Goal: Task Accomplishment & Management: Complete application form

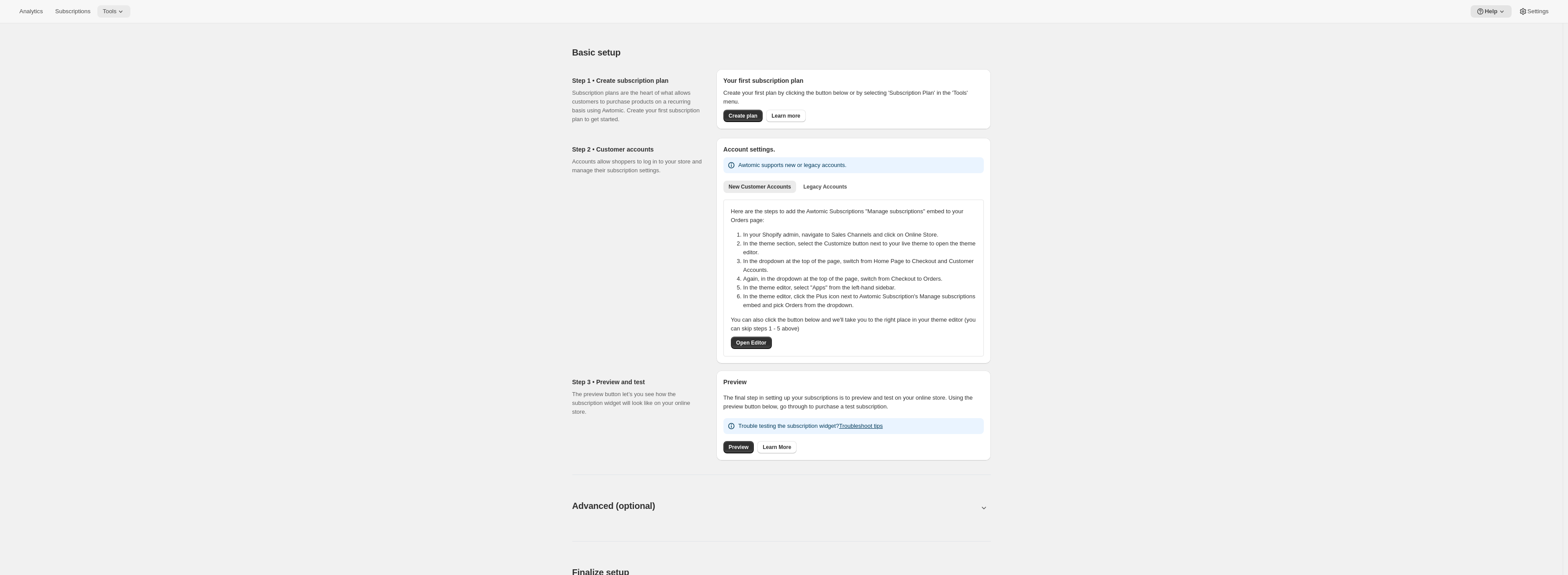
click at [122, 17] on button "Tools" at bounding box center [114, 12] width 33 height 12
click at [62, 9] on span "Subscriptions" at bounding box center [72, 12] width 35 height 7
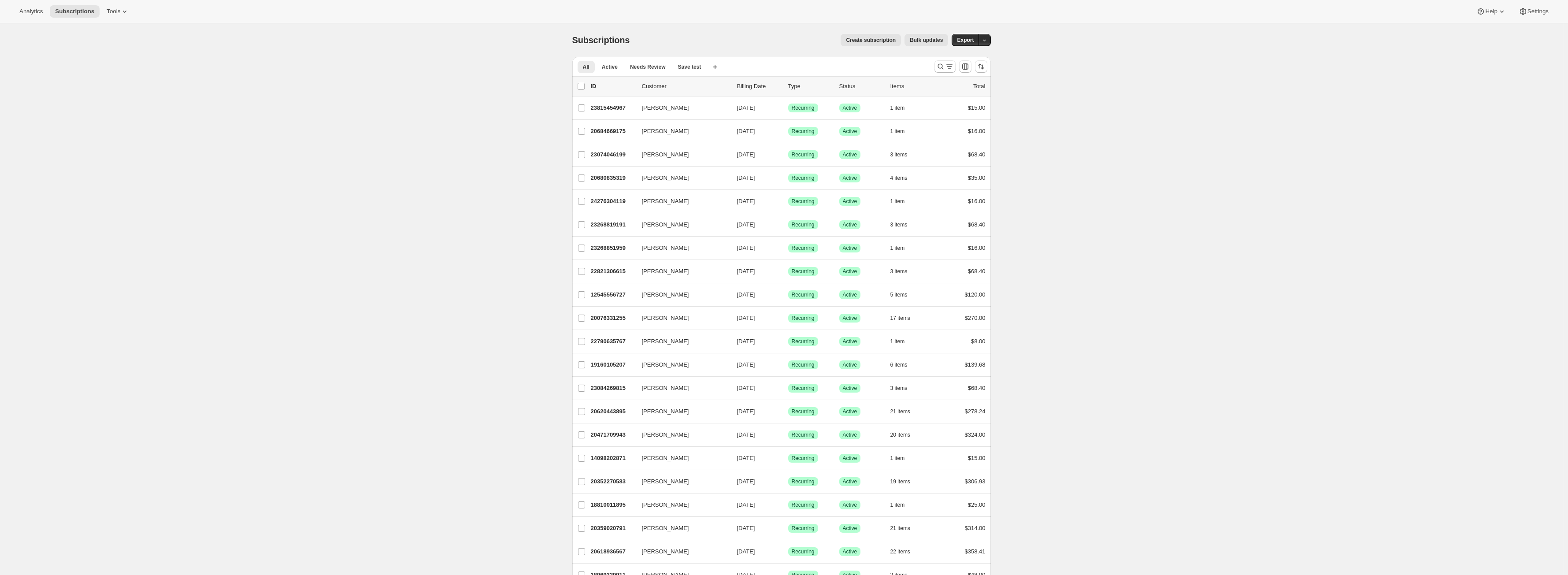
click at [689, 386] on span "[PERSON_NAME]" at bounding box center [665, 388] width 47 height 9
click at [639, 413] on p "[PERSON_NAME]" at bounding box center [615, 412] width 47 height 9
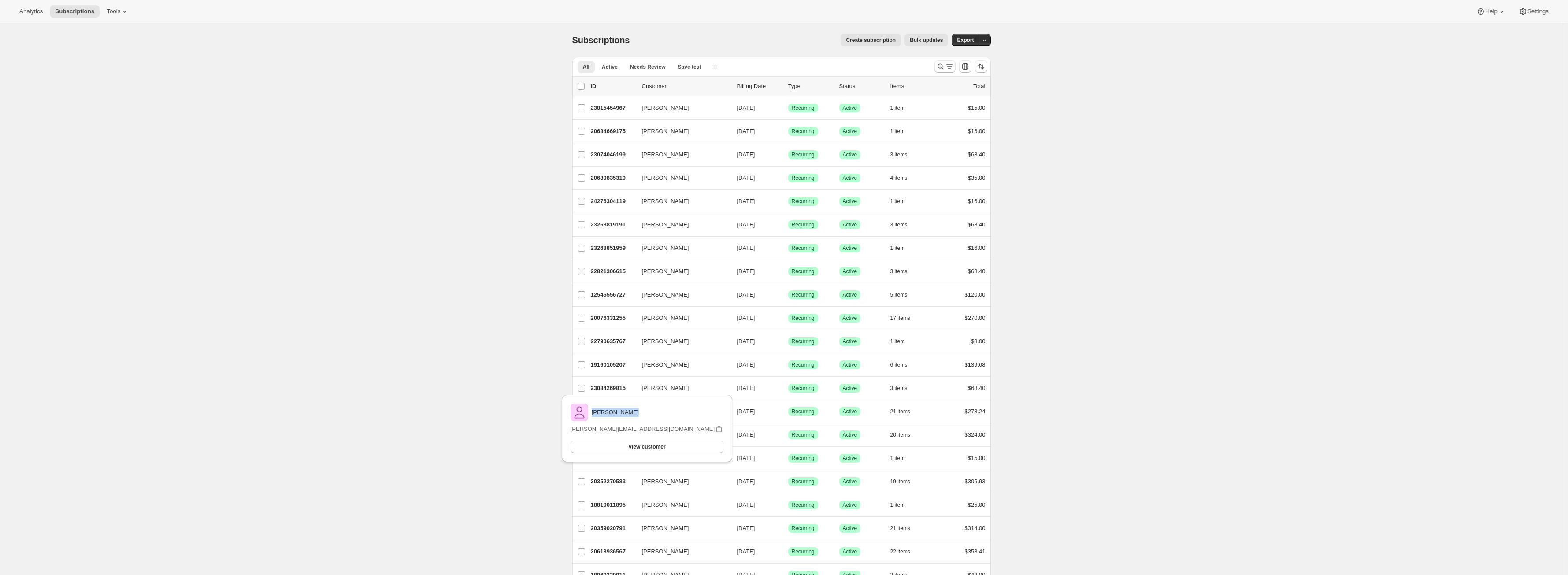
copy p "[PERSON_NAME]"
click at [114, 12] on span "Tools" at bounding box center [113, 12] width 13 height 7
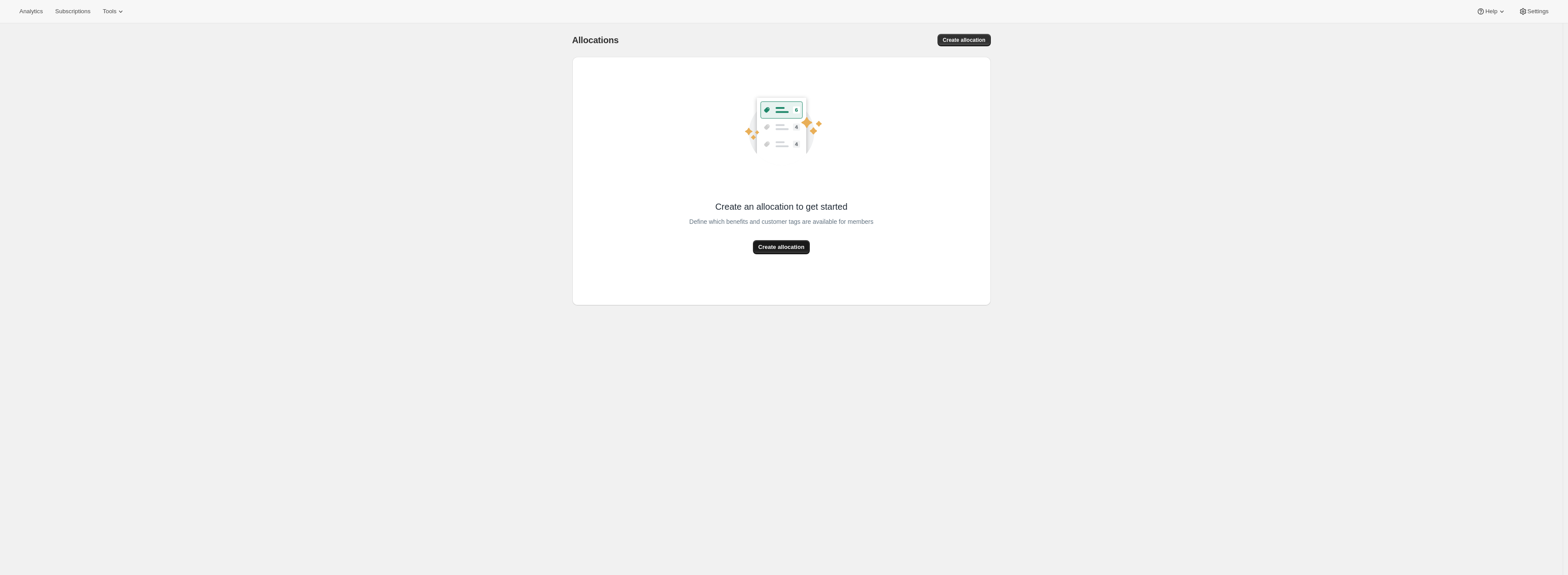
click at [777, 249] on span "Create allocation" at bounding box center [782, 247] width 46 height 9
select select "12:00"
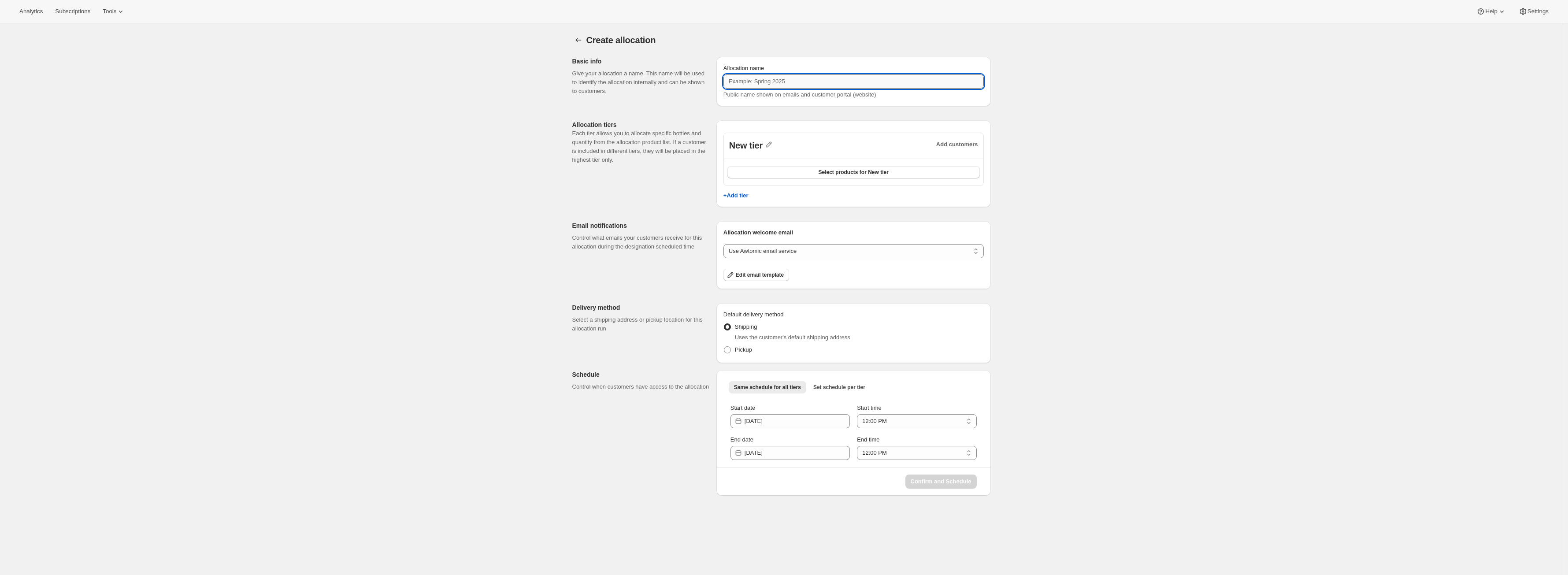
click at [799, 75] on input "Allocation name" at bounding box center [853, 81] width 261 height 14
type input "Test [PERSON_NAME] Allocation"
click at [980, 149] on div "New tier Add customers Select products for New tier" at bounding box center [853, 159] width 261 height 54
click at [758, 147] on span "New tier" at bounding box center [746, 145] width 33 height 12
click at [771, 147] on icon "button" at bounding box center [769, 144] width 5 height 5
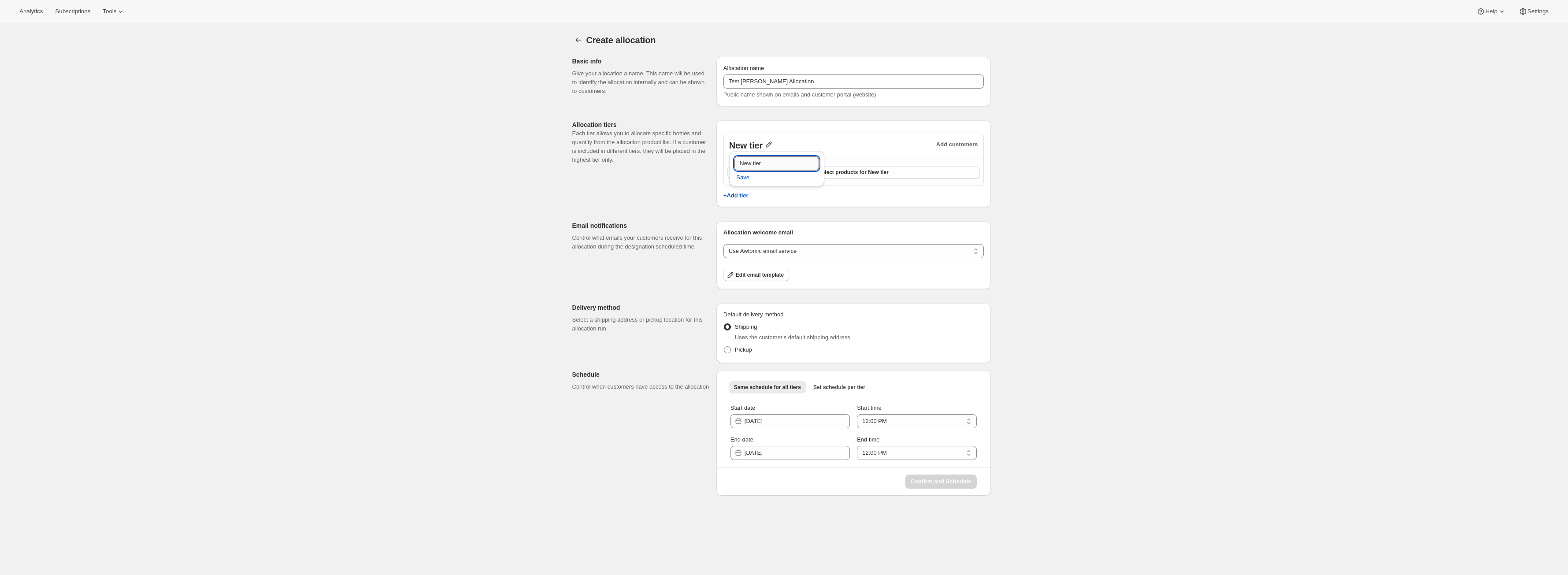
click at [764, 161] on input "New tier" at bounding box center [777, 163] width 85 height 14
type input "VIP Members"
click at [744, 181] on span "Save" at bounding box center [743, 177] width 13 height 9
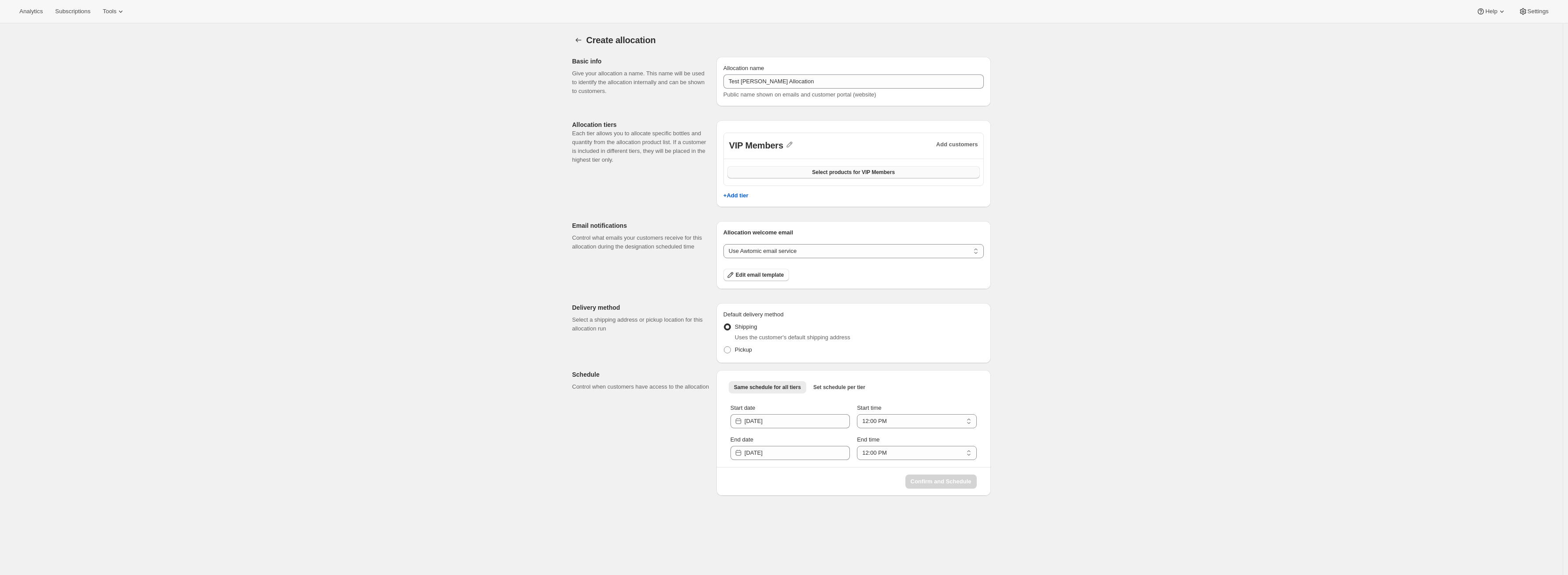
click at [763, 173] on button "Select products for VIP Members" at bounding box center [853, 172] width 253 height 12
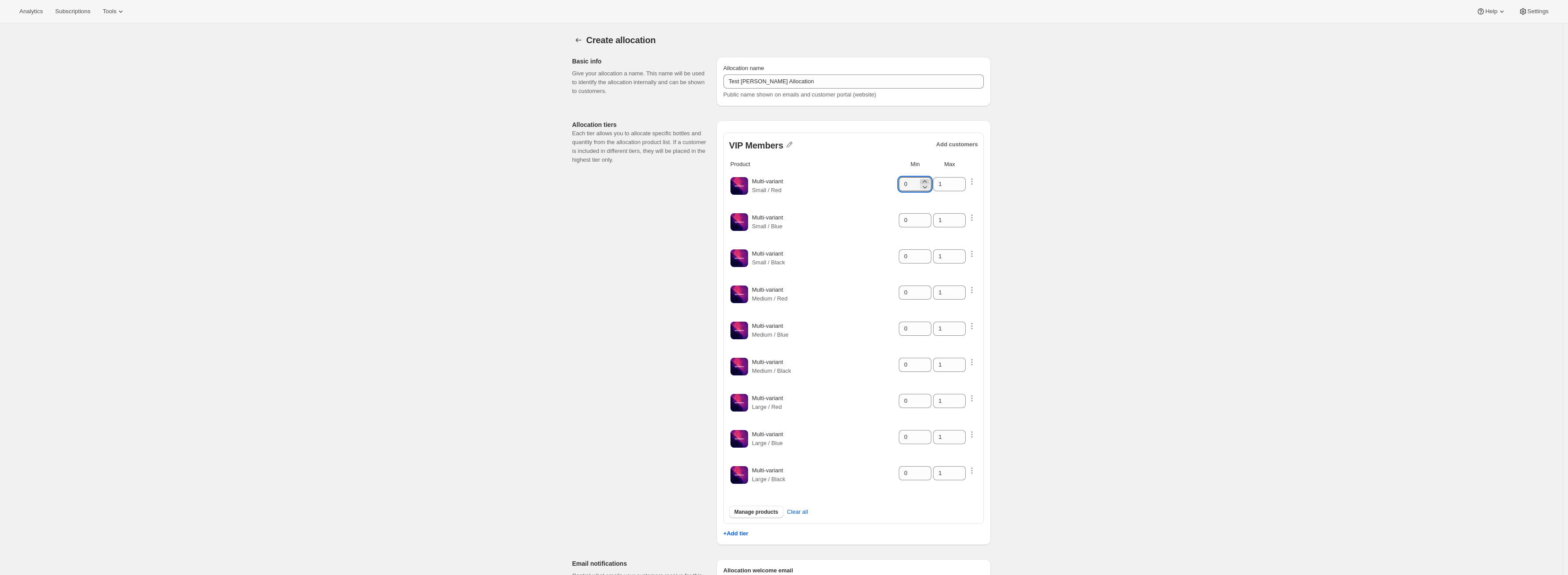
click at [927, 180] on icon at bounding box center [925, 181] width 4 height 2
type input "2"
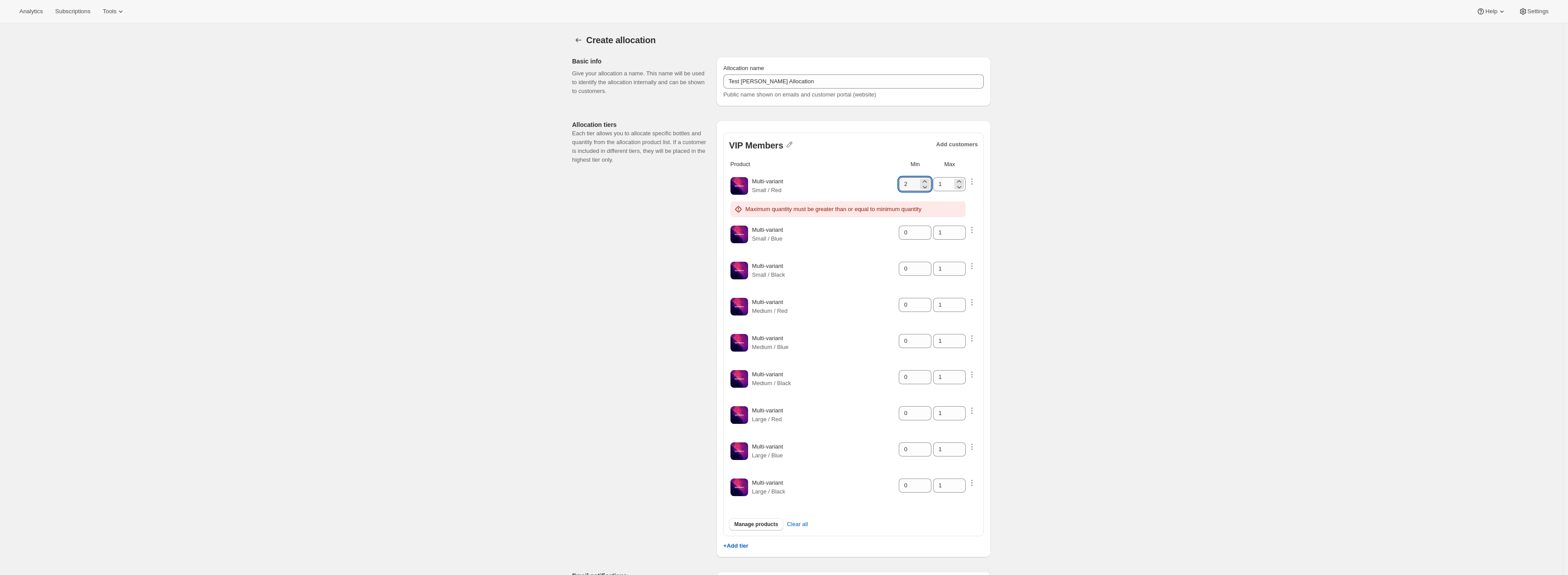
click at [966, 179] on div "1" at bounding box center [950, 184] width 33 height 14
click at [962, 179] on icon at bounding box center [959, 181] width 9 height 9
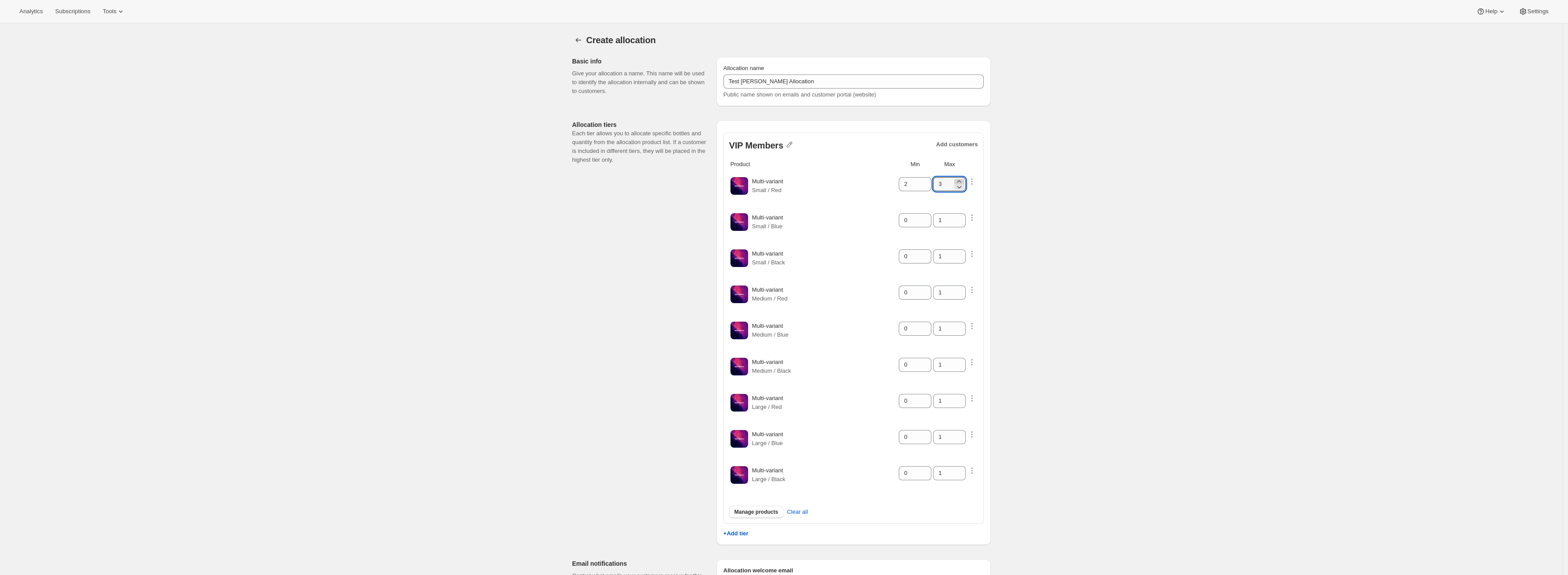
click at [962, 179] on icon at bounding box center [959, 181] width 9 height 9
type input "5"
click at [929, 214] on icon at bounding box center [925, 217] width 9 height 9
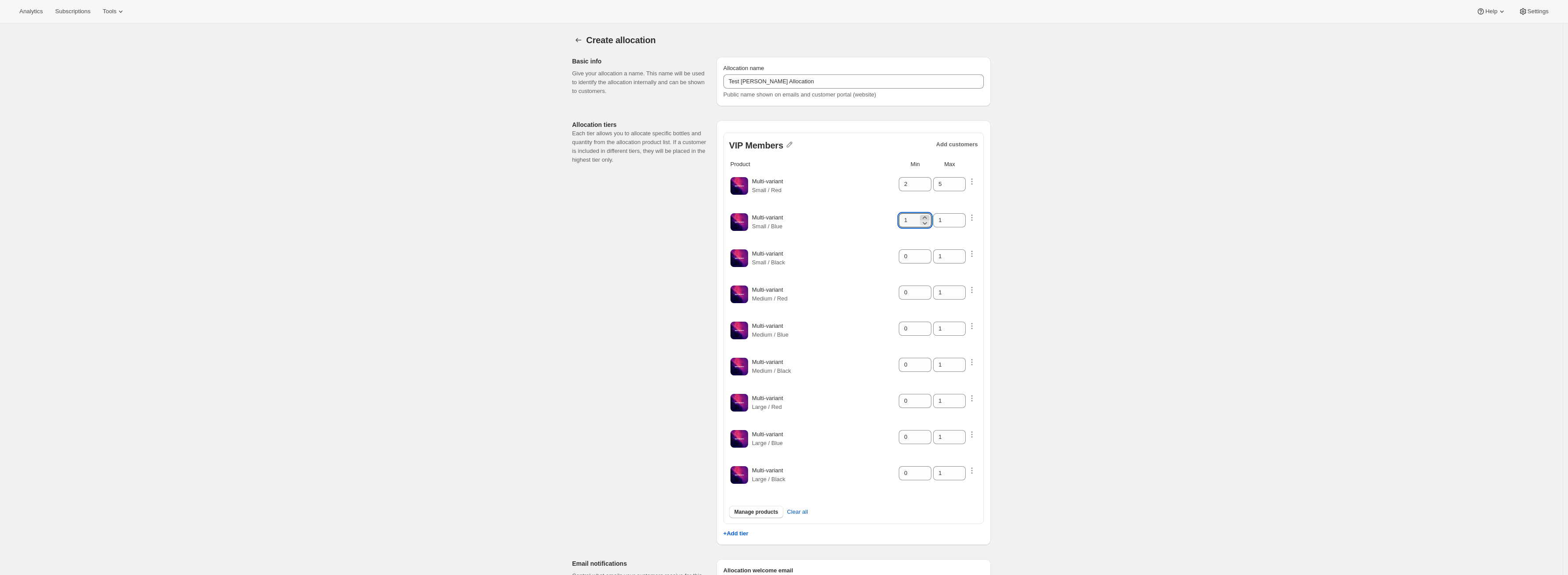
type input "2"
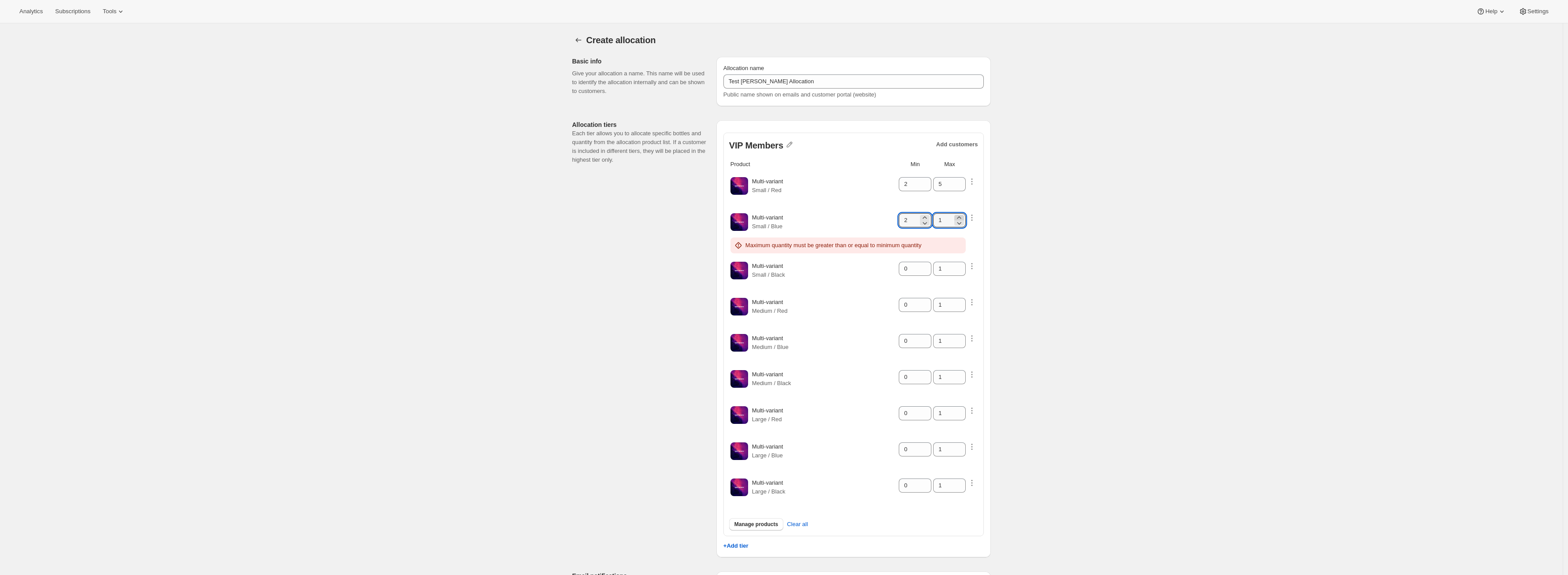
click at [964, 216] on icon at bounding box center [959, 217] width 9 height 9
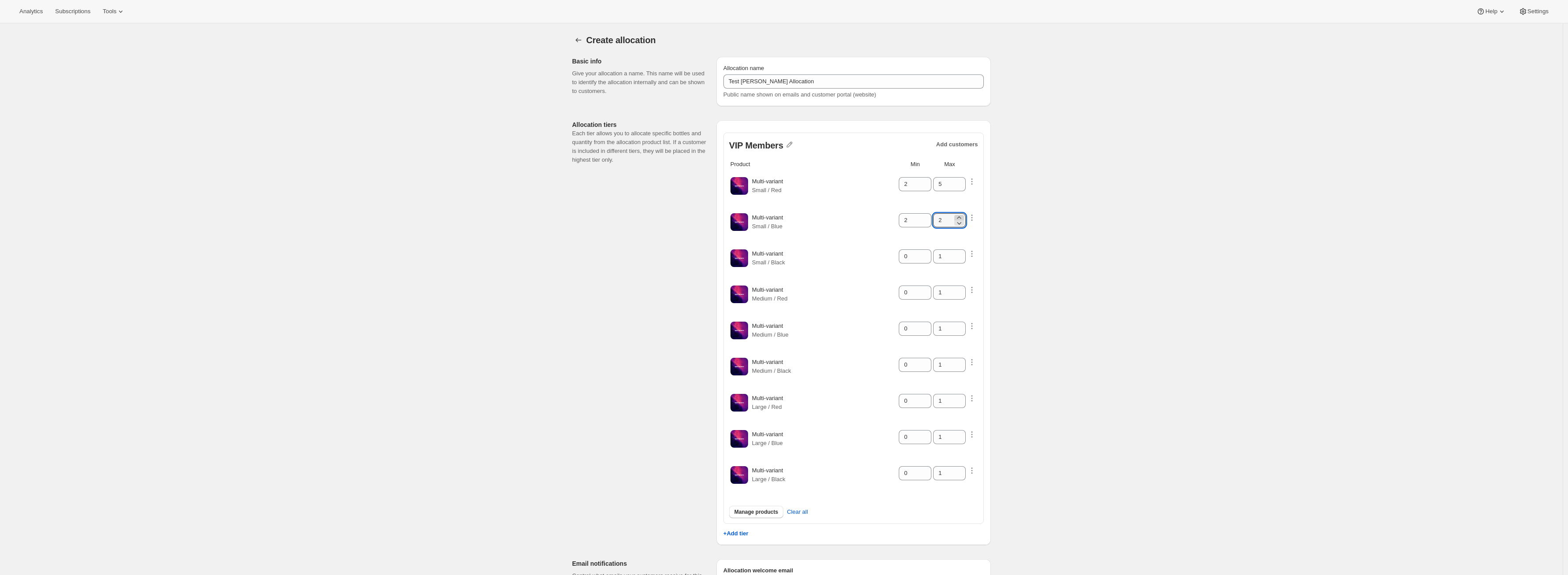
click at [964, 216] on icon at bounding box center [959, 217] width 9 height 9
type input "4"
click at [928, 251] on icon at bounding box center [925, 254] width 9 height 9
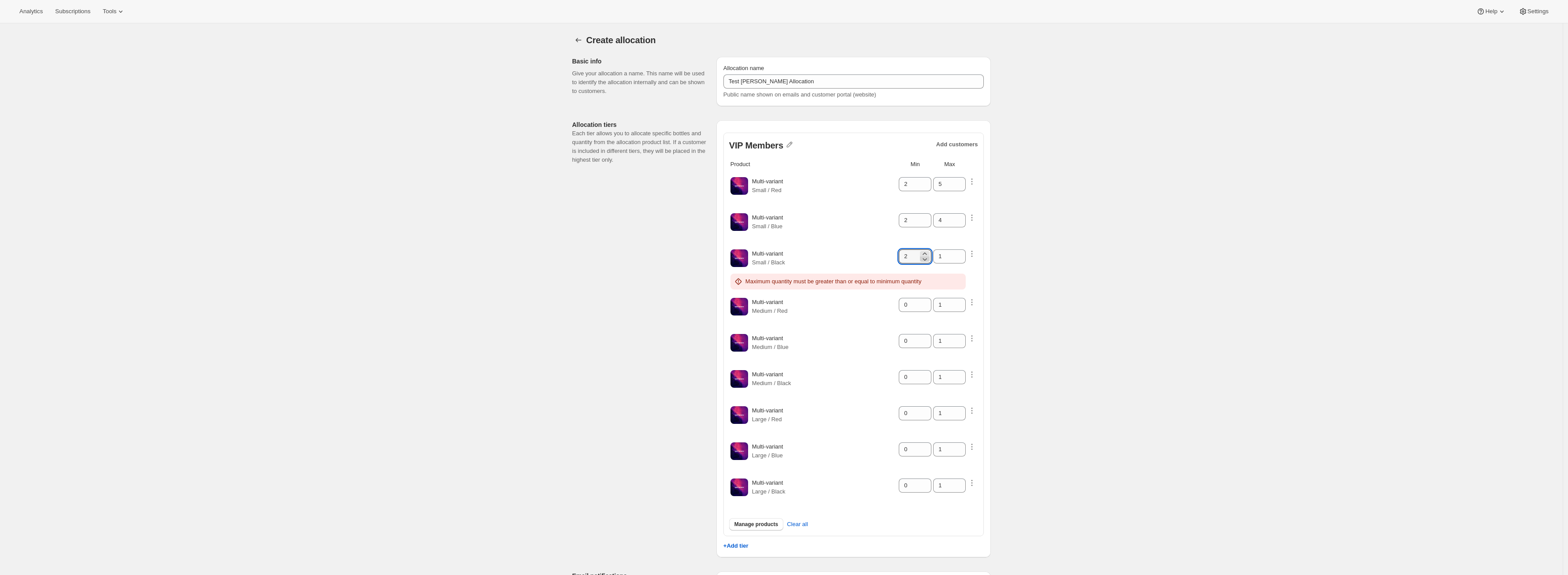
click at [929, 256] on icon at bounding box center [925, 259] width 9 height 9
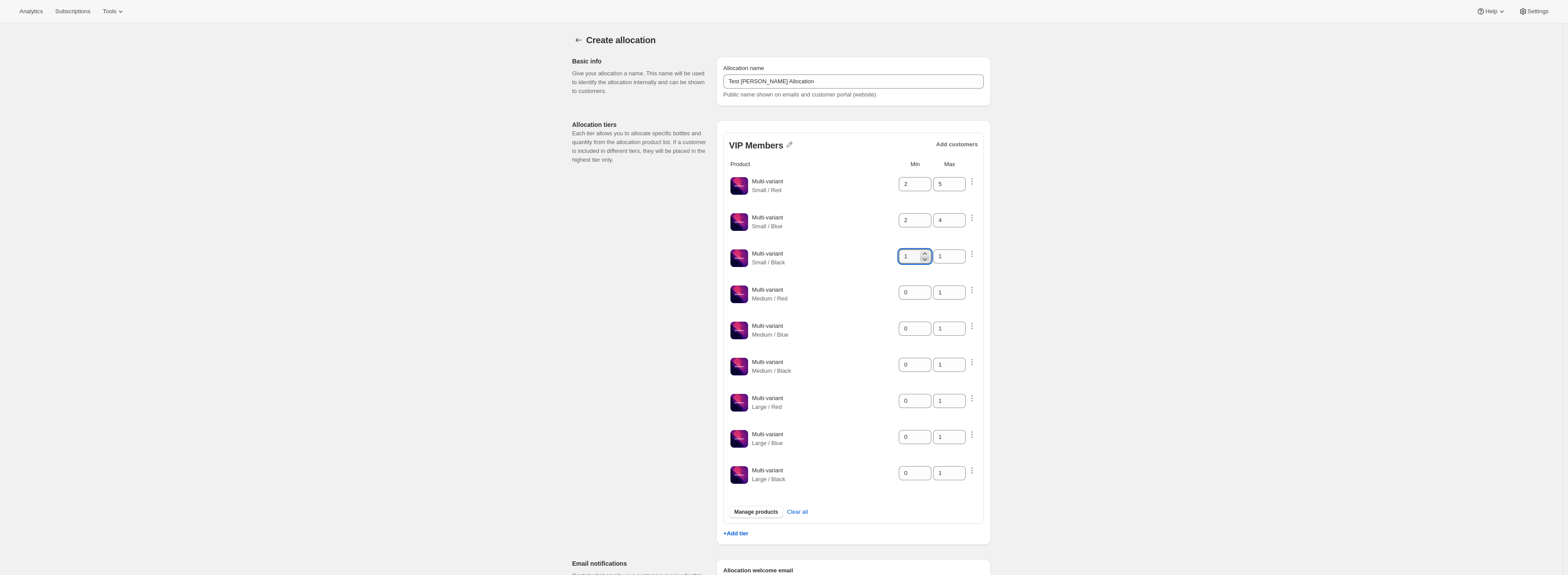
click at [929, 256] on icon at bounding box center [925, 259] width 9 height 9
type input "0"
click at [972, 288] on icon "button" at bounding box center [971, 290] width 9 height 9
click at [967, 363] on p "Remove product" at bounding box center [971, 364] width 85 height 9
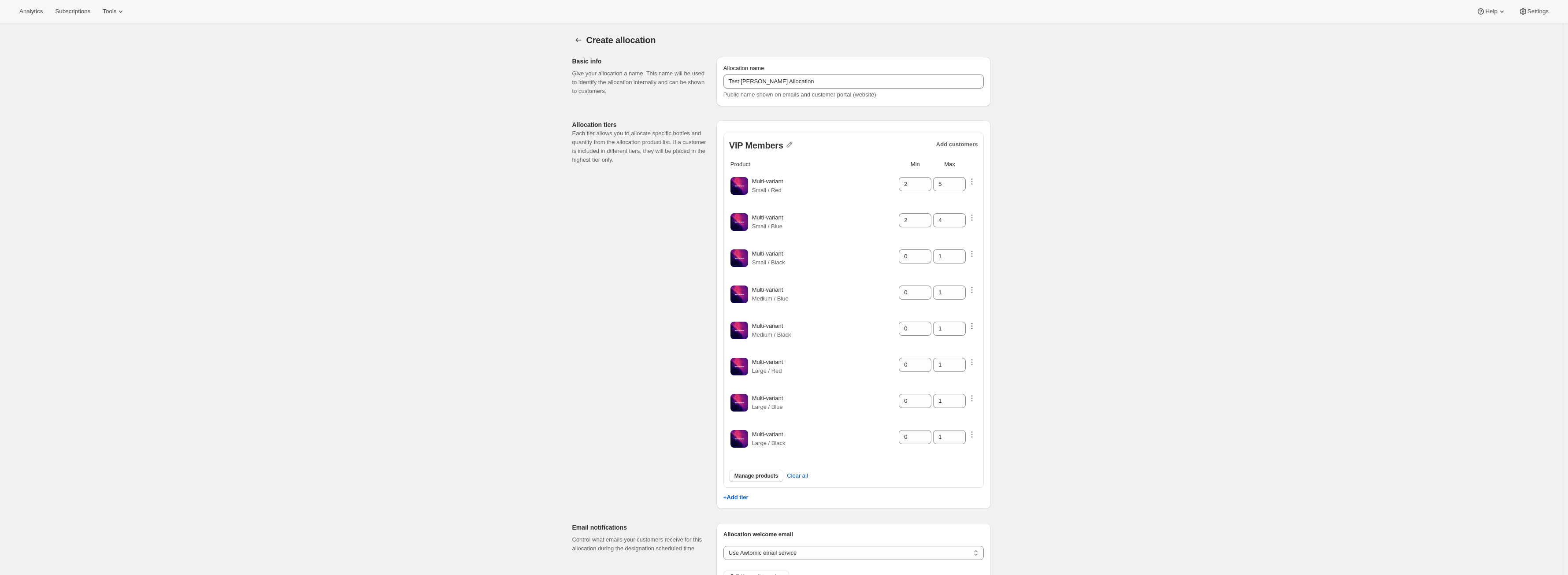
click at [975, 328] on icon "button" at bounding box center [971, 326] width 9 height 9
click at [953, 402] on p "Remove product" at bounding box center [971, 400] width 85 height 9
click at [974, 334] on td at bounding box center [972, 332] width 10 height 35
click at [976, 326] on icon "button" at bounding box center [971, 326] width 9 height 9
click at [954, 400] on p "Remove product" at bounding box center [971, 400] width 85 height 9
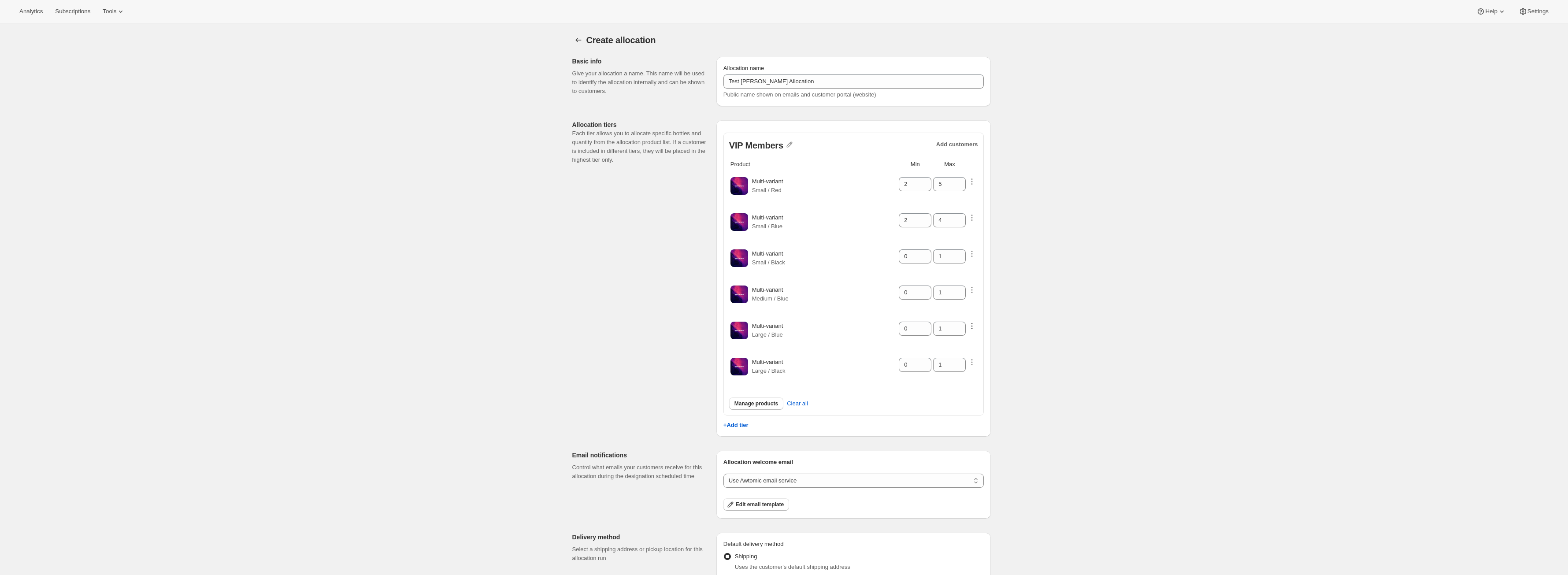
click at [974, 329] on icon "button" at bounding box center [971, 326] width 9 height 9
click at [992, 349] on select "Customers can wishlist item Wishlist only product Block item from wishlist" at bounding box center [971, 346] width 88 height 14
select select "only"
click at [936, 339] on select "Customers can wishlist item Wishlist only product Block item from wishlist" at bounding box center [971, 346] width 88 height 14
type input "0"
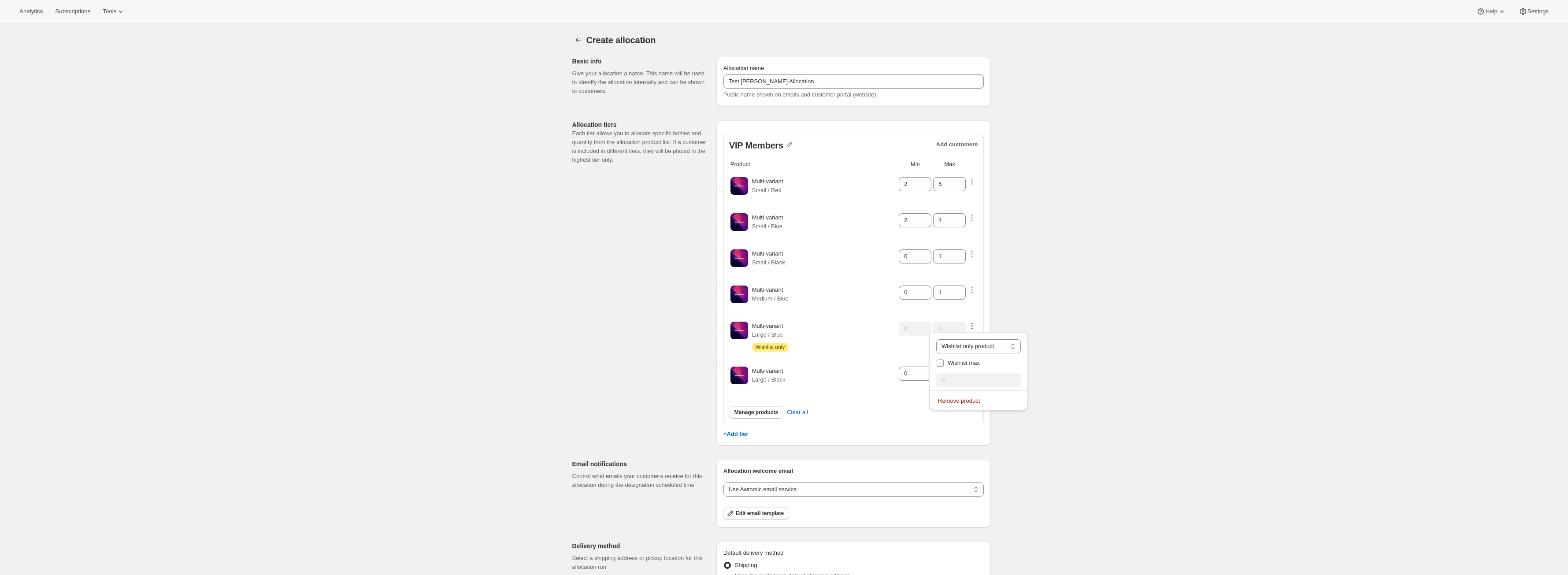
click at [961, 366] on span "Wishlist max" at bounding box center [964, 363] width 32 height 7
click at [943, 366] on input "Wishlist max" at bounding box center [940, 363] width 7 height 7
checkbox input "true"
click at [959, 378] on input "0" at bounding box center [971, 379] width 85 height 14
type input "2"
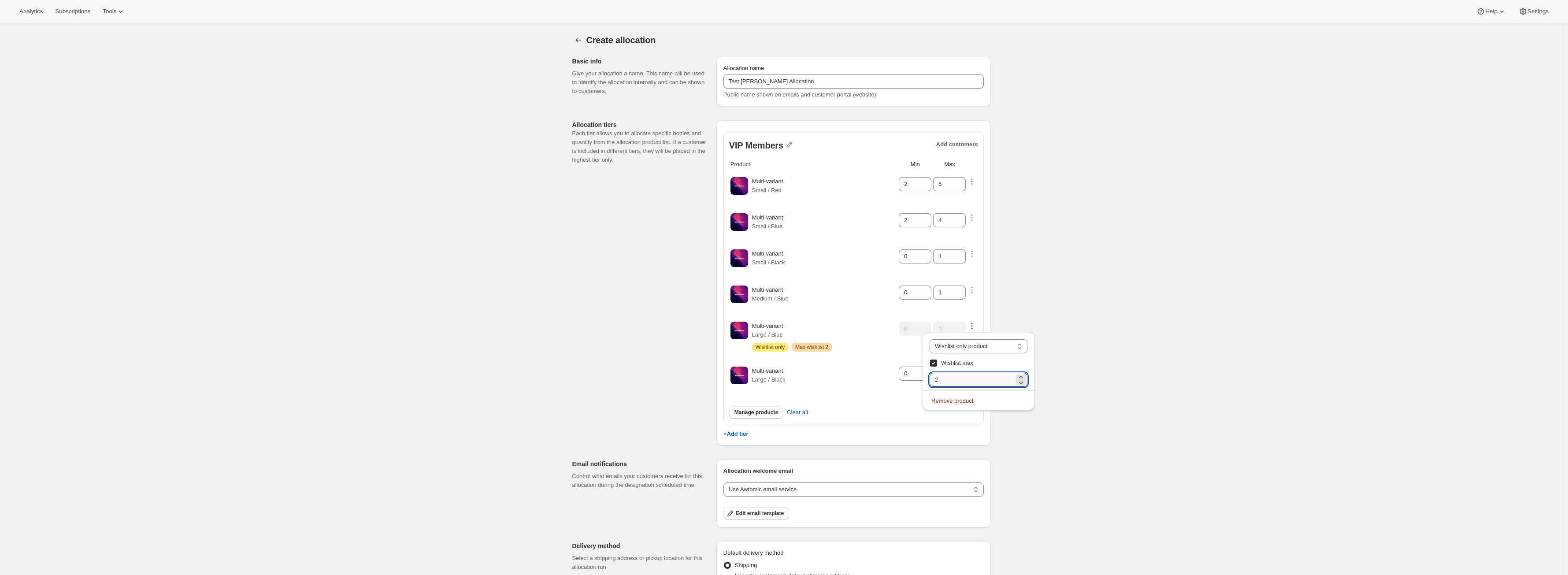
click at [878, 313] on table "Product Min Max Multi-variant Small / Red 2 5 Multi-variant Small / Blue 2 4 Mu…" at bounding box center [853, 277] width 249 height 237
click at [973, 371] on icon "button" at bounding box center [972, 371] width 1 height 1
click at [971, 392] on select "Customers can wishlist item Wishlist only product Block item from wishlist" at bounding box center [971, 391] width 88 height 14
select select "only"
click at [936, 384] on select "Customers can wishlist item Wishlist only product Block item from wishlist" at bounding box center [971, 391] width 88 height 14
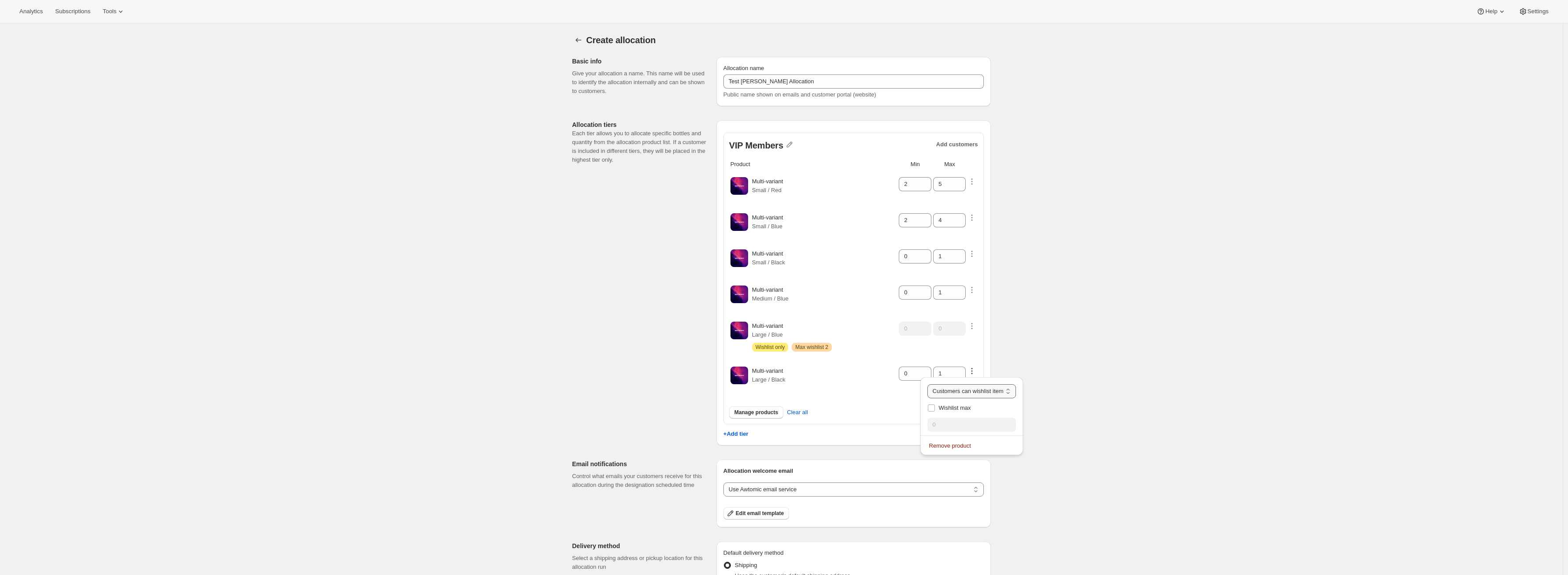
type input "0"
click at [878, 409] on div "Manage products Clear all" at bounding box center [853, 418] width 249 height 28
click at [974, 288] on icon "button" at bounding box center [971, 290] width 9 height 9
click at [964, 326] on span "Wishlist max" at bounding box center [954, 326] width 32 height 7
click at [935, 326] on input "Wishlist max" at bounding box center [931, 327] width 7 height 7
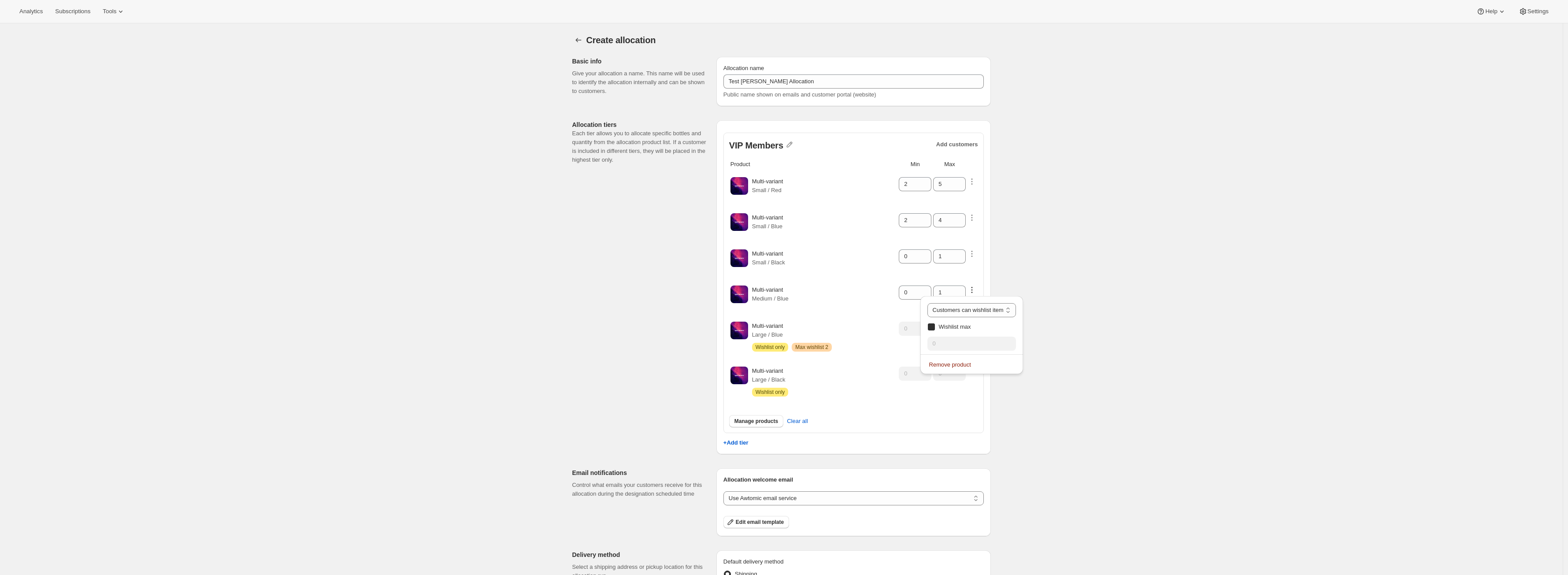
checkbox input "true"
drag, startPoint x: 954, startPoint y: 344, endPoint x: 908, endPoint y: 347, distance: 46.1
click at [908, 347] on div "Analytics Subscriptions Tools Help Settings Skip to content Create allocation. …" at bounding box center [784, 375] width 1568 height 750
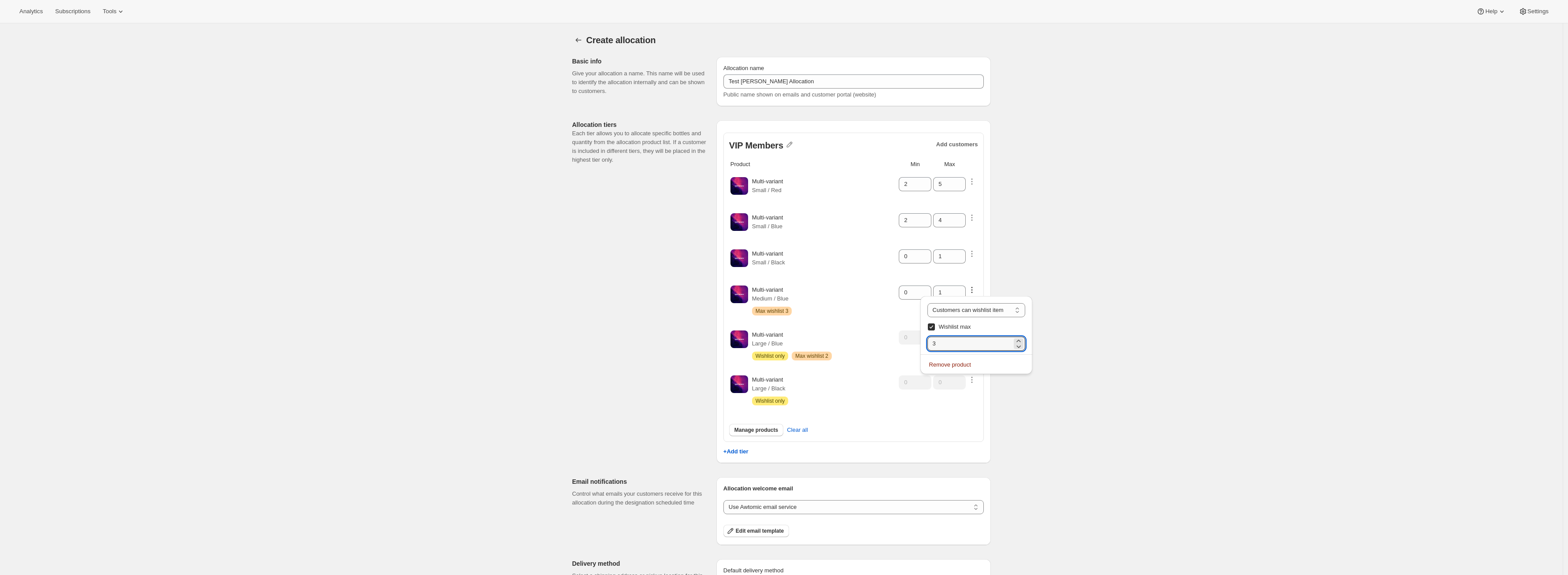
type input "3"
click at [875, 307] on div "Multi-variant Medium / Blue Warning Max wishlist 3" at bounding box center [825, 300] width 145 height 30
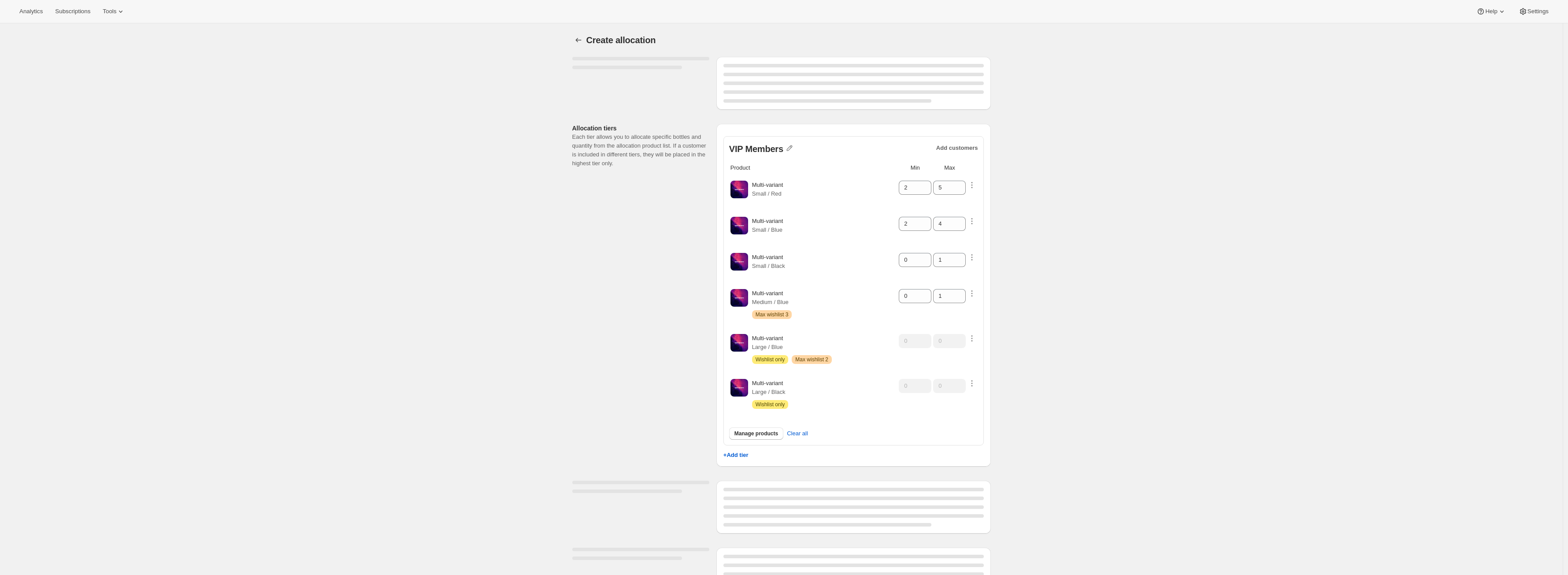
select select "12:00"
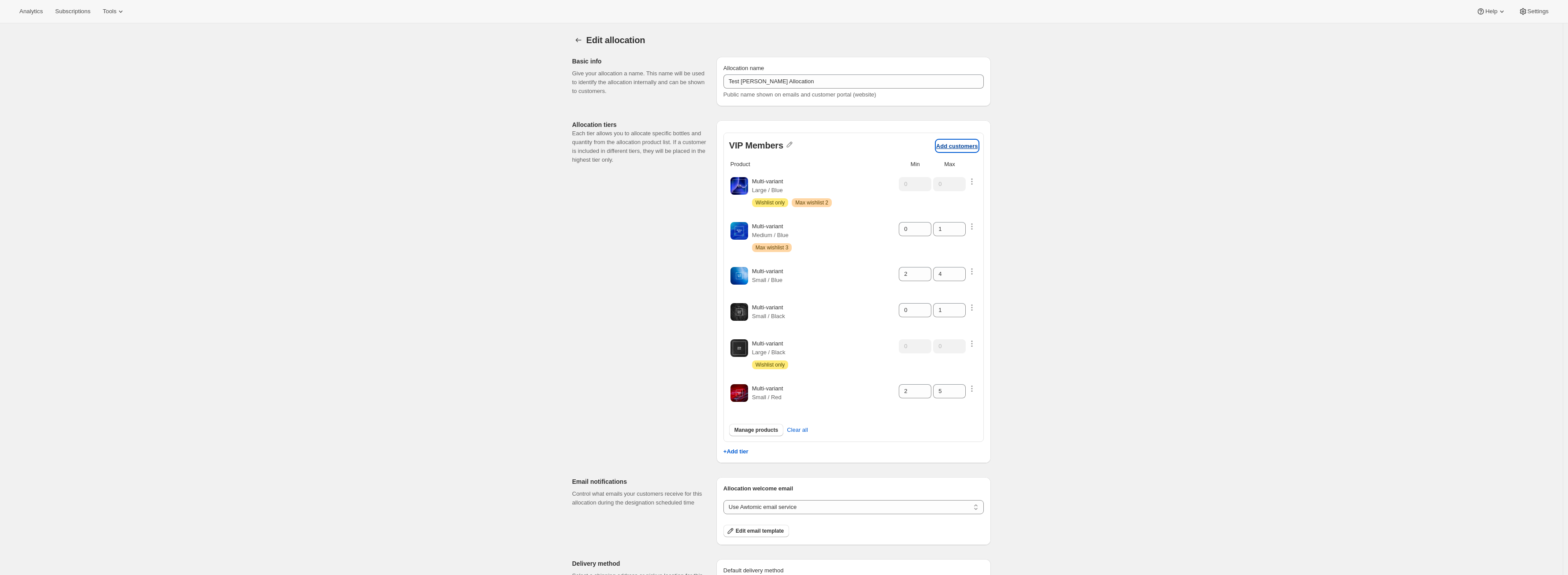
click at [953, 146] on p "Add customers" at bounding box center [957, 146] width 42 height 7
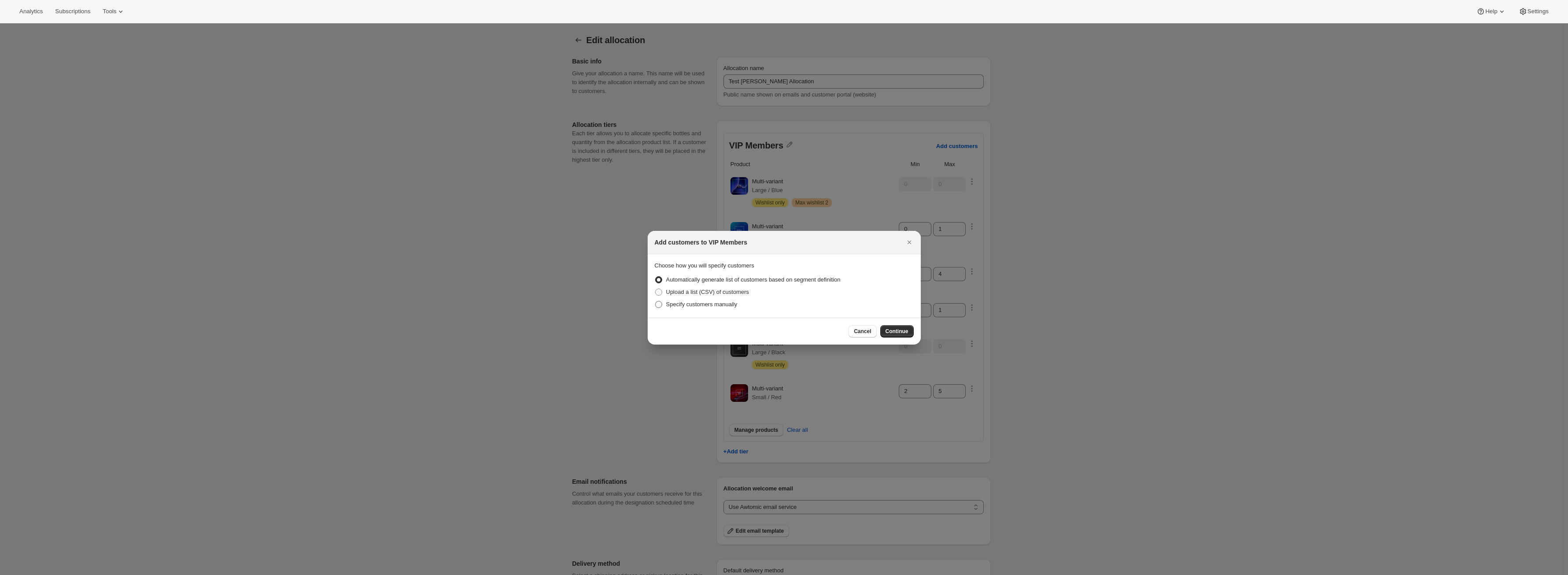
click at [701, 305] on span "Specify customers manually" at bounding box center [701, 304] width 71 height 7
click at [656, 301] on input "Specify customers manually" at bounding box center [655, 301] width 1 height 1
click at [895, 329] on span "Continue" at bounding box center [897, 332] width 23 height 7
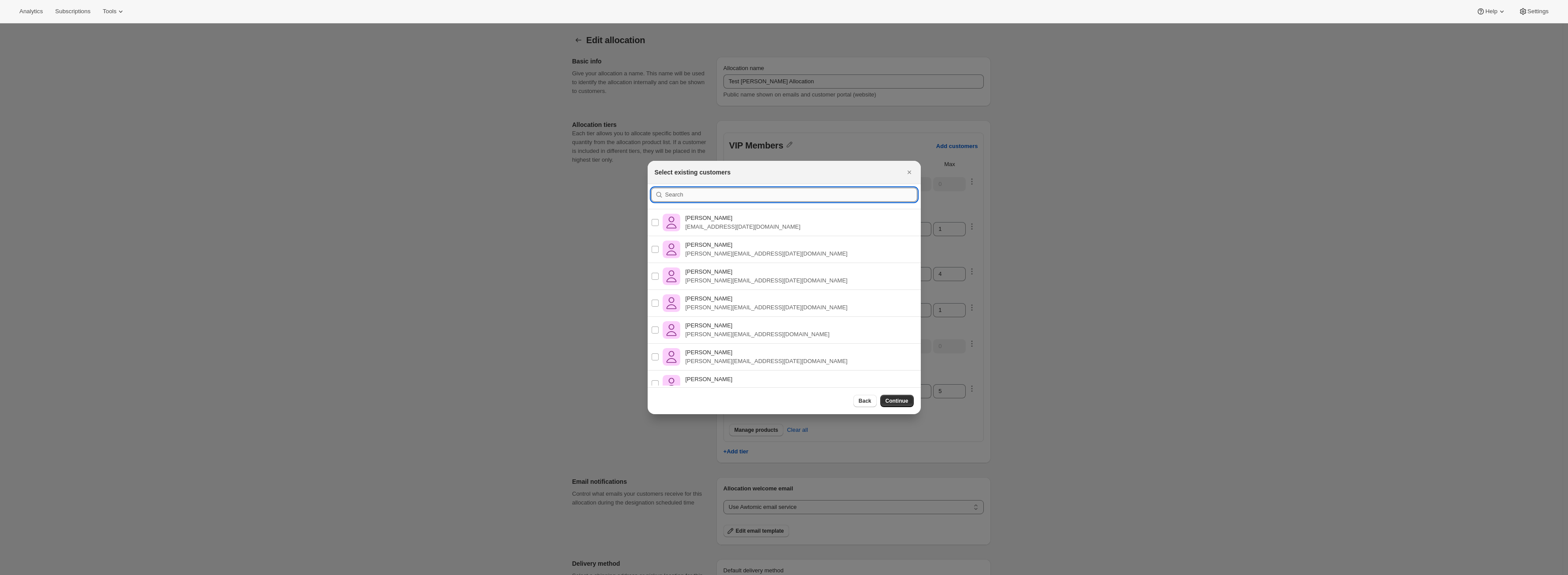
click at [730, 197] on input ":r4k:" at bounding box center [791, 194] width 252 height 14
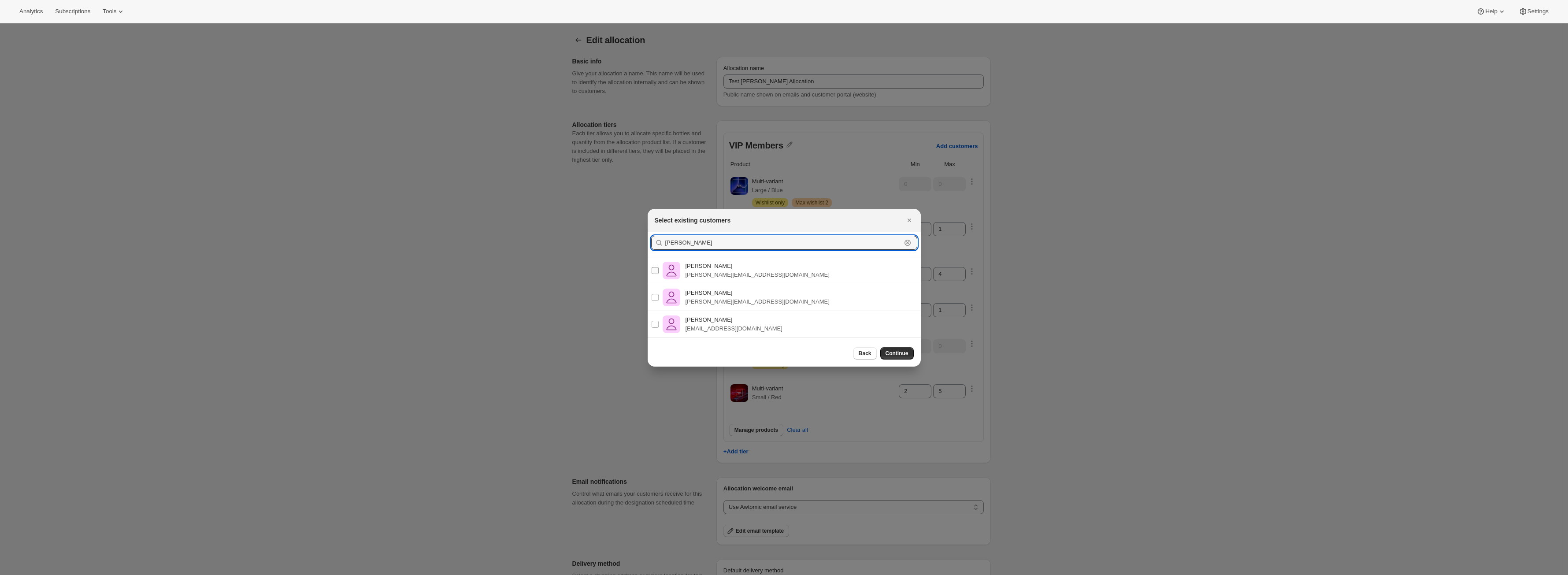
type input "Alejandro"
click at [743, 270] on p "alex@awtomic.com" at bounding box center [757, 274] width 144 height 9
click at [659, 270] on input "Alejandro Pérez Ramos alex@awtomic.com" at bounding box center [655, 271] width 7 height 7
checkbox input "true"
drag, startPoint x: 778, startPoint y: 272, endPoint x: 686, endPoint y: 276, distance: 92.1
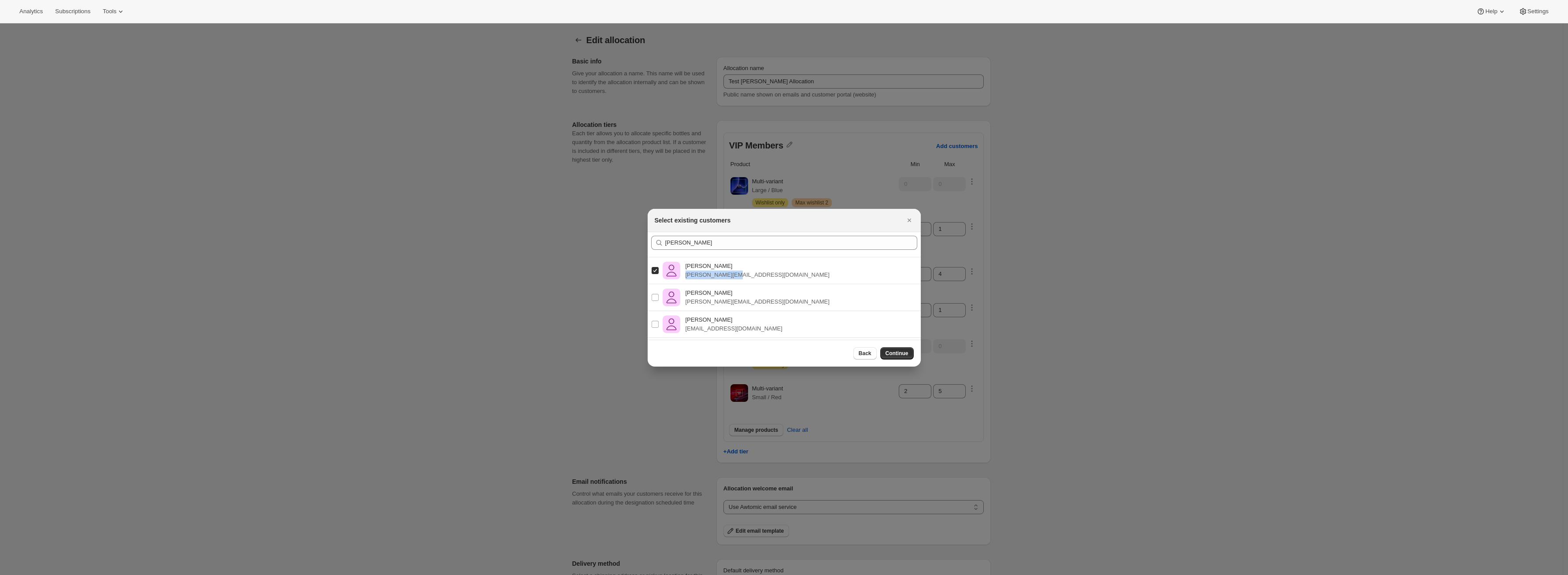
click at [686, 276] on div "Alejandro Pérez Ramos alex@awtomic.com" at bounding box center [784, 271] width 287 height 27
copy p "alex@awtomic.com"
click at [900, 354] on span "Continue" at bounding box center [897, 354] width 23 height 7
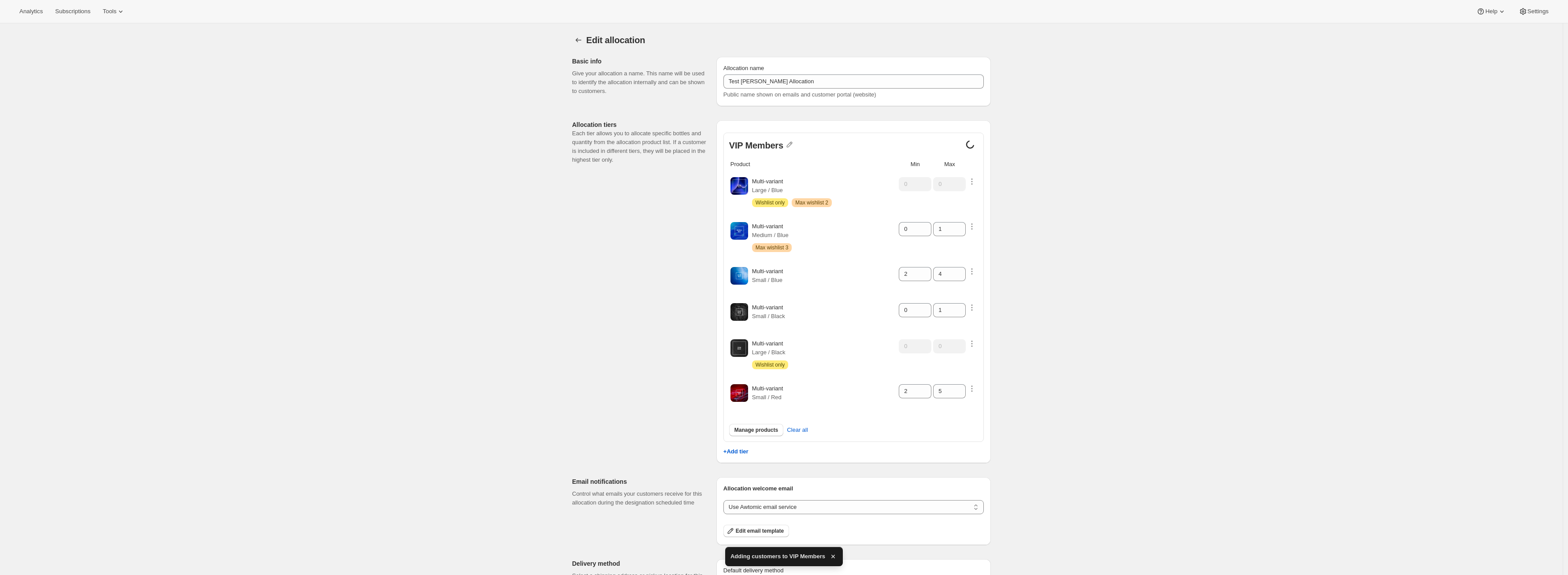
scroll to position [173, 0]
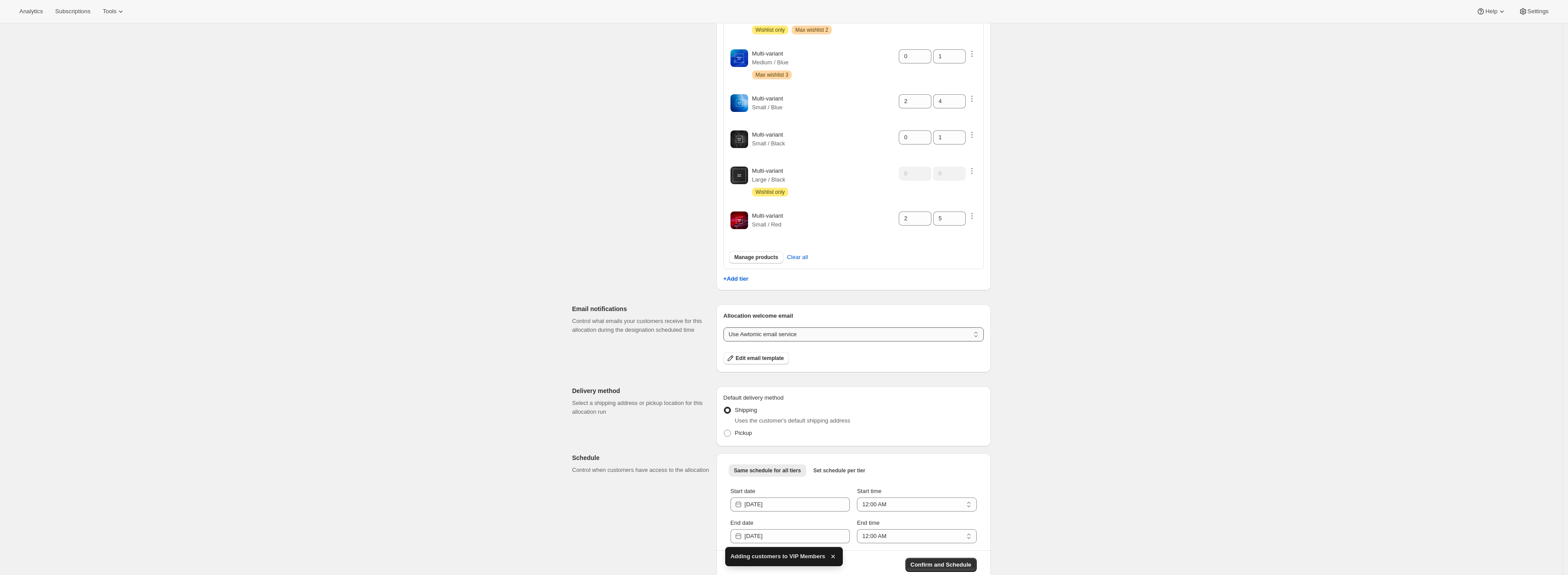
click at [776, 335] on select "Use Awtomic email service Use Klaviyo" at bounding box center [853, 334] width 261 height 14
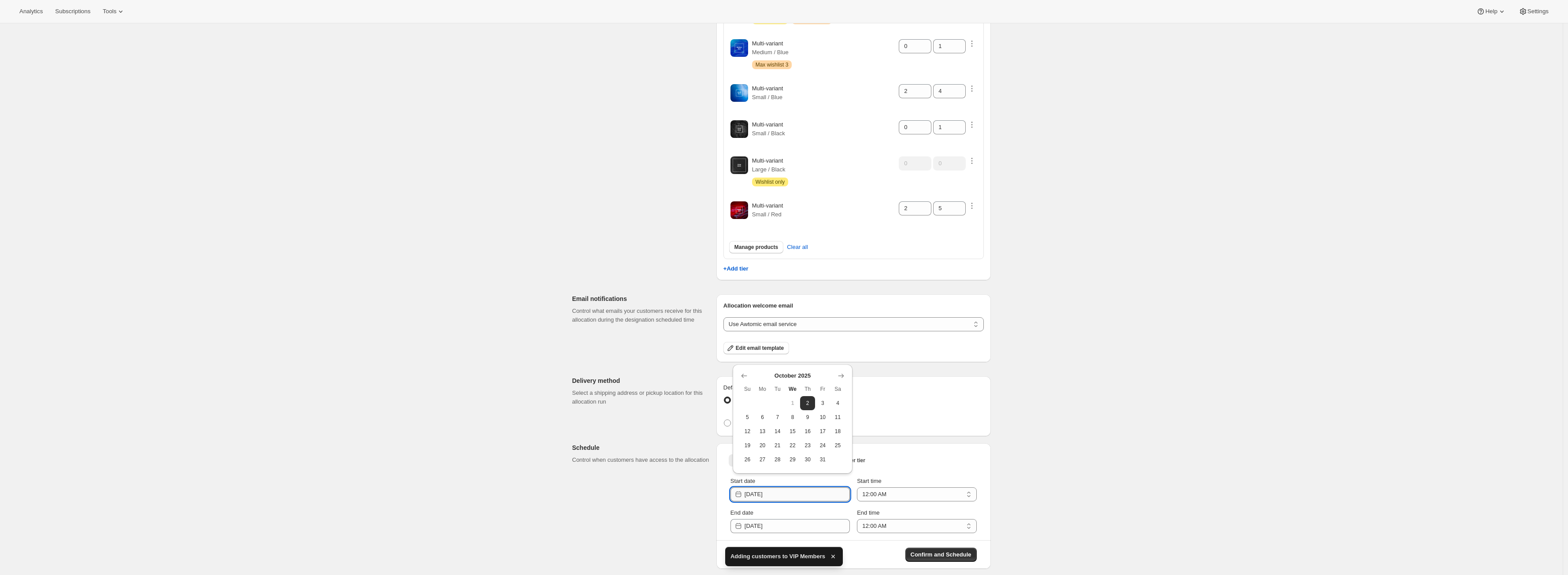
click at [804, 493] on input "[DATE]" at bounding box center [797, 494] width 105 height 14
click at [797, 404] on button "1" at bounding box center [793, 403] width 15 height 14
click at [794, 402] on span "1" at bounding box center [793, 403] width 8 height 7
click at [808, 524] on input "[DATE]" at bounding box center [797, 526] width 105 height 14
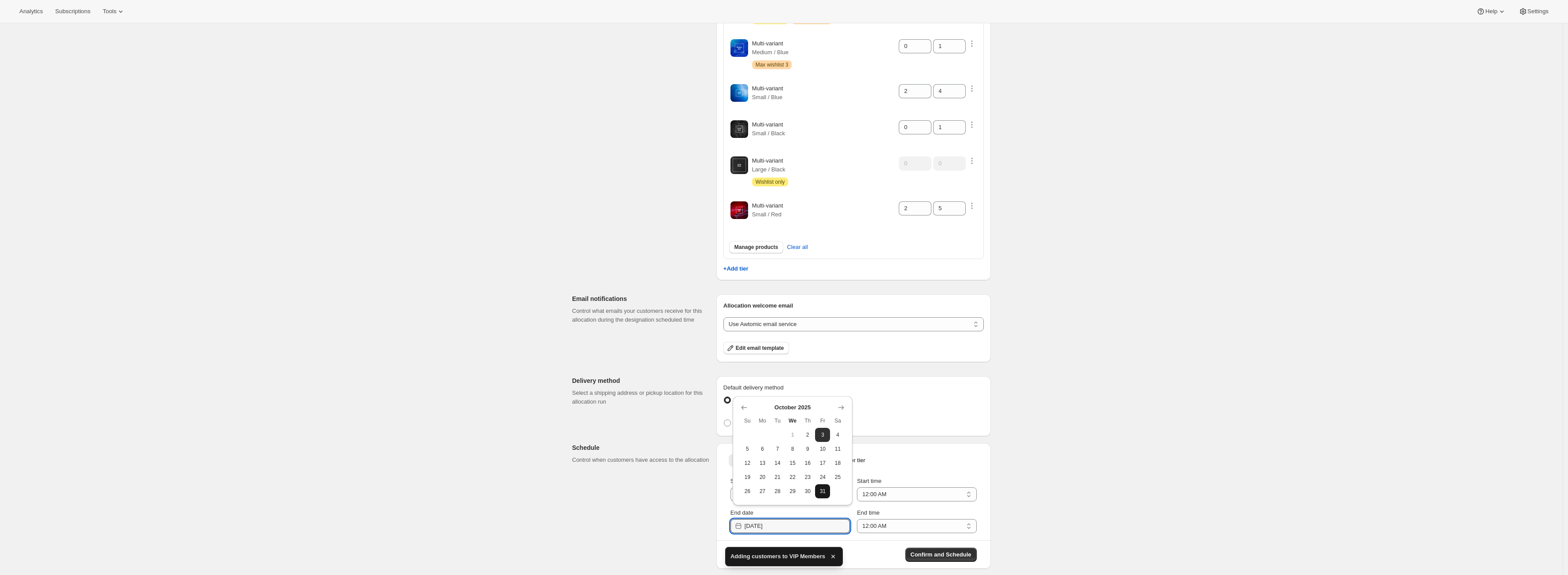
click at [822, 489] on span "31" at bounding box center [822, 491] width 8 height 7
type input "2025-10-30"
click at [896, 491] on select "12:00 AM 1:00 AM 2:00 AM 3:00 AM 4:00 AM 5:00 AM 6:00 AM 7:00 AM 8:00 AM 9:00 A…" at bounding box center [917, 494] width 119 height 14
click at [936, 559] on button "Confirm and Schedule" at bounding box center [940, 554] width 71 height 14
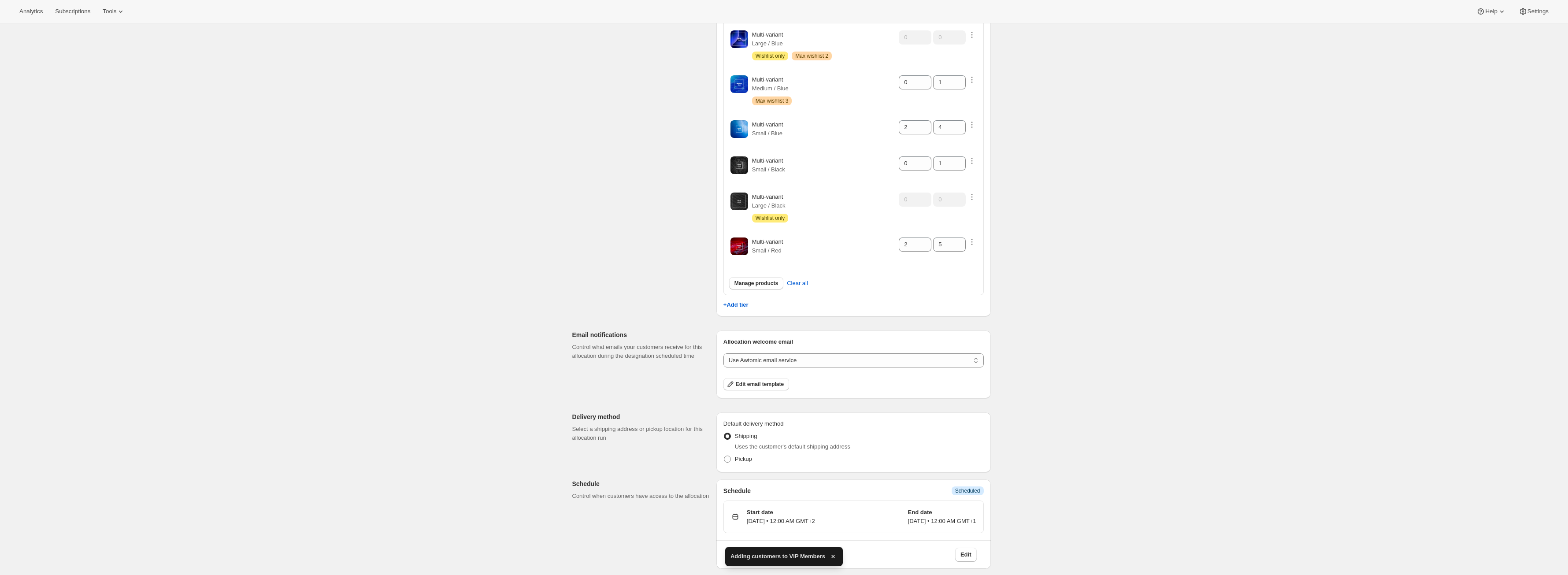
scroll to position [0, 0]
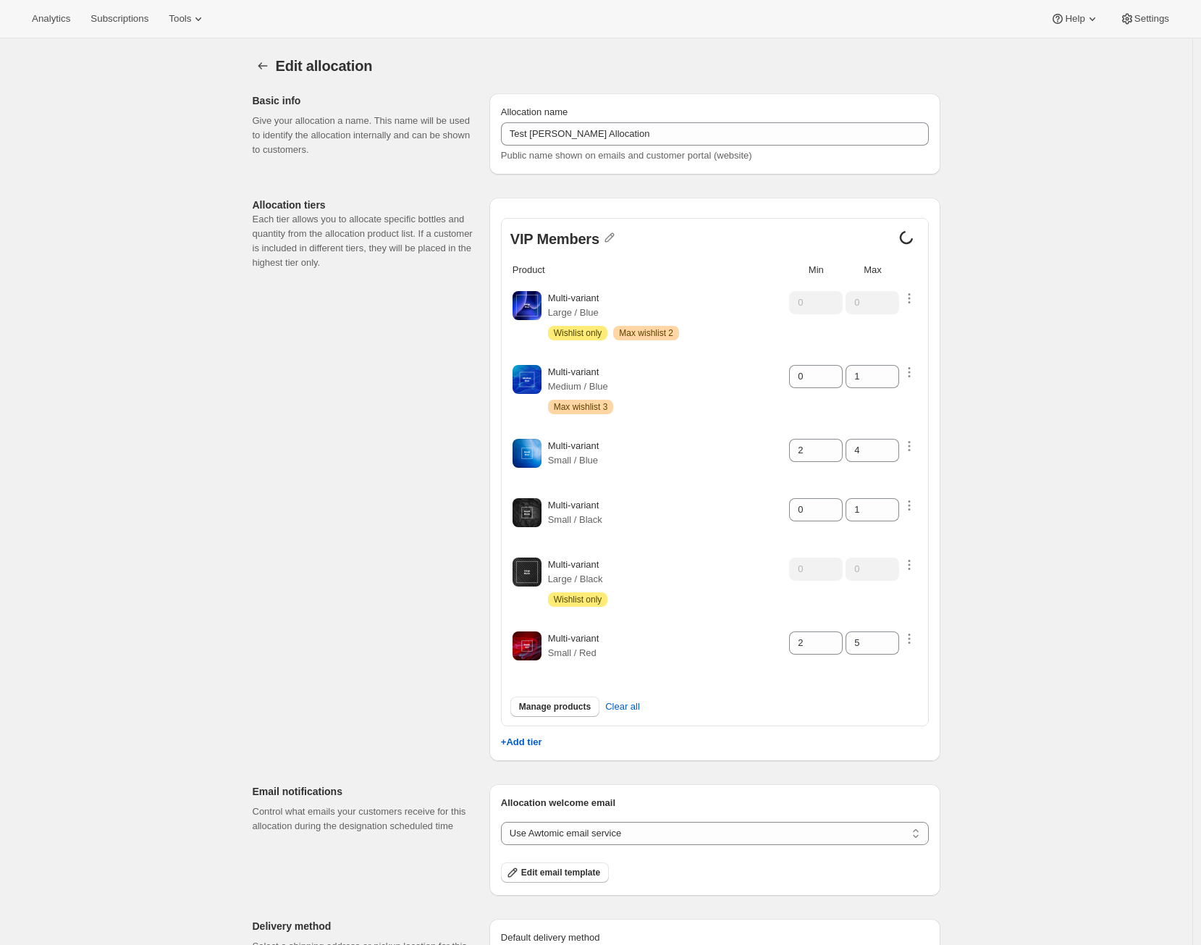
click at [1162, 365] on div "Edit allocation. This page is ready Edit allocation Basic info Give your alloca…" at bounding box center [596, 612] width 1192 height 1149
click at [914, 242] on icon at bounding box center [906, 237] width 17 height 17
click at [912, 235] on p "1 customers" at bounding box center [891, 240] width 56 height 11
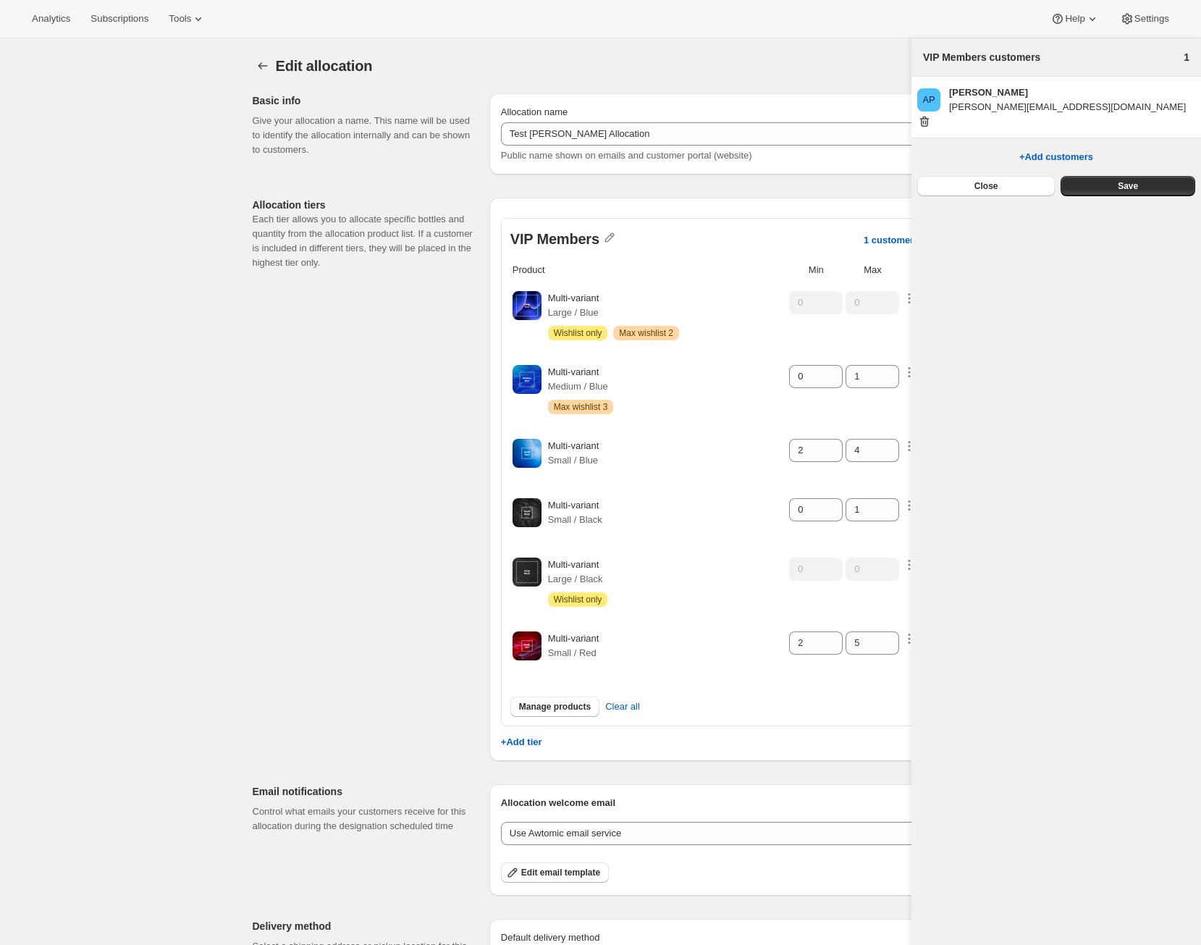
click at [894, 168] on div "Allocation name Test Alex Allocation Public name shown on emails and customer p…" at bounding box center [714, 133] width 451 height 81
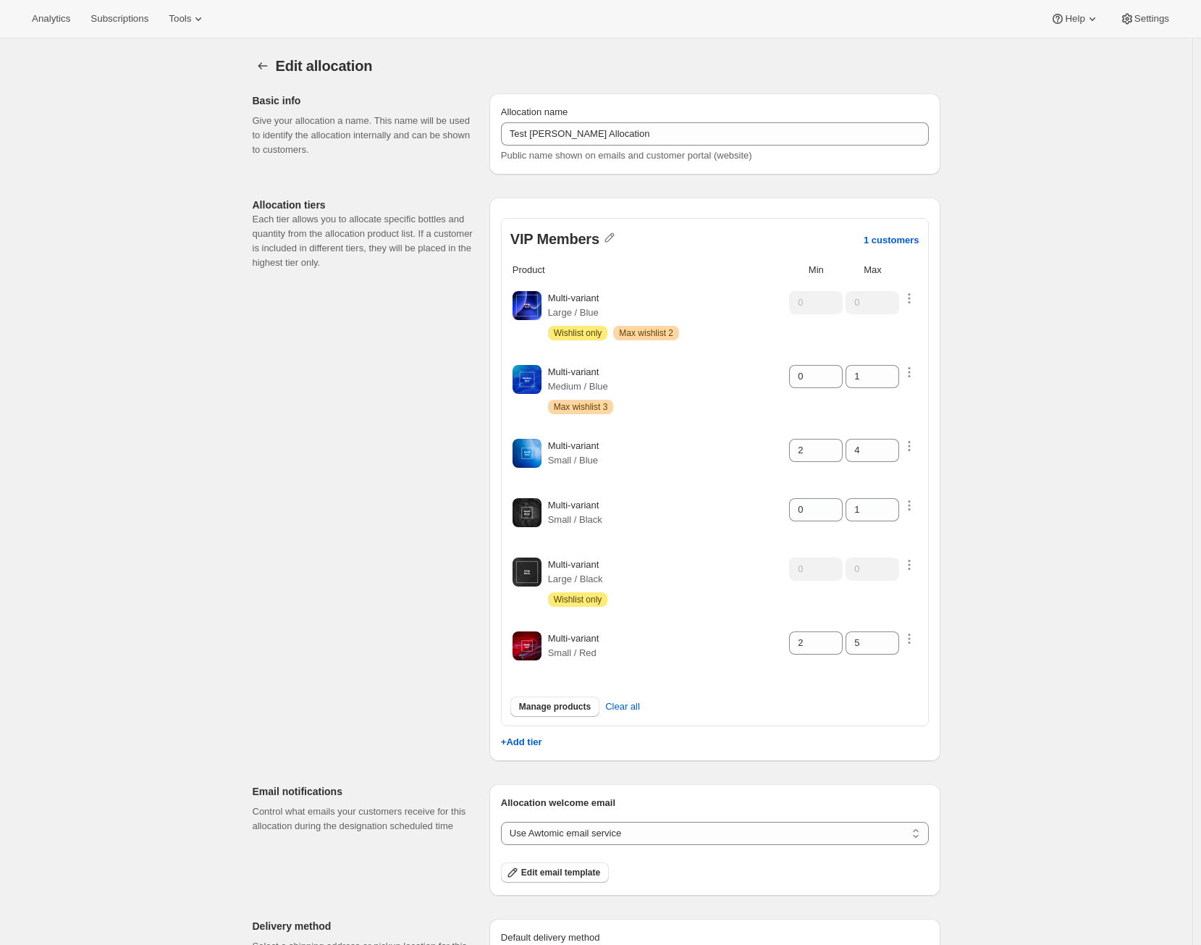
click at [1002, 279] on div "Edit allocation. This page is ready Edit allocation Basic info Give your alloca…" at bounding box center [596, 612] width 1192 height 1149
click at [903, 237] on p "1 customers" at bounding box center [891, 240] width 56 height 11
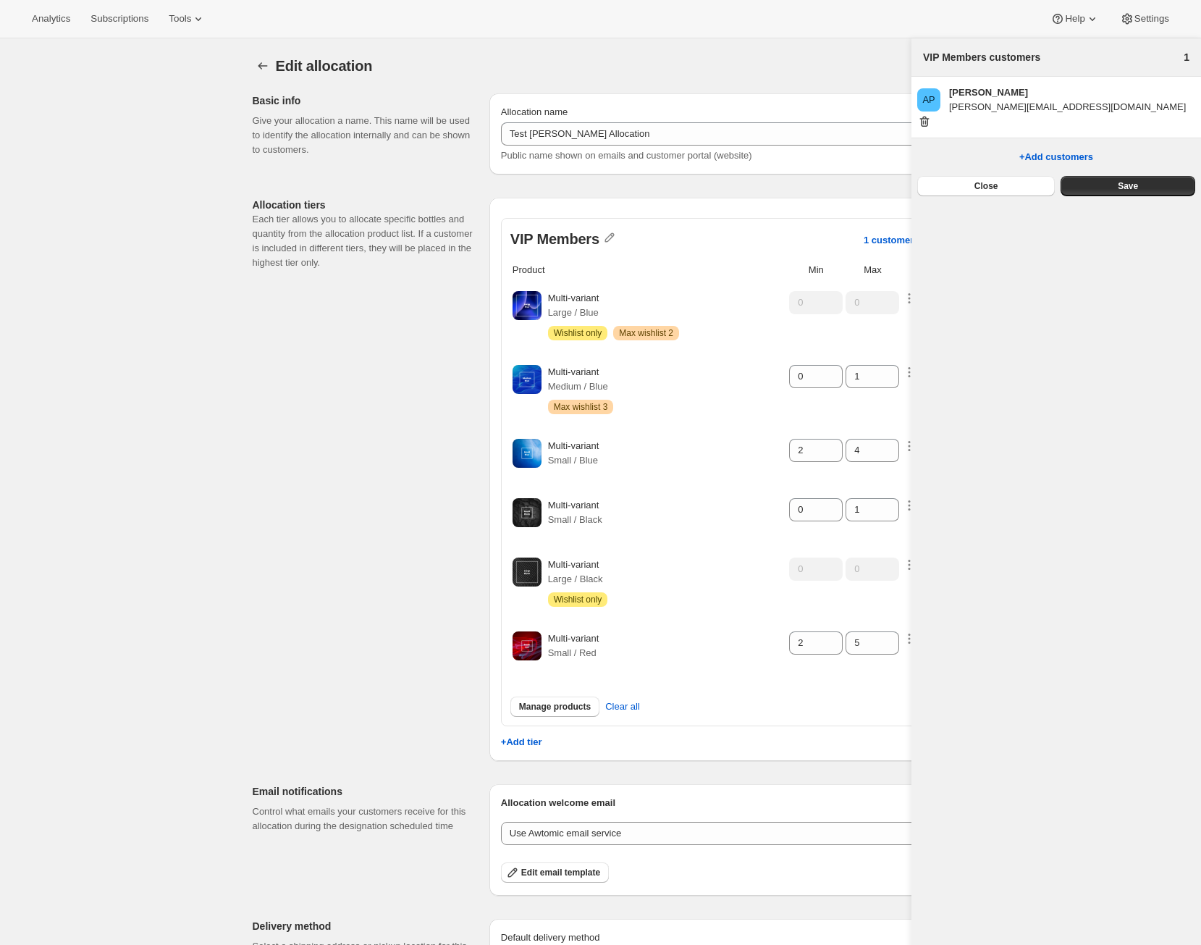
click at [843, 68] on div "Edit allocation" at bounding box center [608, 66] width 664 height 20
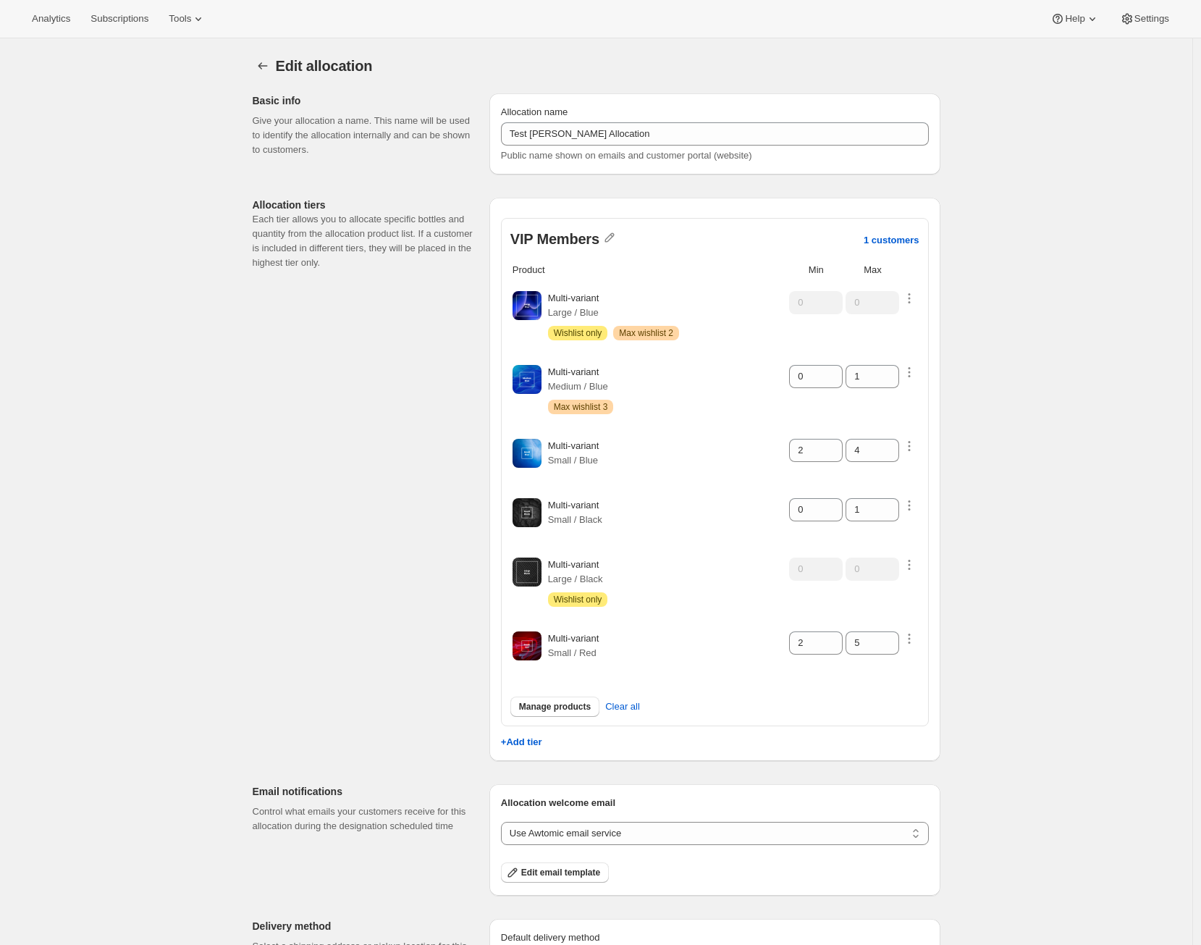
scroll to position [241, 0]
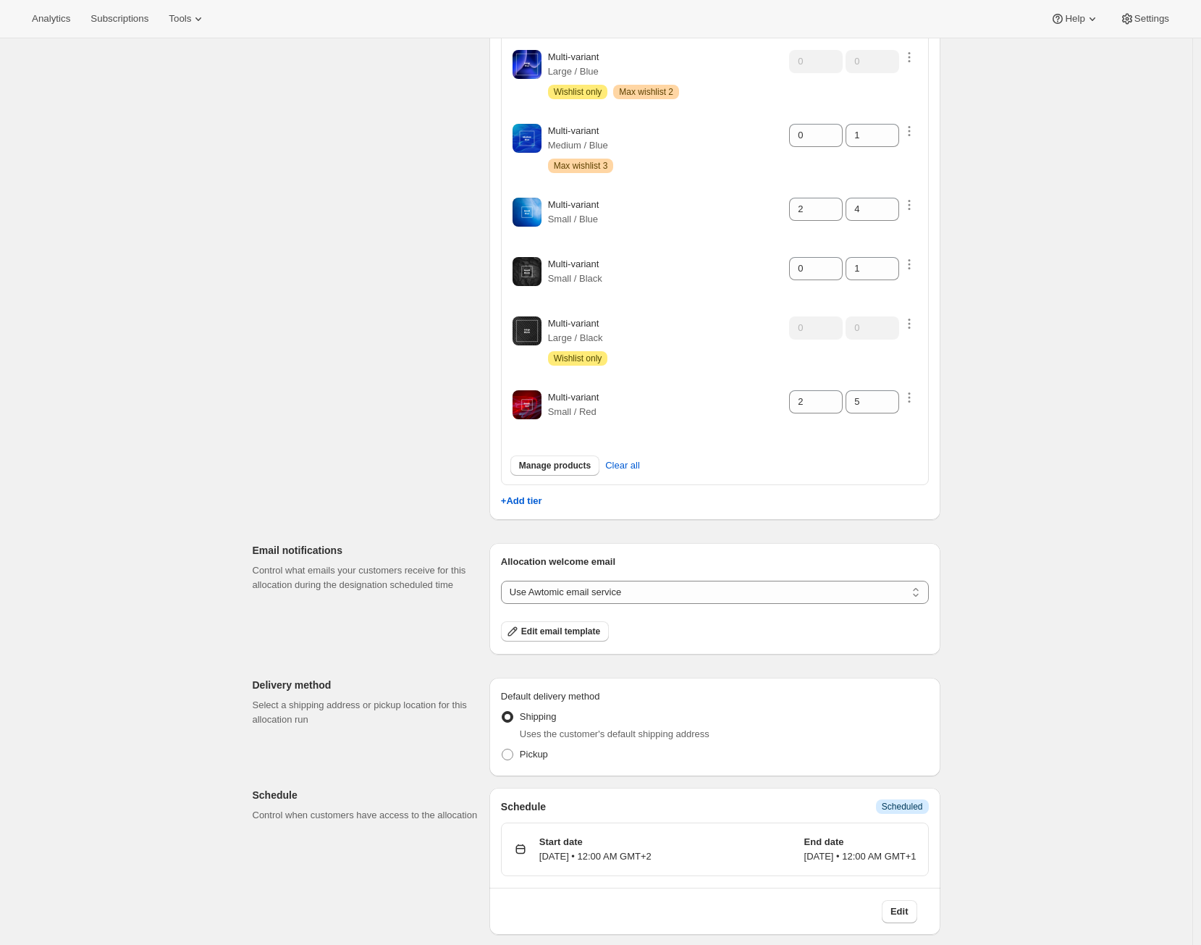
click at [602, 858] on p "10-02-2025 • 12:00 AM GMT+2" at bounding box center [595, 856] width 112 height 14
click at [651, 857] on p "10-02-2025 • 12:00 AM GMT+2" at bounding box center [595, 856] width 112 height 14
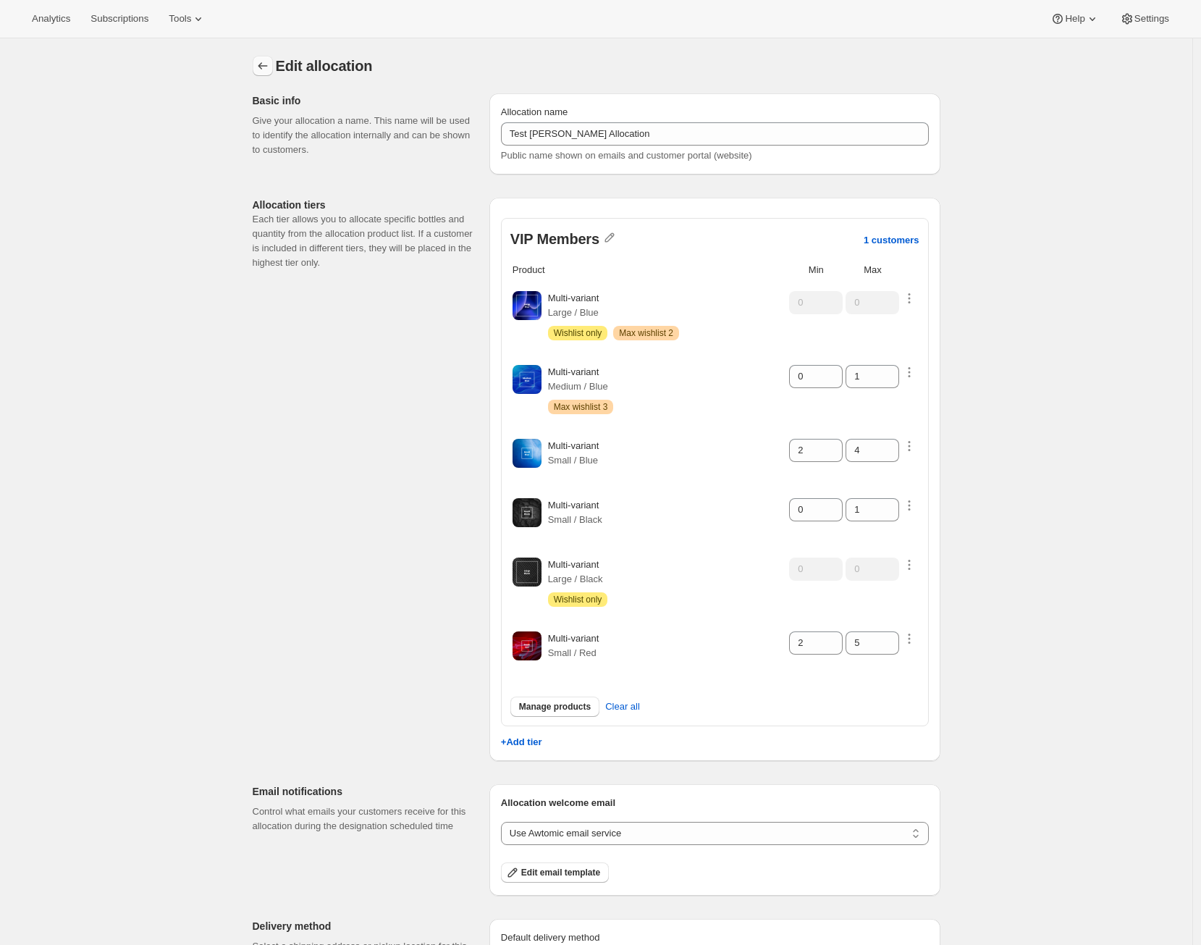
click at [270, 67] on icon "Allocations" at bounding box center [263, 66] width 14 height 14
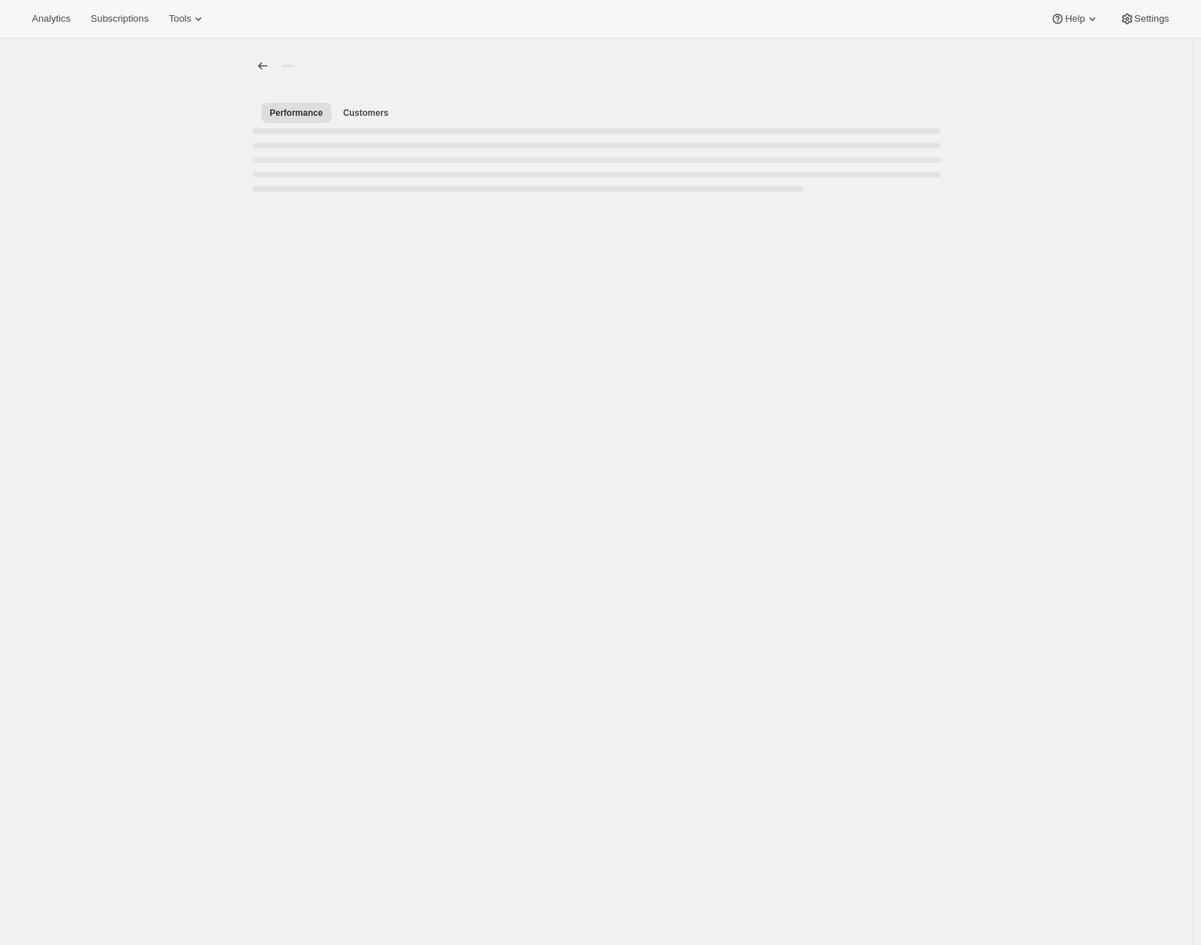
click at [439, 392] on div "[object Object]. This page is ready Performance Customers More views Performanc…" at bounding box center [596, 510] width 1192 height 945
click at [377, 143] on p "Test [PERSON_NAME] Allocation" at bounding box center [398, 141] width 263 height 12
drag, startPoint x: 535, startPoint y: 254, endPoint x: 532, endPoint y: 229, distance: 25.5
click at [535, 253] on div "[object Object]. This page is ready Performance Customers More views Performanc…" at bounding box center [596, 510] width 1192 height 945
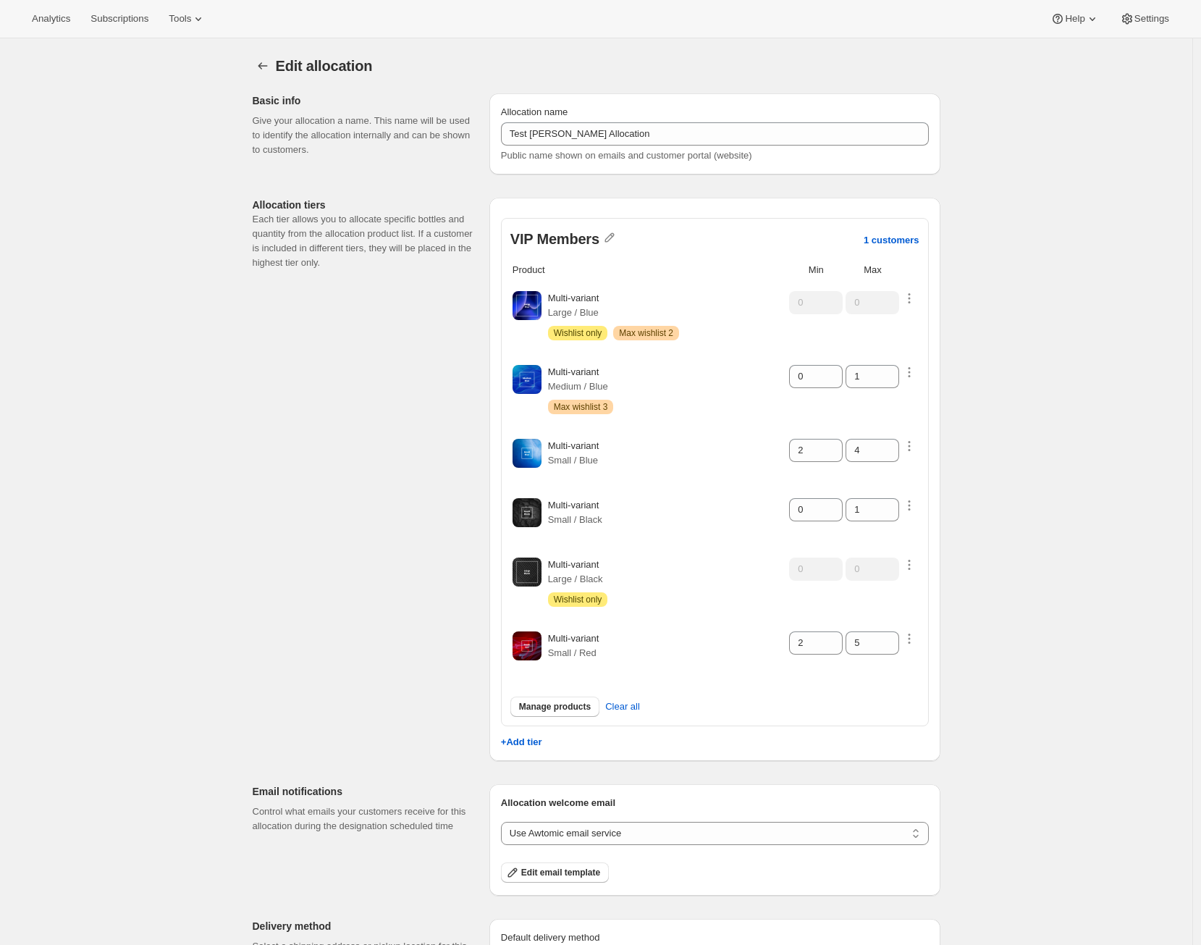
scroll to position [9, 0]
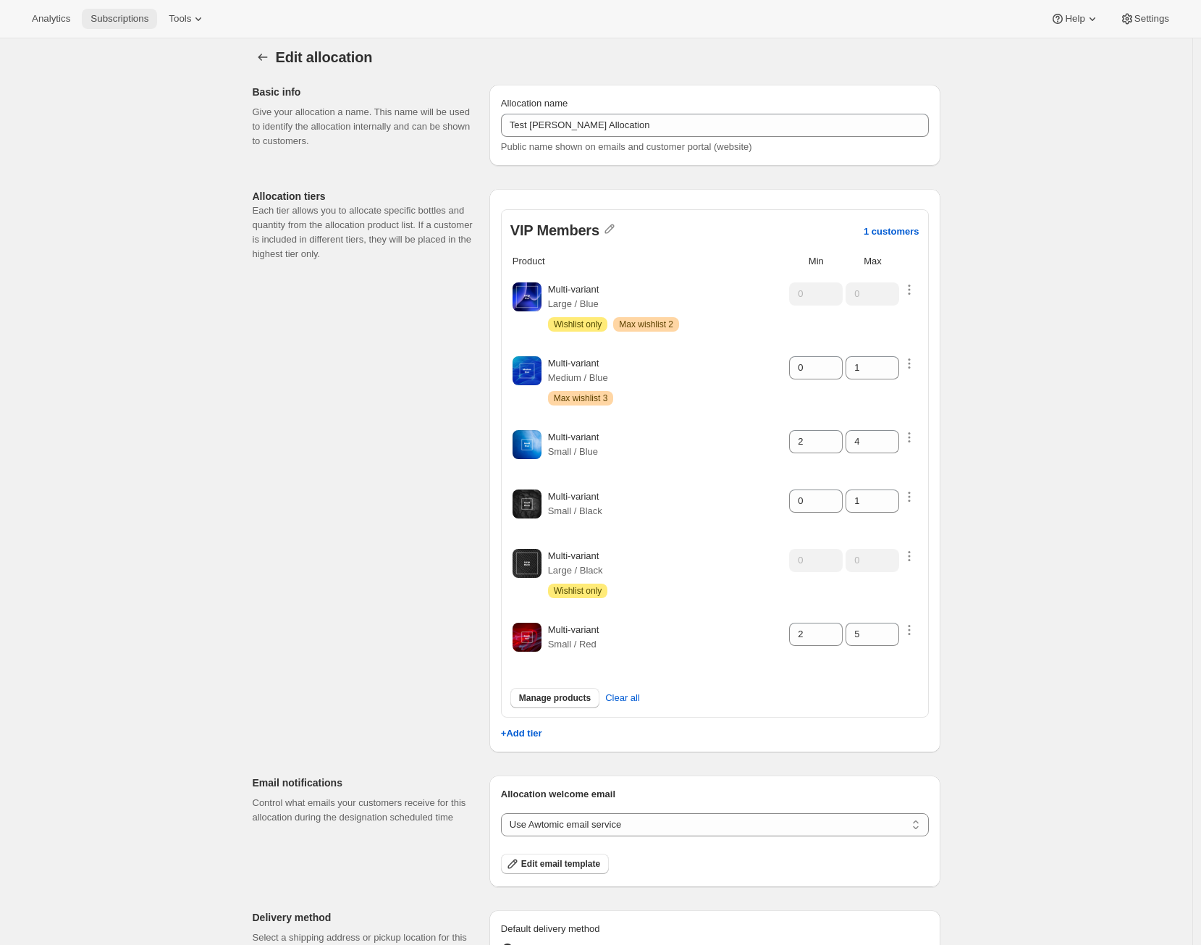
click at [143, 24] on span "Subscriptions" at bounding box center [119, 19] width 58 height 12
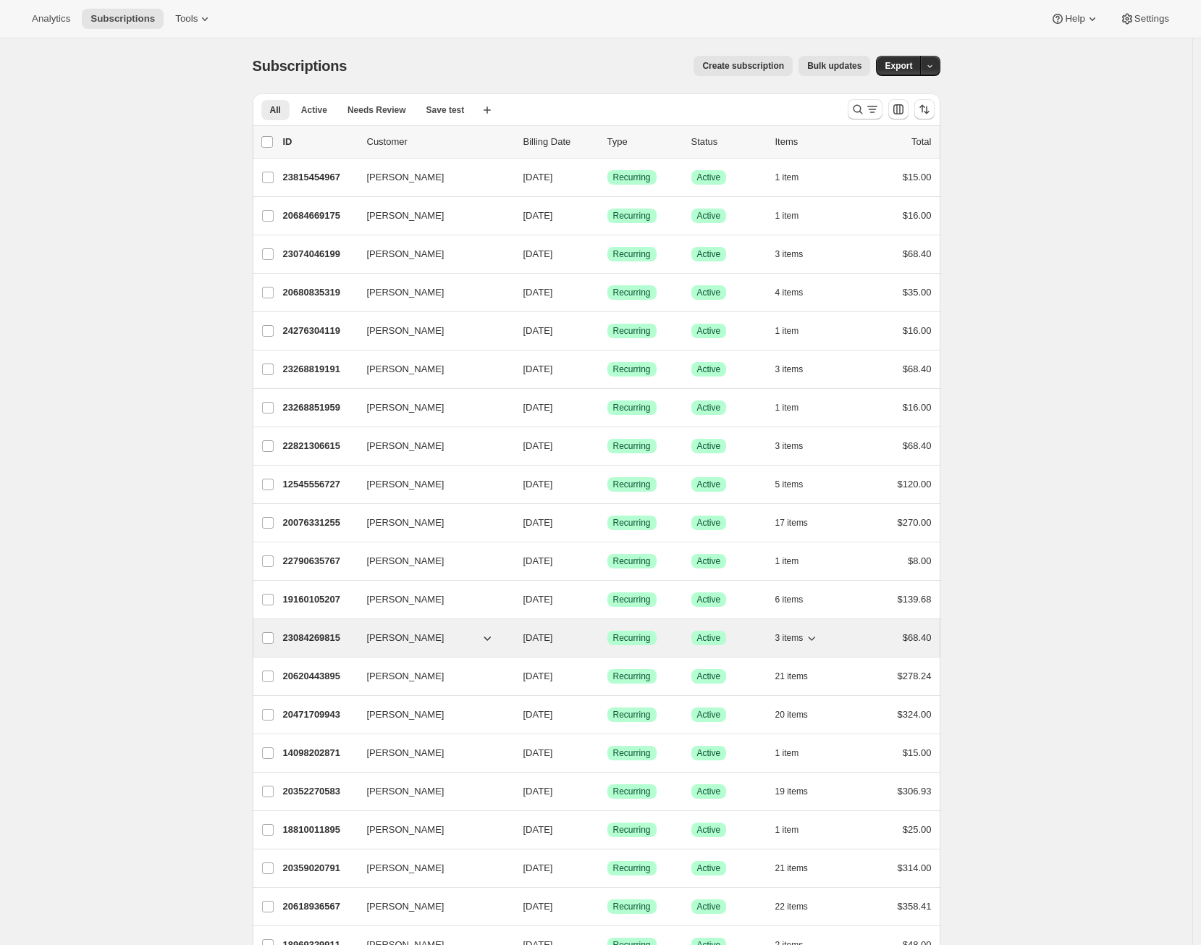
click at [324, 633] on p "23084269815" at bounding box center [319, 637] width 72 height 14
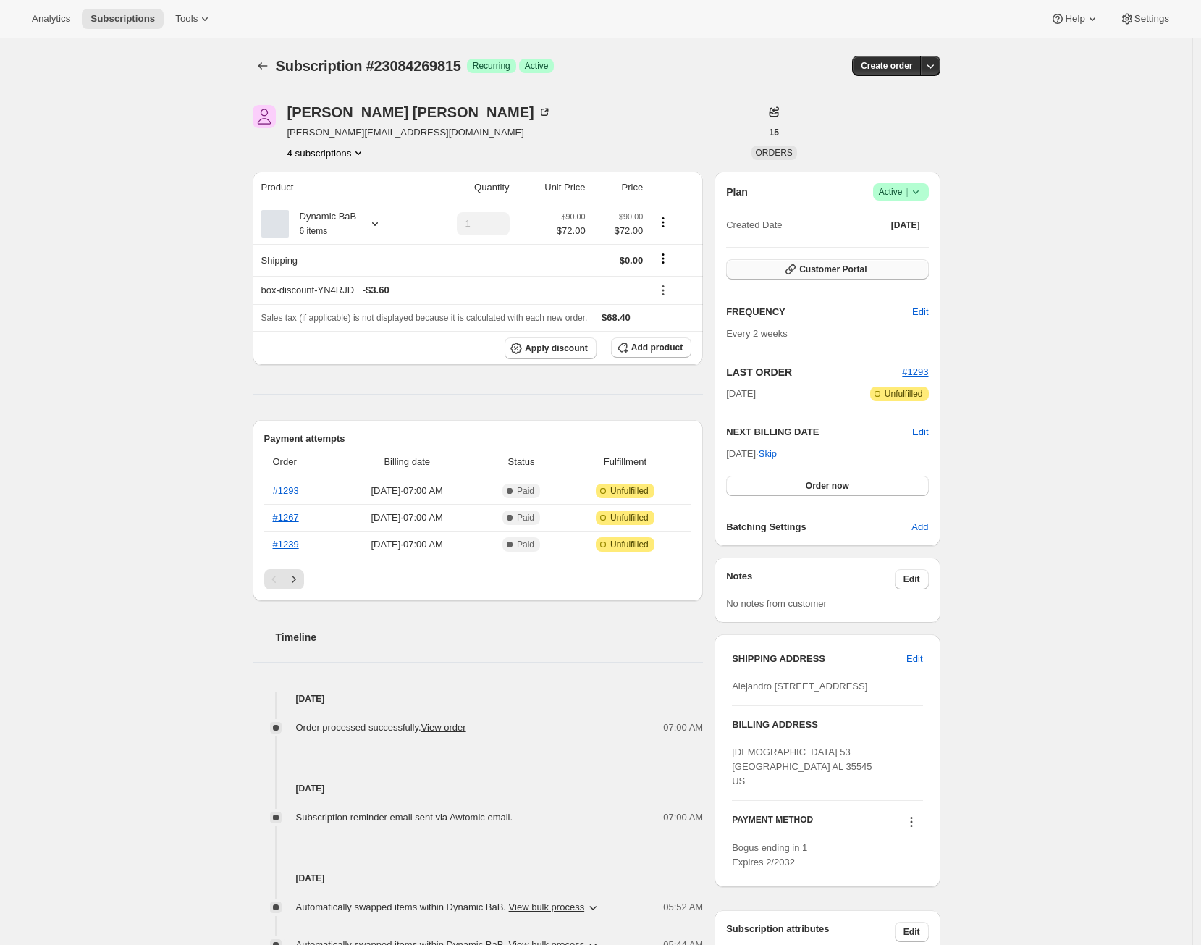
click at [848, 271] on span "Customer Portal" at bounding box center [832, 269] width 67 height 12
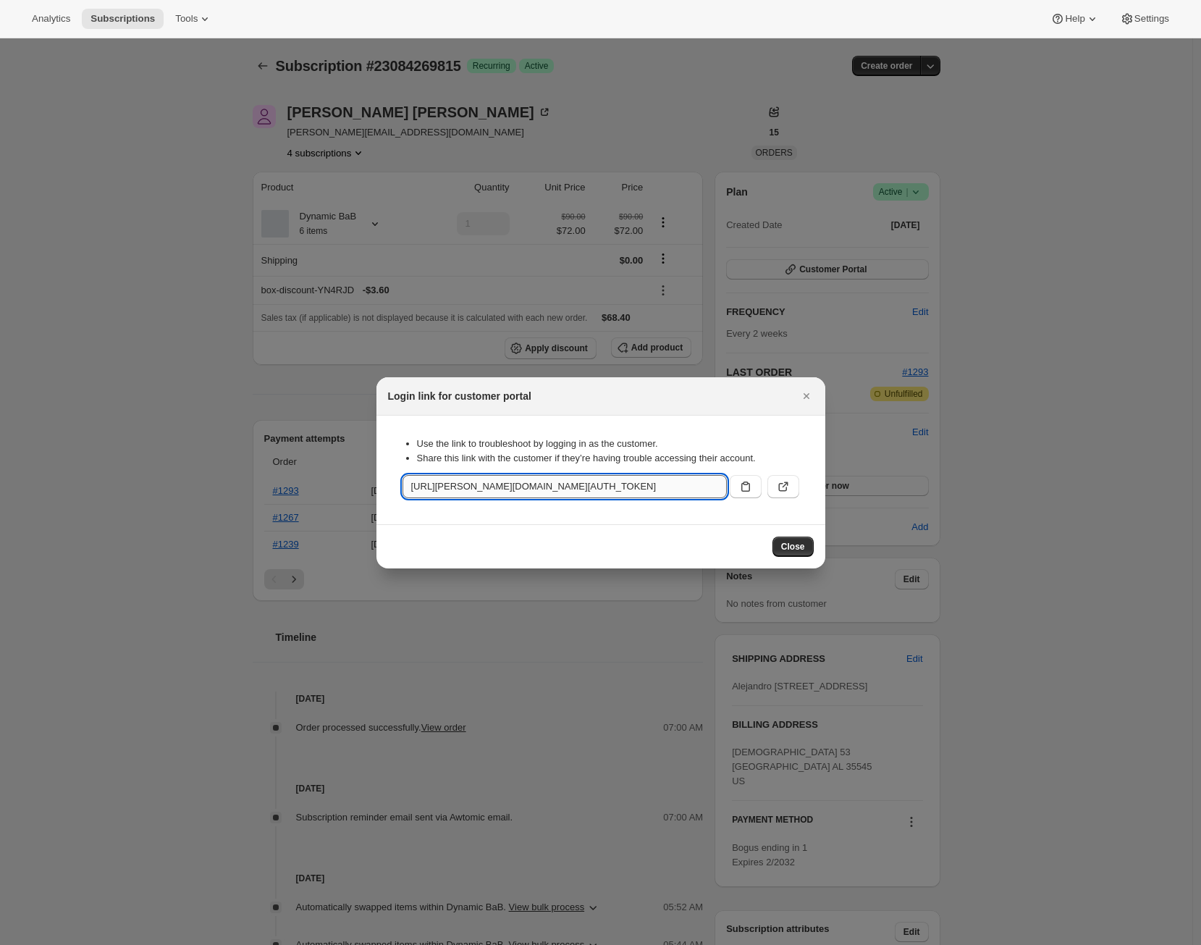
scroll to position [0, 1828]
drag, startPoint x: 698, startPoint y: 484, endPoint x: 444, endPoint y: 486, distance: 254.1
click at [444, 486] on input "https://adrian-qa-18.myshopify.com/tools/bundle-subscriptions?authToken=eyJhbGc…" at bounding box center [564, 486] width 324 height 23
click at [394, 161] on div at bounding box center [600, 472] width 1201 height 945
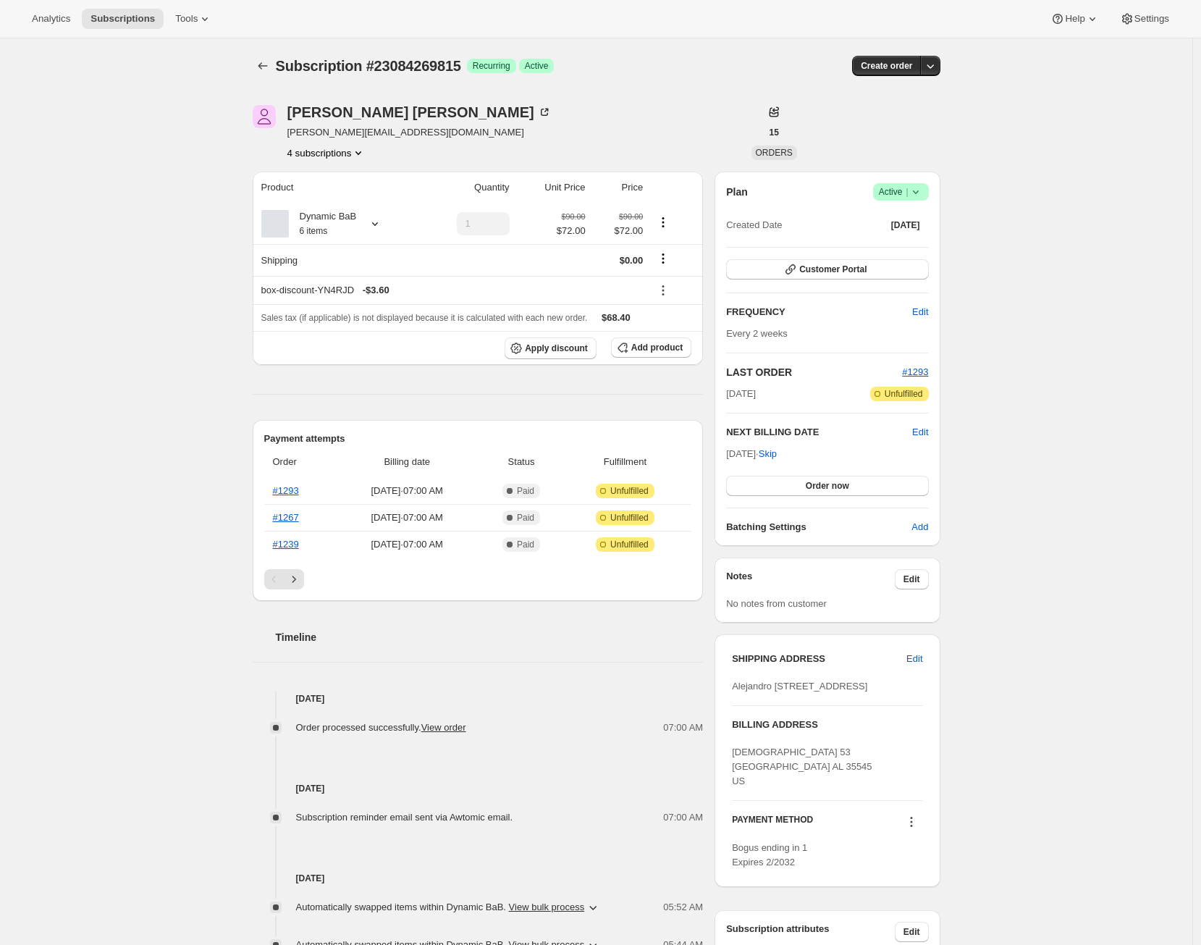
click at [364, 147] on icon "Product actions" at bounding box center [358, 152] width 14 height 14
click at [561, 139] on div "Alejandro Pérez Ramos alex@awtomic.com 4 subscriptions" at bounding box center [493, 132] width 481 height 55
click at [873, 272] on button "Customer Portal" at bounding box center [827, 269] width 202 height 20
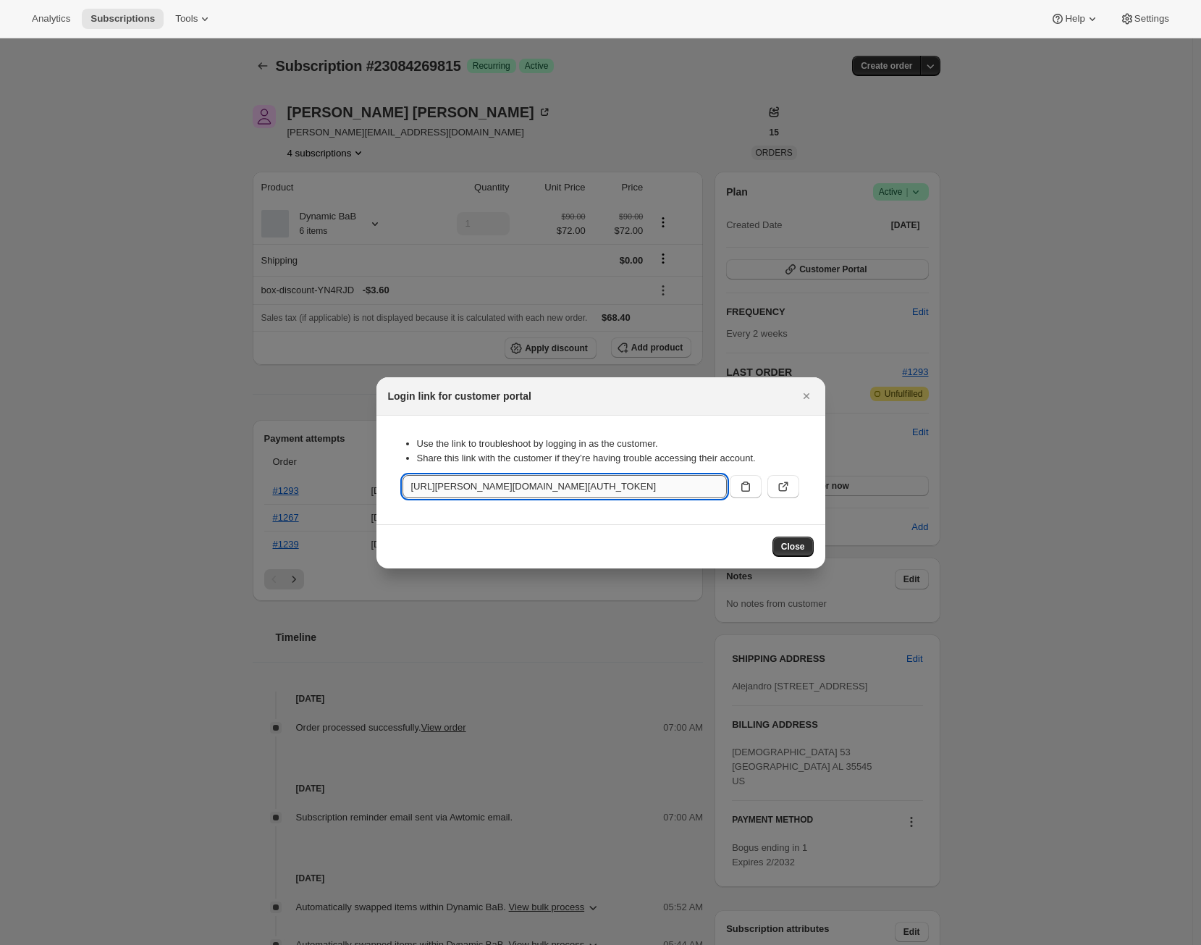
scroll to position [0, 214]
click at [725, 487] on input "https://adrian-qa-18.myshopify.com/tools/bundle-subscriptions?authToken=eyJhbGc…" at bounding box center [564, 486] width 324 height 23
click at [575, 483] on input "https://adrian-qa-18.myshopify.com/tools/bundle-subscriptions?authToken=eyJhbGc…" at bounding box center [564, 486] width 324 height 23
drag, startPoint x: 486, startPoint y: 486, endPoint x: 820, endPoint y: 506, distance: 335.0
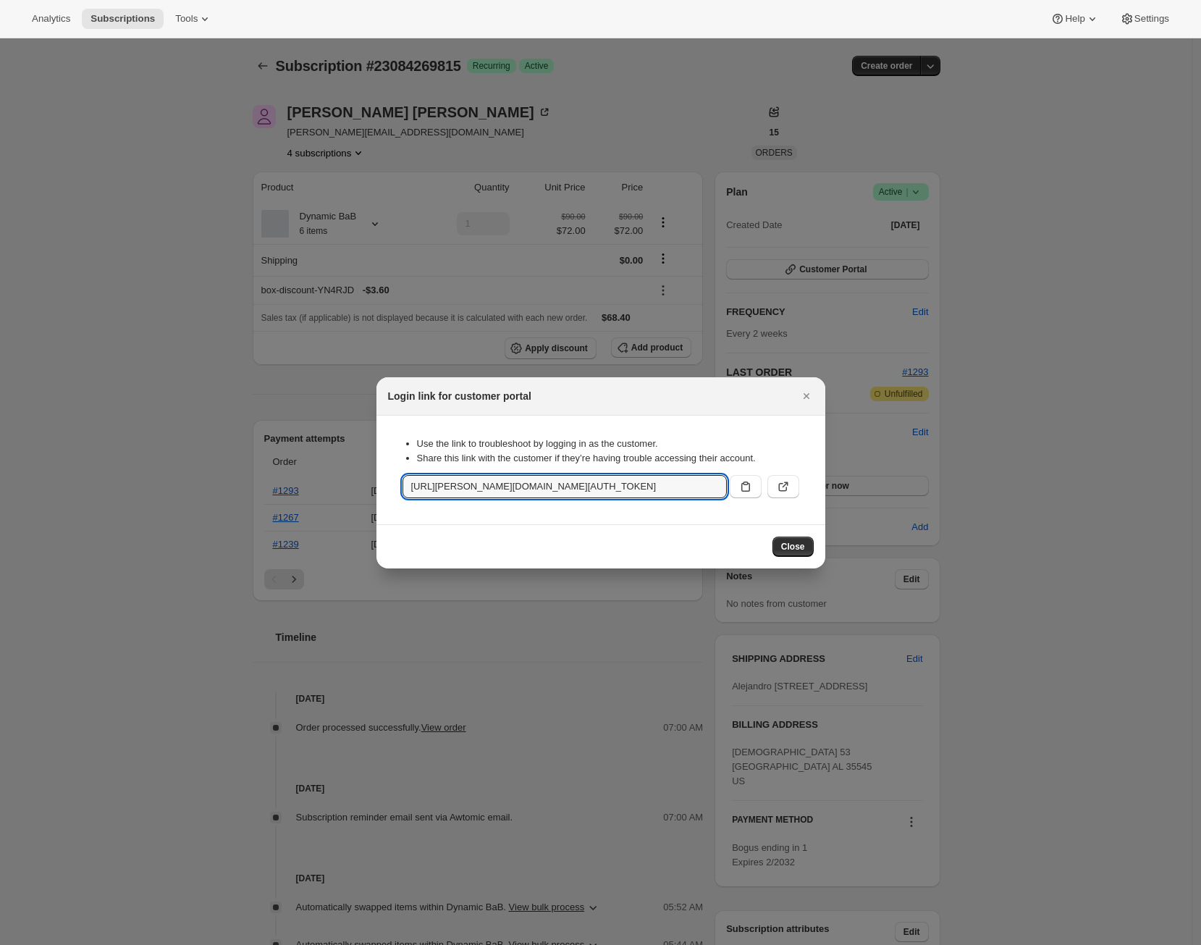
click at [820, 506] on section "Use the link to troubleshoot by logging in as the customer. Share this link wit…" at bounding box center [600, 469] width 449 height 109
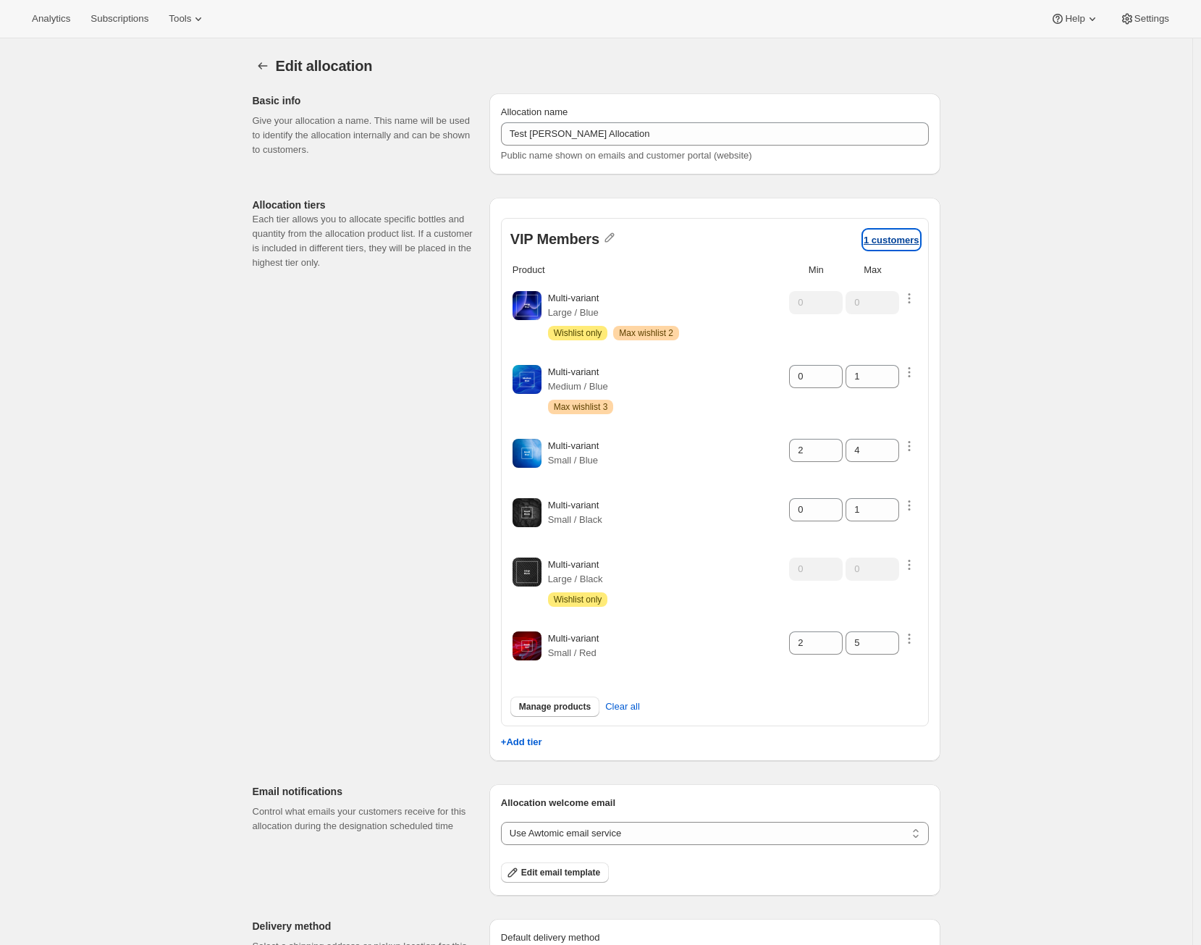
click at [912, 245] on button "1 customers" at bounding box center [891, 239] width 56 height 19
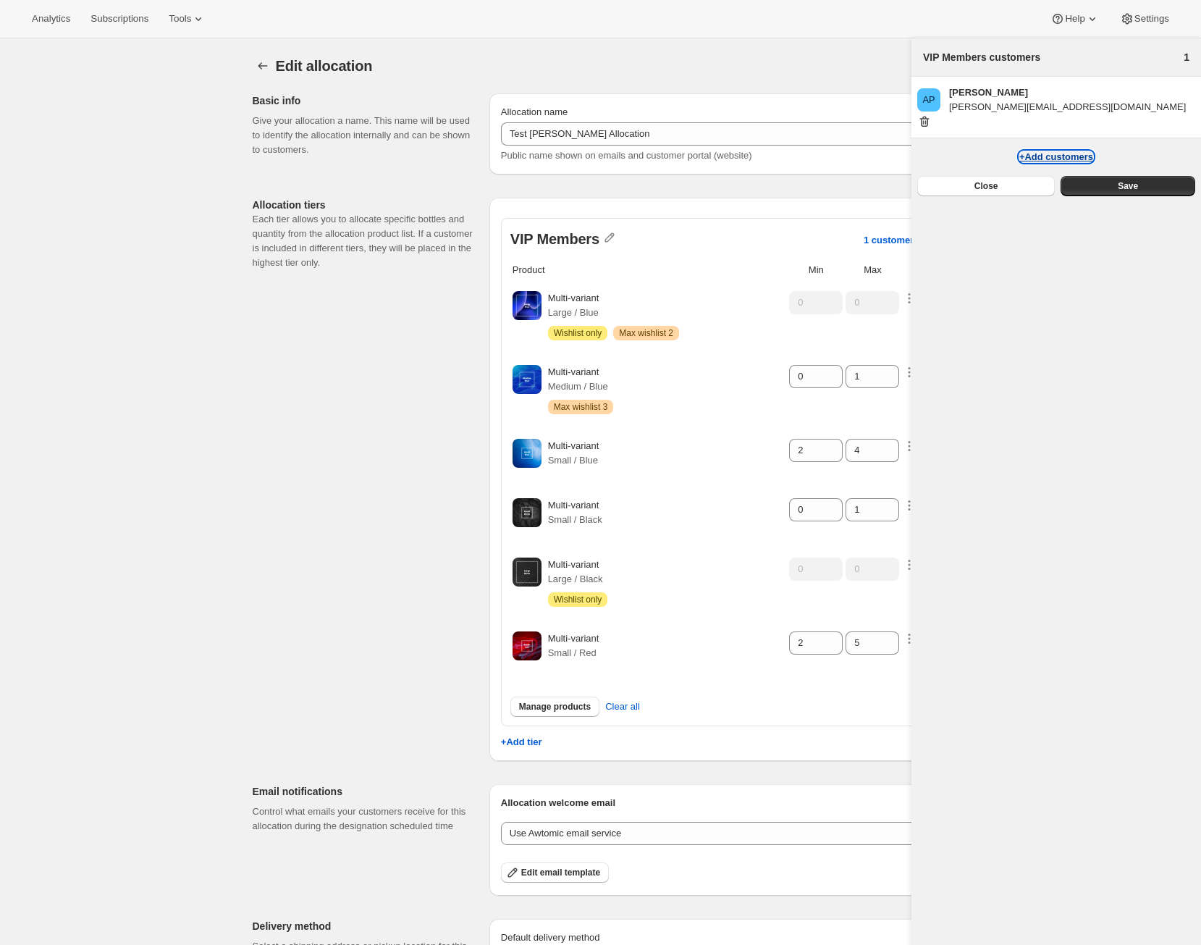
click at [1081, 151] on button "+Add customers" at bounding box center [1056, 156] width 74 height 11
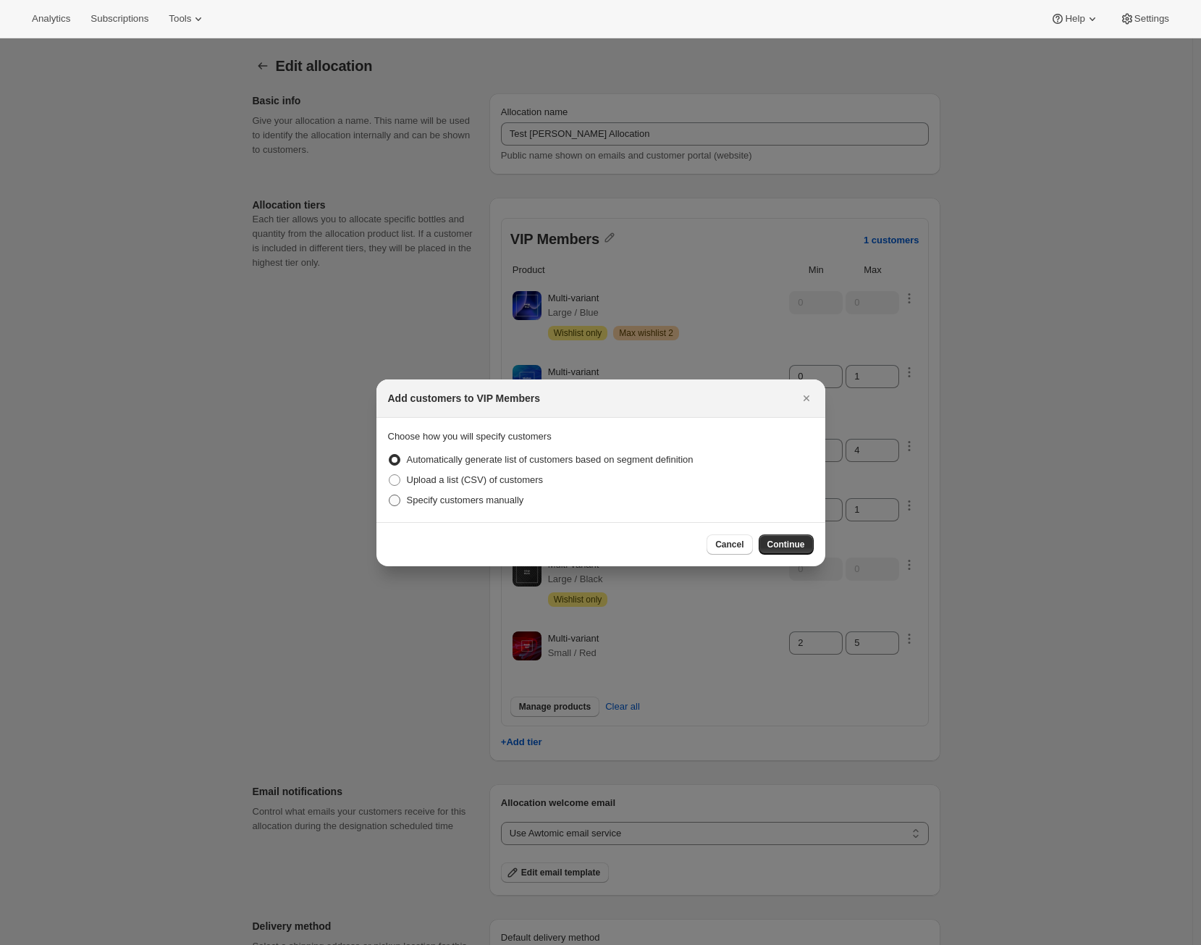
click at [520, 496] on span "Specify customers manually" at bounding box center [465, 499] width 117 height 11
click at [389, 495] on input "Specify customers manually" at bounding box center [389, 494] width 1 height 1
click at [770, 539] on span "Continue" at bounding box center [786, 545] width 38 height 12
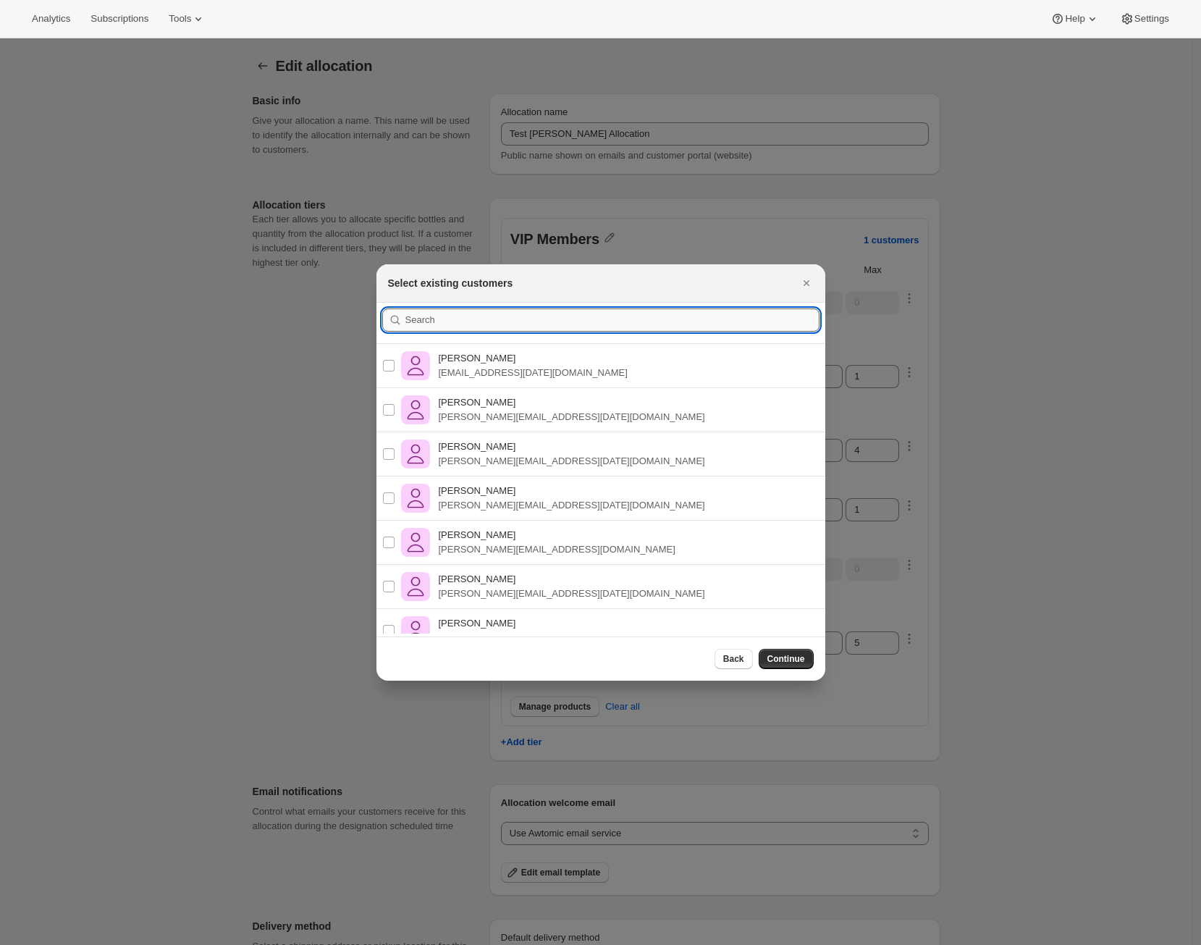
click at [606, 319] on input ":r1l:" at bounding box center [612, 319] width 414 height 23
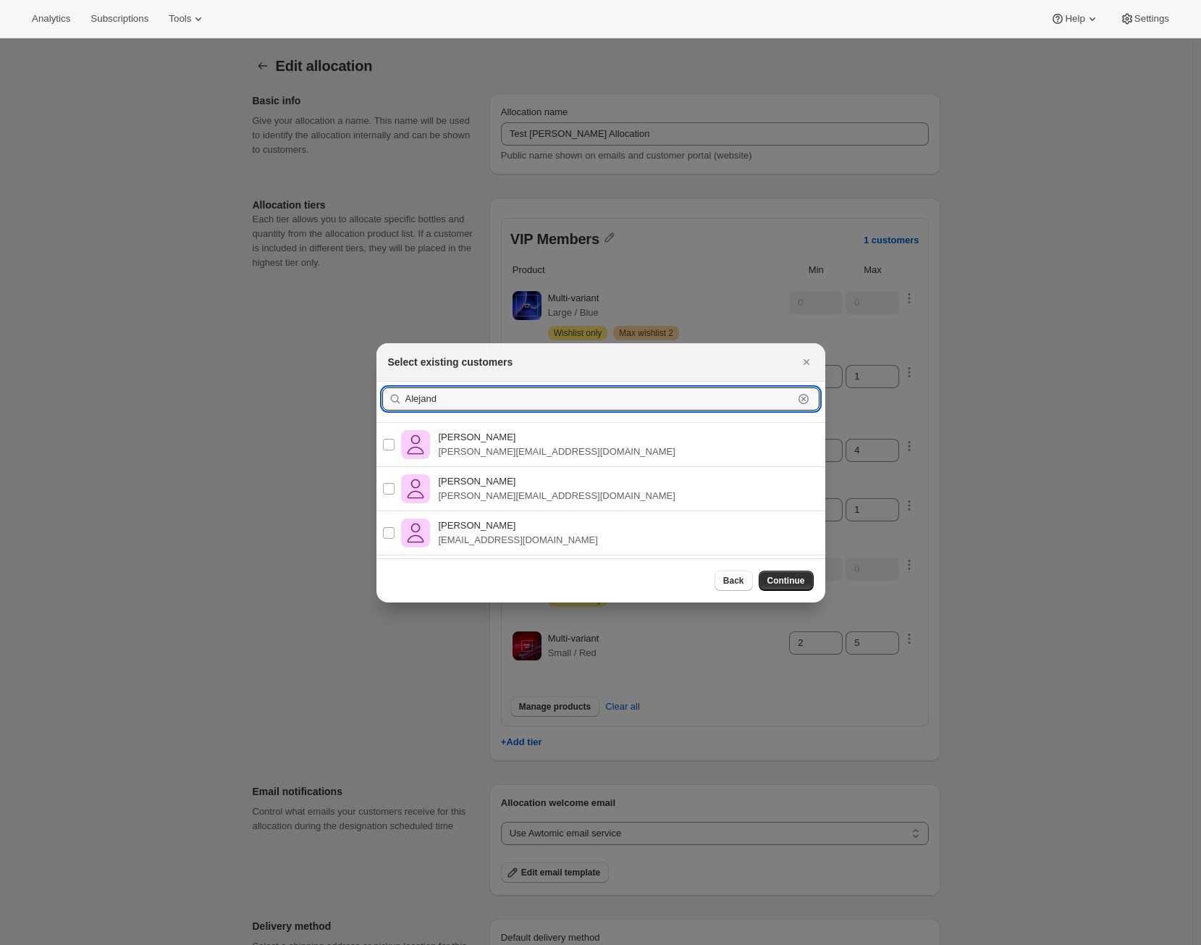
type input "Alejand"
click at [557, 521] on div "[PERSON_NAME] Ramos [EMAIL_ADDRESS][DOMAIN_NAME]" at bounding box center [601, 533] width 472 height 44
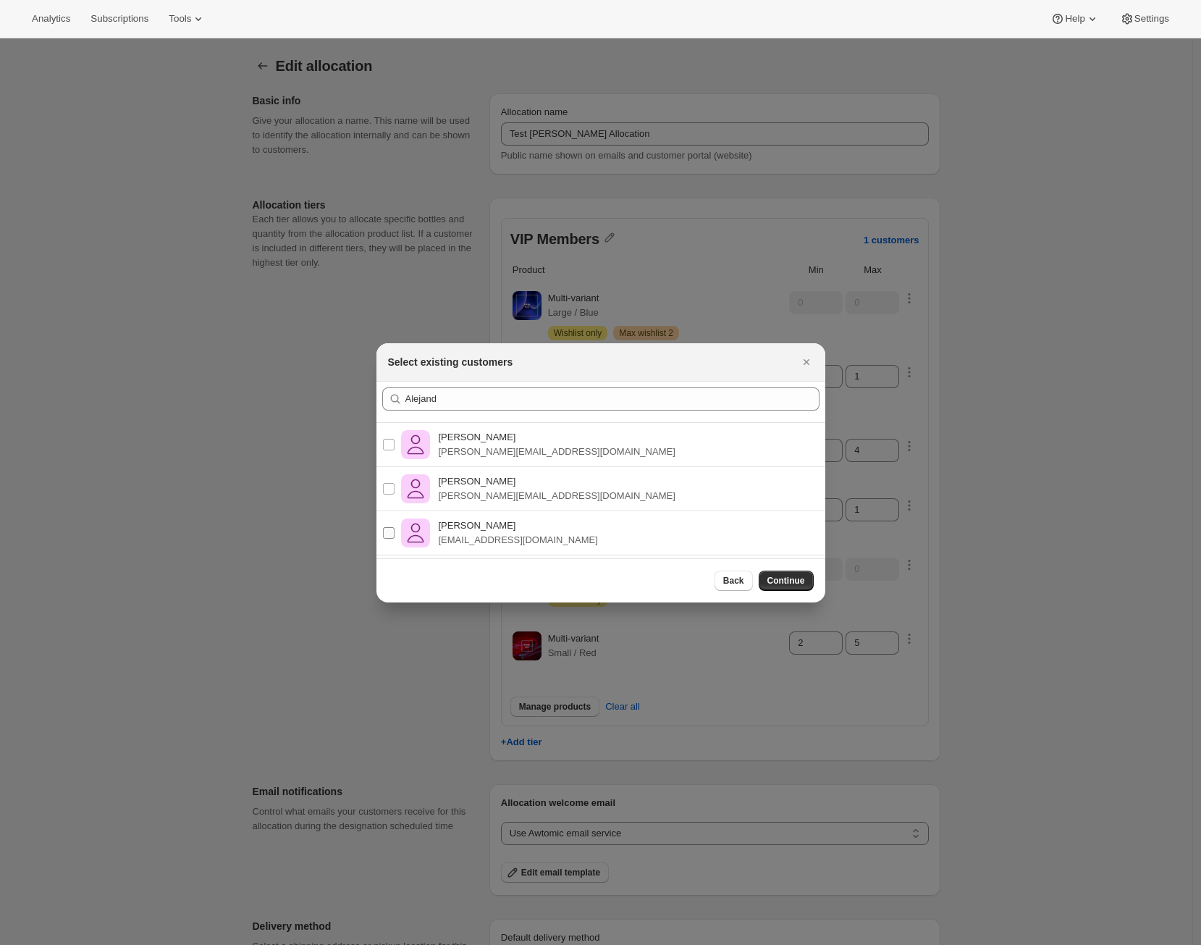
click at [472, 542] on p "[EMAIL_ADDRESS][DOMAIN_NAME]" at bounding box center [518, 540] width 159 height 14
click at [394, 539] on input "[PERSON_NAME] Ramos [EMAIL_ADDRESS][DOMAIN_NAME]" at bounding box center [389, 533] width 12 height 12
checkbox input "true"
click at [775, 576] on span "Continue" at bounding box center [786, 581] width 38 height 12
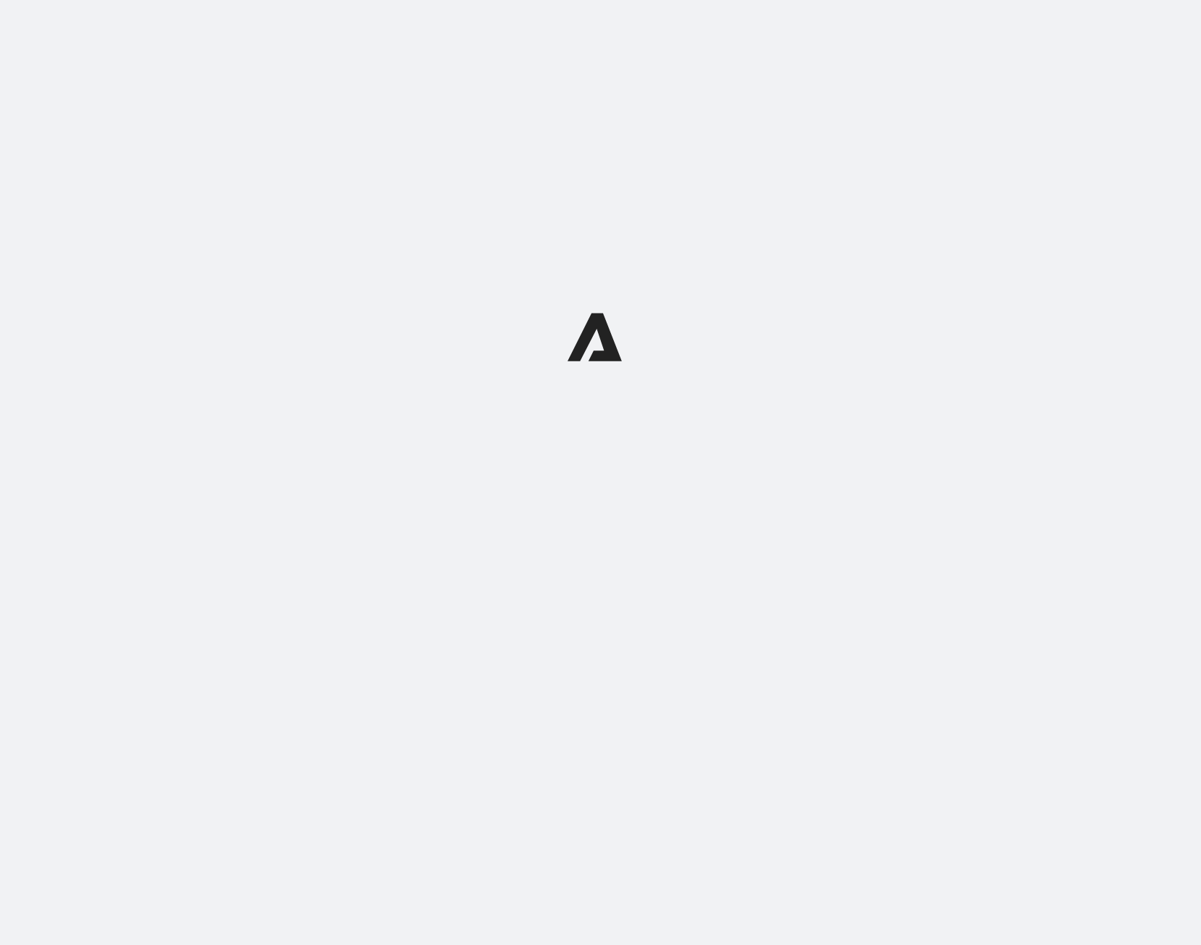
select select "12:00"
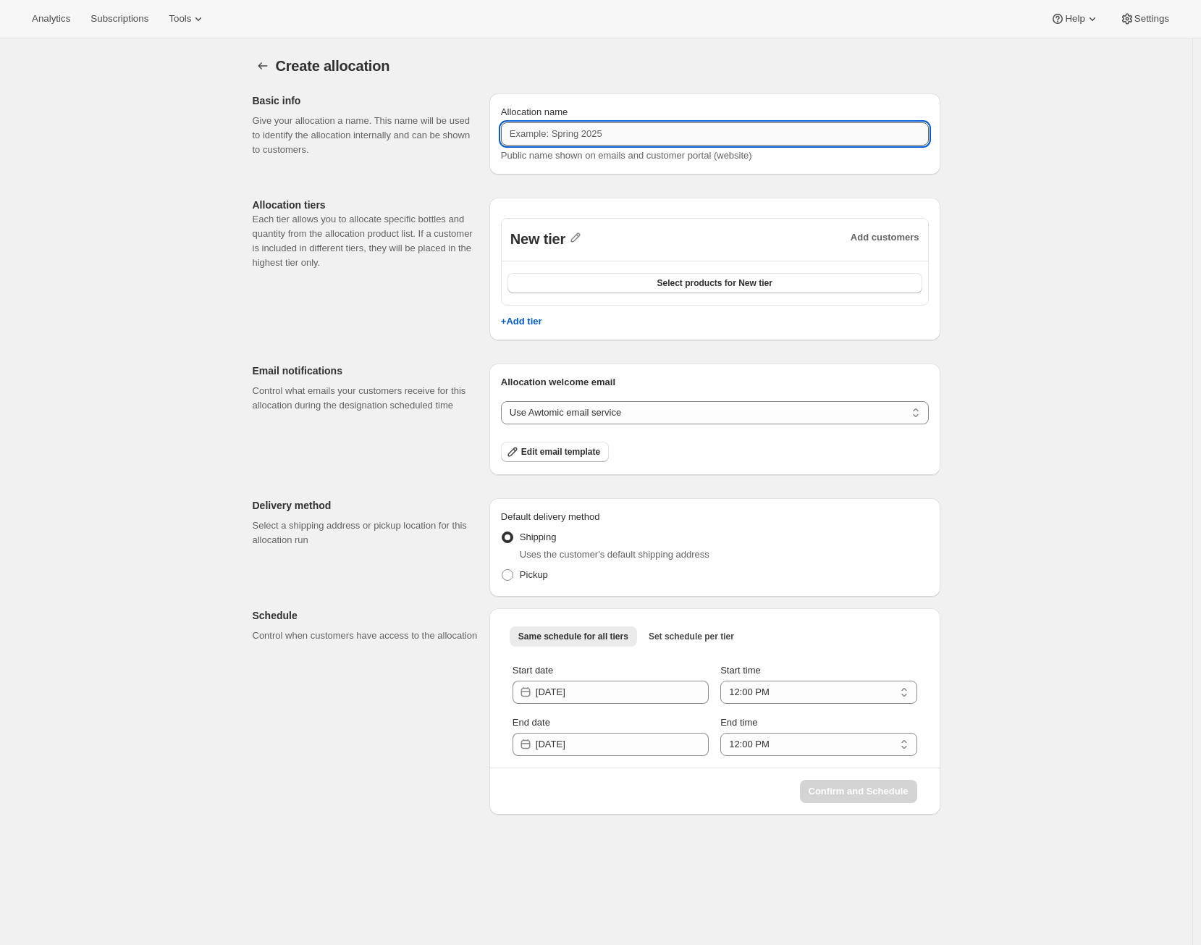
click at [624, 144] on input "Allocation name" at bounding box center [715, 133] width 428 height 23
type input "Test Allocations 2"
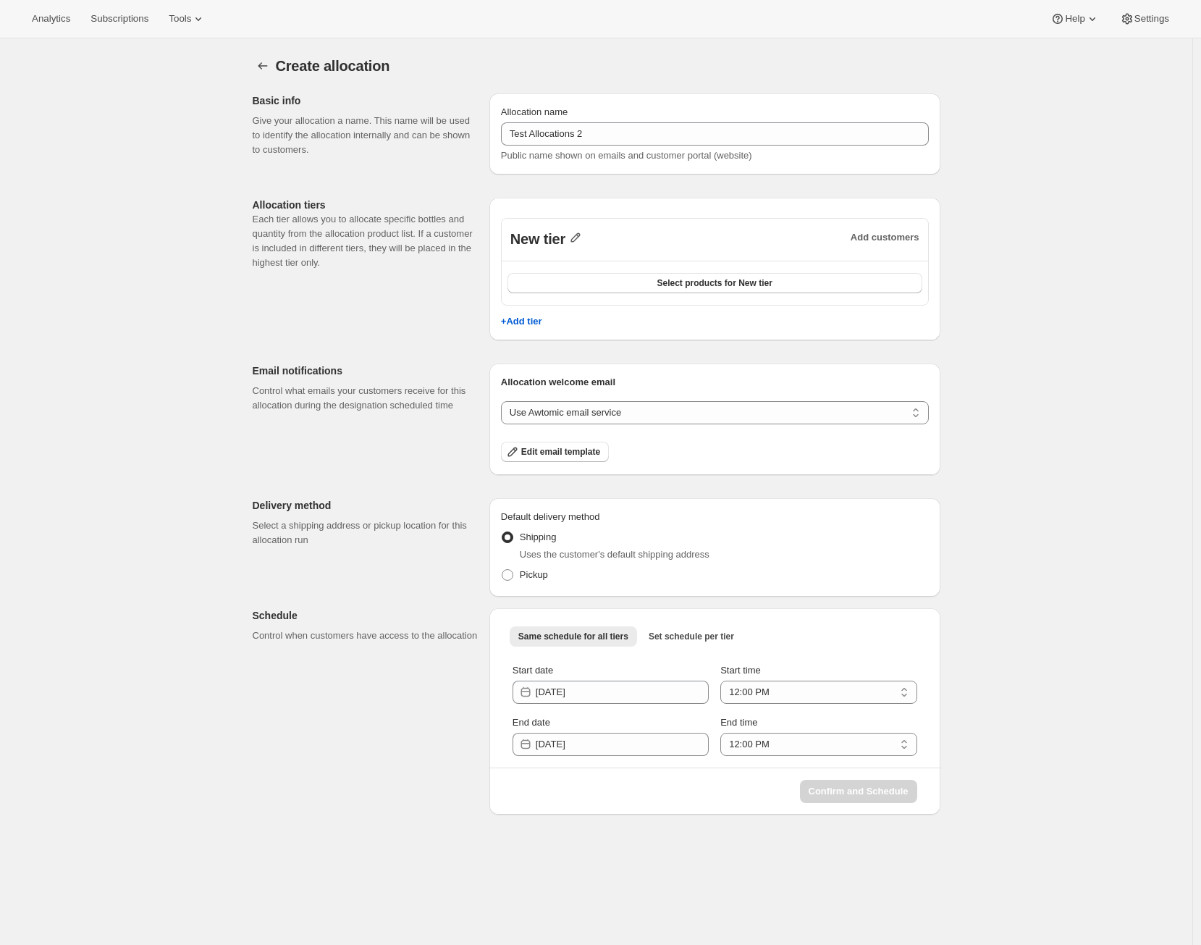
click at [576, 233] on icon "button" at bounding box center [575, 237] width 14 height 14
click at [541, 260] on input "New tier" at bounding box center [588, 268] width 139 height 23
click at [541, 261] on input "New tier" at bounding box center [588, 268] width 139 height 23
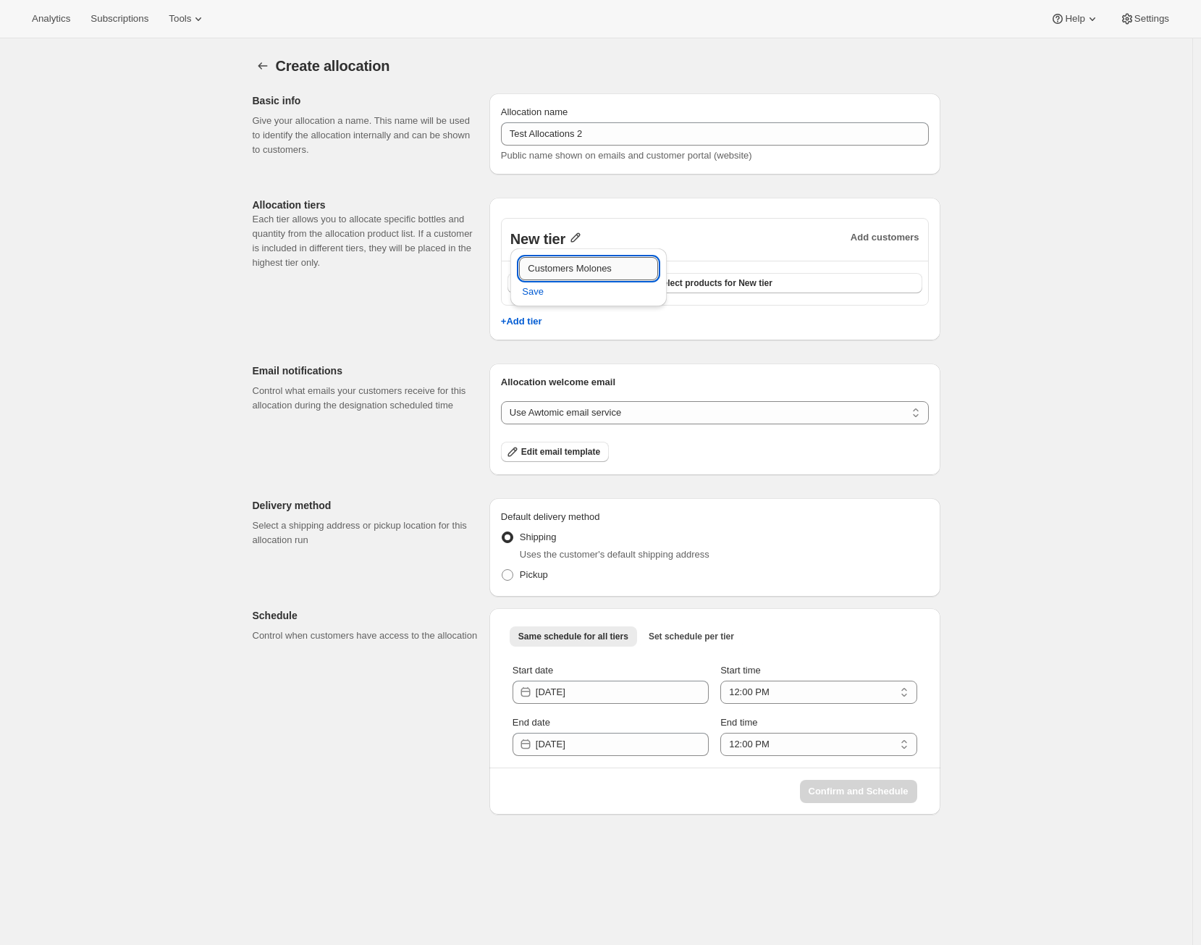
type input "Customers Molones"
click at [513, 280] on button "Save" at bounding box center [532, 291] width 39 height 23
click at [784, 277] on span "Select products for Customers Molones" at bounding box center [714, 283] width 164 height 12
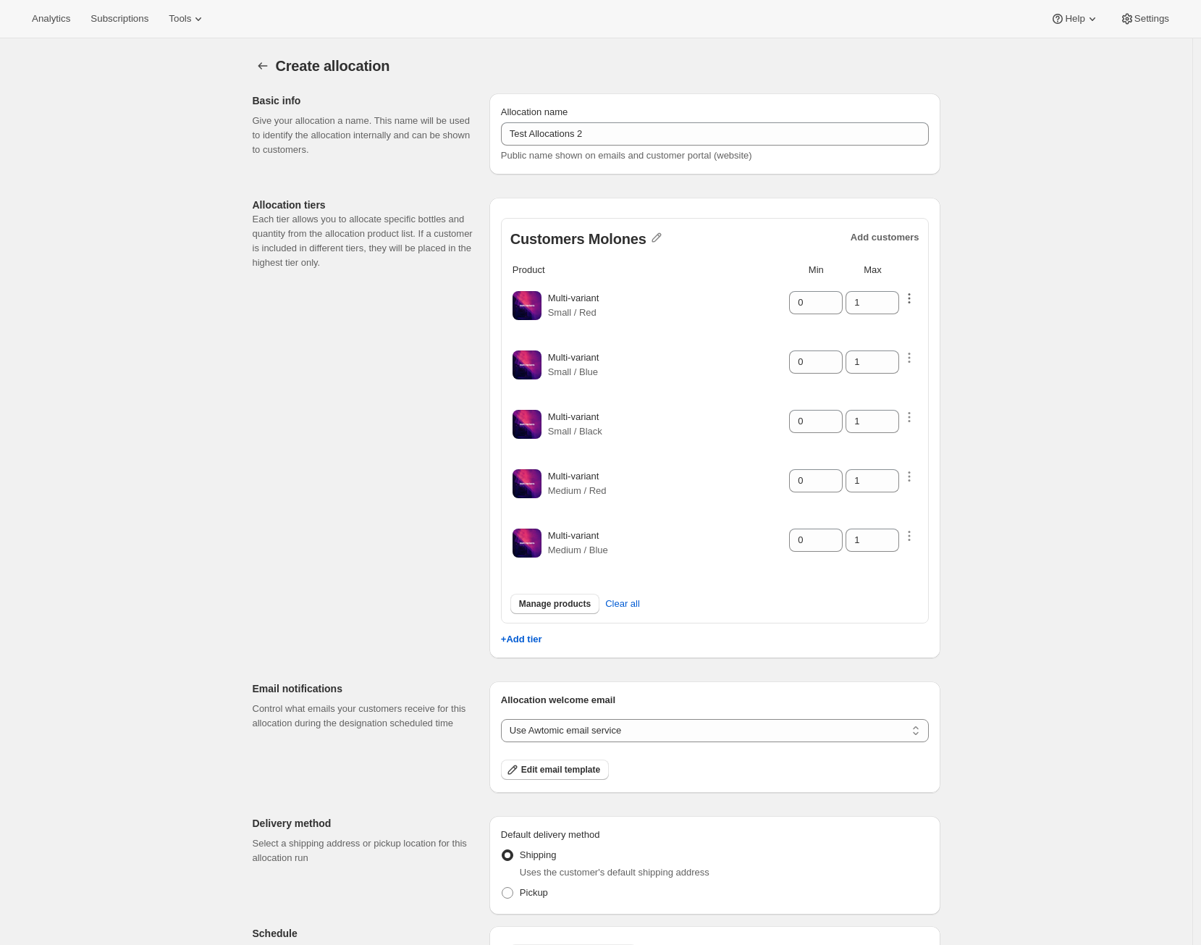
click at [911, 302] on icon "button" at bounding box center [909, 298] width 14 height 14
click at [900, 355] on span "Wishlist max" at bounding box center [881, 358] width 53 height 11
click at [848, 355] on input "Wishlist max" at bounding box center [843, 359] width 12 height 12
checkbox input "true"
drag, startPoint x: 884, startPoint y: 385, endPoint x: 793, endPoint y: 389, distance: 91.3
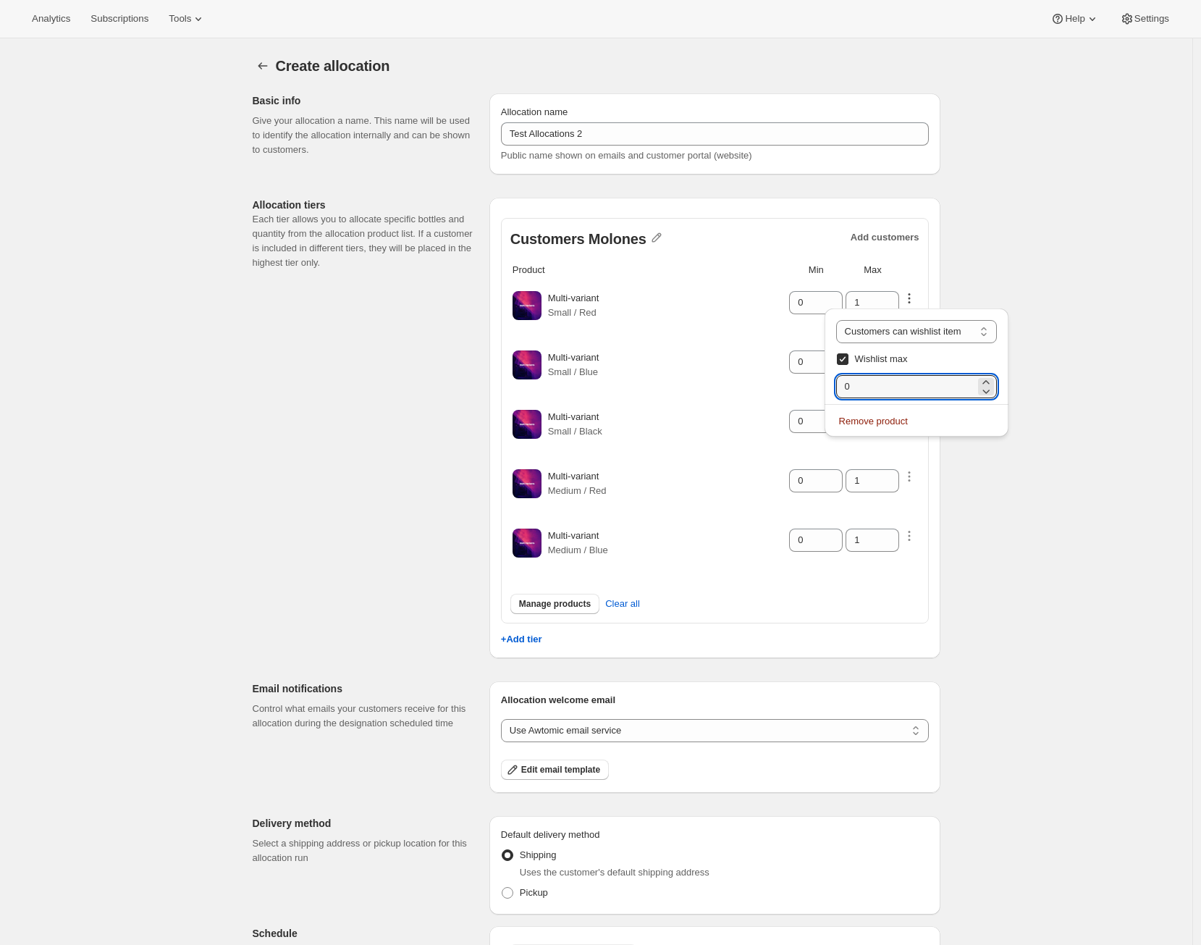
click at [793, 389] on div "Analytics Subscriptions Tools Help Settings Skip to content Create allocation. …" at bounding box center [600, 572] width 1201 height 1144
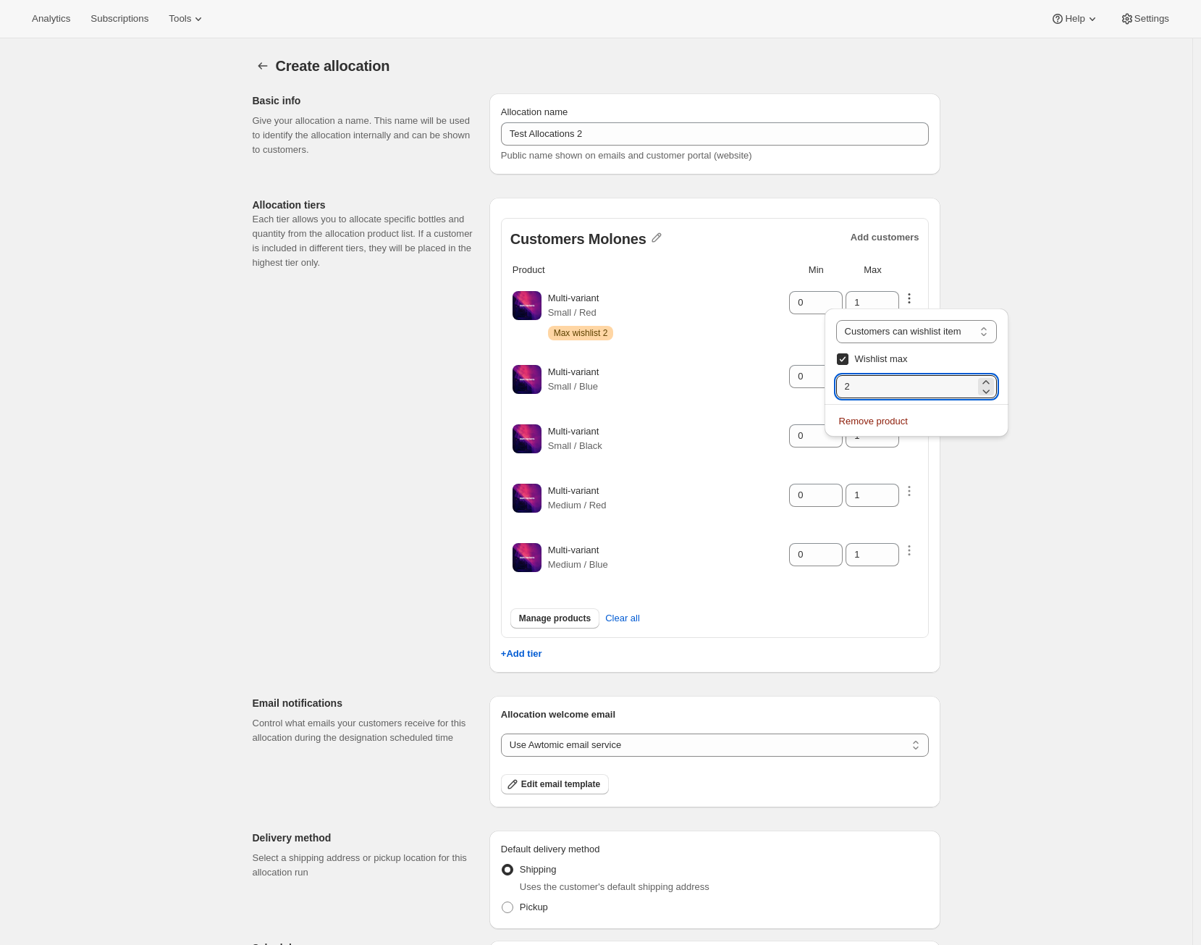
type input "2"
click at [726, 346] on td "Multi-variant Small / Red Warning Max wishlist 2" at bounding box center [667, 315] width 240 height 72
click at [911, 373] on icon "button" at bounding box center [909, 372] width 14 height 14
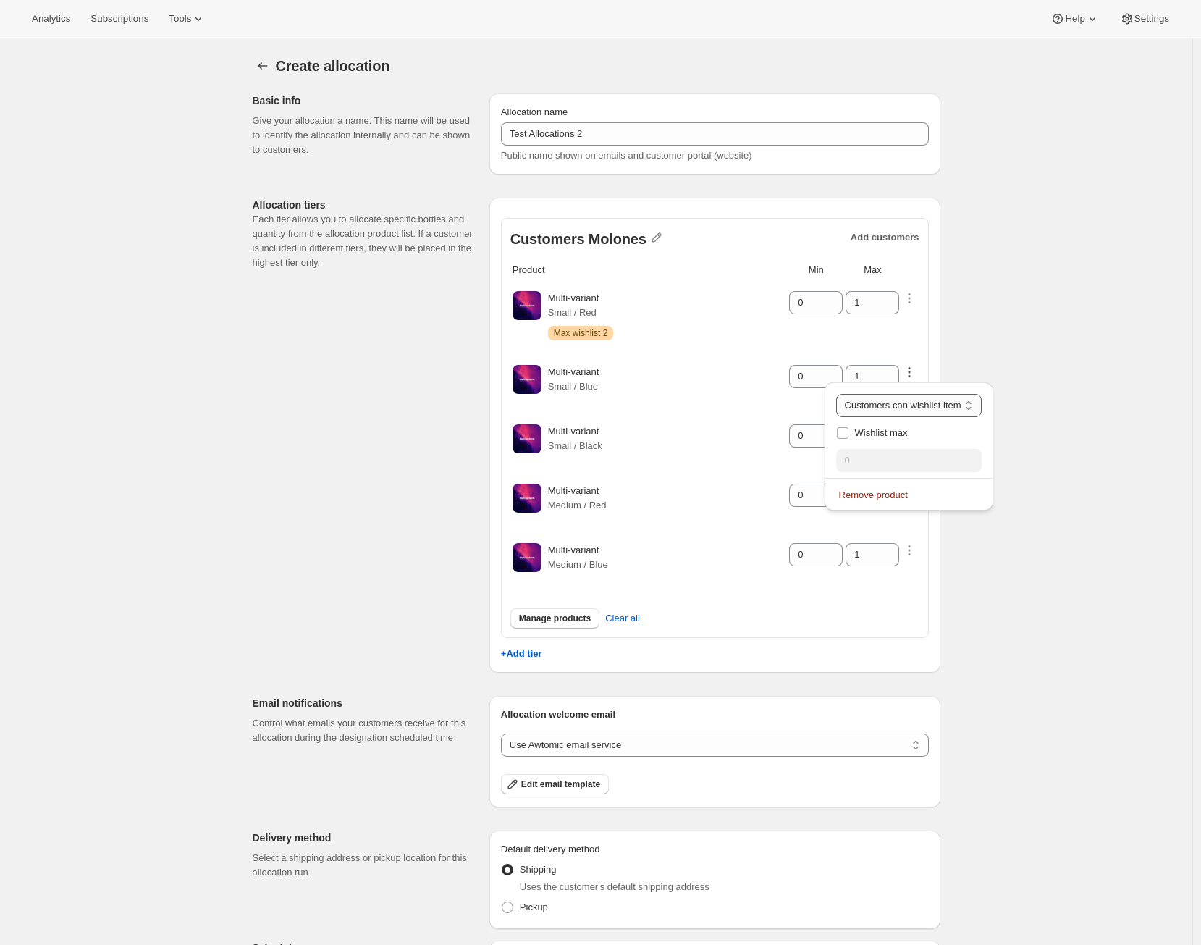
click at [902, 403] on select "Customers can wishlist item Wishlist only product Block item from wishlist" at bounding box center [908, 405] width 145 height 23
select select "blocked"
click at [845, 394] on select "Customers can wishlist item Wishlist only product Block item from wishlist" at bounding box center [908, 405] width 145 height 23
click at [816, 383] on input "0" at bounding box center [805, 376] width 32 height 23
drag, startPoint x: 809, startPoint y: 376, endPoint x: 800, endPoint y: 374, distance: 9.5
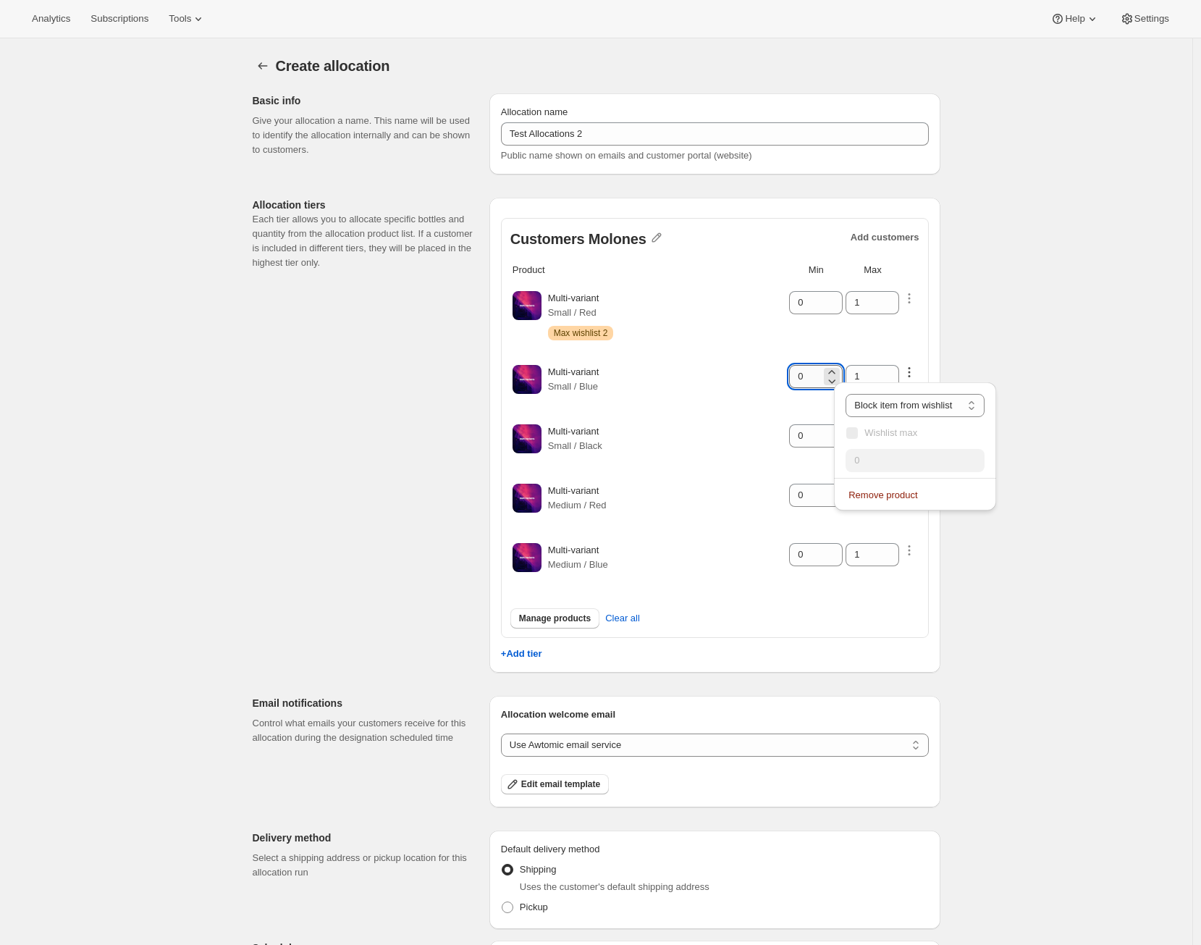
click at [800, 374] on input "0" at bounding box center [805, 376] width 32 height 23
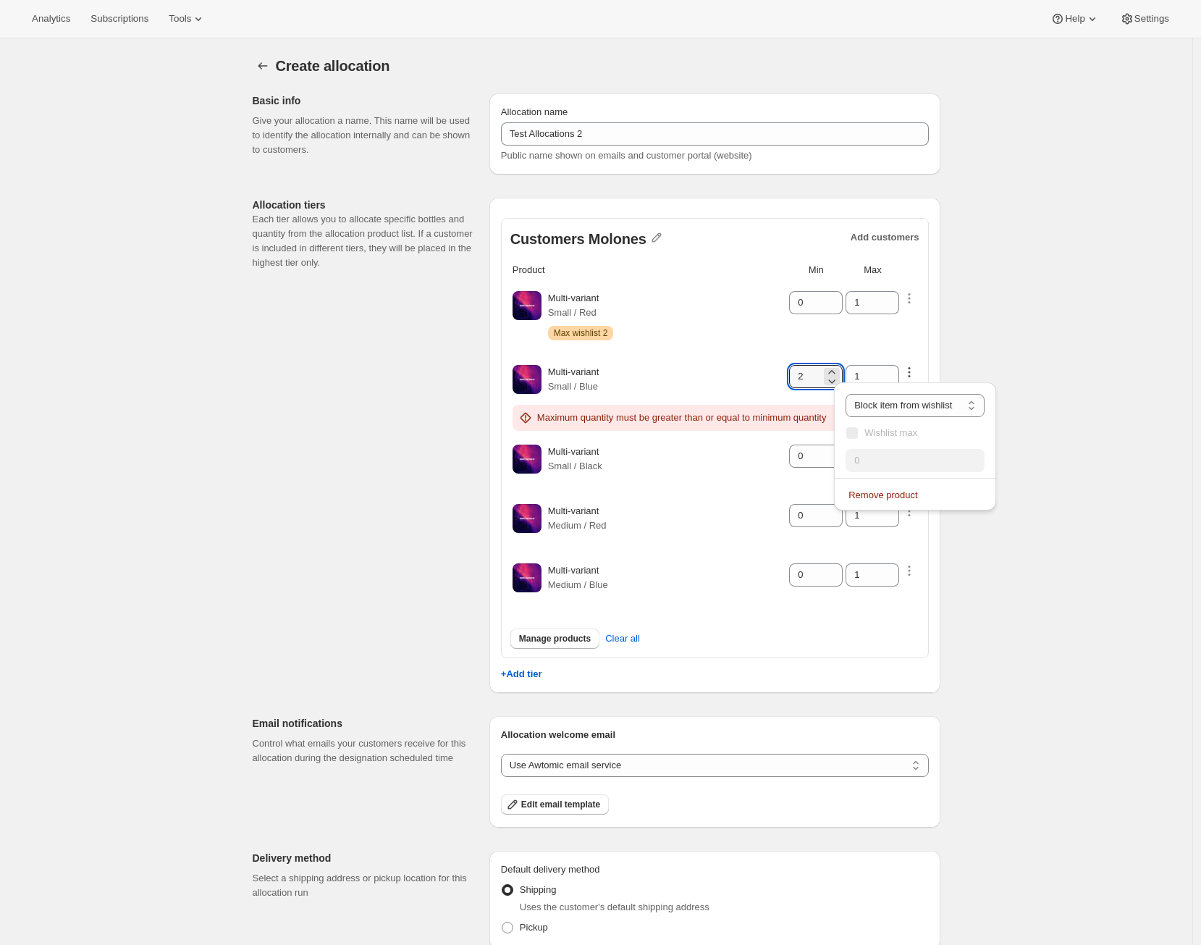
type input "2"
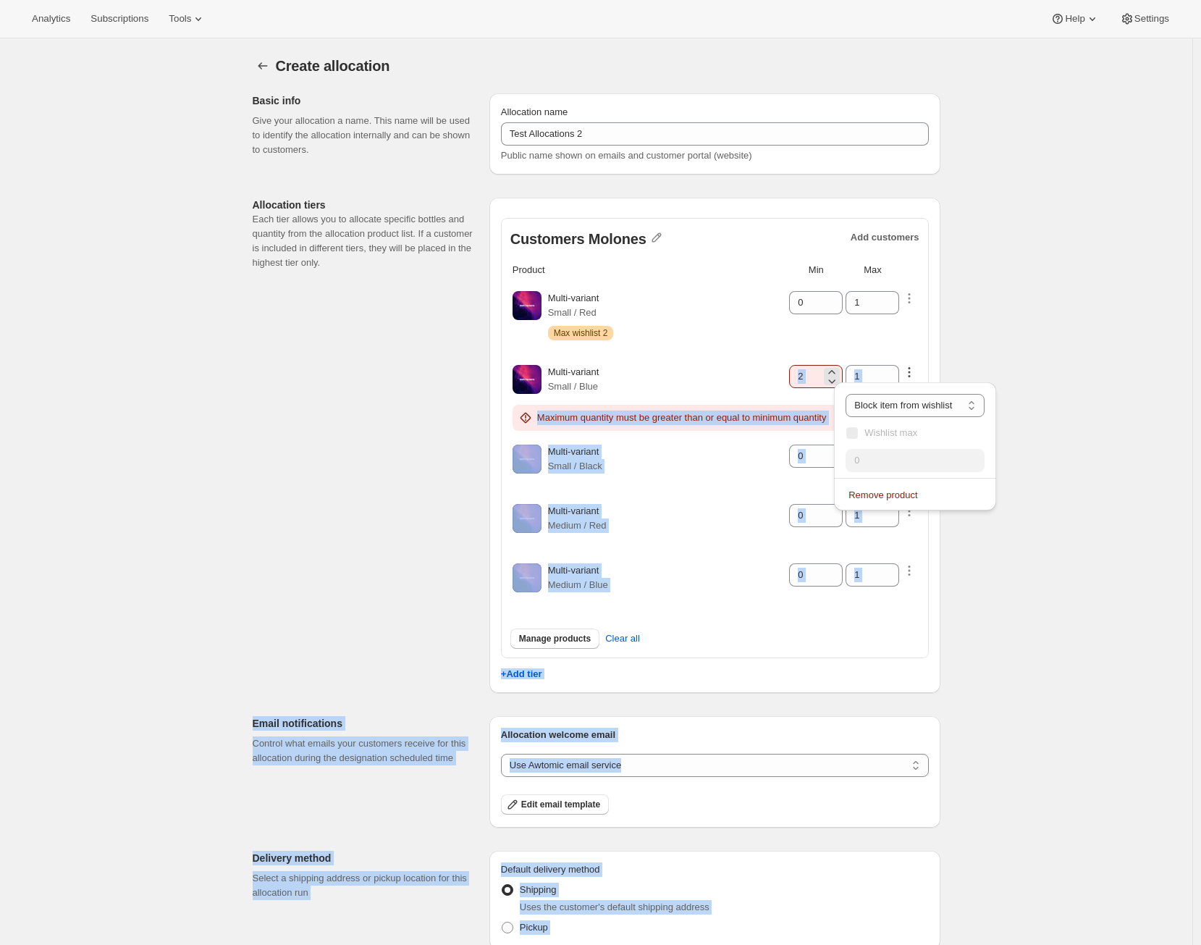
drag, startPoint x: 874, startPoint y: 378, endPoint x: 808, endPoint y: 364, distance: 68.0
click at [808, 364] on div "Analytics Subscriptions Tools Help Settings Skip to content Create allocation. …" at bounding box center [600, 589] width 1201 height 1178
click at [853, 372] on input "1" at bounding box center [861, 376] width 32 height 23
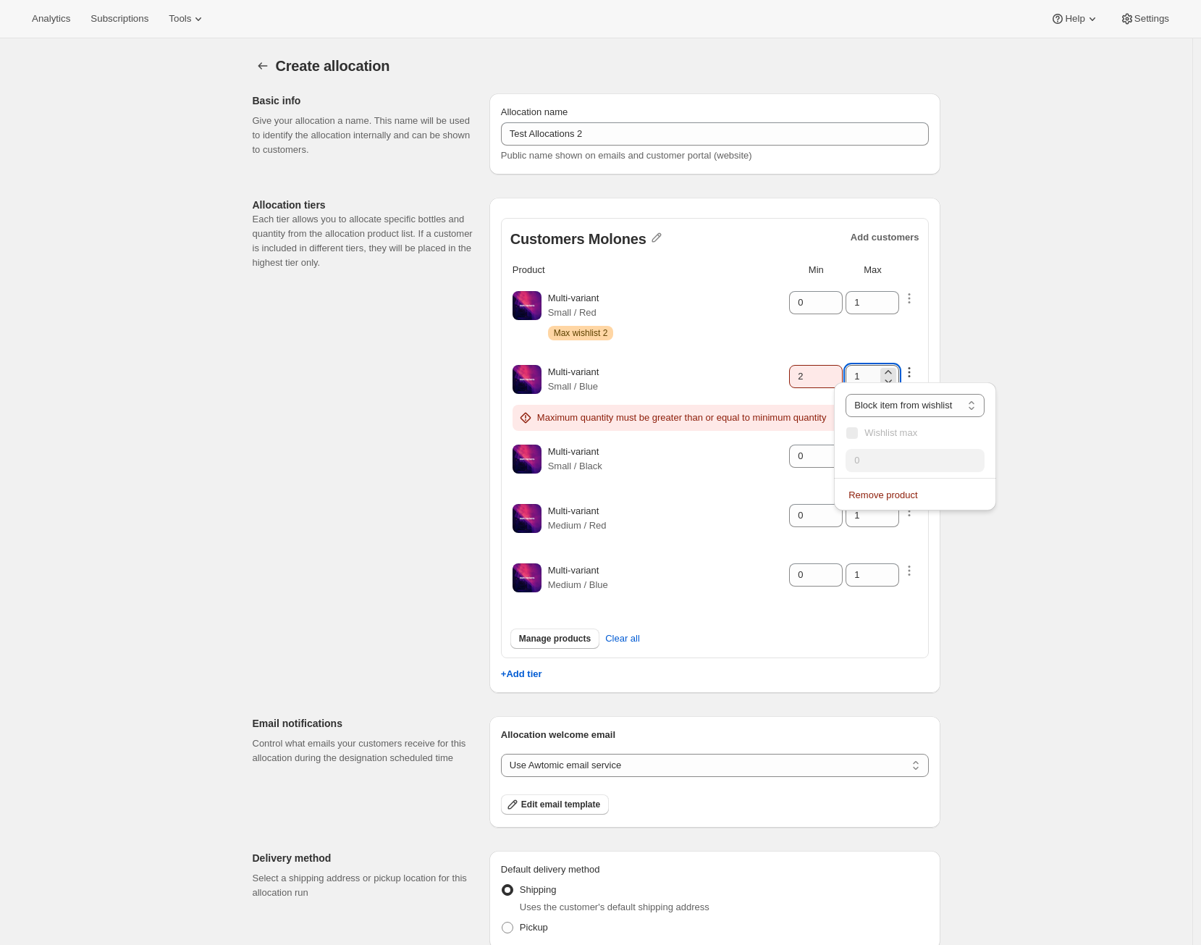
drag, startPoint x: 871, startPoint y: 375, endPoint x: 858, endPoint y: 374, distance: 13.0
click at [858, 374] on input "1" at bounding box center [861, 376] width 32 height 23
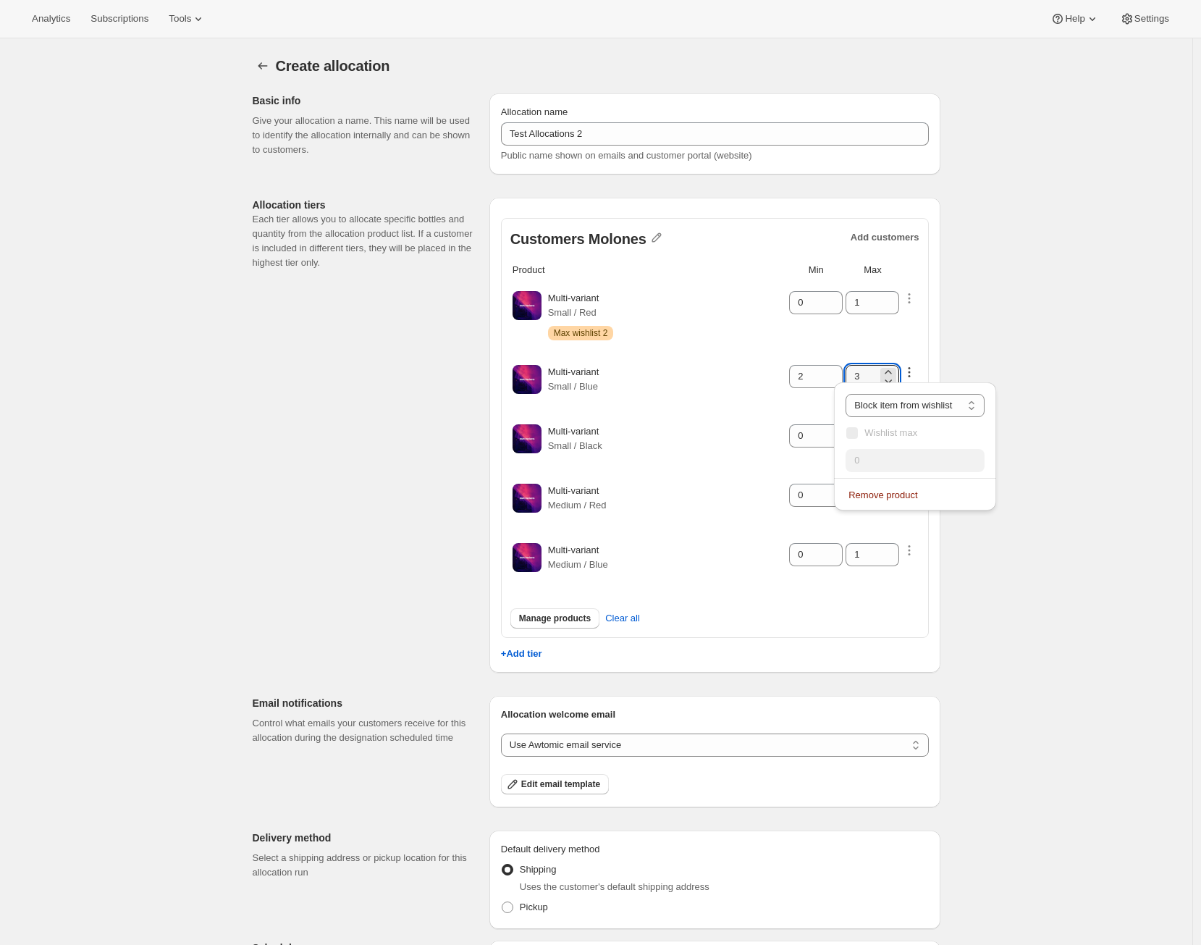
type input "3"
click at [739, 421] on td "Multi-variant Small / Black" at bounding box center [667, 442] width 240 height 58
click at [798, 431] on input "0" at bounding box center [805, 435] width 32 height 23
click at [814, 434] on input "0" at bounding box center [805, 435] width 32 height 23
click at [1026, 392] on div "Create allocation. This page is ready Create allocation Basic info Give your al…" at bounding box center [596, 598] width 1192 height 1120
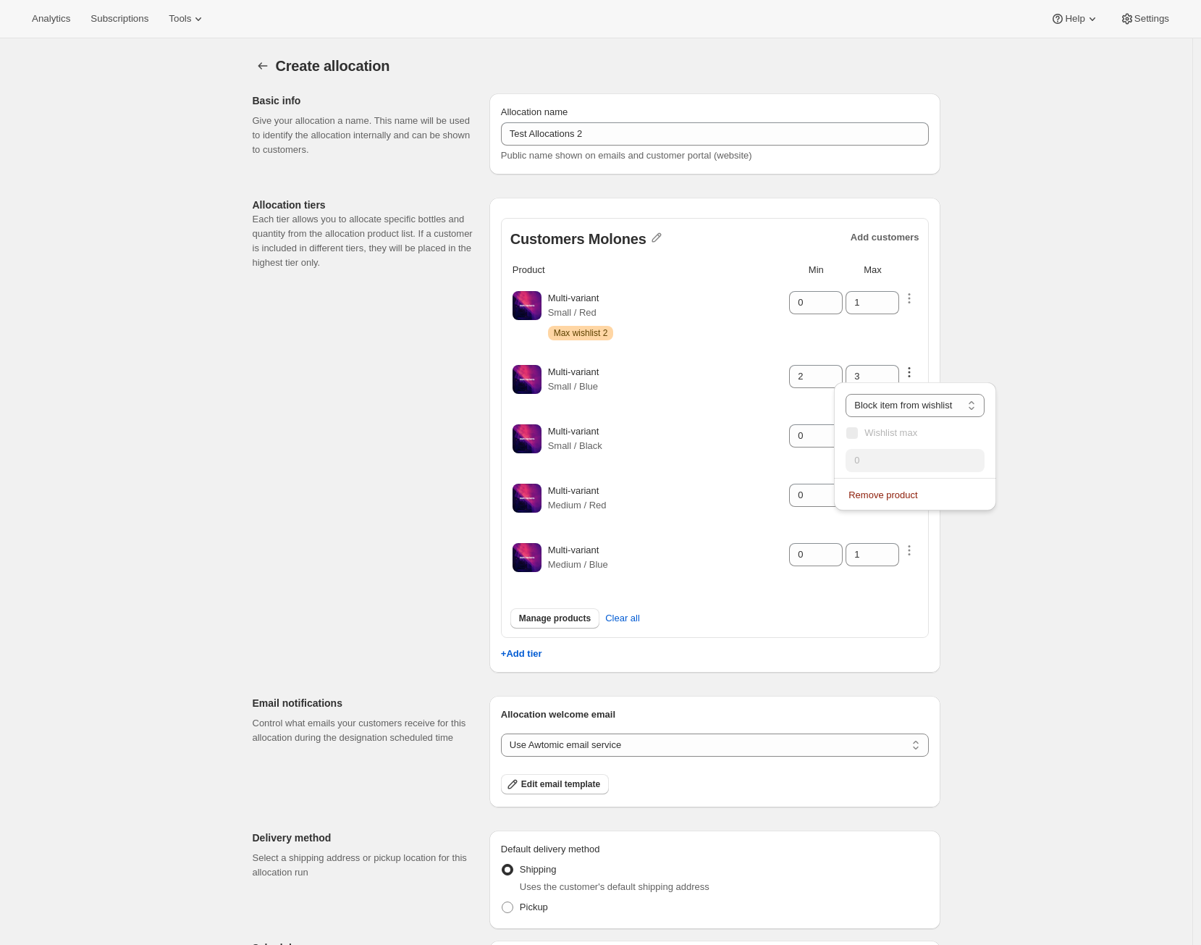
drag, startPoint x: 1029, startPoint y: 356, endPoint x: 1022, endPoint y: 361, distance: 8.3
click at [1027, 358] on div "Create allocation. This page is ready Create allocation Basic info Give your al…" at bounding box center [596, 598] width 1192 height 1120
click at [909, 396] on select "Customers can wishlist item Wishlist only product Block item from wishlist" at bounding box center [914, 405] width 139 height 23
click at [845, 394] on select "Customers can wishlist item Wishlist only product Block item from wishlist" at bounding box center [914, 405] width 139 height 23
click at [777, 381] on div "Multi-variant Small / Blue" at bounding box center [667, 382] width 239 height 35
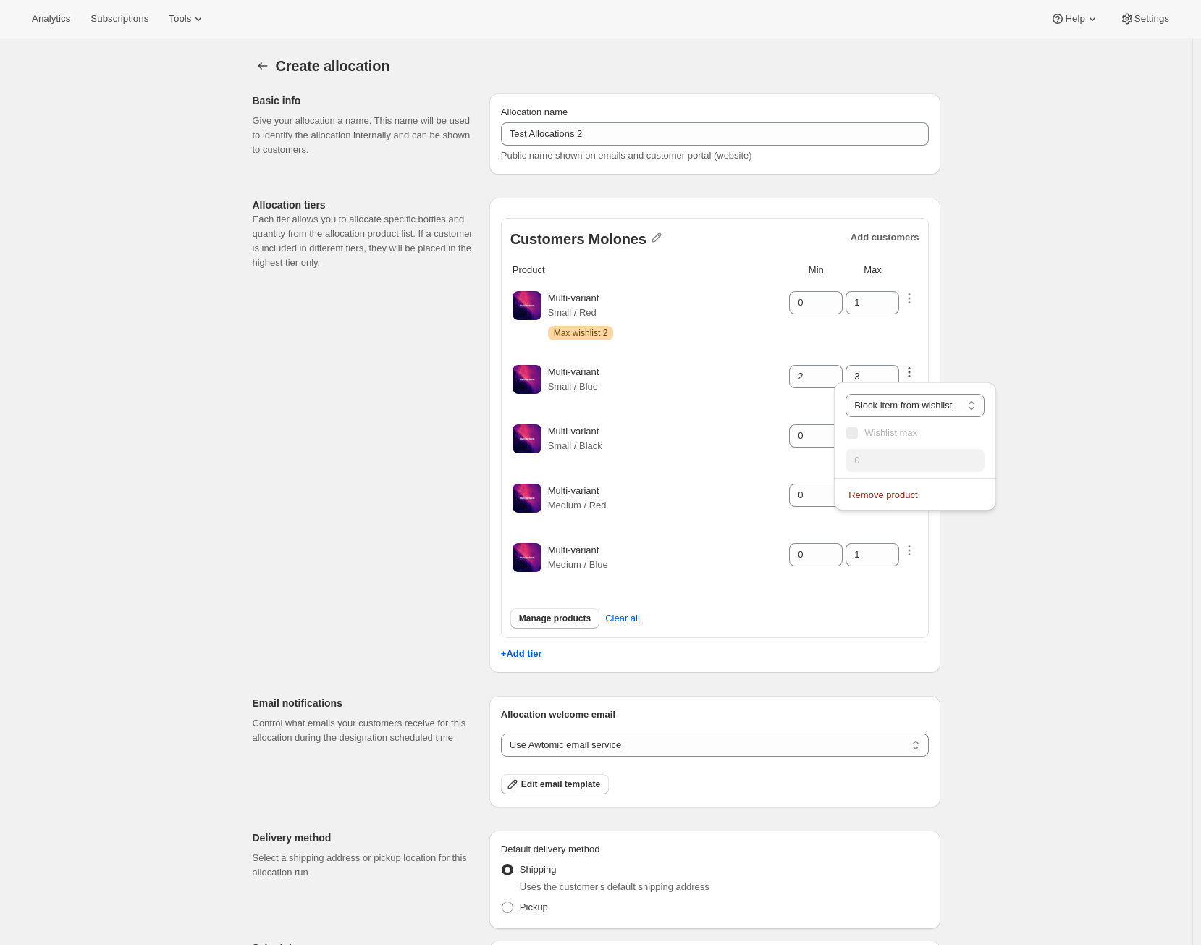
click at [1044, 486] on div "Create allocation. This page is ready Create allocation Basic info Give your al…" at bounding box center [596, 598] width 1192 height 1120
drag, startPoint x: 1044, startPoint y: 486, endPoint x: 1005, endPoint y: 483, distance: 39.1
click at [1043, 486] on div "Create allocation. This page is ready Create allocation Basic info Give your al…" at bounding box center [596, 598] width 1192 height 1120
click at [785, 335] on div "Multi-variant Small / Red Warning Max wishlist 2" at bounding box center [667, 315] width 239 height 49
click at [926, 366] on div "Customers Molones Add customers Product Min Max Multi-variant Small / Red Warni…" at bounding box center [715, 428] width 428 height 420
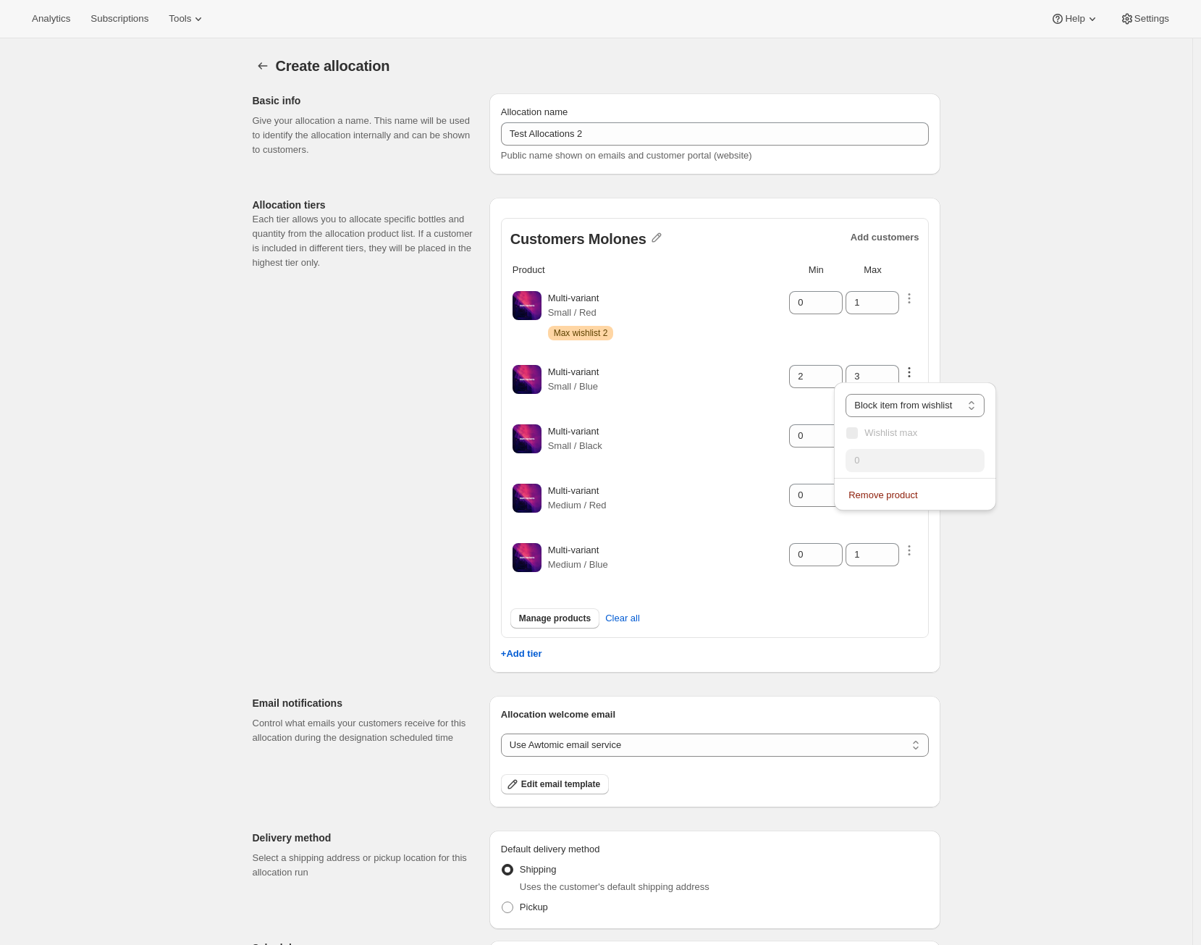
click at [916, 367] on icon "button" at bounding box center [909, 372] width 14 height 14
click at [916, 366] on icon "button" at bounding box center [909, 372] width 14 height 14
click at [714, 442] on div "Multi-variant Small / Black" at bounding box center [667, 441] width 239 height 35
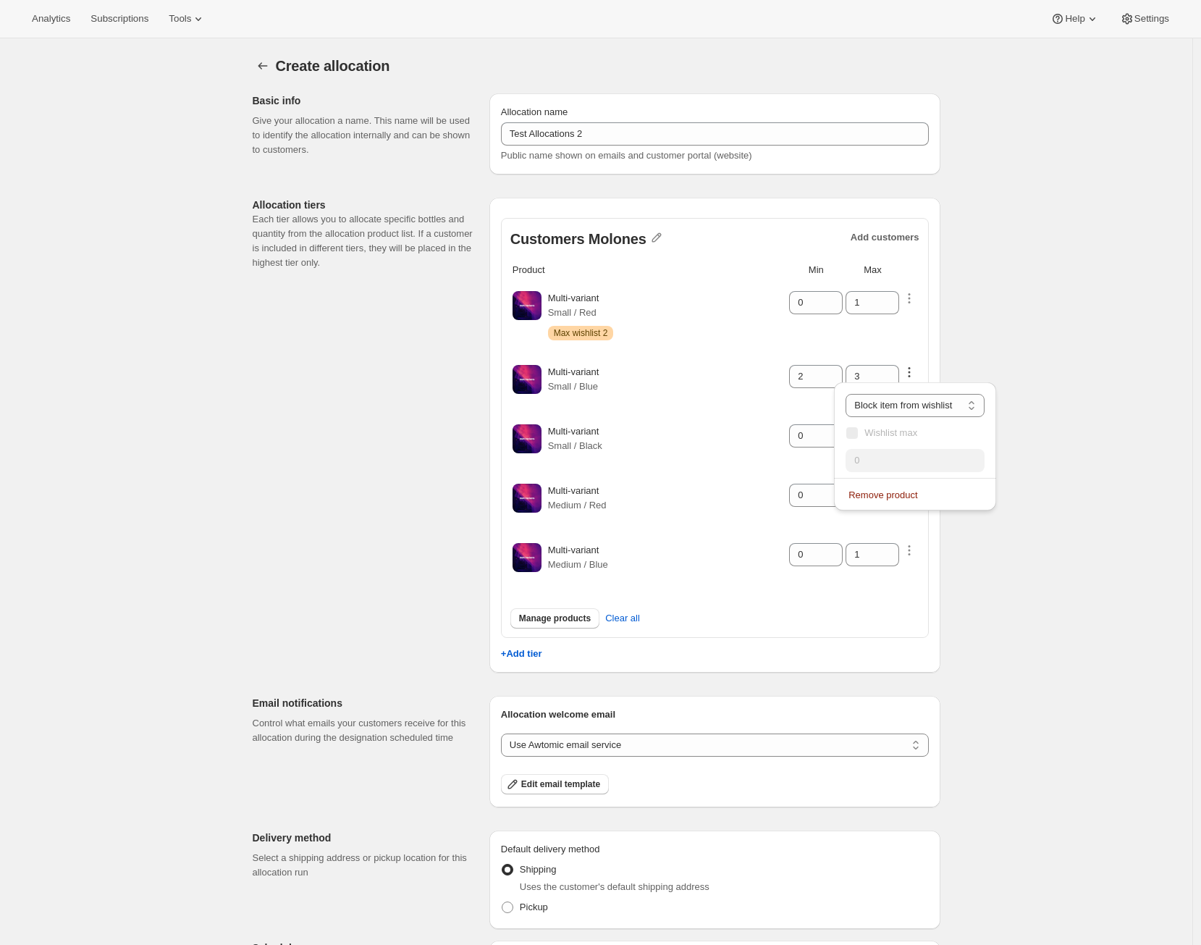
click at [787, 429] on div "Multi-variant Small / Black" at bounding box center [667, 441] width 239 height 35
click at [916, 294] on icon "button" at bounding box center [909, 298] width 14 height 14
click at [913, 296] on icon "button" at bounding box center [909, 298] width 14 height 14
click at [953, 289] on div "Create allocation. This page is ready Create allocation Basic info Give your al…" at bounding box center [596, 598] width 722 height 1120
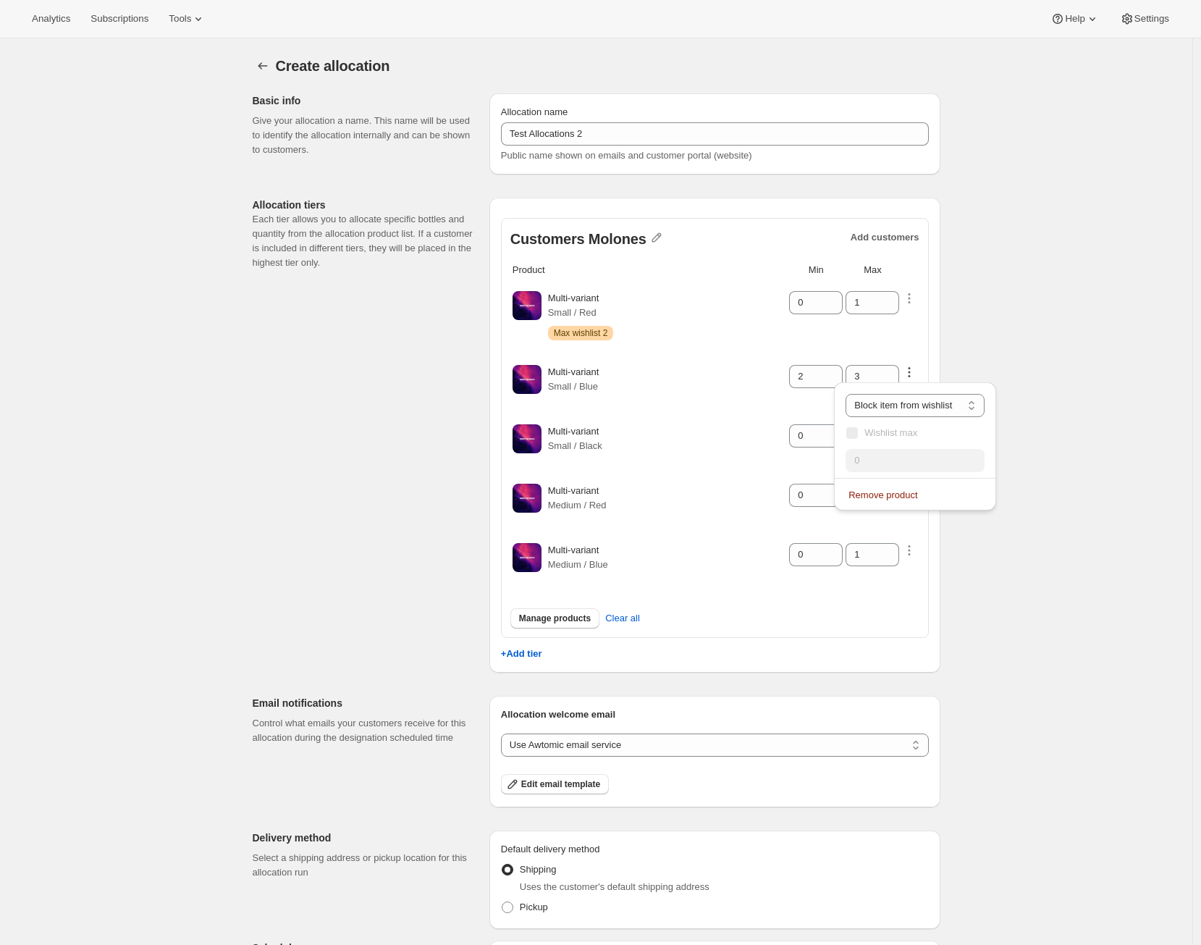
click at [953, 288] on div "Create allocation. This page is ready Create allocation Basic info Give your al…" at bounding box center [596, 598] width 722 height 1120
click at [954, 287] on div "Create allocation. This page is ready Create allocation Basic info Give your al…" at bounding box center [596, 598] width 722 height 1120
click at [908, 400] on select "Customers can wishlist item Wishlist only product Block item from wishlist" at bounding box center [914, 405] width 139 height 23
select select "only"
click at [850, 394] on select "Customers can wishlist item Wishlist only product Block item from wishlist" at bounding box center [914, 405] width 139 height 23
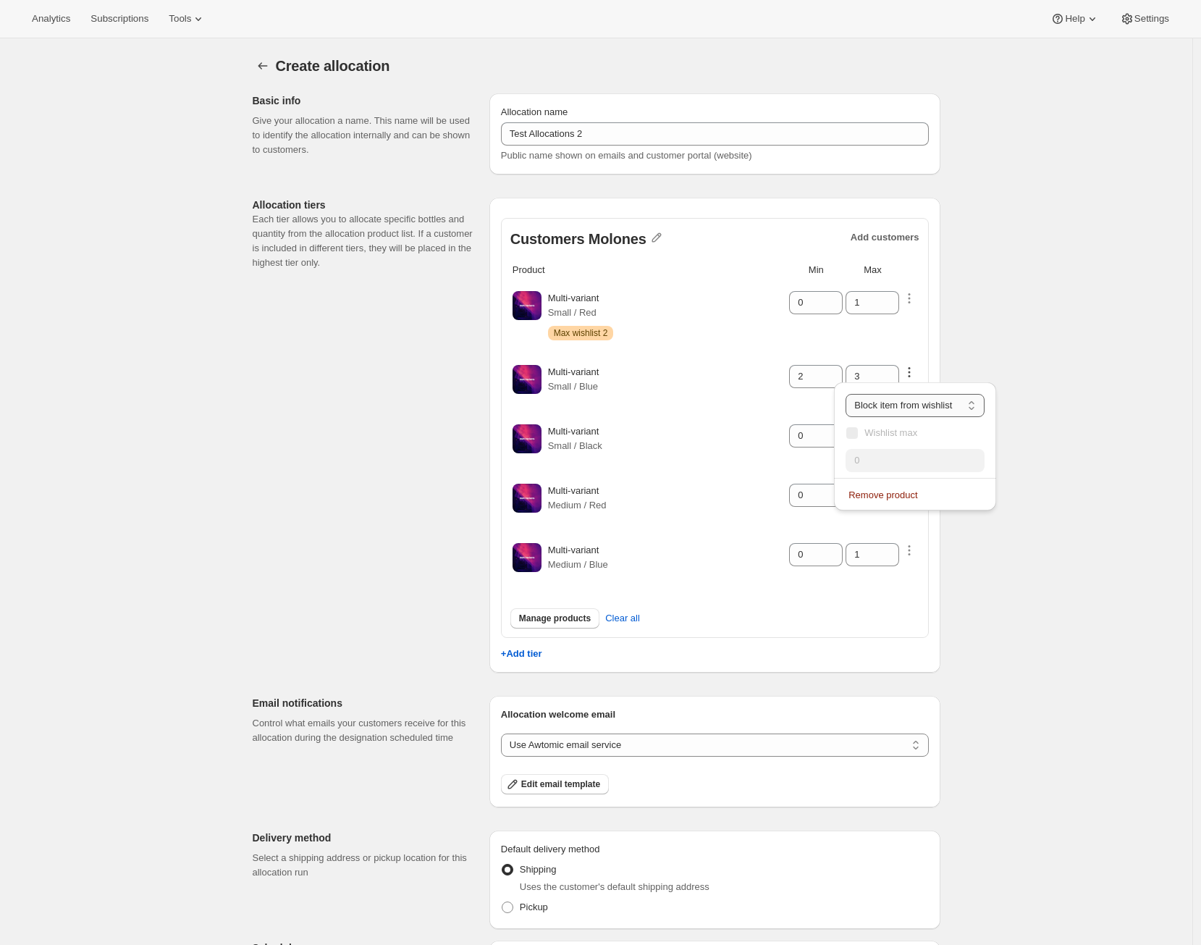
type input "0"
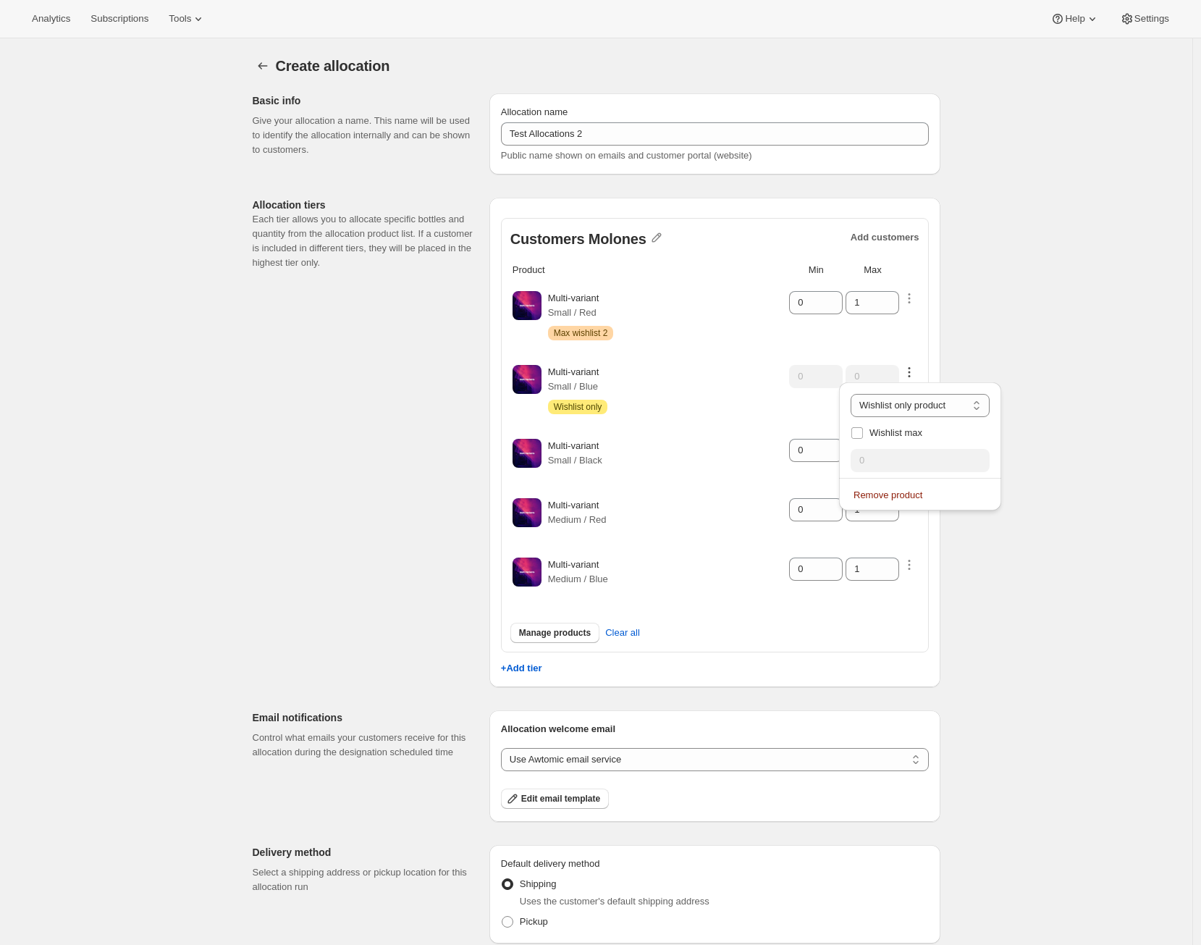
click at [914, 373] on icon "button" at bounding box center [909, 372] width 14 height 14
click at [937, 346] on div "Customers Molones Add customers Product Min Max Multi-variant Small / Red Warni…" at bounding box center [714, 442] width 451 height 489
click at [939, 345] on div "Customers Molones Add customers Product Min Max Multi-variant Small / Red Warni…" at bounding box center [714, 442] width 451 height 489
click at [919, 369] on table "Product Min Max Multi-variant Small / Red Warning Max wishlist 2 0 1 Multi-vari…" at bounding box center [714, 433] width 409 height 345
click at [916, 371] on icon "button" at bounding box center [909, 372] width 14 height 14
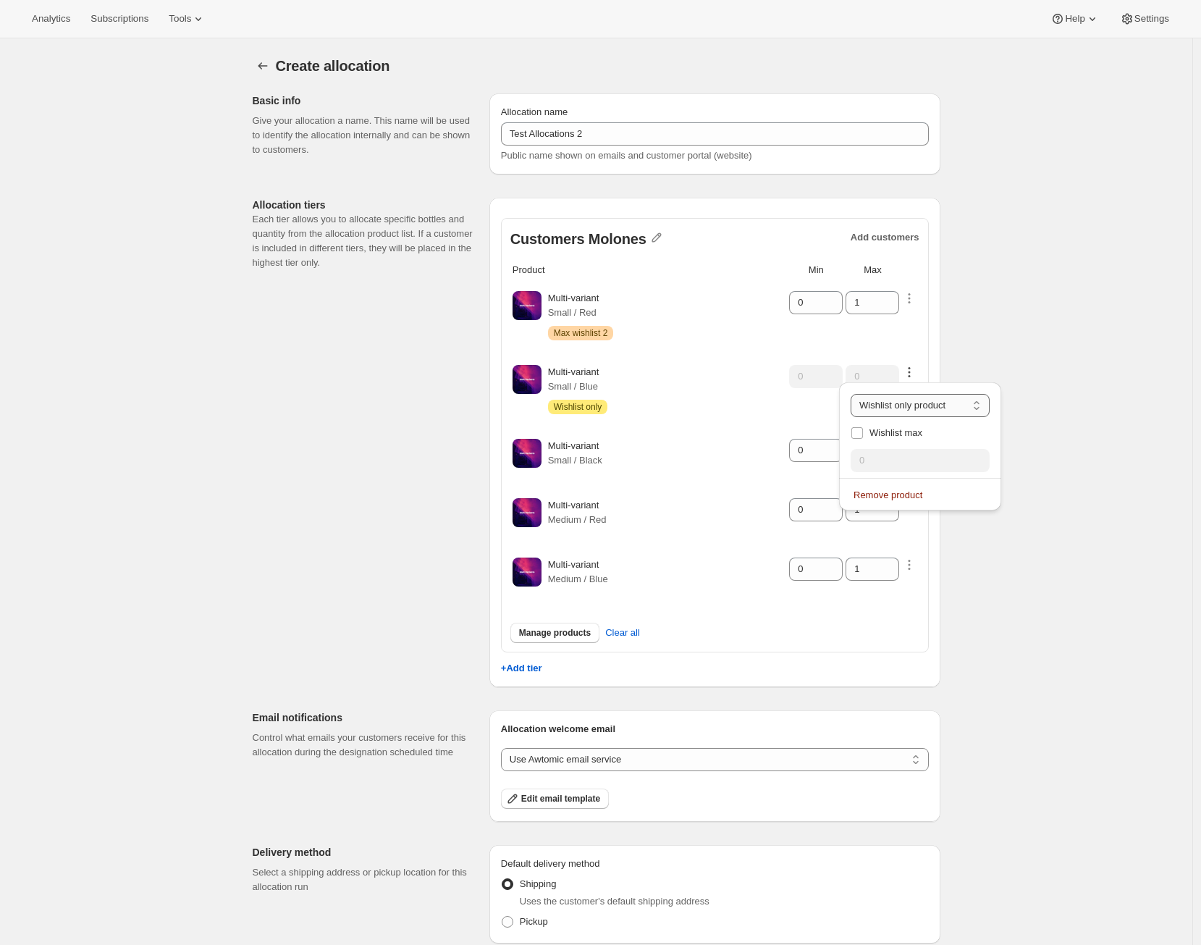
click at [919, 410] on select "Customers can wishlist item Wishlist only product Block item from wishlist" at bounding box center [919, 405] width 139 height 23
select select "blocked"
click at [850, 394] on select "Customers can wishlist item Wishlist only product Block item from wishlist" at bounding box center [919, 405] width 139 height 23
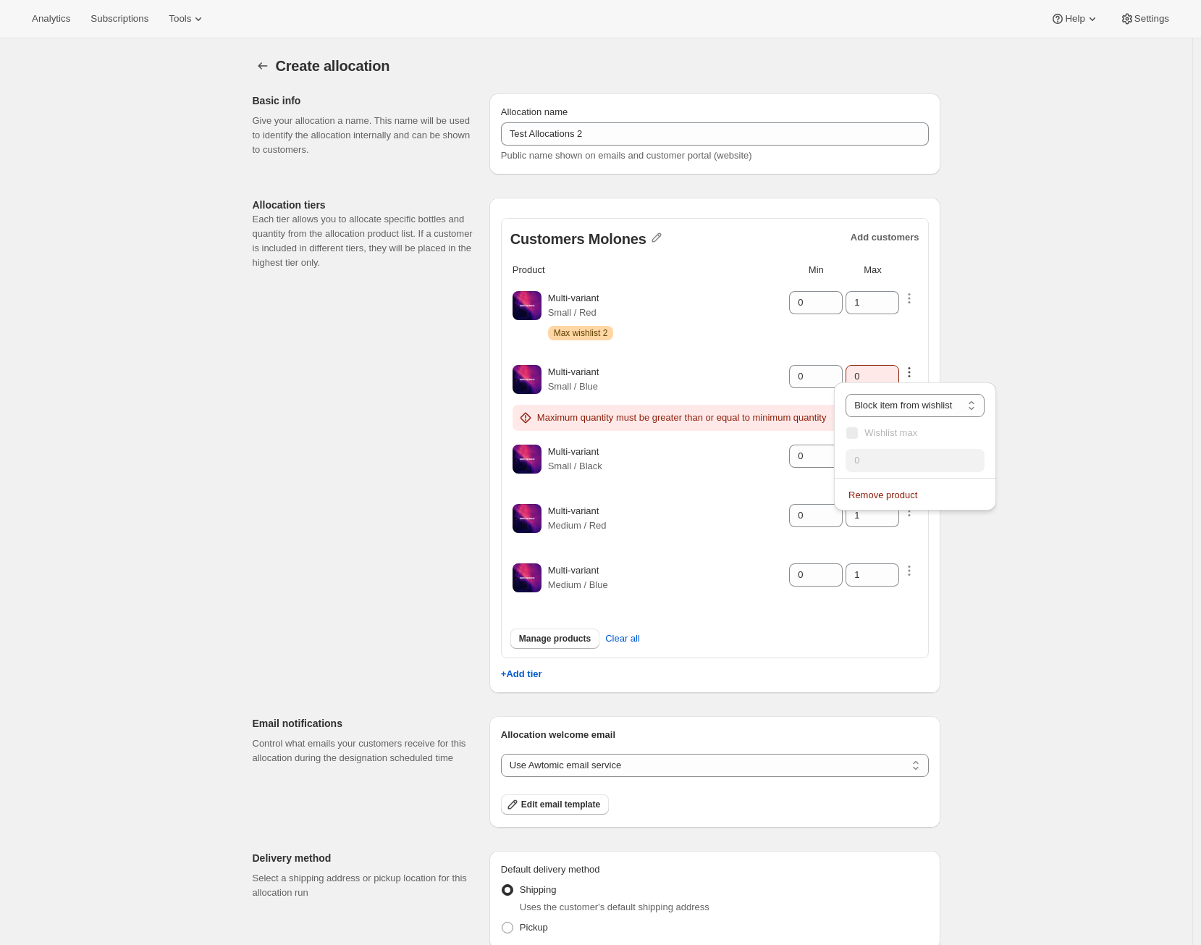
click at [1015, 331] on div "Create allocation. This page is ready Create allocation Basic info Give your al…" at bounding box center [596, 608] width 1192 height 1140
click at [869, 369] on input "0" at bounding box center [861, 376] width 32 height 23
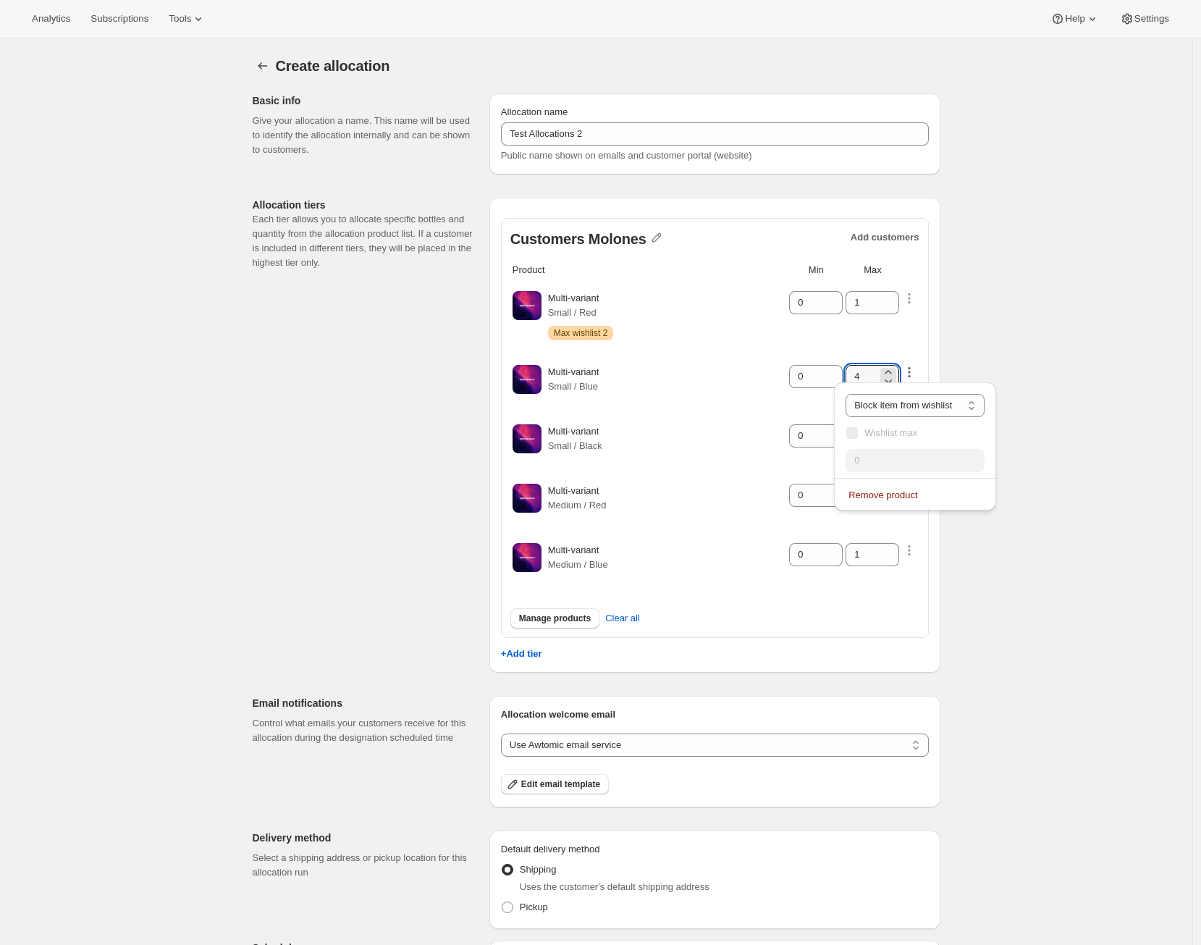
type input "4"
click at [1122, 334] on div "Create allocation. This page is ready Create allocation Basic info Give your al…" at bounding box center [596, 598] width 1192 height 1120
click at [953, 402] on select "Customers can wishlist item Wishlist only product Block item from wishlist" at bounding box center [914, 405] width 139 height 23
select select "only"
click at [850, 394] on select "Customers can wishlist item Wishlist only product Block item from wishlist" at bounding box center [914, 405] width 139 height 23
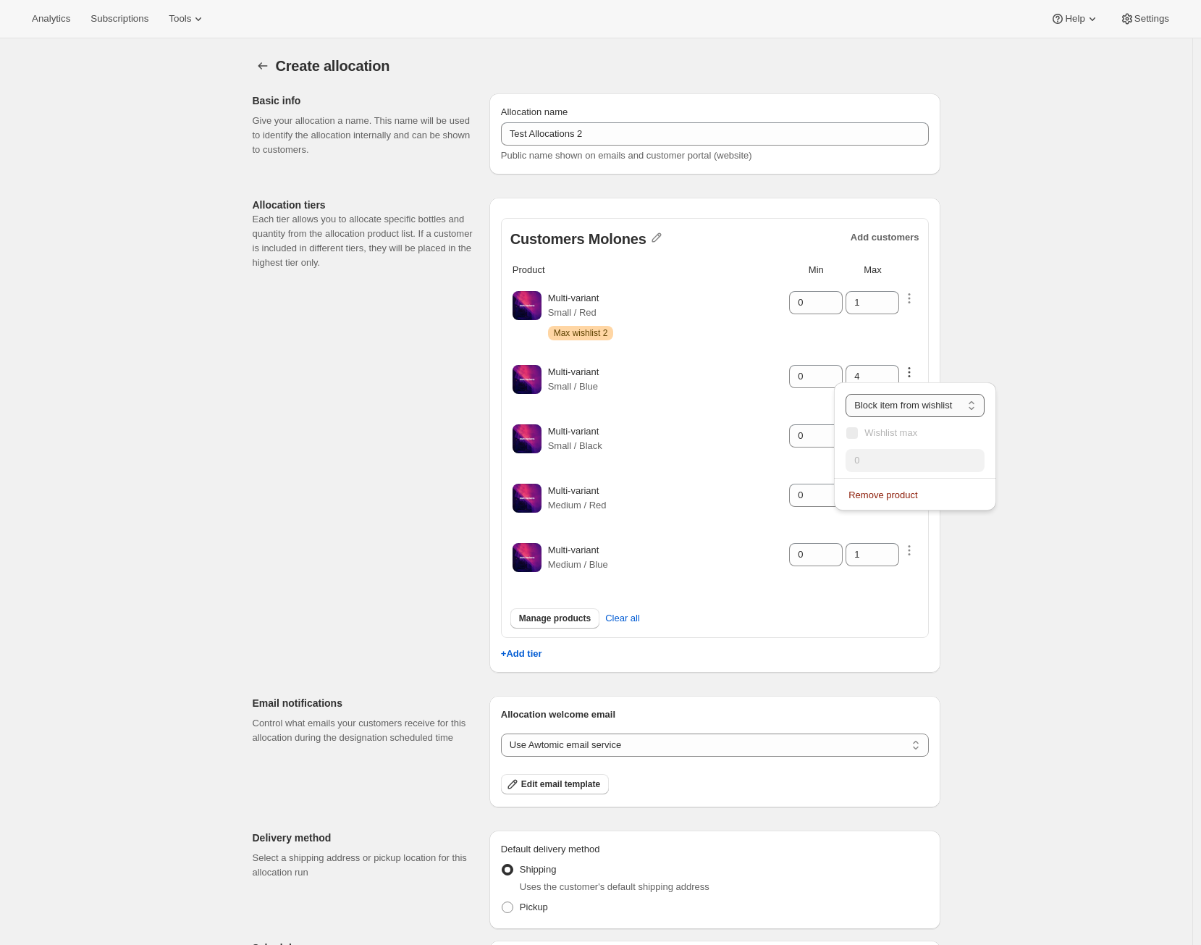
type input "0"
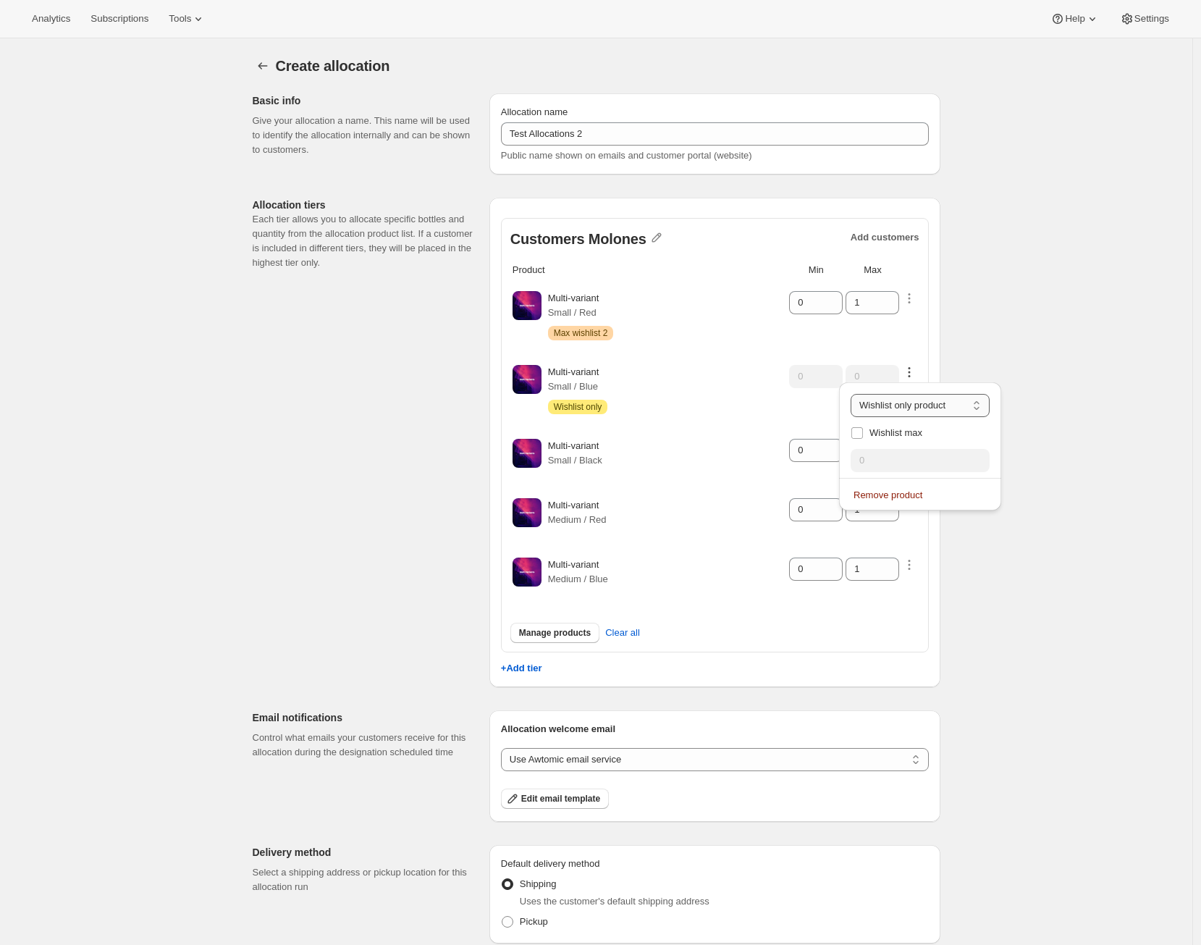
click at [948, 400] on select "Customers can wishlist item Wishlist only product Block item from wishlist" at bounding box center [919, 405] width 139 height 23
select select "allowed"
click at [850, 394] on select "Customers can wishlist item Wishlist only product Block item from wishlist" at bounding box center [919, 405] width 139 height 23
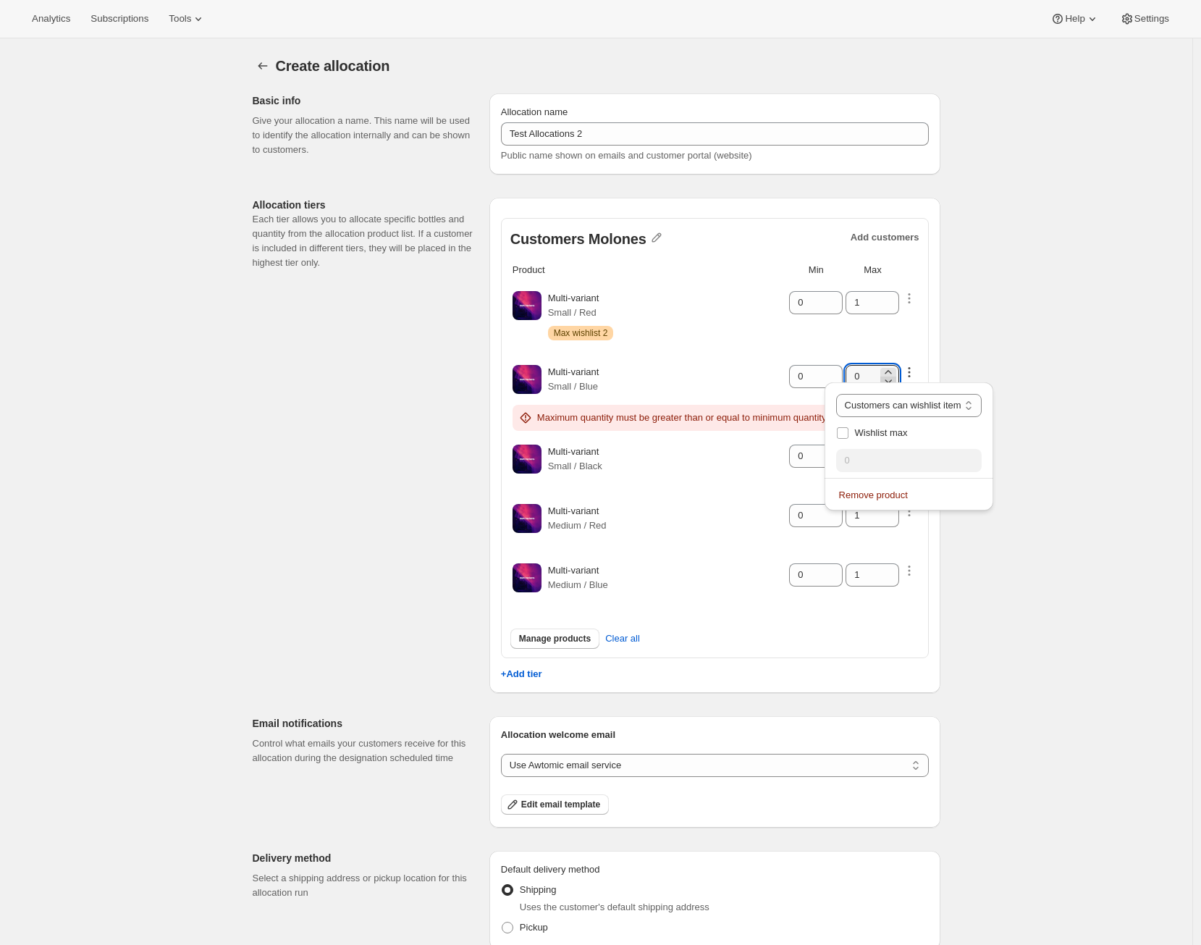
type input "1"
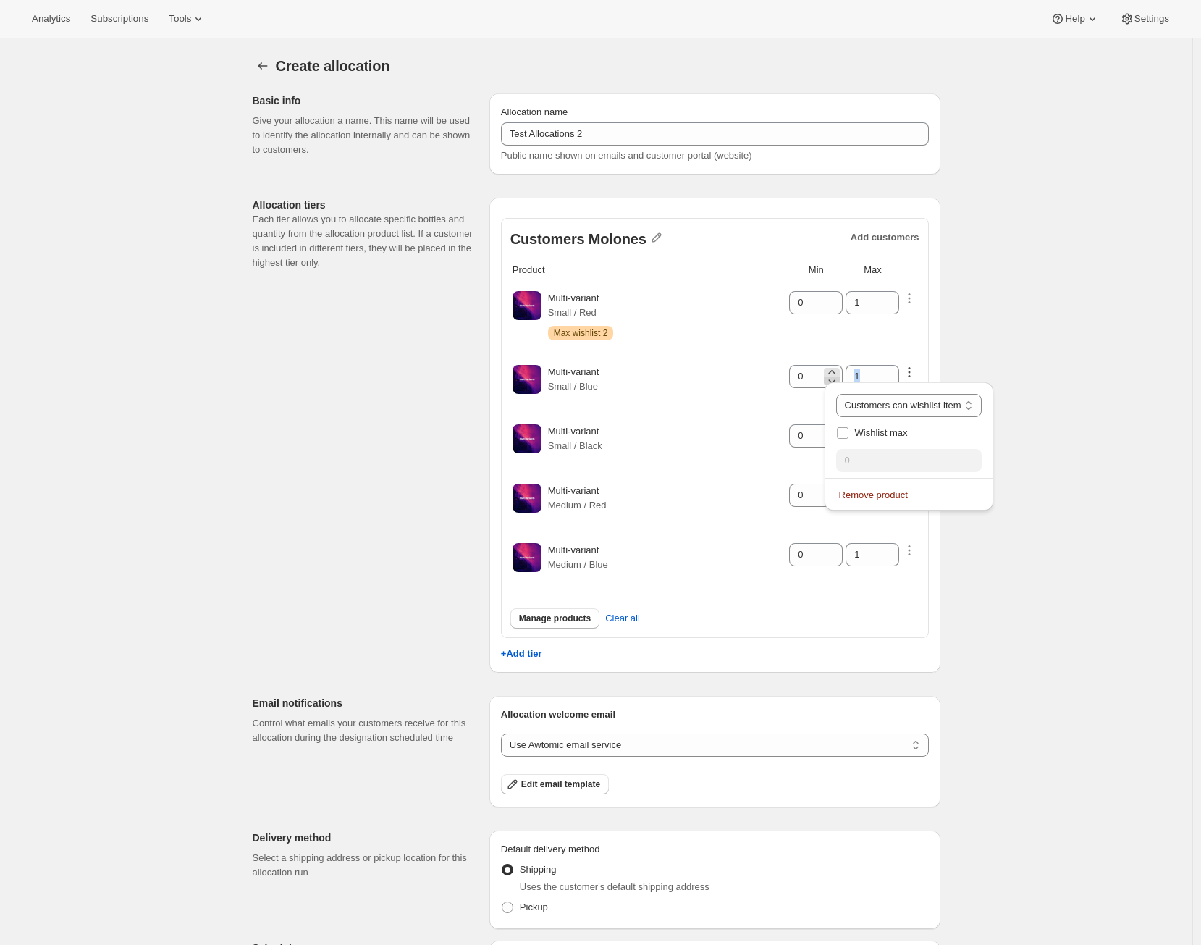
drag, startPoint x: 884, startPoint y: 375, endPoint x: 839, endPoint y: 376, distance: 44.9
click at [839, 376] on tr "Multi-variant Small / Blue 0 1" at bounding box center [715, 382] width 406 height 58
click at [914, 365] on icon "button" at bounding box center [909, 372] width 14 height 14
click at [965, 402] on select "Customers can wishlist item Wishlist only product Block item from wishlist" at bounding box center [908, 405] width 145 height 23
click at [845, 394] on select "Customers can wishlist item Wishlist only product Block item from wishlist" at bounding box center [908, 405] width 145 height 23
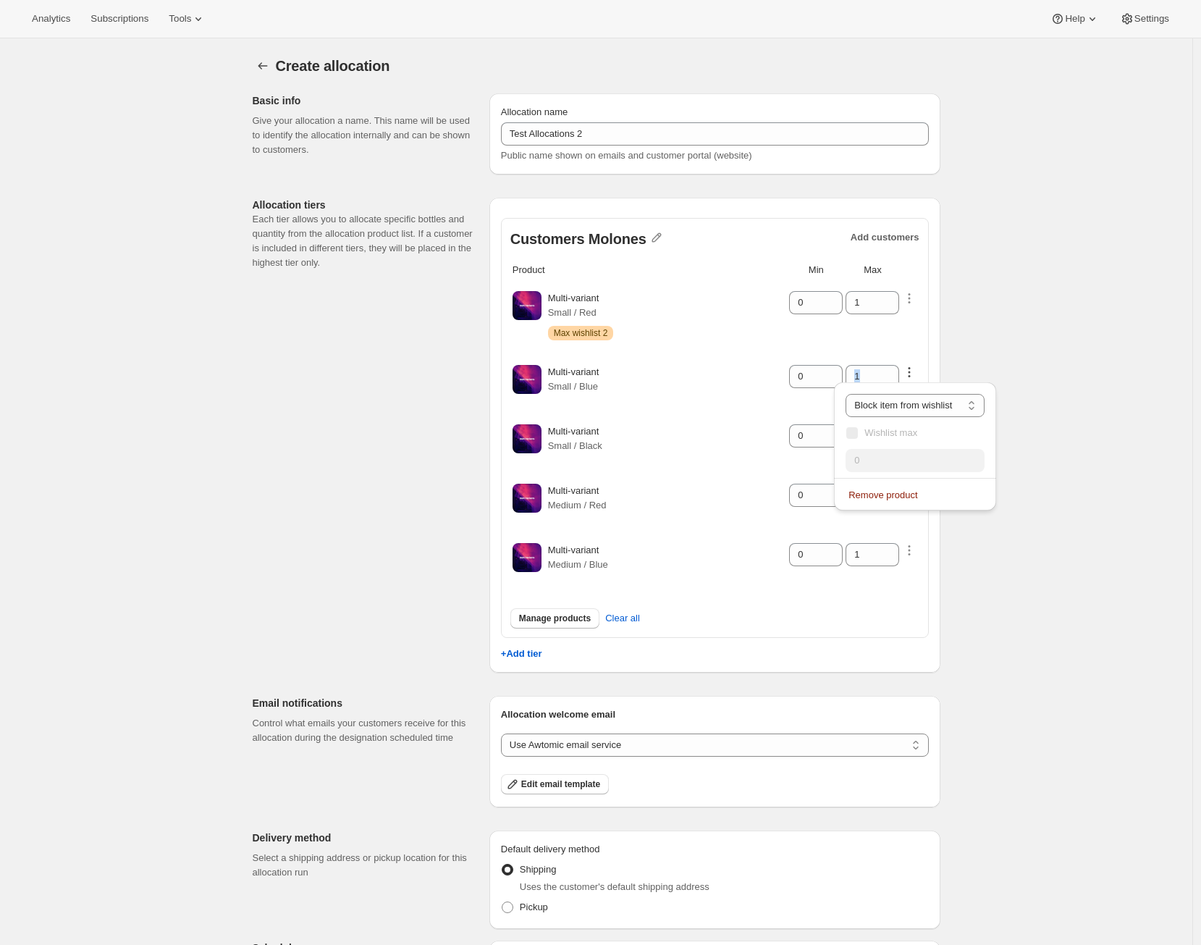
click at [1018, 333] on div "Create allocation. This page is ready Create allocation Basic info Give your al…" at bounding box center [596, 598] width 1192 height 1120
click at [953, 383] on div "Customers can wishlist item Wishlist only product Block item from wishlist Bloc…" at bounding box center [915, 446] width 162 height 128
click at [962, 371] on div "Create allocation. This page is ready Create allocation Basic info Give your al…" at bounding box center [596, 598] width 1192 height 1120
click at [962, 370] on div "Create allocation. This page is ready Create allocation Basic info Give your al…" at bounding box center [596, 598] width 1192 height 1120
click at [962, 369] on div "Create allocation. This page is ready Create allocation Basic info Give your al…" at bounding box center [596, 598] width 1192 height 1120
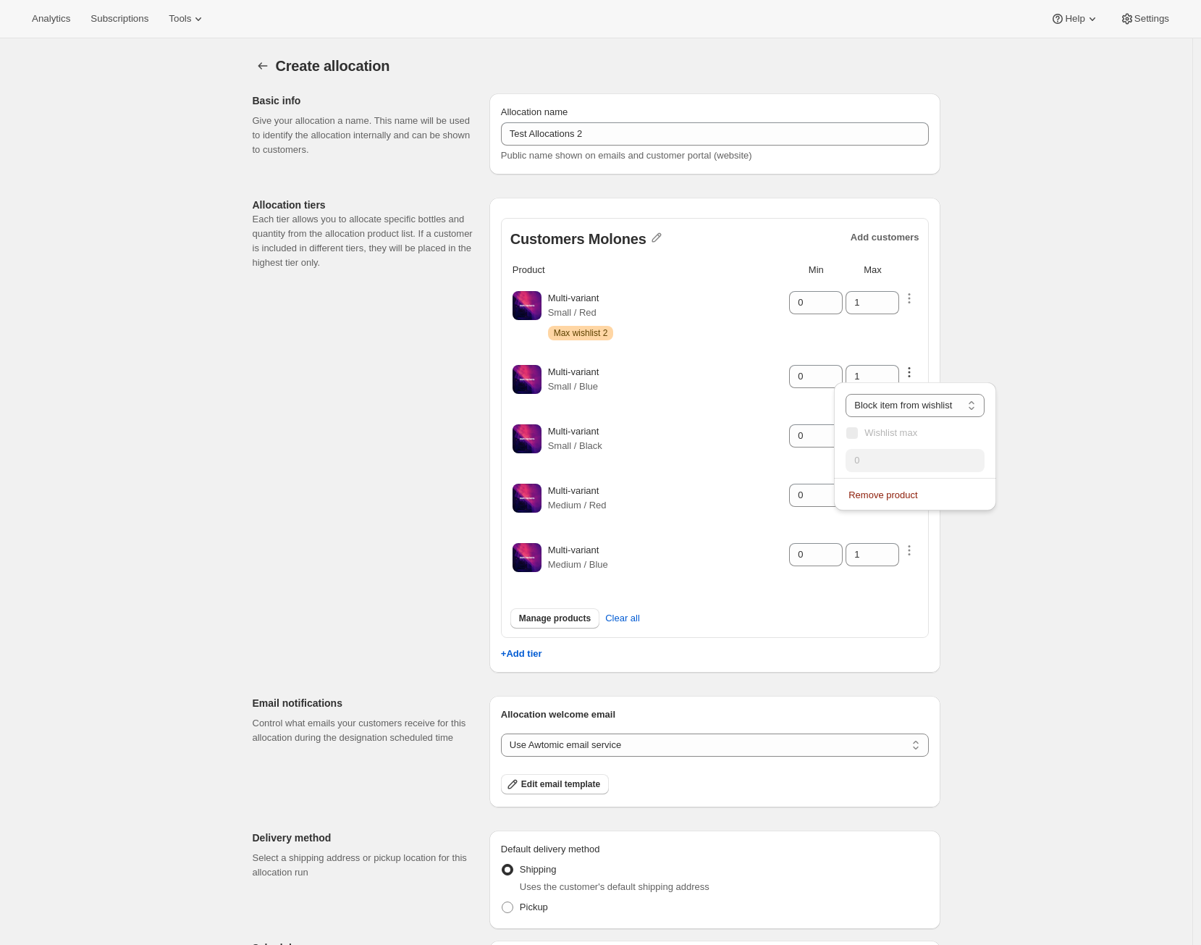
click at [962, 368] on div "Create allocation. This page is ready Create allocation Basic info Give your al…" at bounding box center [596, 598] width 1192 height 1120
click at [943, 400] on select "Customers can wishlist item Wishlist only product Block item from wishlist" at bounding box center [914, 405] width 139 height 23
select select "allowed"
click at [845, 394] on select "Customers can wishlist item Wishlist only product Block item from wishlist" at bounding box center [914, 405] width 139 height 23
click at [948, 342] on div "Create allocation. This page is ready Create allocation Basic info Give your al…" at bounding box center [596, 598] width 722 height 1120
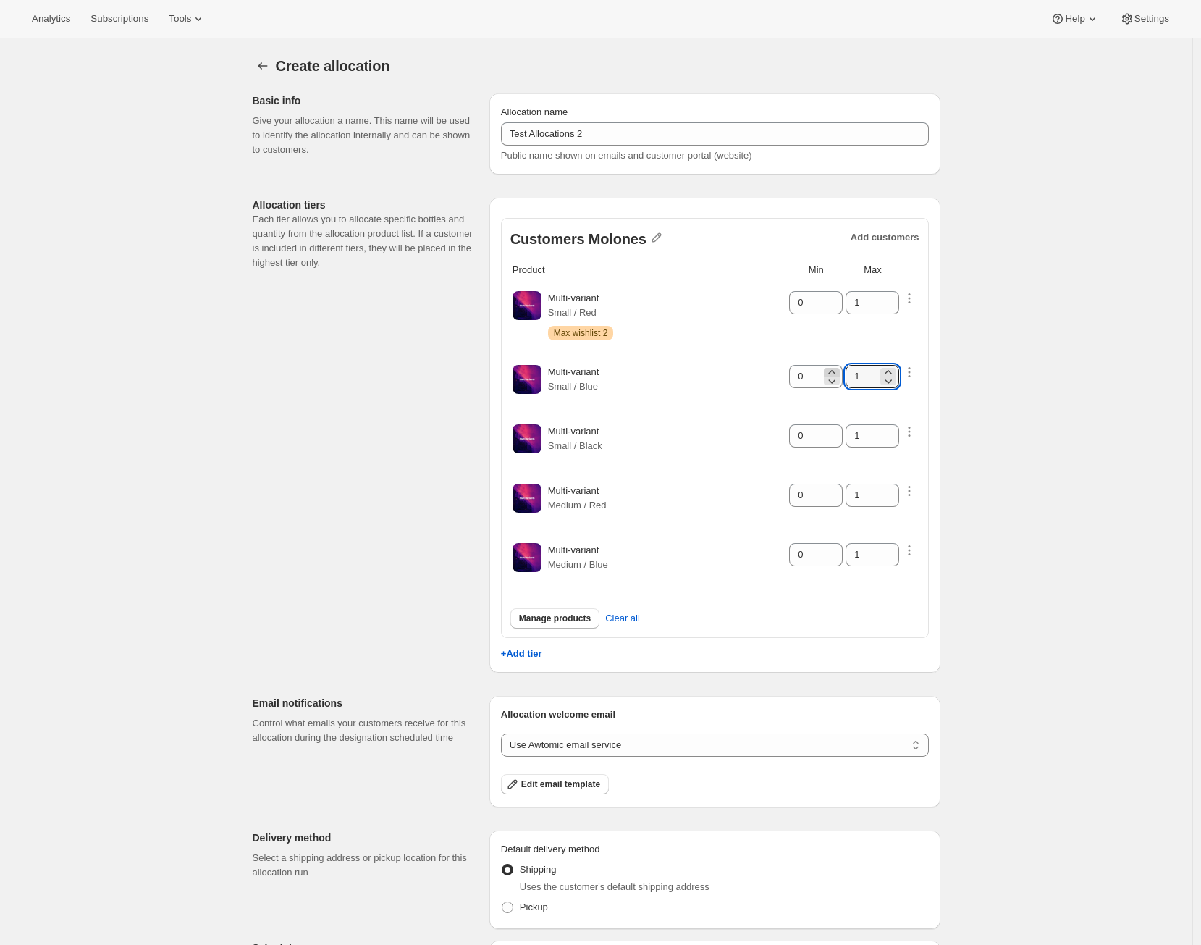
drag, startPoint x: 879, startPoint y: 380, endPoint x: 829, endPoint y: 370, distance: 51.0
click at [829, 370] on tr "Multi-variant Small / Blue 0 1" at bounding box center [715, 382] width 406 height 58
type input "5"
click at [947, 397] on div "Create allocation. This page is ready Create allocation Basic info Give your al…" at bounding box center [596, 598] width 722 height 1120
click at [912, 434] on icon "button" at bounding box center [909, 431] width 14 height 14
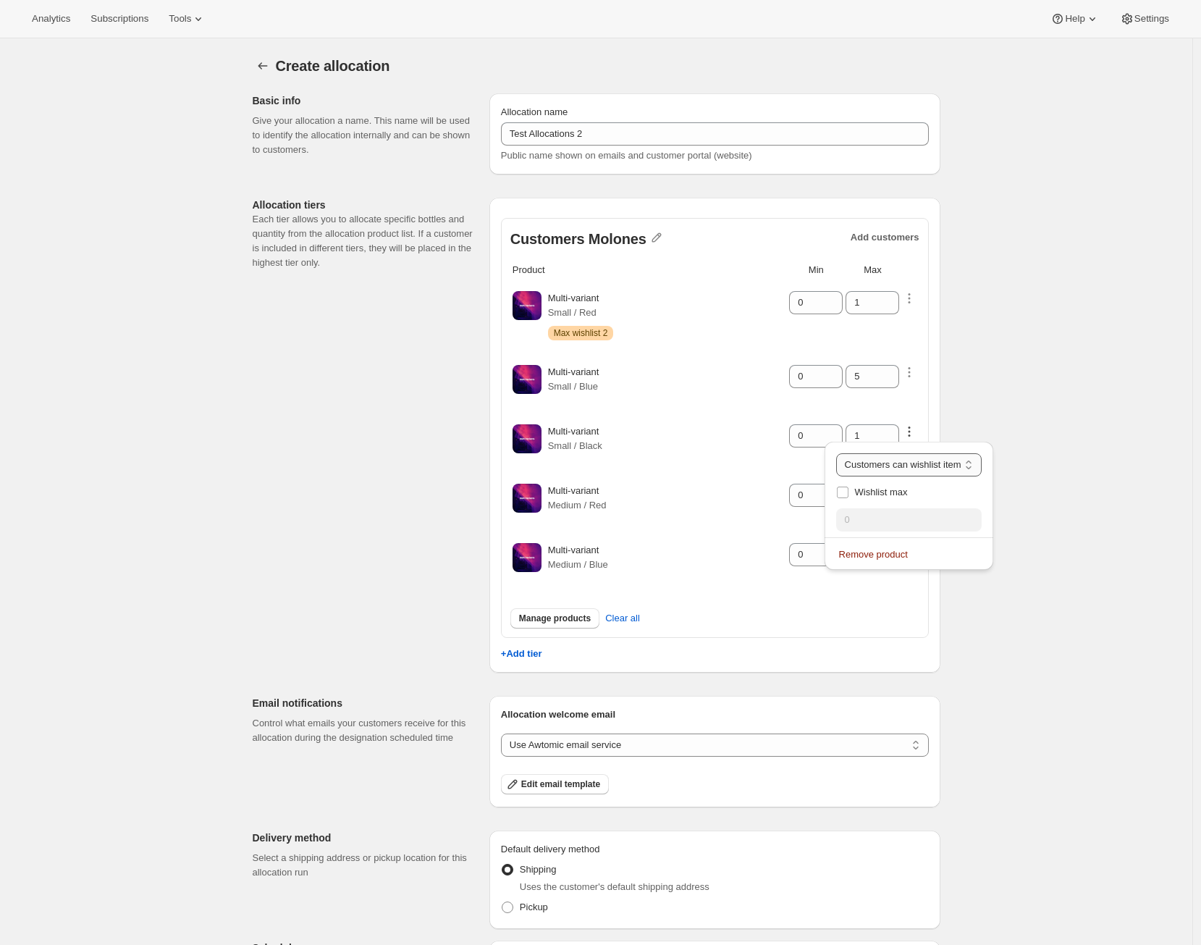
click at [913, 463] on select "Customers can wishlist item Wishlist only product Block item from wishlist" at bounding box center [908, 464] width 145 height 23
select select "only"
click at [850, 453] on select "Customers can wishlist item Wishlist only product Block item from wishlist" at bounding box center [908, 464] width 145 height 23
type input "0"
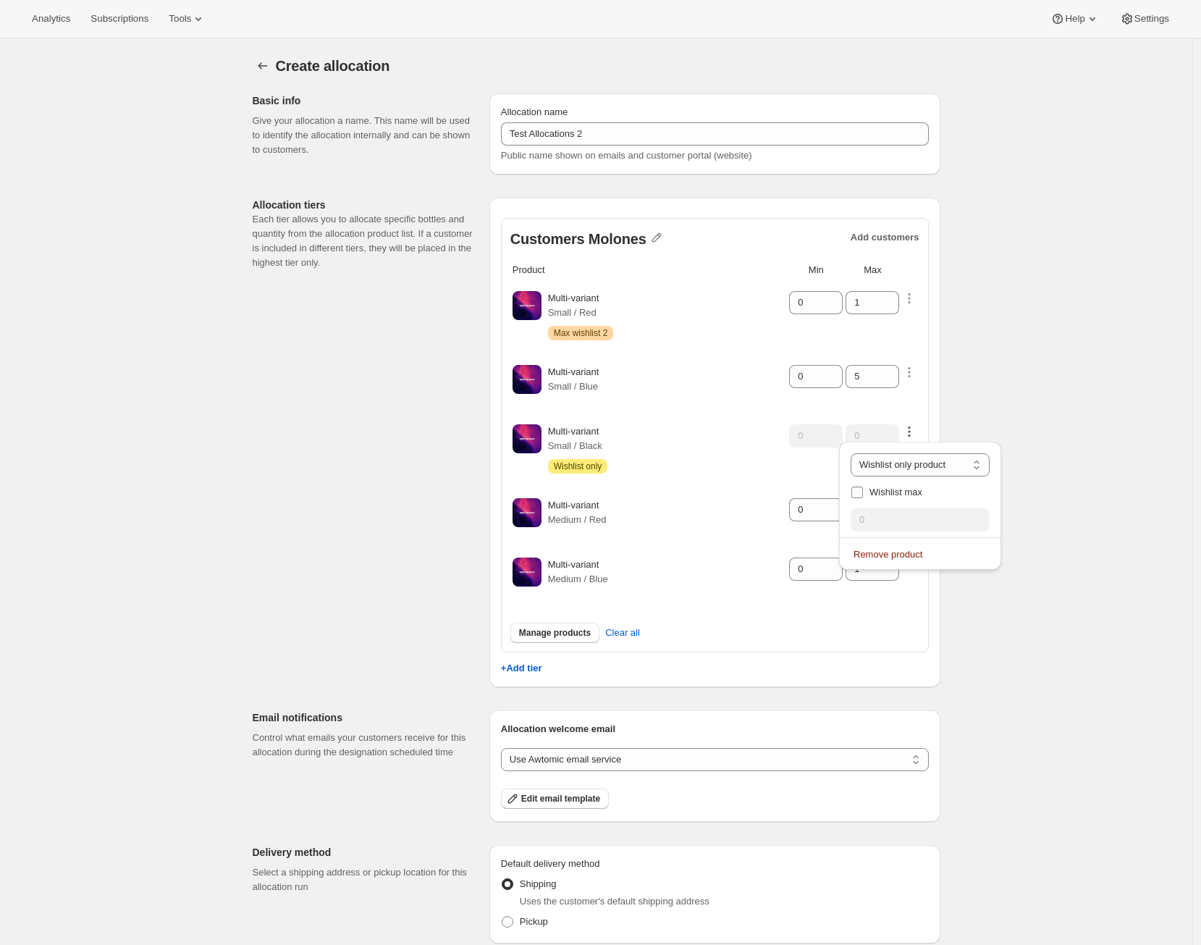
click at [869, 489] on span "Wishlist max" at bounding box center [895, 491] width 53 height 11
click at [863, 489] on input "Wishlist max" at bounding box center [857, 492] width 12 height 12
checkbox input "true"
drag, startPoint x: 875, startPoint y: 512, endPoint x: 843, endPoint y: 512, distance: 32.6
click at [843, 512] on input "0" at bounding box center [909, 519] width 139 height 23
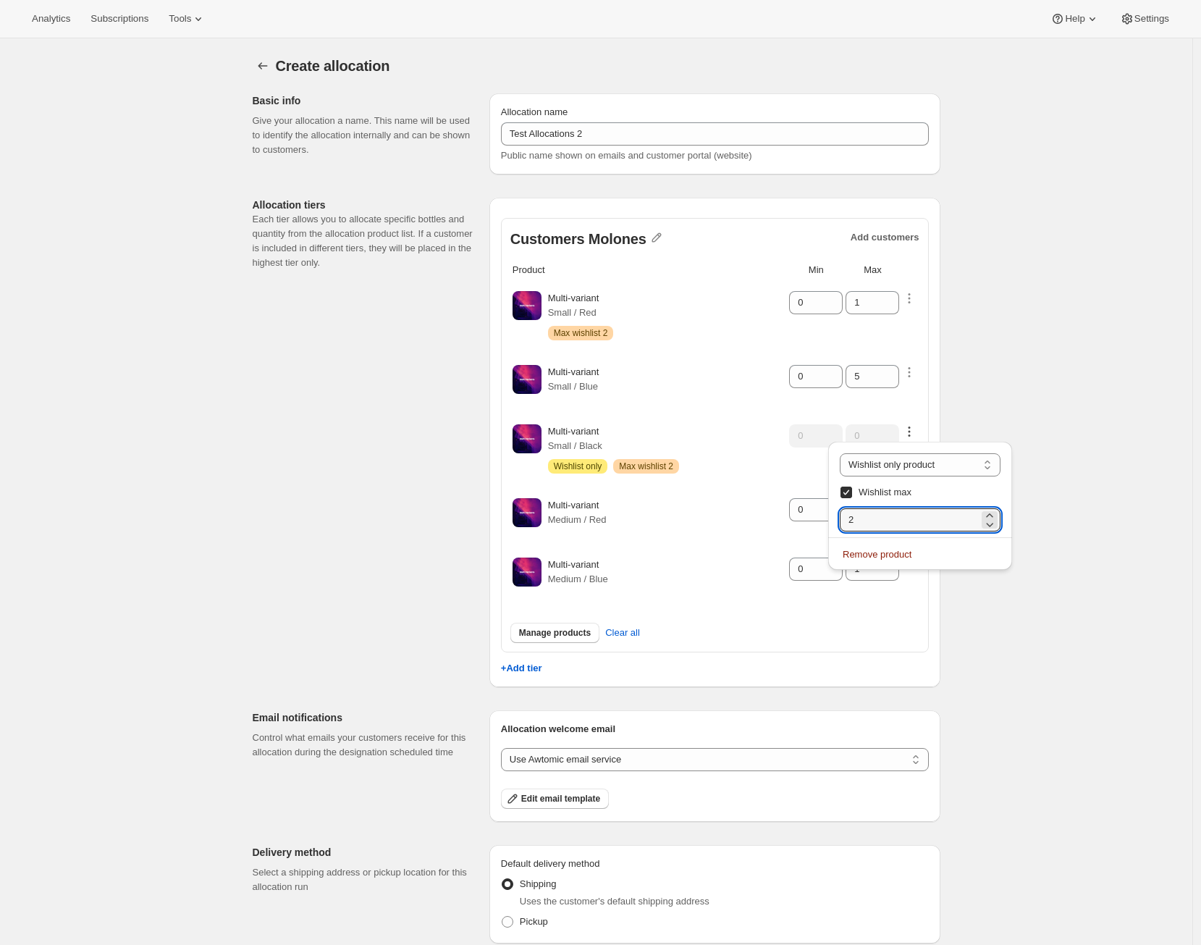
type input "2"
click at [774, 444] on div "Multi-variant Small / Black Attention Wishlist only Warning Max wishlist 2" at bounding box center [667, 448] width 239 height 49
click at [909, 505] on icon "button" at bounding box center [909, 505] width 14 height 14
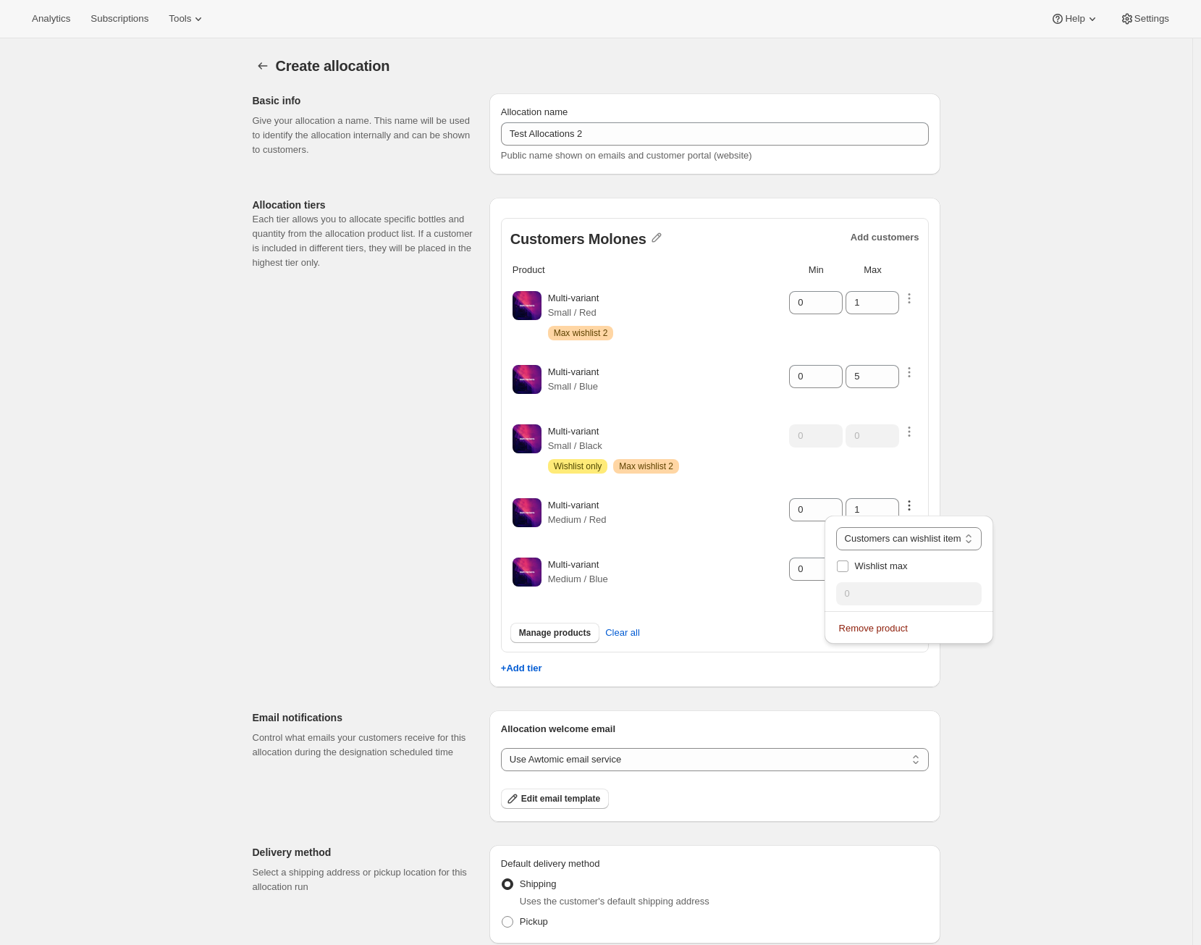
click at [802, 489] on td "0" at bounding box center [815, 515] width 55 height 58
drag, startPoint x: 864, startPoint y: 507, endPoint x: 853, endPoint y: 504, distance: 11.2
click at [853, 504] on input "1" at bounding box center [861, 509] width 32 height 23
type input "5"
click at [916, 503] on icon "button" at bounding box center [909, 505] width 14 height 14
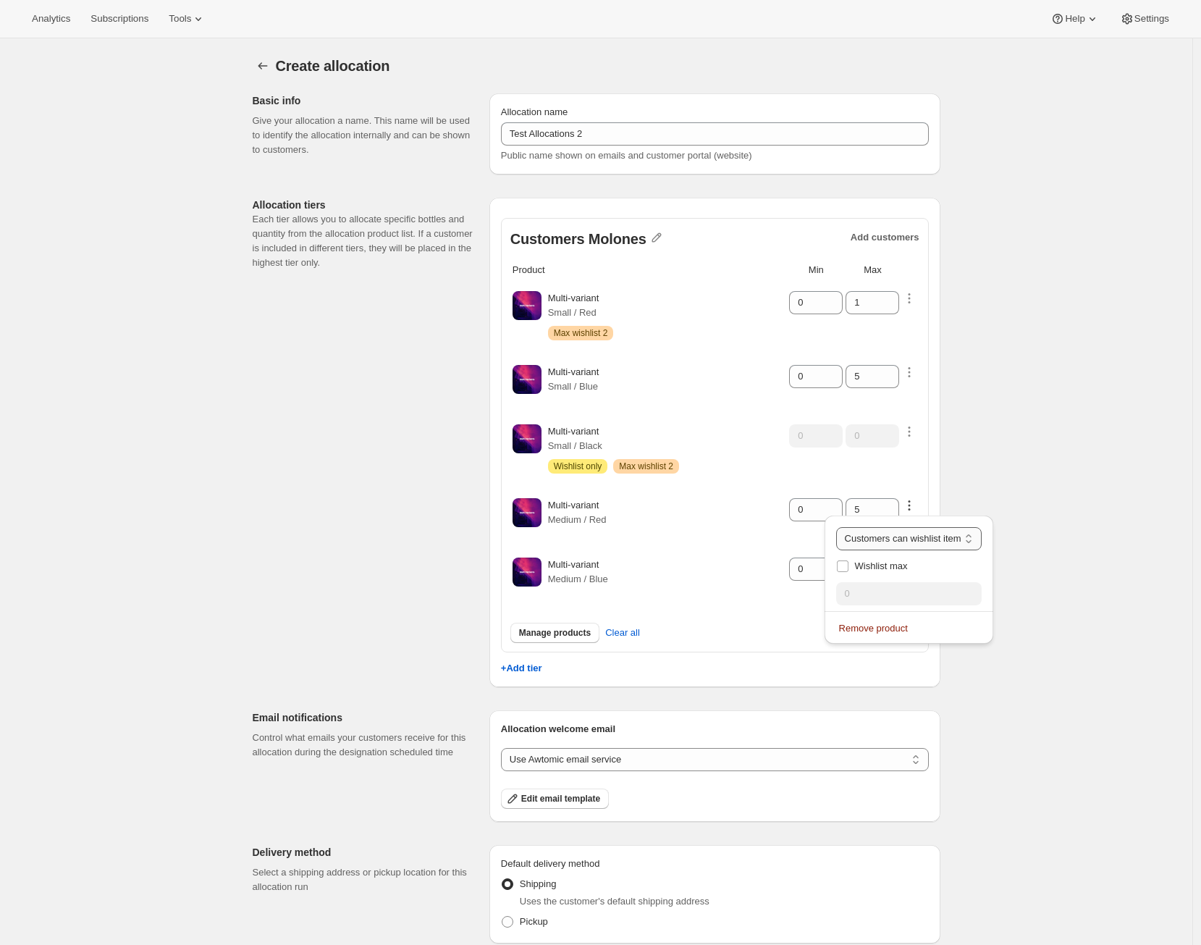
click at [922, 527] on select "Customers can wishlist item Wishlist only product Block item from wishlist" at bounding box center [908, 538] width 145 height 23
select select "blocked"
click at [845, 527] on select "Customers can wishlist item Wishlist only product Block item from wishlist" at bounding box center [908, 538] width 145 height 23
click at [981, 447] on div "Create allocation. This page is ready Create allocation Basic info Give your al…" at bounding box center [596, 605] width 1192 height 1134
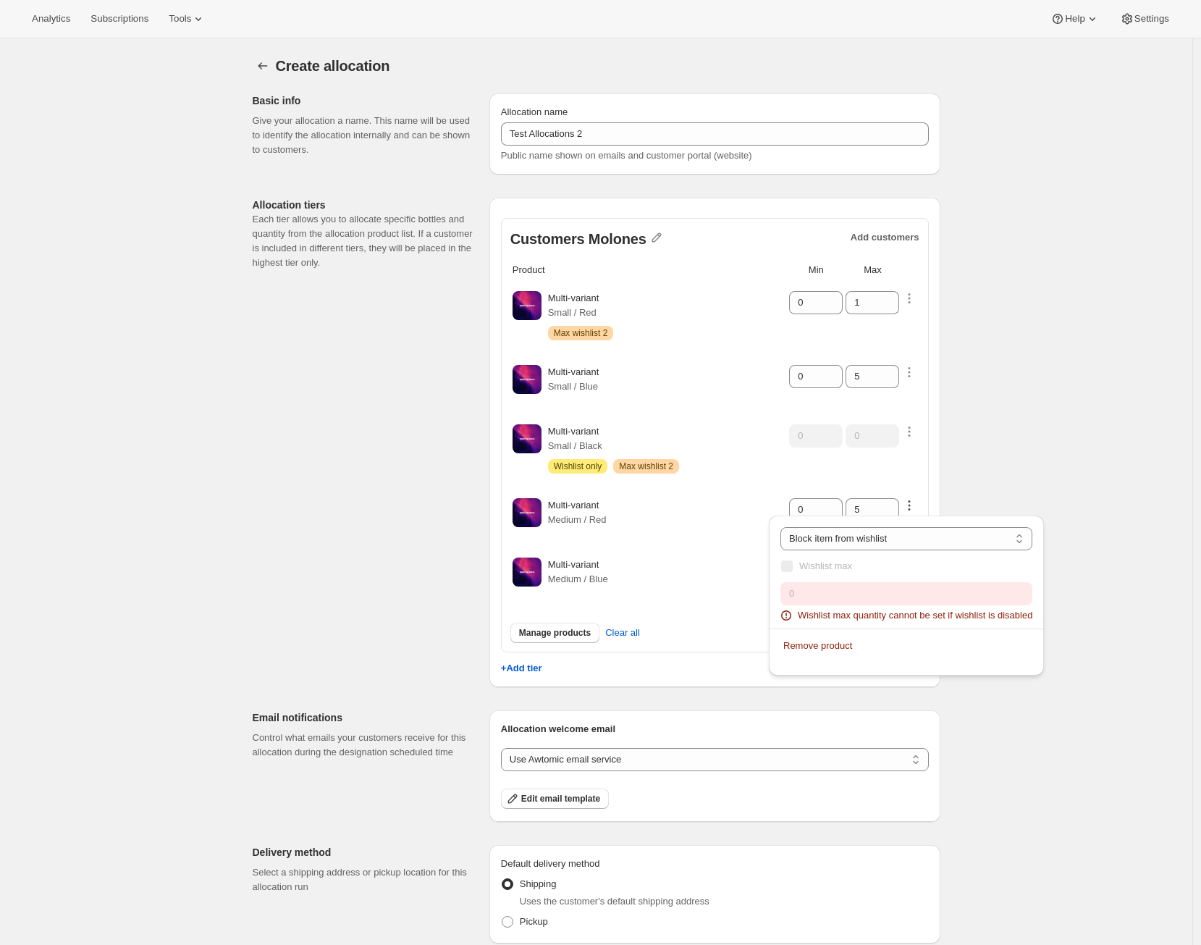
click at [848, 570] on span "Wishlist max" at bounding box center [825, 565] width 53 height 11
click at [847, 567] on span "Wishlist max" at bounding box center [825, 565] width 53 height 11
click at [889, 580] on div "Customers can wishlist item Wishlist only product Block item from wishlist Bloc…" at bounding box center [906, 594] width 252 height 134
click at [803, 559] on span "Wishlist max" at bounding box center [825, 566] width 53 height 14
click at [874, 540] on select "Customers can wishlist item Wishlist only product Block item from wishlist" at bounding box center [906, 538] width 252 height 23
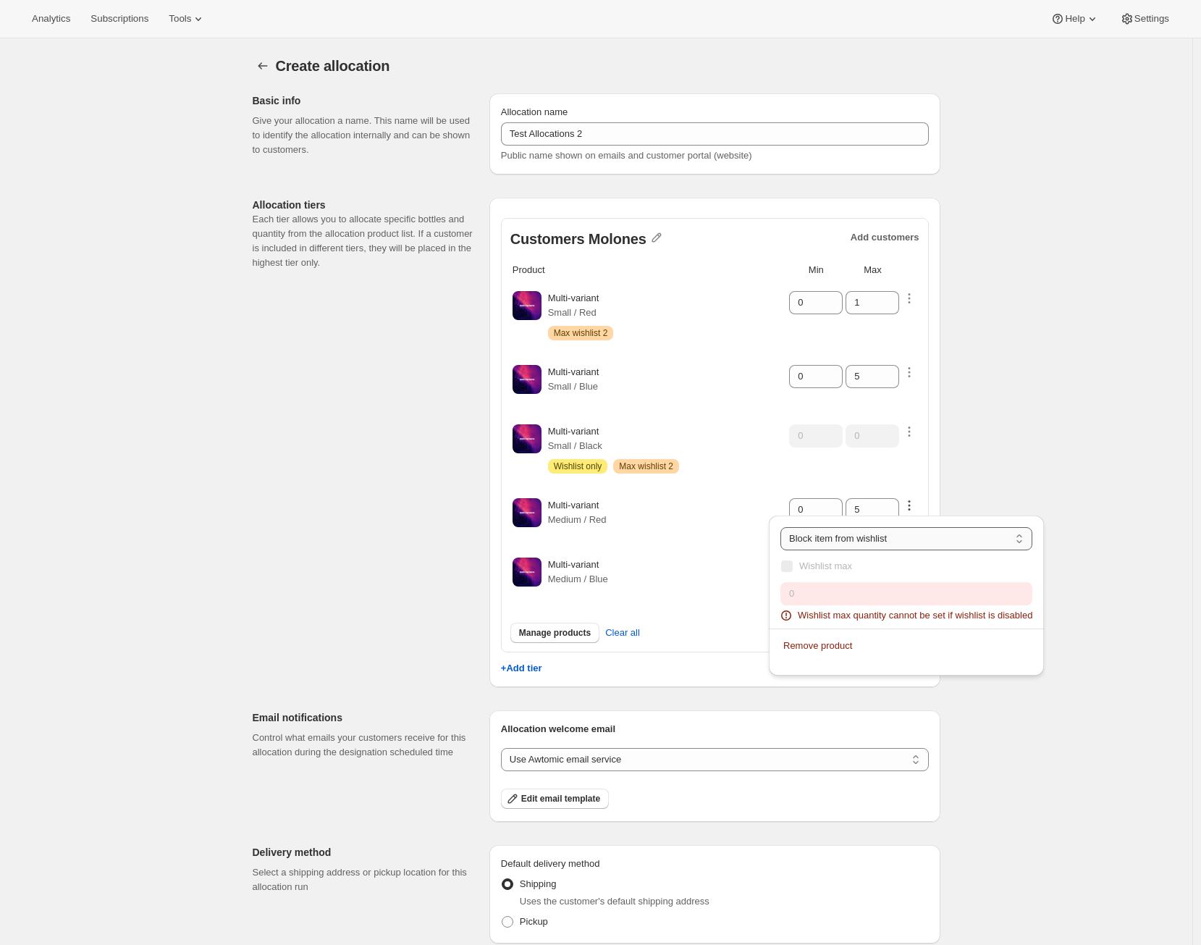
click at [780, 527] on select "Customers can wishlist item Wishlist only product Block item from wishlist" at bounding box center [906, 538] width 252 height 23
click at [856, 558] on label "Wishlist max" at bounding box center [906, 566] width 252 height 20
click at [852, 565] on span "Wishlist max" at bounding box center [825, 565] width 53 height 11
click at [1032, 608] on span "Wishlist max quantity cannot be set if wishlist is disabled" at bounding box center [915, 615] width 235 height 14
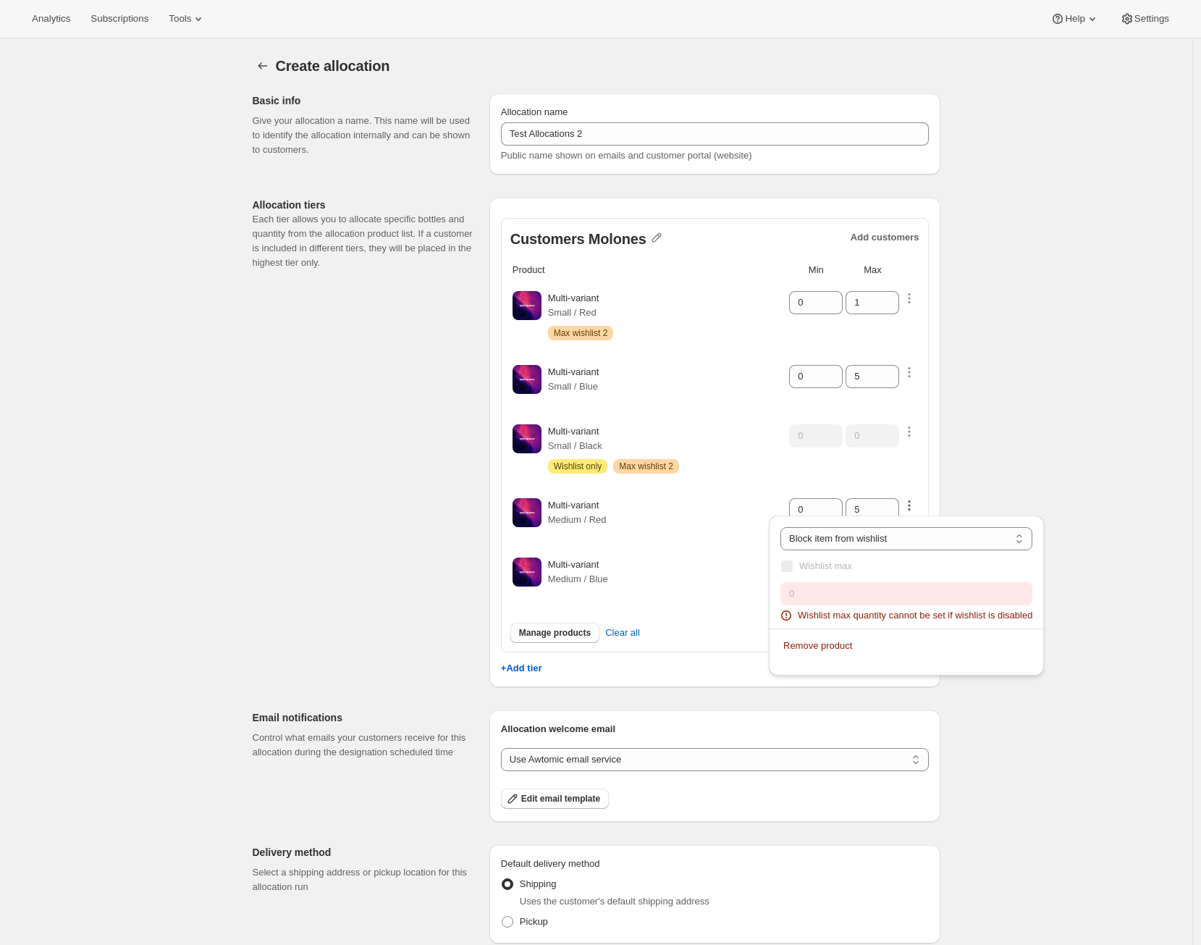
click at [1082, 617] on div "Create allocation. This page is ready Create allocation Basic info Give your al…" at bounding box center [596, 605] width 1192 height 1134
click at [1006, 491] on div "Create allocation. This page is ready Create allocation Basic info Give your al…" at bounding box center [596, 605] width 1192 height 1134
click at [751, 550] on td "Multi-variant Medium / Blue" at bounding box center [667, 575] width 240 height 58
click at [748, 549] on td "Multi-variant Medium / Blue" at bounding box center [667, 575] width 240 height 58
click at [748, 548] on td "Multi-variant Medium / Blue" at bounding box center [667, 575] width 240 height 58
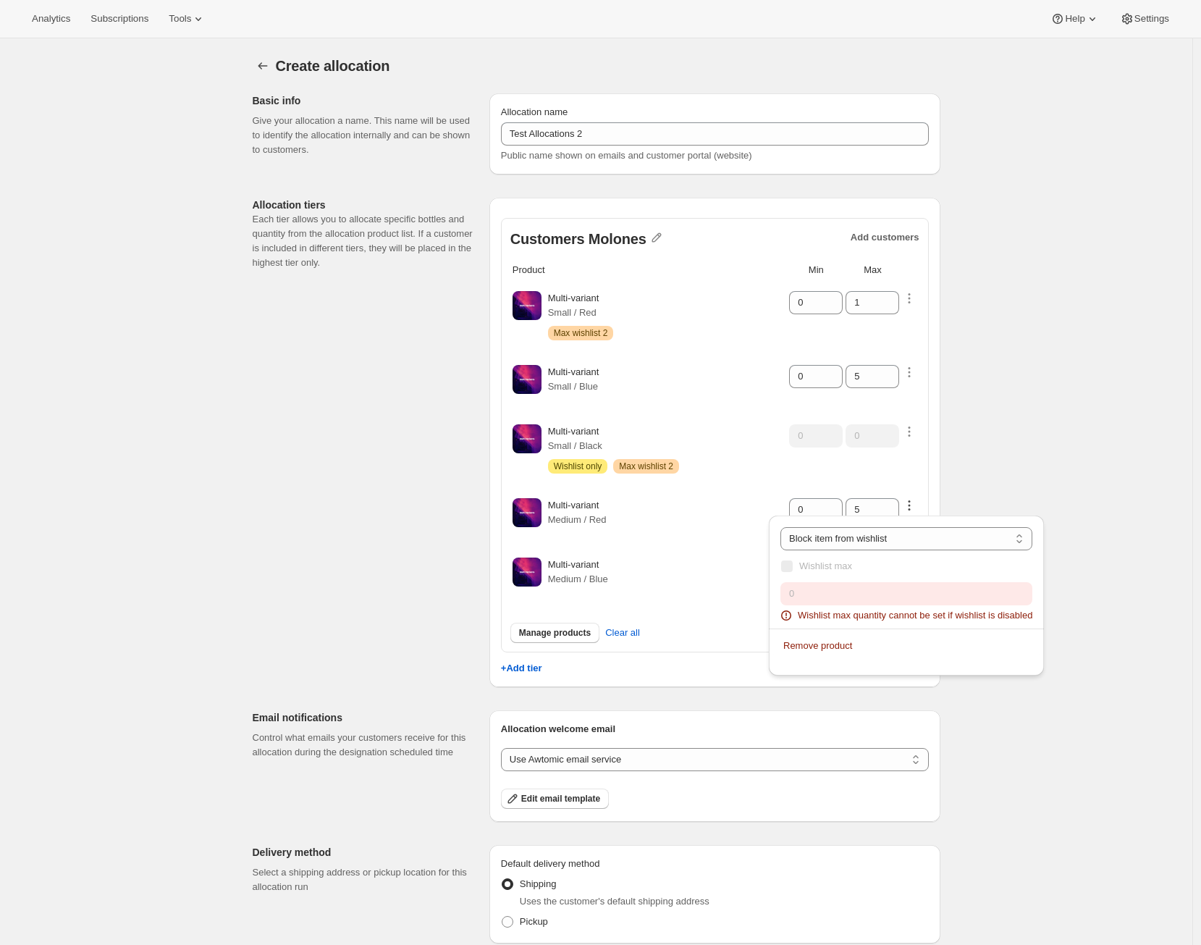
click at [997, 475] on div "Create allocation. This page is ready Create allocation Basic info Give your al…" at bounding box center [596, 605] width 1192 height 1134
click at [884, 507] on div at bounding box center [888, 505] width 16 height 9
type input "6"
click at [887, 532] on select "Customers can wishlist item Wishlist only product Block item from wishlist" at bounding box center [906, 538] width 252 height 23
select select "only"
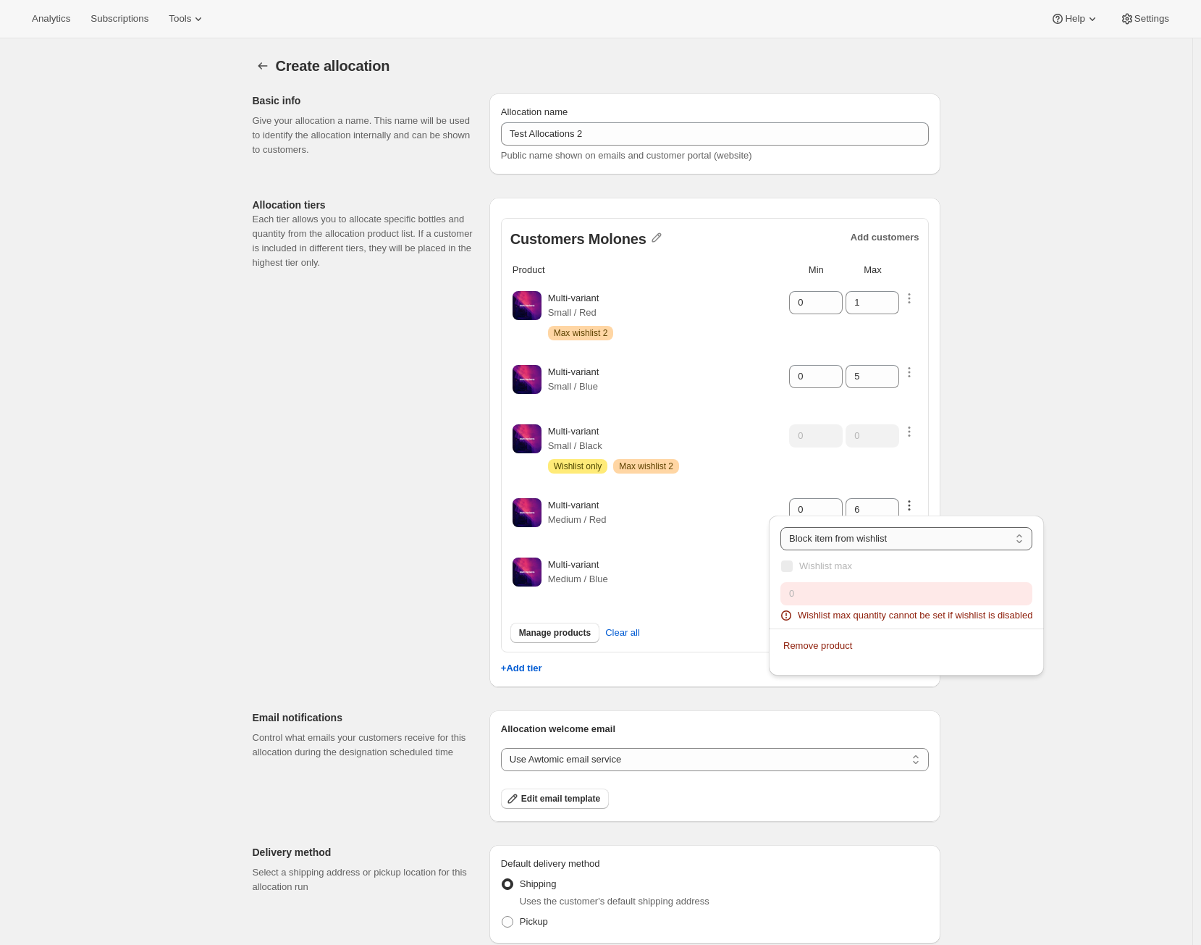
click at [850, 527] on select "Customers can wishlist item Wishlist only product Block item from wishlist" at bounding box center [906, 538] width 252 height 23
type input "0"
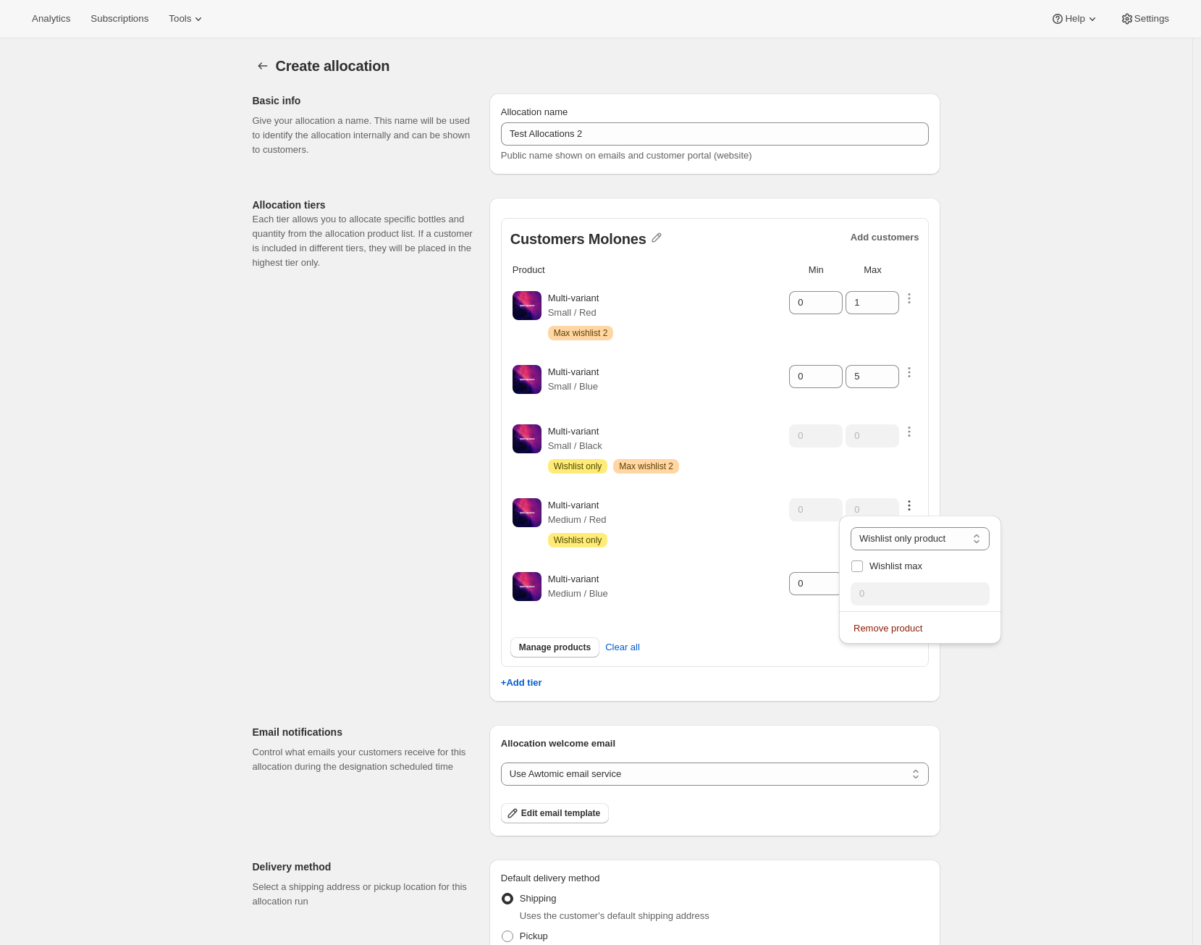
click at [966, 428] on div "Create allocation. This page is ready Create allocation Basic info Give your al…" at bounding box center [596, 612] width 1192 height 1149
click at [895, 578] on icon at bounding box center [888, 579] width 14 height 14
click at [895, 577] on icon at bounding box center [888, 579] width 14 height 14
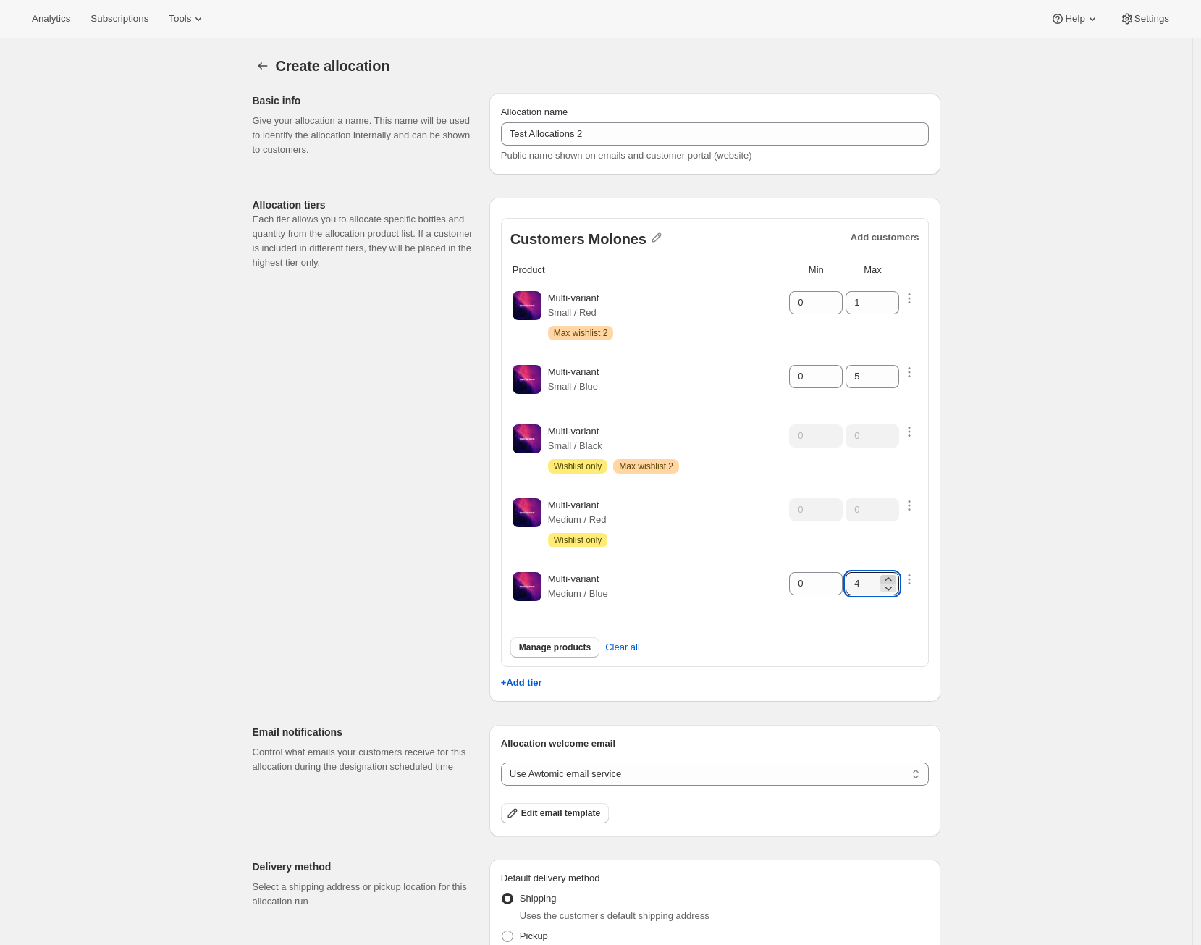
type input "5"
click at [836, 574] on icon at bounding box center [831, 579] width 14 height 14
click at [836, 575] on icon at bounding box center [831, 579] width 14 height 14
type input "2"
click at [824, 623] on div "Manage products Clear all" at bounding box center [714, 643] width 409 height 46
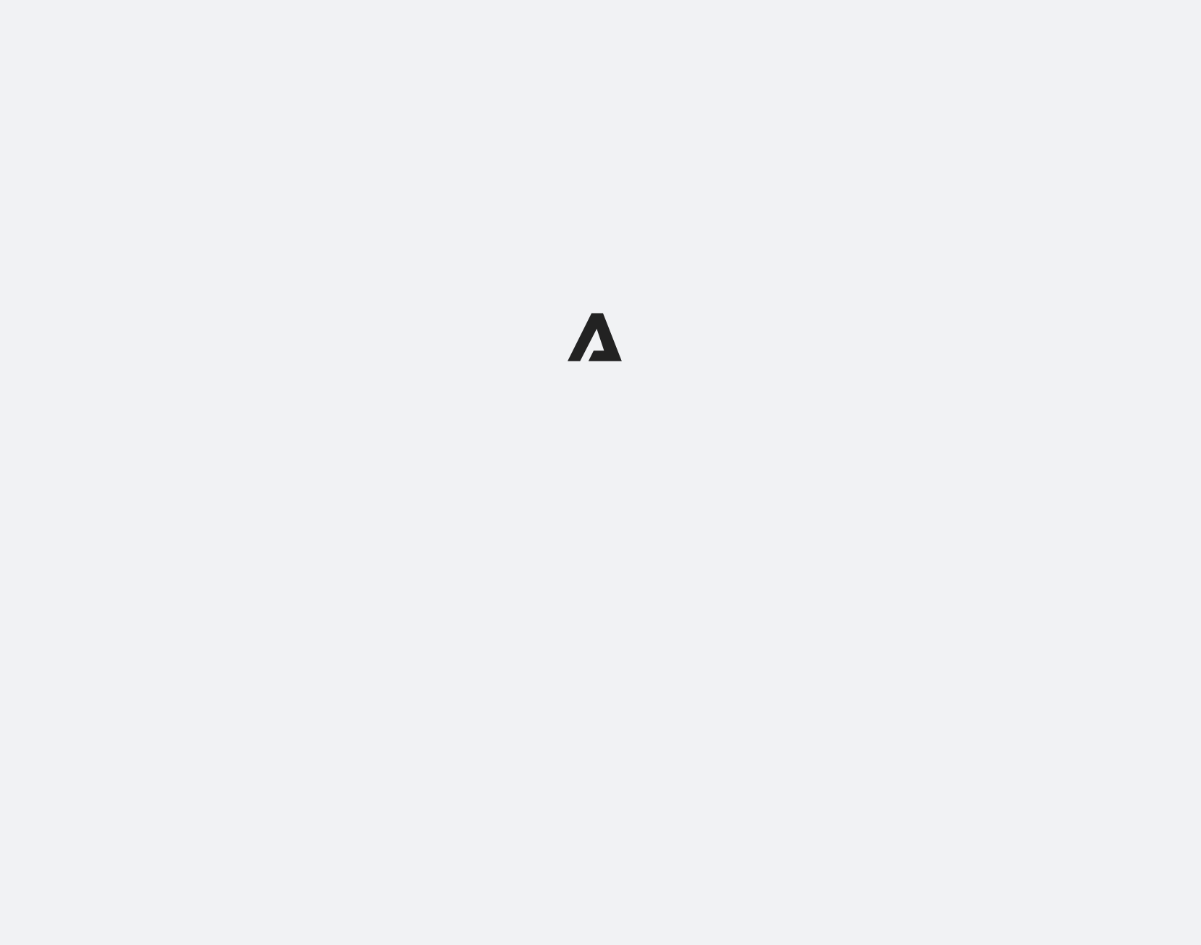
select select "12:00"
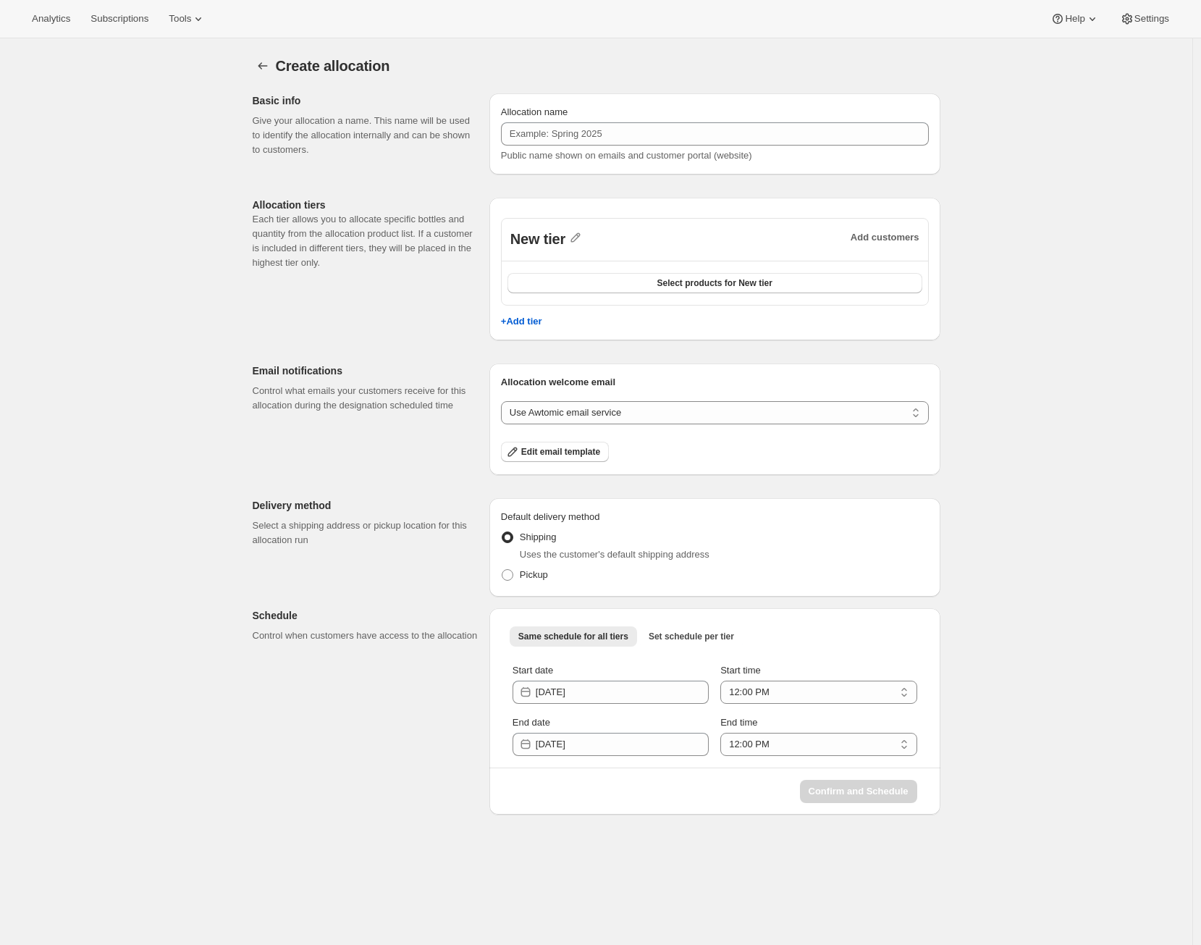
scroll to position [38, 0]
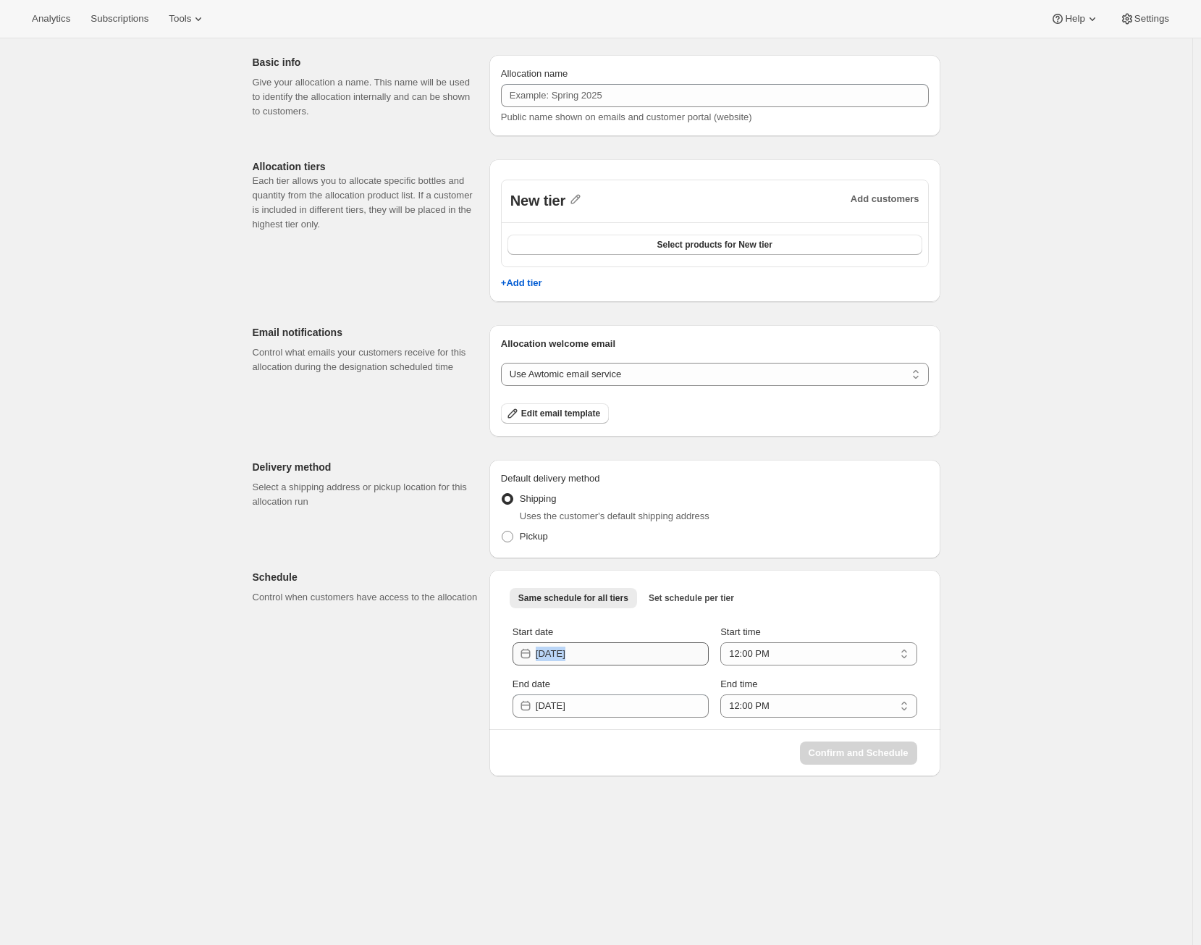
click at [679, 640] on div "Start date [DATE]" at bounding box center [610, 645] width 196 height 41
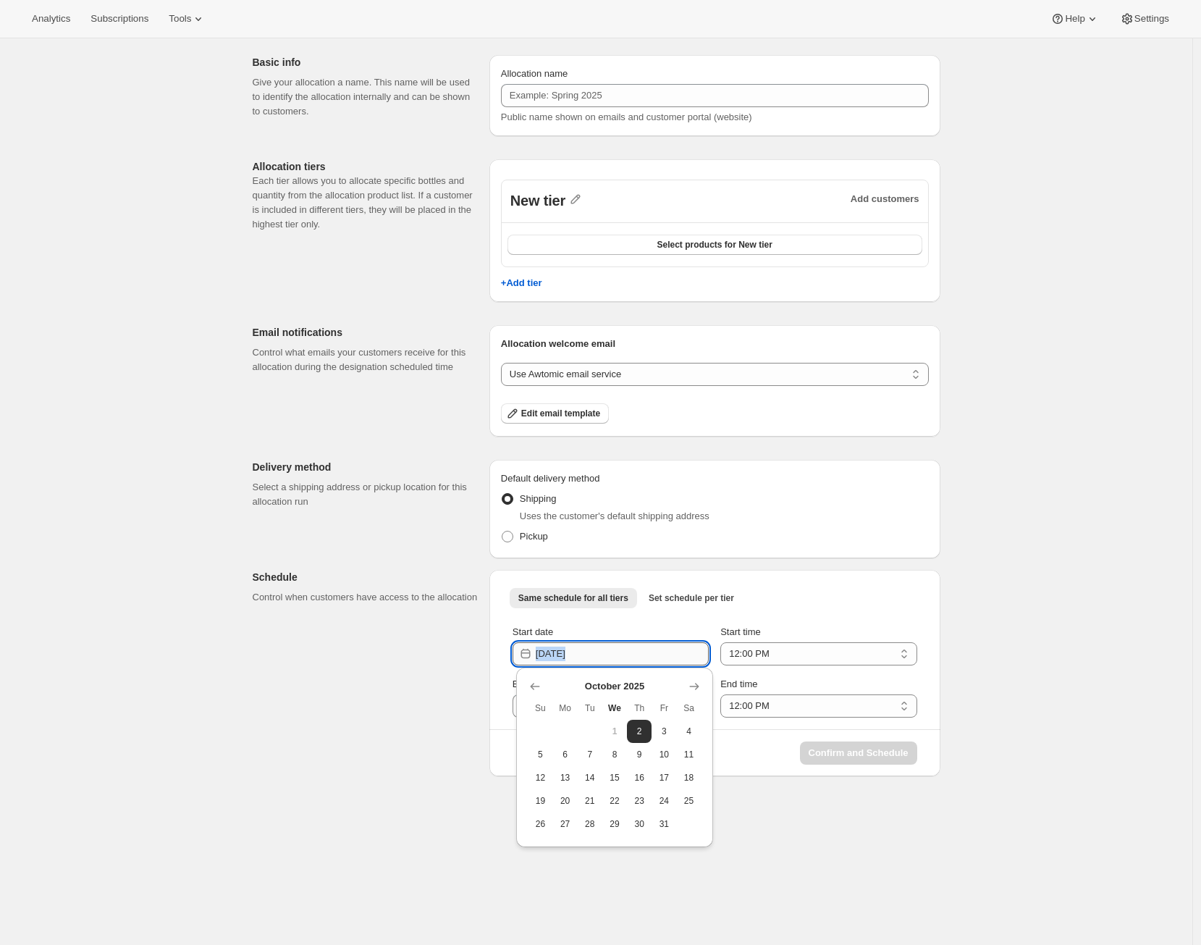
click at [677, 651] on input "[DATE]" at bounding box center [622, 653] width 173 height 23
click at [639, 736] on span "2" at bounding box center [639, 731] width 13 height 12
type input "[DATE]"
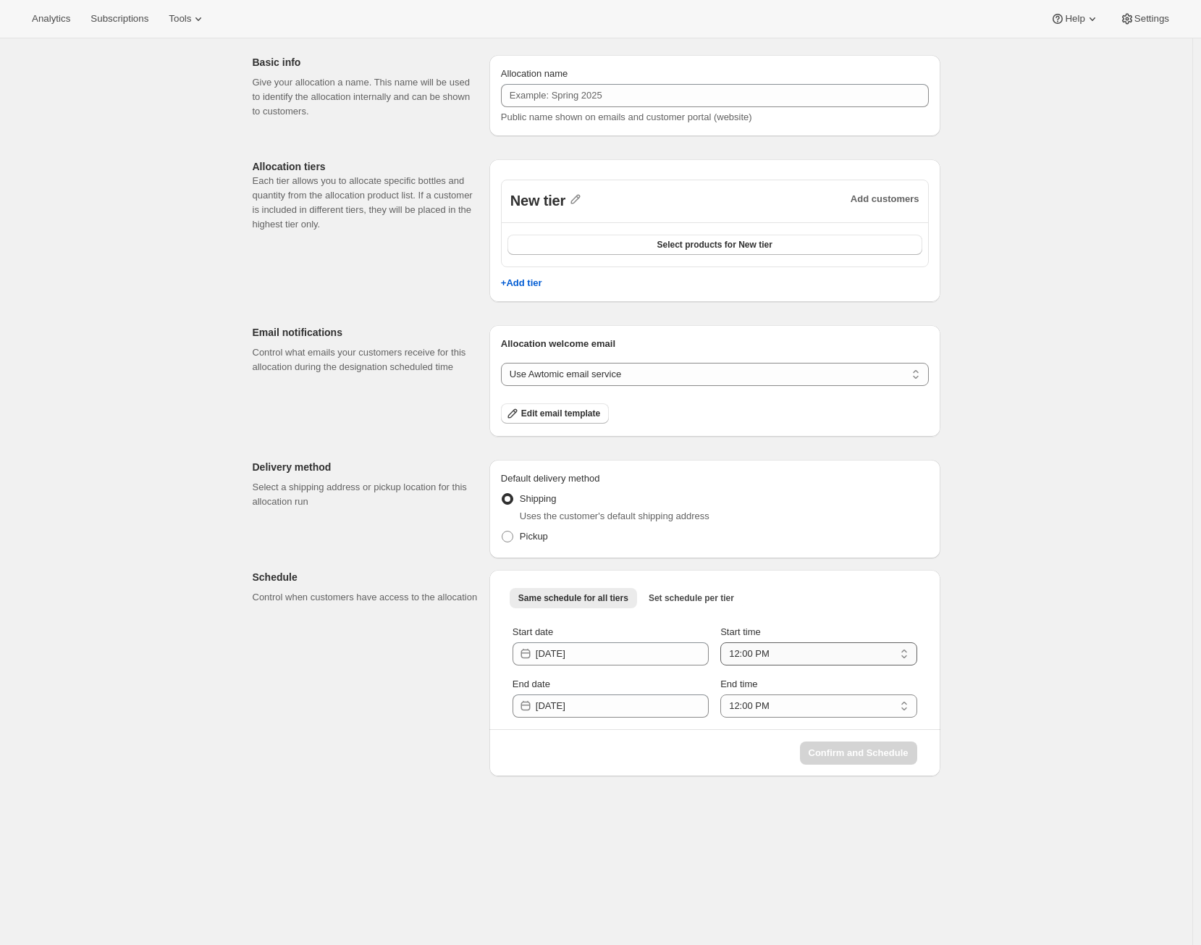
click at [761, 654] on select "12:00 AM 1:00 AM 2:00 AM 3:00 AM 4:00 AM 5:00 AM 6:00 AM 7:00 AM 8:00 AM 9:00 A…" at bounding box center [818, 653] width 196 height 23
select select "00:00"
click at [724, 642] on select "12:00 AM 1:00 AM 2:00 AM 3:00 AM 4:00 AM 5:00 AM 6:00 AM 7:00 AM 8:00 AM 9:00 A…" at bounding box center [818, 653] width 196 height 23
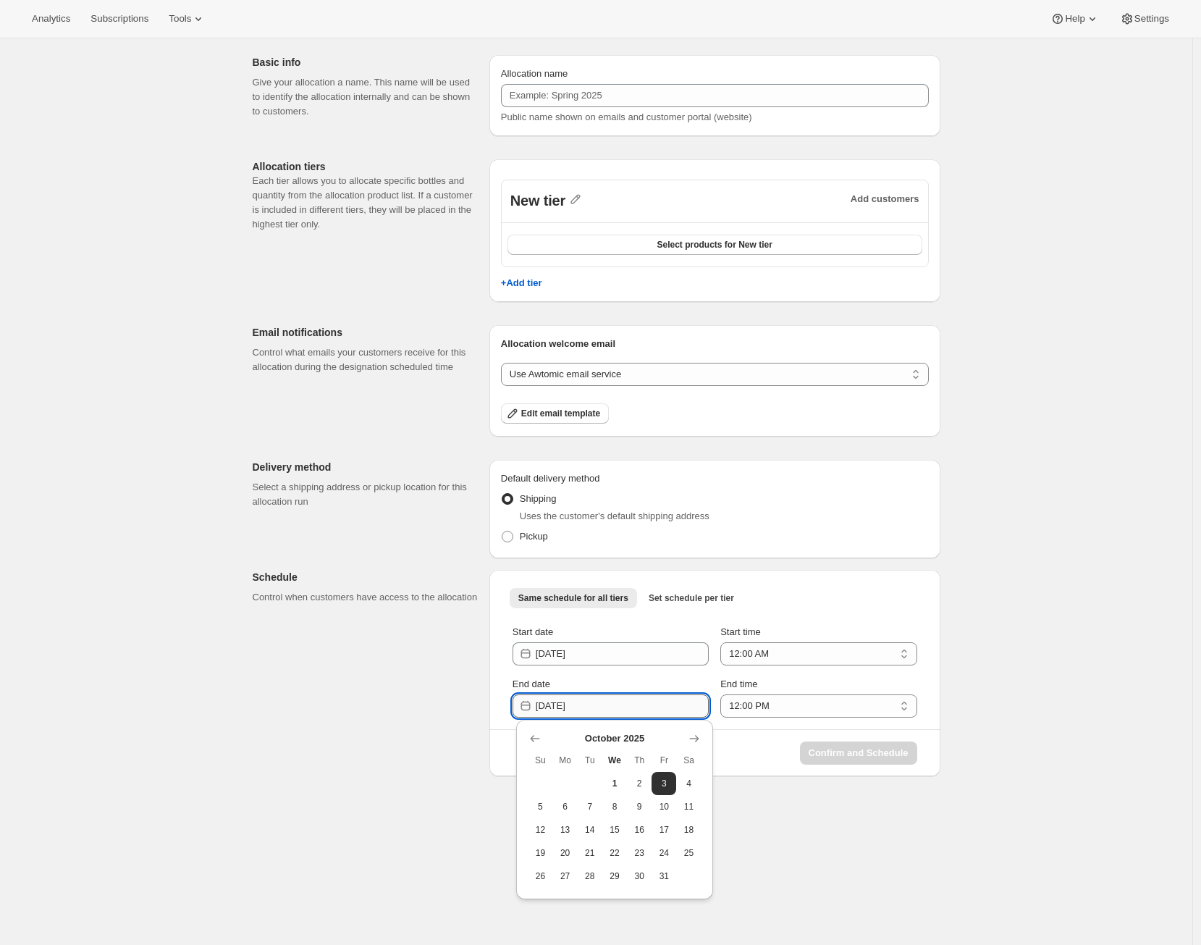
click at [680, 703] on input "[DATE]" at bounding box center [622, 705] width 173 height 23
click at [661, 790] on button "3" at bounding box center [663, 783] width 25 height 23
type input "[DATE]"
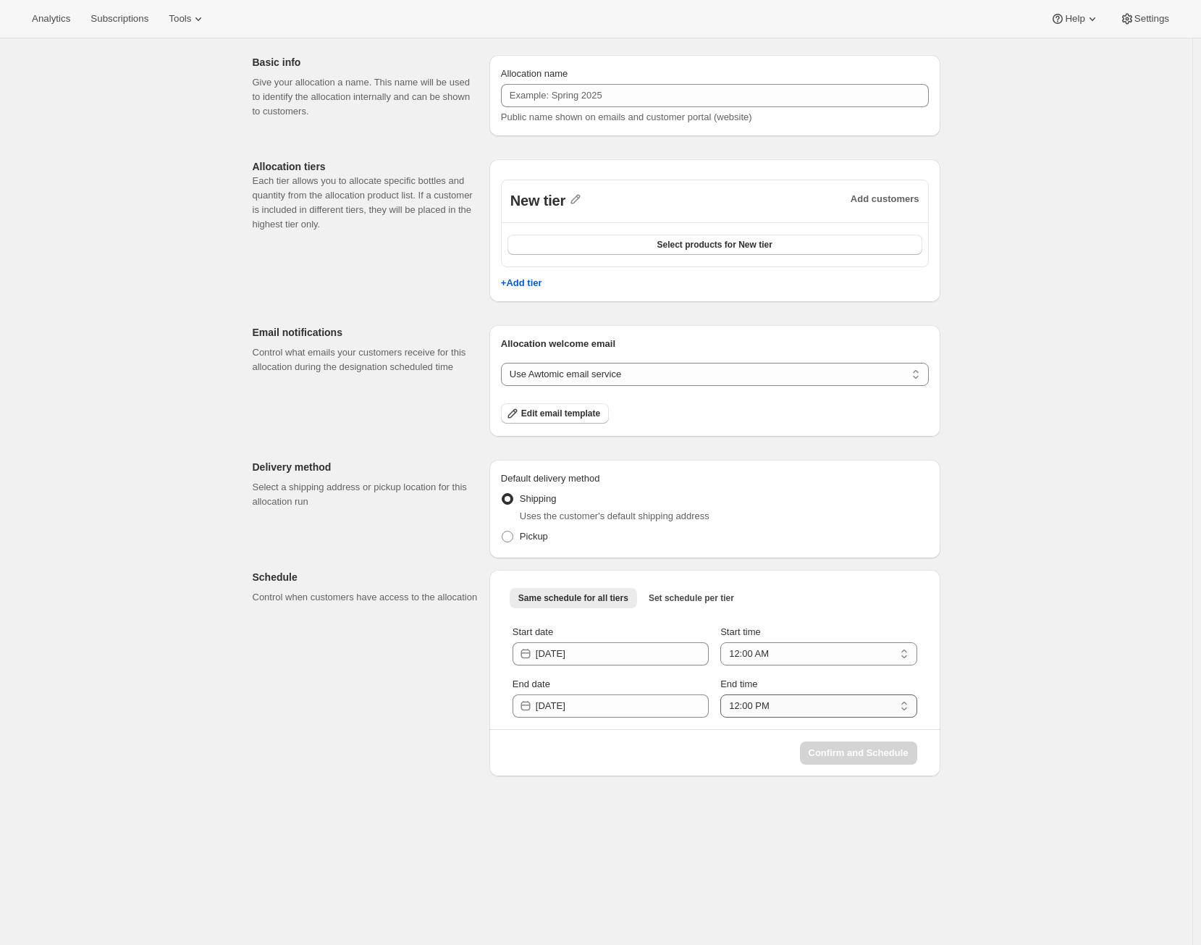
click at [772, 709] on select "12:00 AM 1:00 AM 2:00 AM 3:00 AM 4:00 AM 5:00 AM 6:00 AM 7:00 AM 8:00 AM 9:00 A…" at bounding box center [818, 705] width 196 height 23
select select "05:00"
click at [724, 694] on select "12:00 AM 1:00 AM 2:00 AM 3:00 AM 4:00 AM 5:00 AM 6:00 AM 7:00 AM 8:00 AM 9:00 A…" at bounding box center [818, 705] width 196 height 23
click at [1000, 732] on div "Create allocation. This page is ready Create allocation Basic info Give your al…" at bounding box center [596, 472] width 1192 height 945
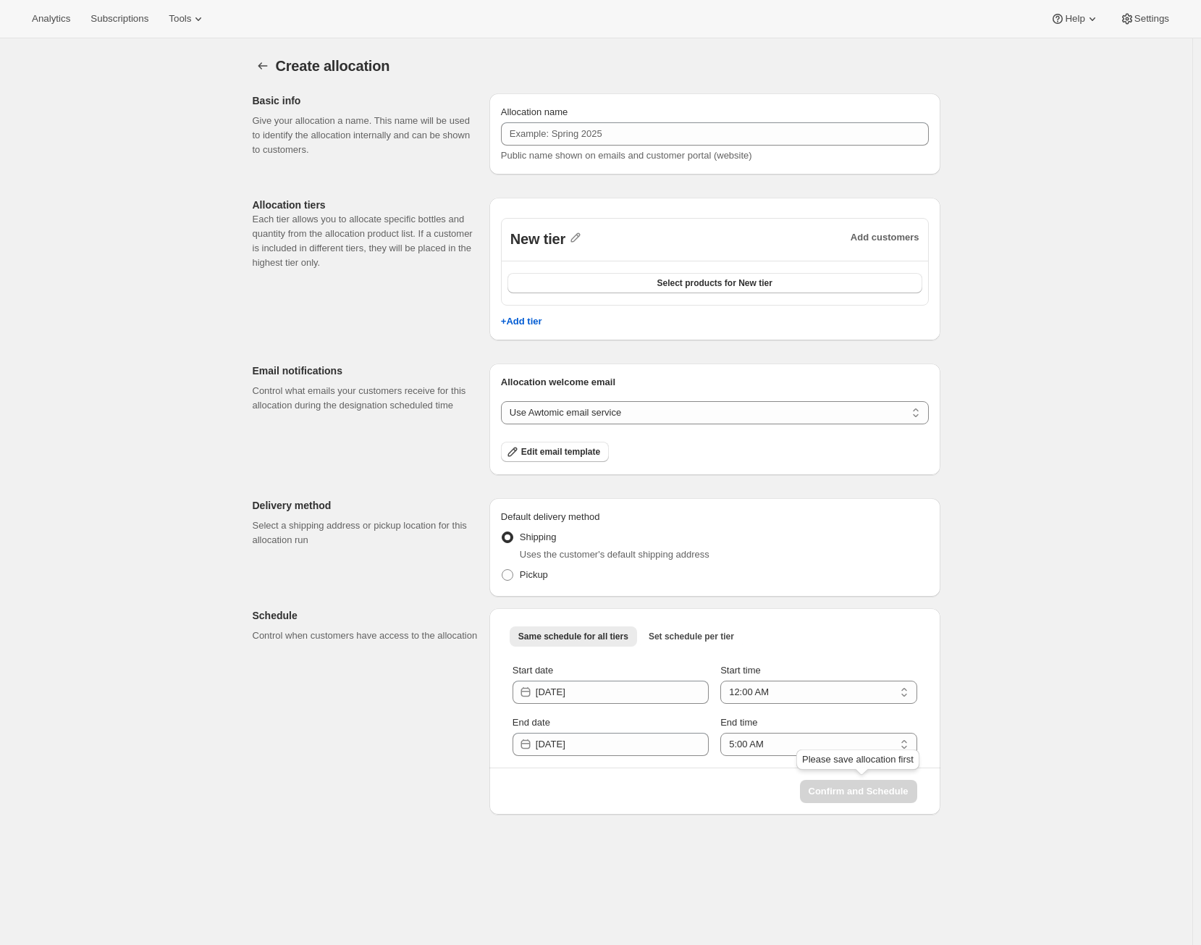
click at [850, 786] on span "Confirm and Schedule" at bounding box center [858, 791] width 117 height 23
click at [916, 241] on p "Add customers" at bounding box center [884, 237] width 69 height 14
click at [769, 278] on span "Select products for New tier" at bounding box center [713, 283] width 115 height 12
click at [268, 69] on icon "Allocations" at bounding box center [263, 66] width 14 height 14
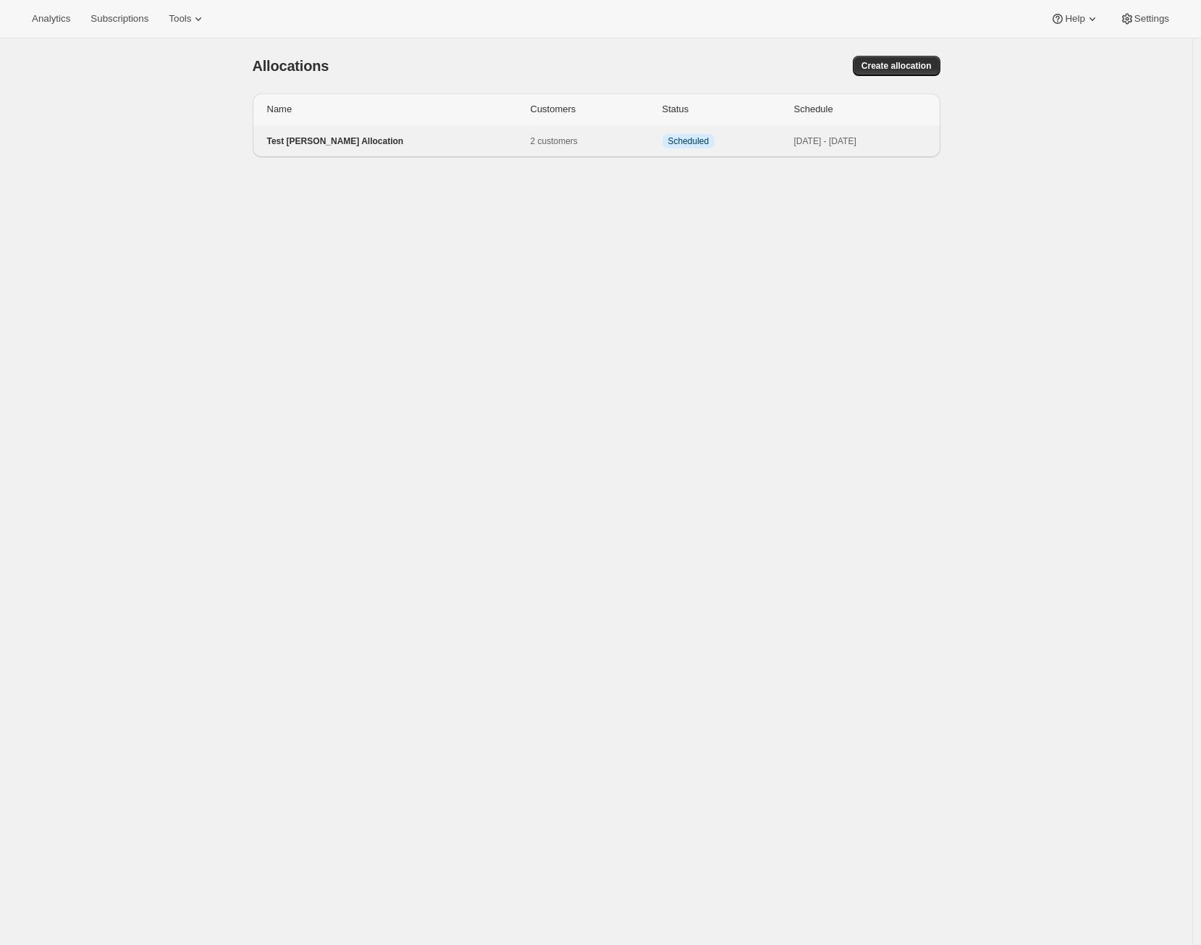
click at [491, 142] on p "Test [PERSON_NAME] Allocation" at bounding box center [398, 141] width 263 height 12
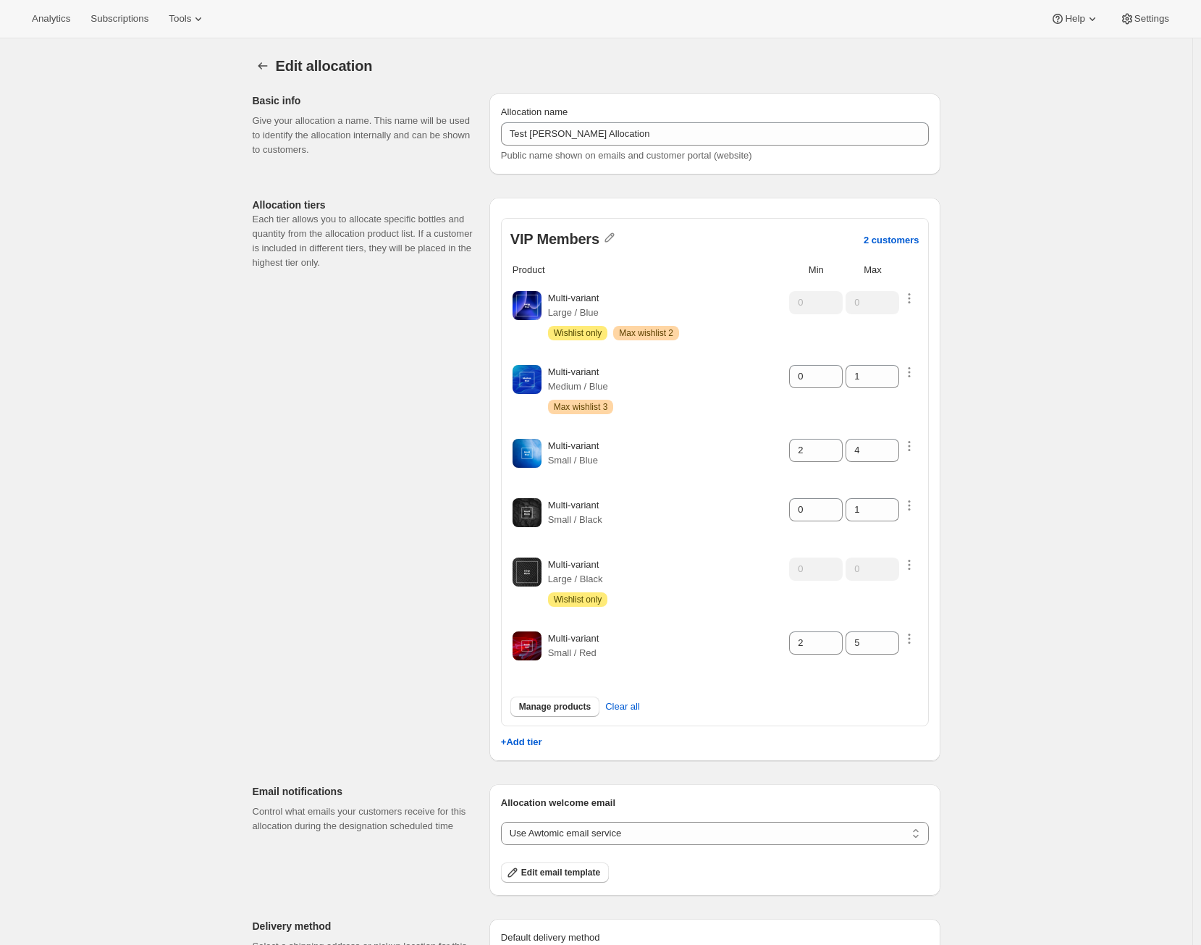
scroll to position [241, 0]
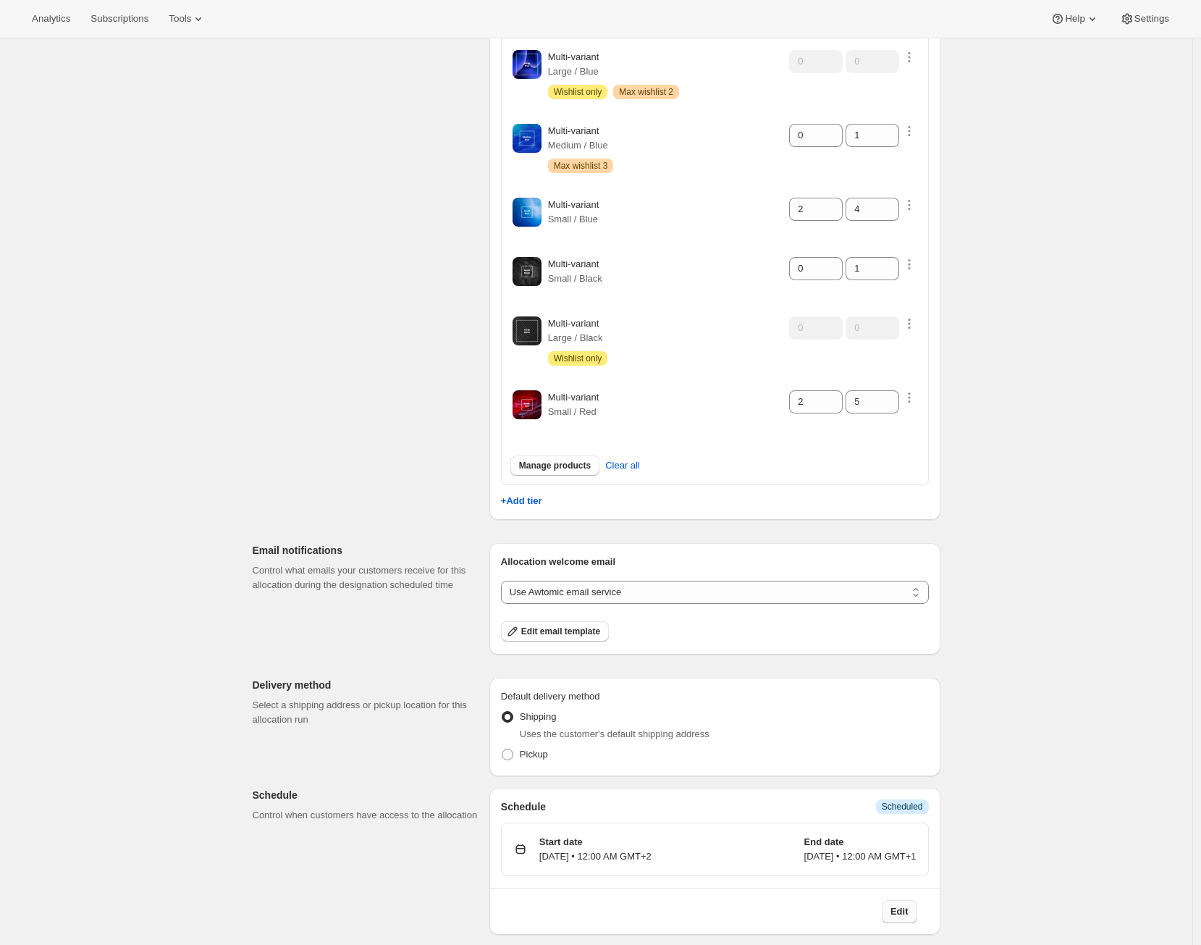
click at [900, 900] on button "Edit" at bounding box center [899, 911] width 35 height 23
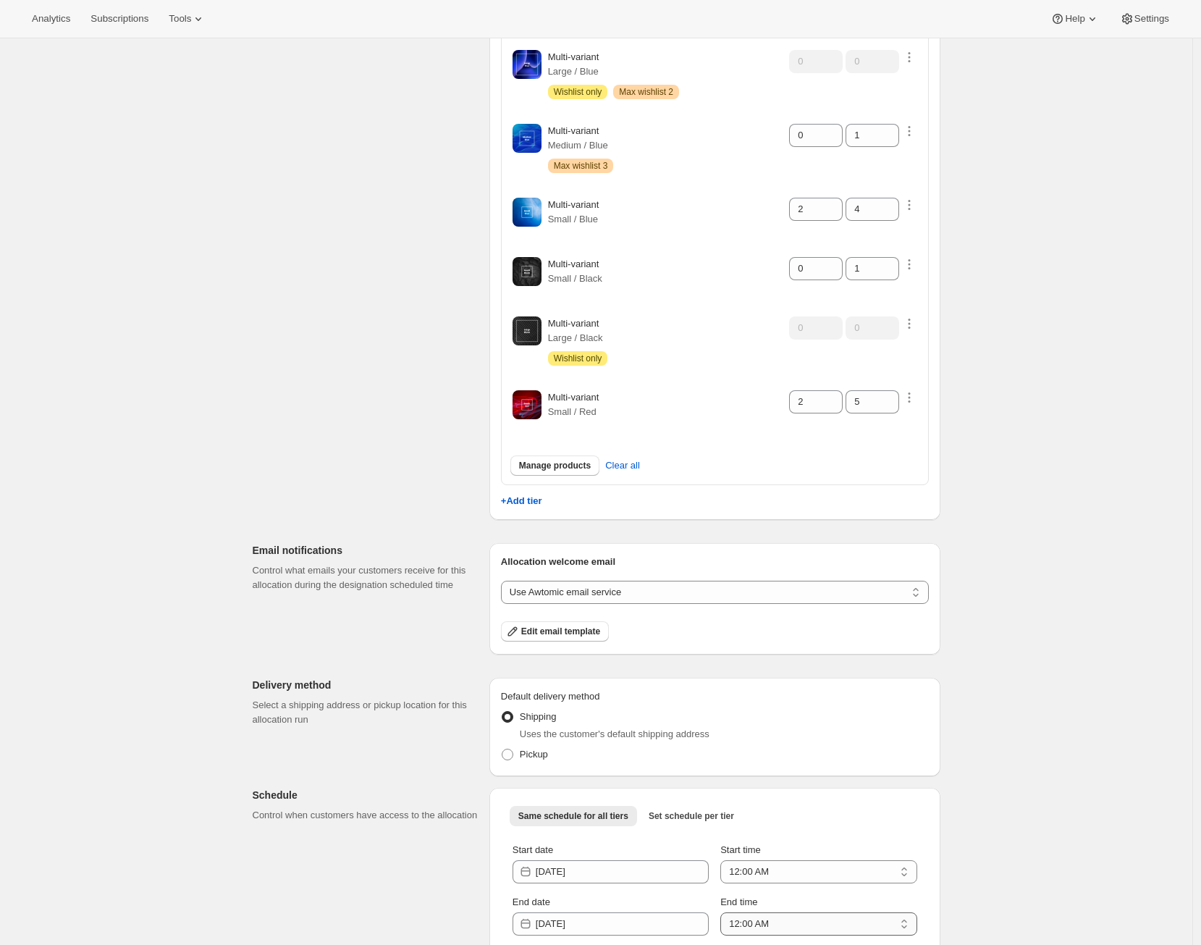
click at [777, 913] on select "12:00 AM 1:00 AM 2:00 AM 3:00 AM 4:00 AM 5:00 AM 6:00 AM 7:00 AM 8:00 AM 9:00 A…" at bounding box center [818, 923] width 196 height 23
select select "21:00"
click at [724, 912] on select "12:00 AM 1:00 AM 2:00 AM 3:00 AM 4:00 AM 5:00 AM 6:00 AM 7:00 AM 8:00 AM 9:00 A…" at bounding box center [818, 923] width 196 height 23
click at [1021, 836] on div "Edit allocation. This page is ready Edit allocation Basic info Give your alloca…" at bounding box center [596, 401] width 1192 height 1208
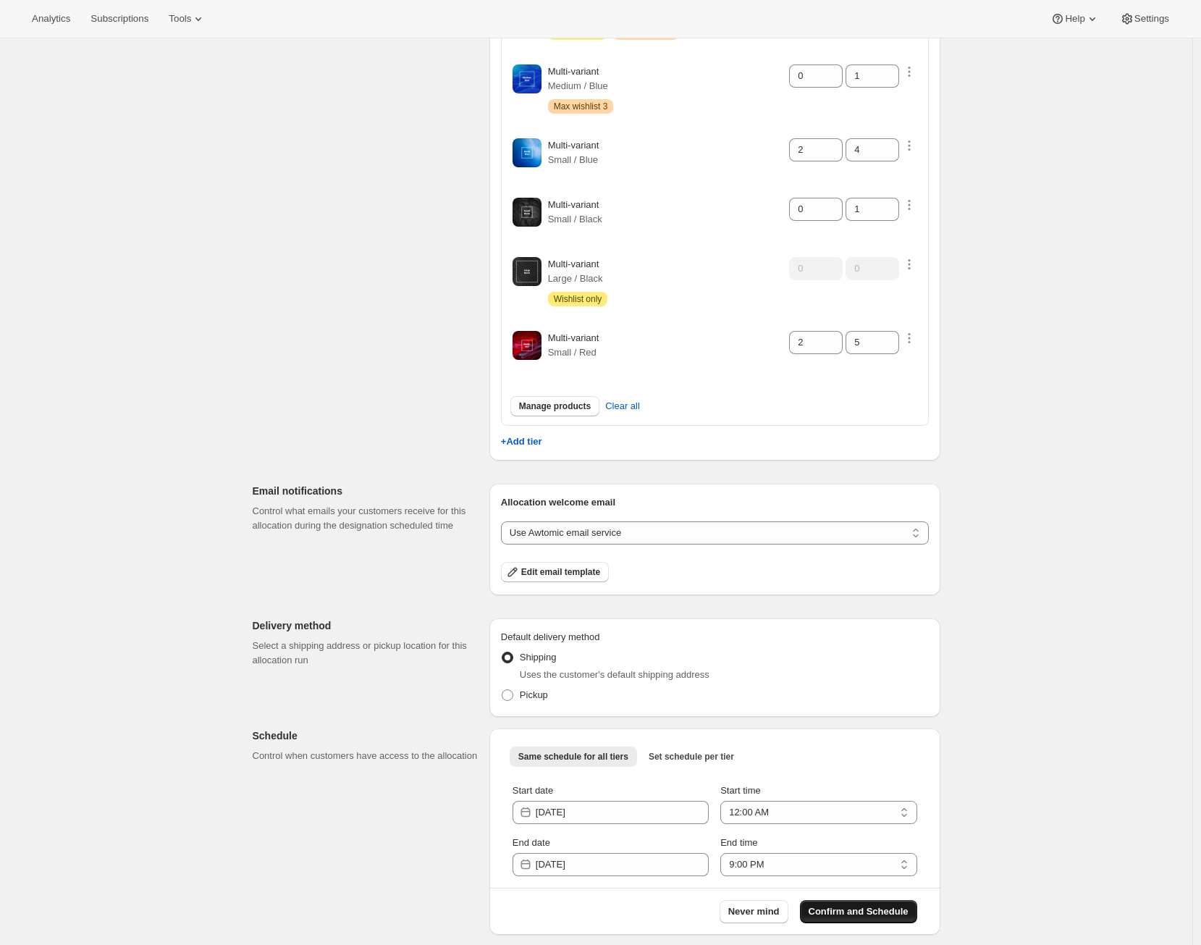
click at [852, 905] on span "Confirm and Schedule" at bounding box center [858, 911] width 100 height 14
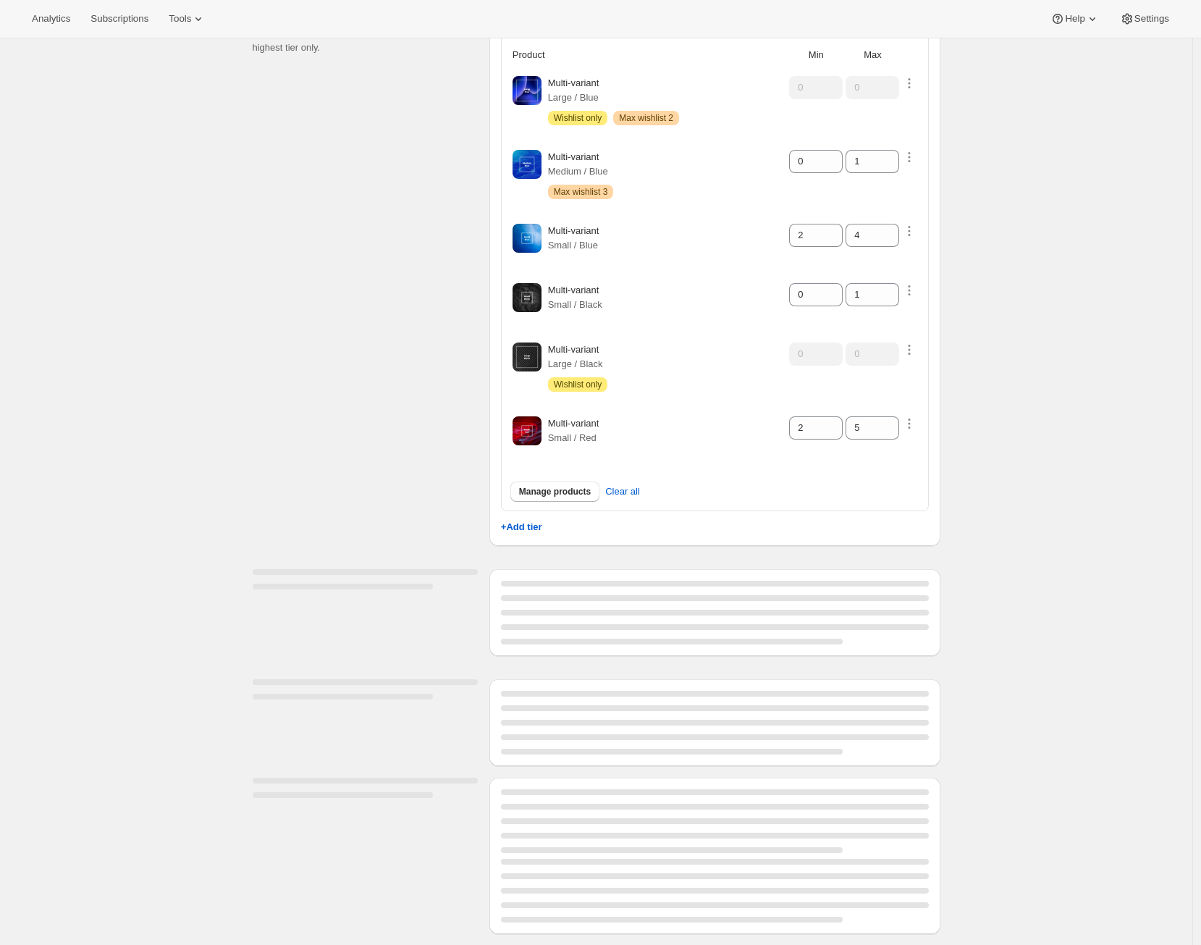
scroll to position [241, 0]
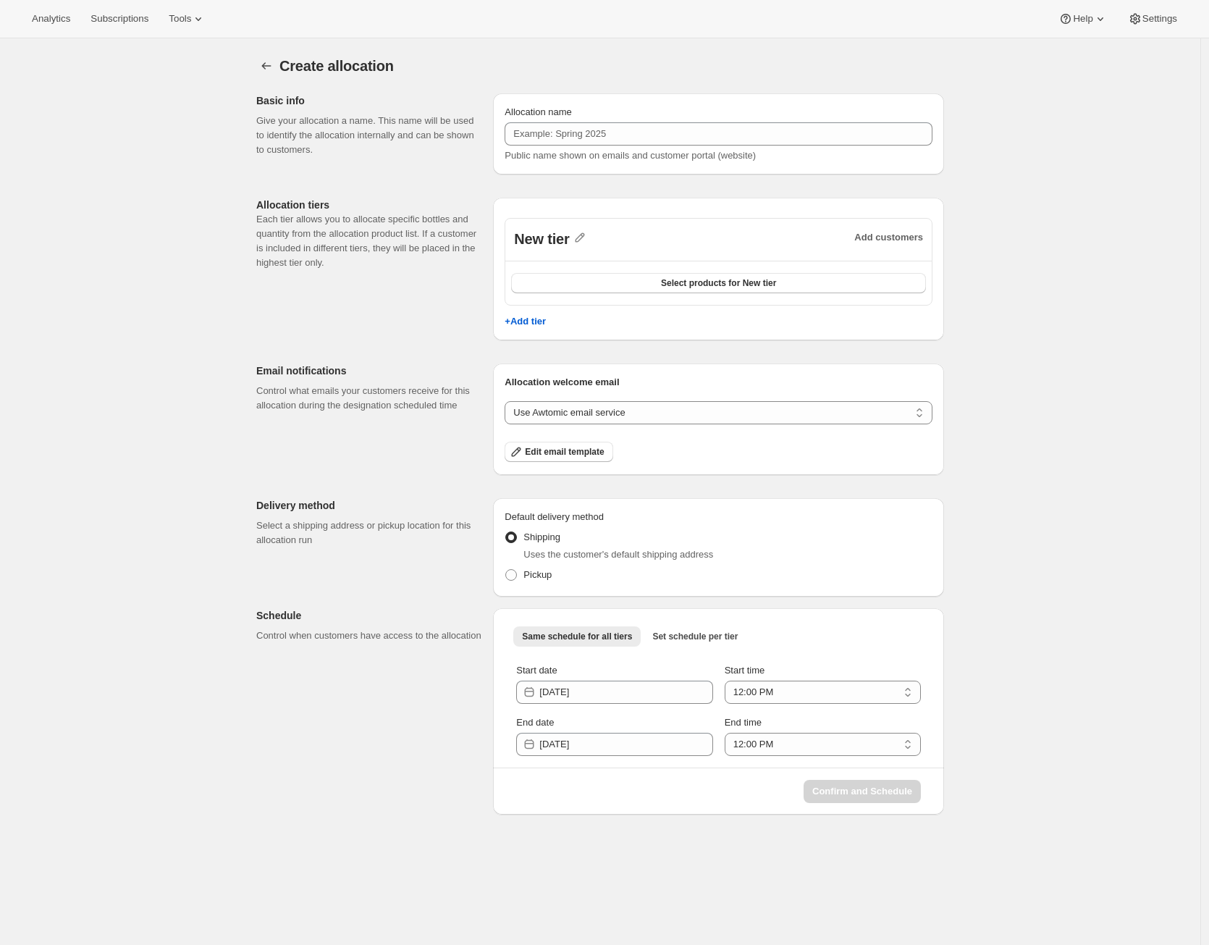
select select "12:00"
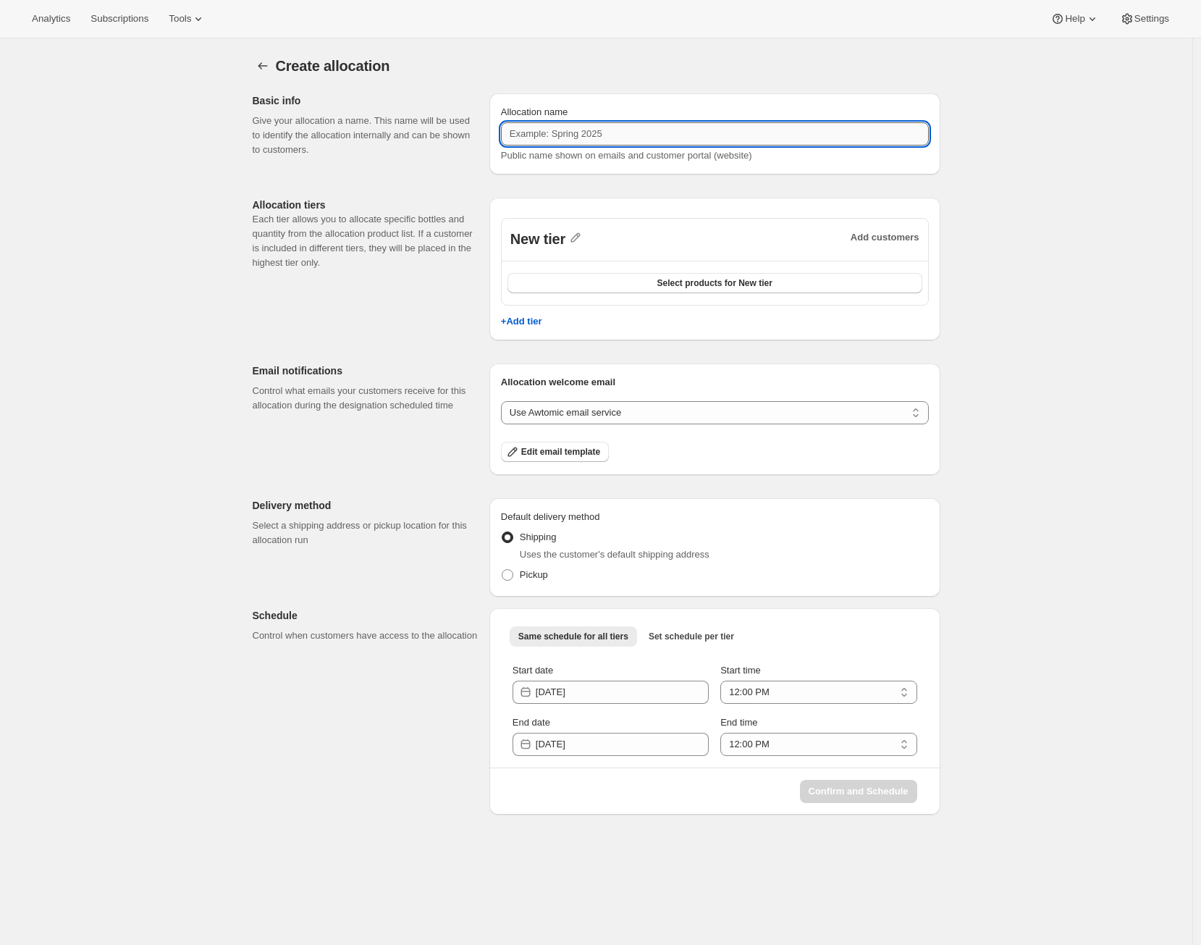
click at [676, 140] on input "Allocation name" at bounding box center [715, 133] width 428 height 23
type input "Alex test 2"
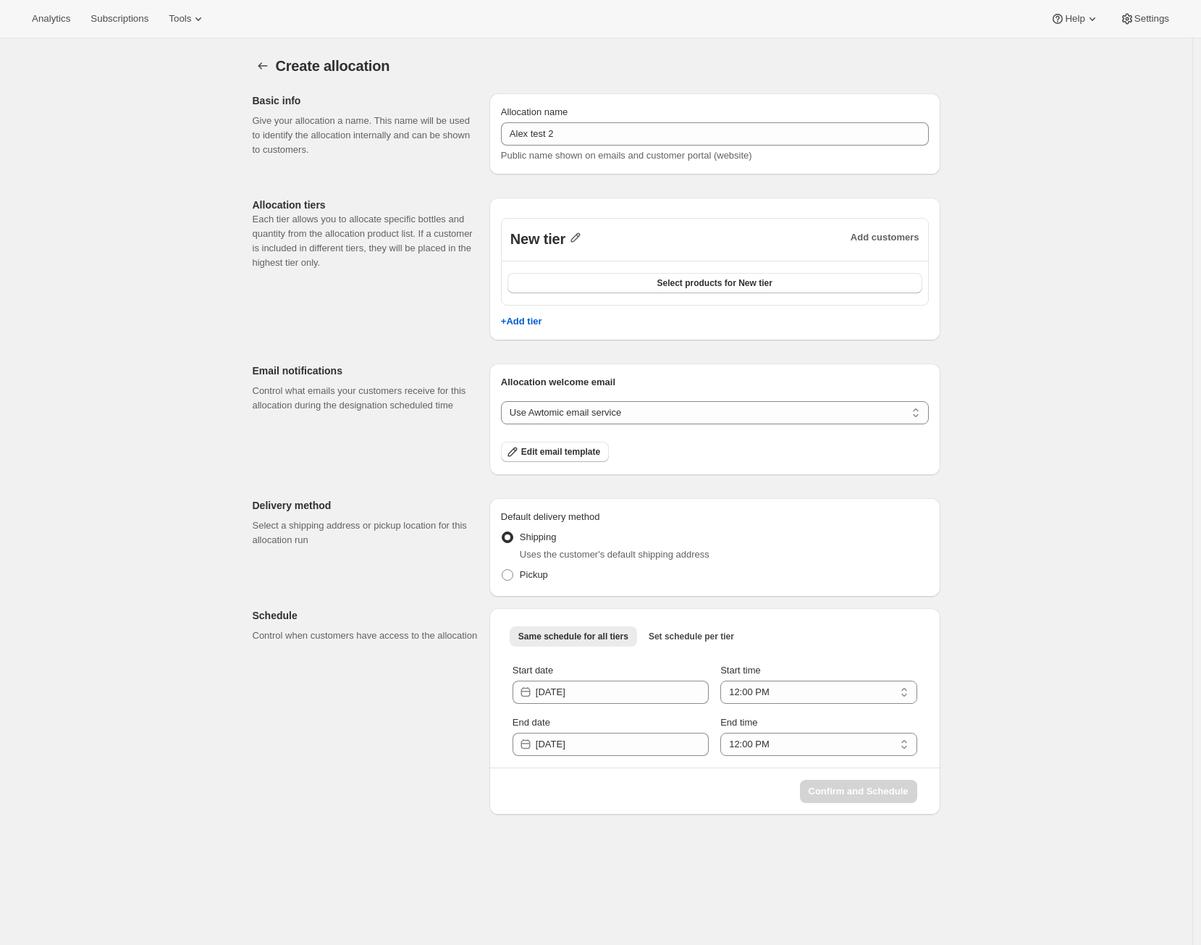
click at [580, 239] on icon "button" at bounding box center [575, 237] width 9 height 9
click at [564, 269] on input "New tier" at bounding box center [588, 268] width 139 height 23
click at [565, 267] on input "New tier" at bounding box center [588, 268] width 139 height 23
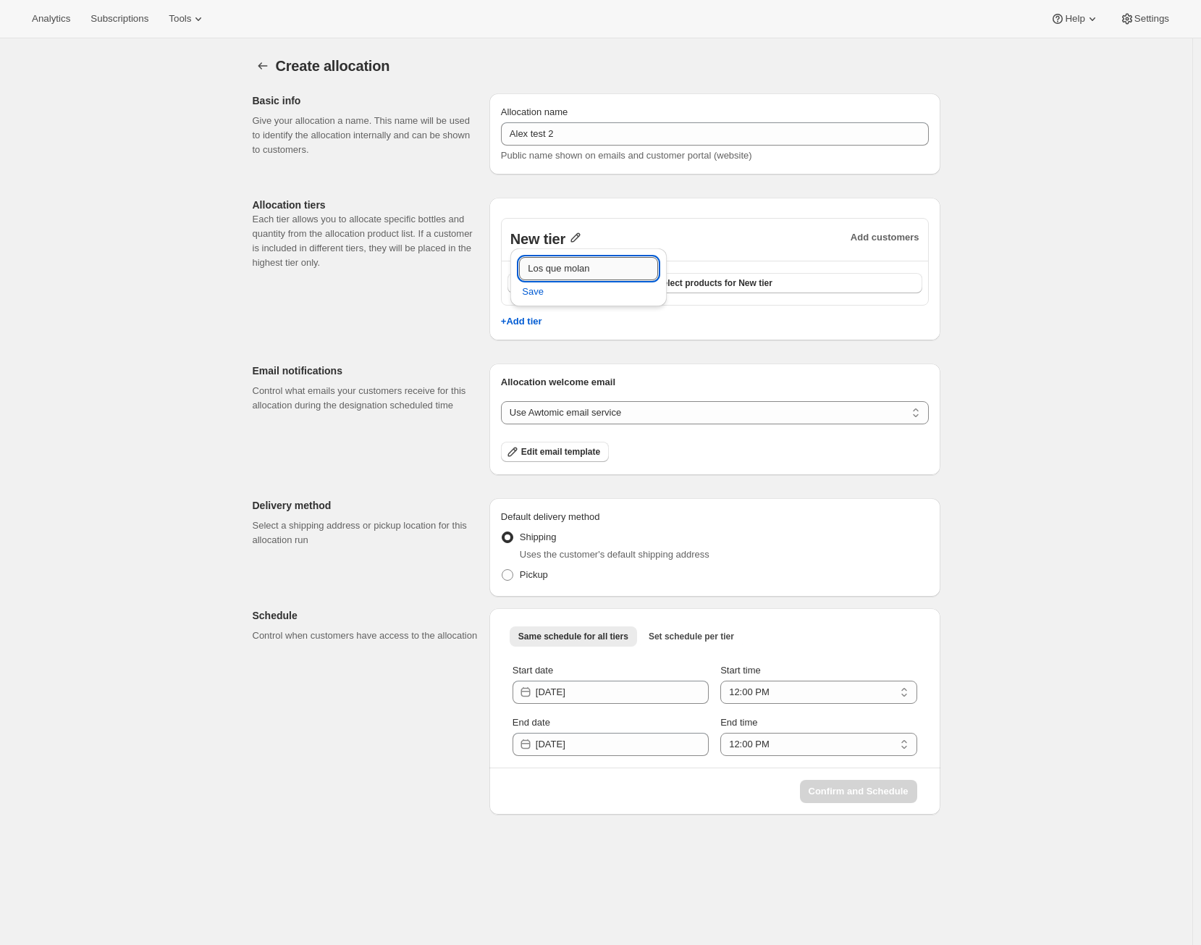
type input "Los que molan"
click at [528, 285] on span "Save" at bounding box center [533, 291] width 22 height 14
click at [650, 282] on span "Select products for Los que molan" at bounding box center [714, 283] width 143 height 12
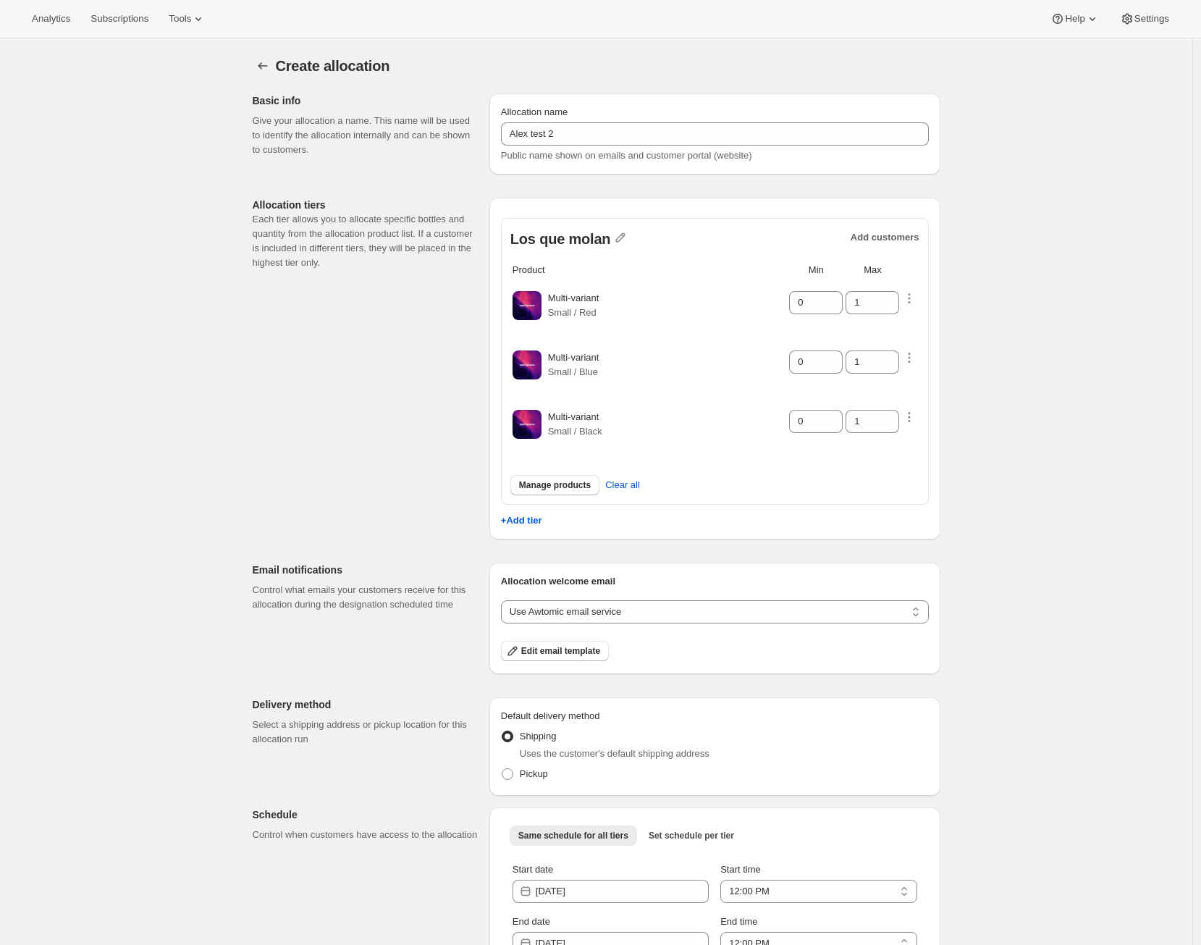
click at [904, 294] on table "Product Min Max Multi-variant Small / Red 0 1 Multi-variant Small / Blue 0 1 Mu…" at bounding box center [714, 359] width 409 height 197
click at [909, 297] on icon "button" at bounding box center [909, 298] width 14 height 14
click at [908, 353] on span "Wishlist max" at bounding box center [881, 358] width 53 height 11
click at [848, 353] on input "Wishlist max" at bounding box center [843, 359] width 12 height 12
checkbox input "true"
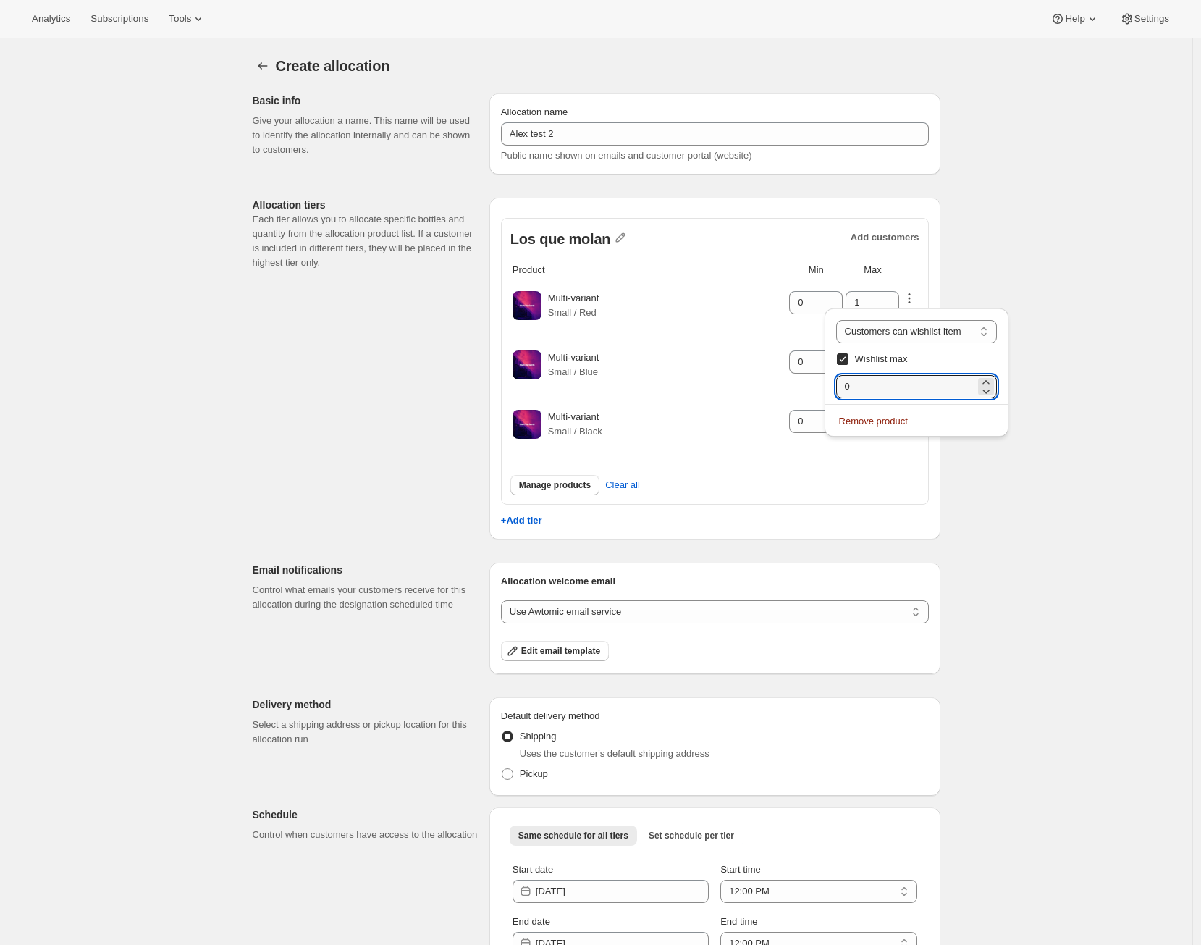
drag, startPoint x: 874, startPoint y: 385, endPoint x: 754, endPoint y: 390, distance: 120.3
click at [754, 390] on div "Analytics Subscriptions Tools Help Settings Skip to content Create allocation. …" at bounding box center [600, 512] width 1201 height 1025
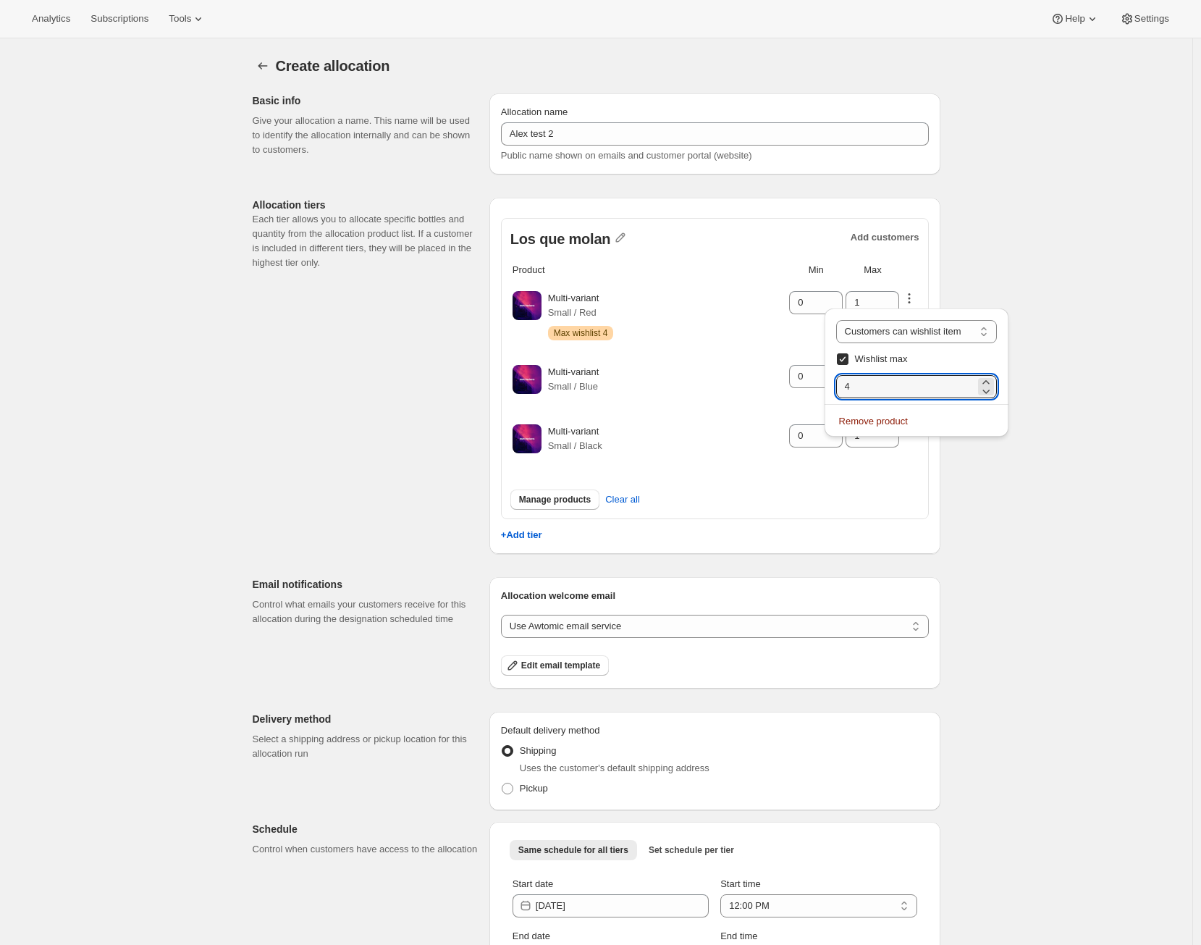
type input "4"
click at [796, 342] on td "0" at bounding box center [815, 315] width 55 height 72
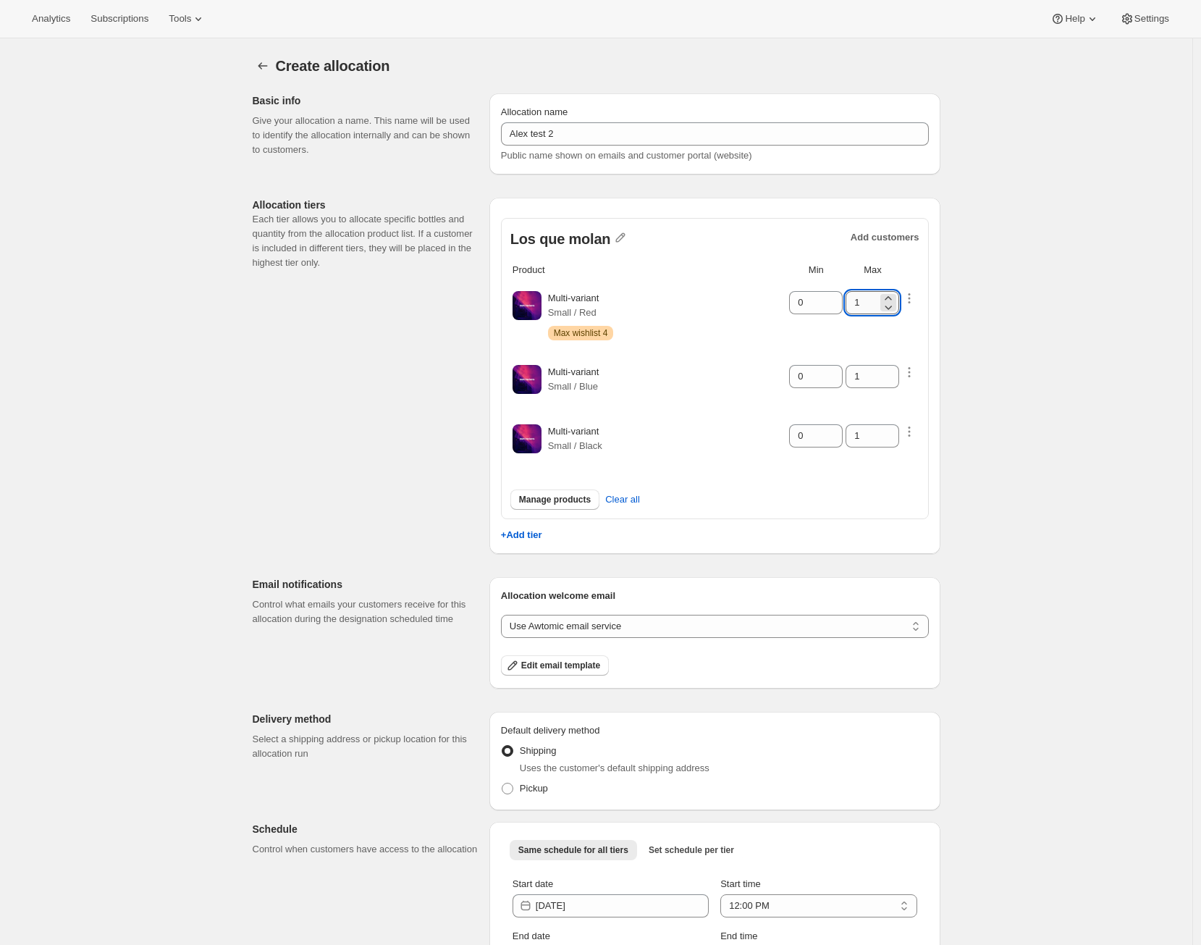
click at [857, 304] on input "1" at bounding box center [861, 302] width 32 height 23
type input "3"
click at [818, 379] on input "0" at bounding box center [805, 376] width 32 height 23
click at [838, 371] on icon at bounding box center [831, 372] width 14 height 14
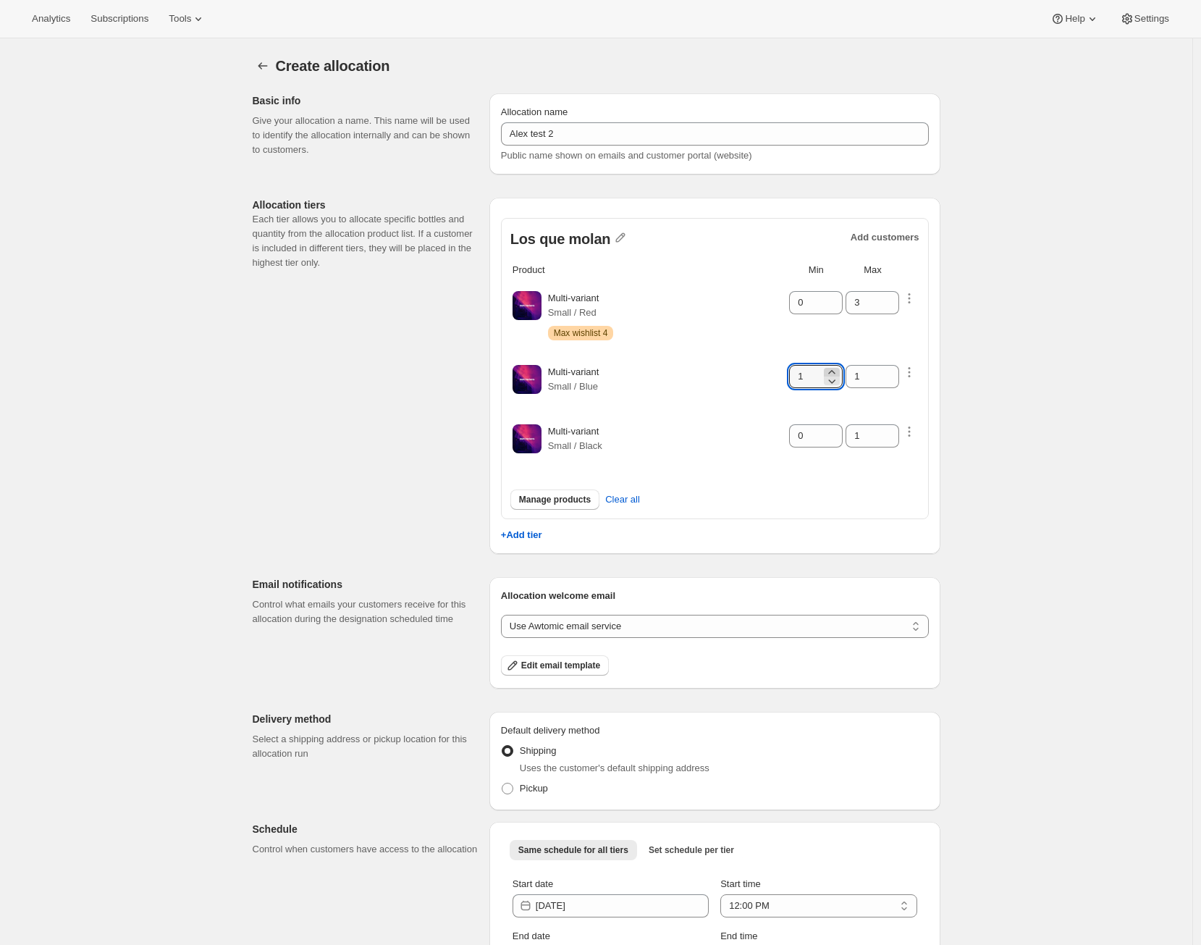
type input "2"
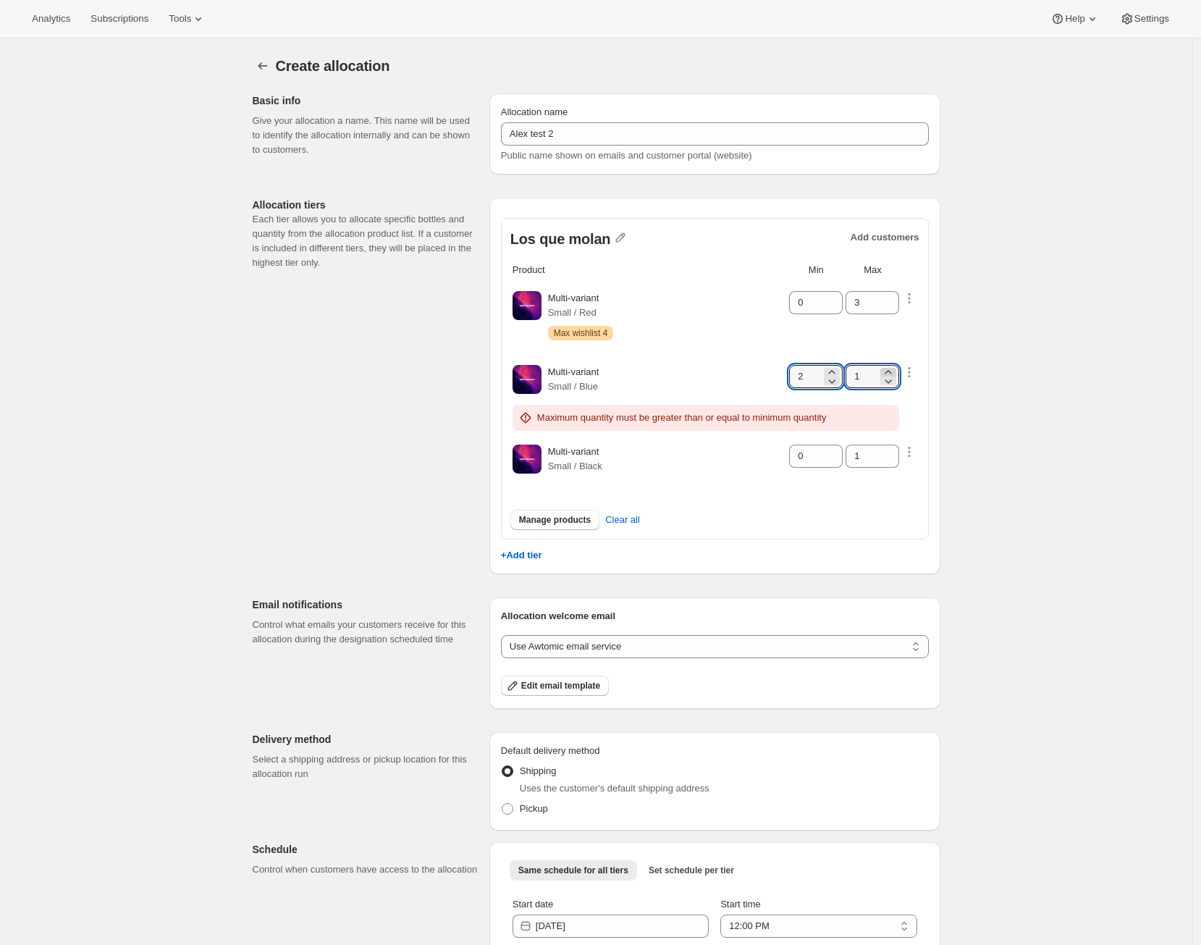
click at [895, 371] on icon at bounding box center [888, 372] width 14 height 14
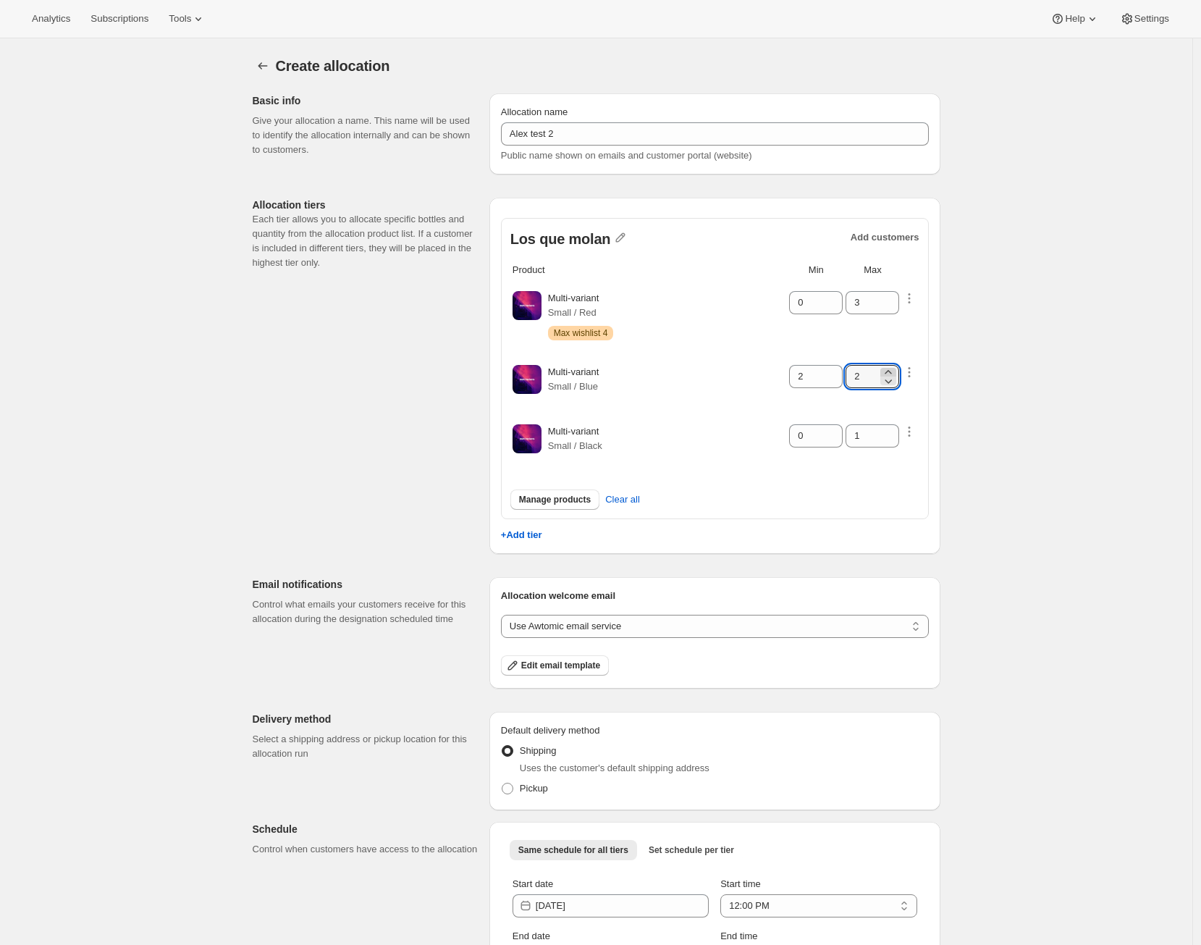
click at [895, 371] on icon at bounding box center [888, 372] width 14 height 14
click at [895, 370] on icon at bounding box center [888, 372] width 14 height 14
click at [895, 369] on icon at bounding box center [888, 372] width 14 height 14
type input "5"
click at [911, 371] on icon "button" at bounding box center [909, 372] width 2 height 2
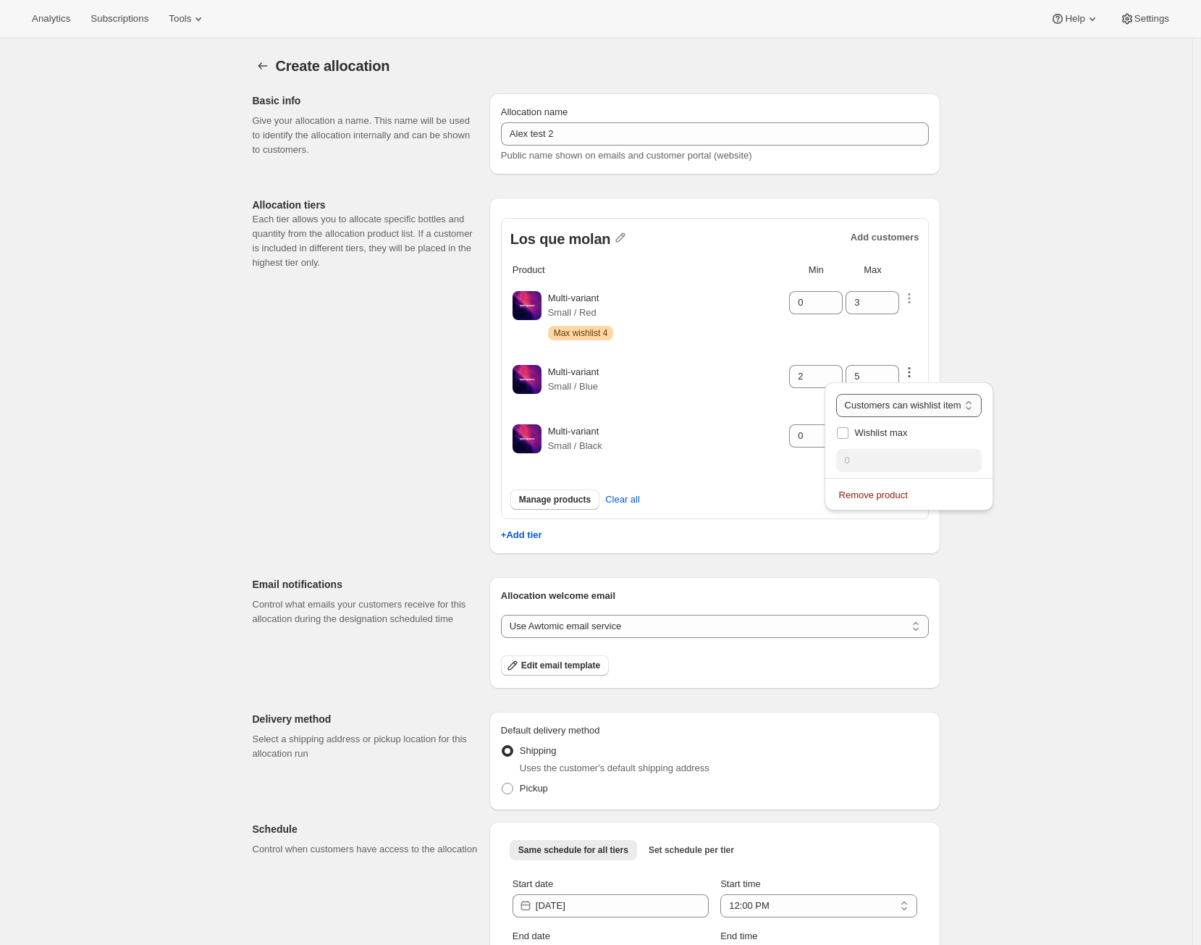
click at [908, 403] on select "Customers can wishlist item Wishlist only product Block item from wishlist" at bounding box center [908, 405] width 145 height 23
select select "only"
click at [850, 394] on select "Customers can wishlist item Wishlist only product Block item from wishlist" at bounding box center [908, 405] width 145 height 23
type input "0"
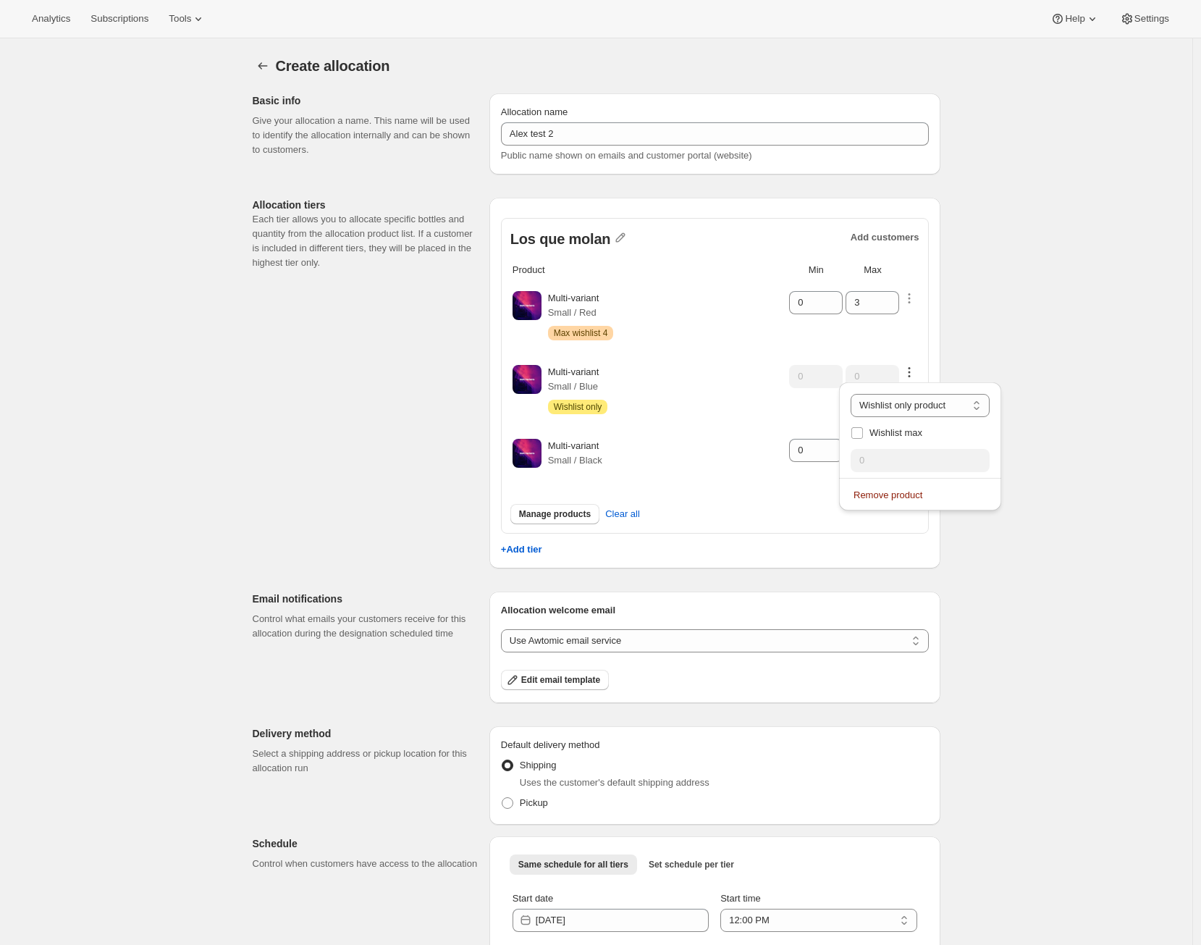
click at [738, 394] on div "Multi-variant Small / Blue Attention Wishlist only" at bounding box center [667, 389] width 239 height 49
click at [911, 373] on icon "button" at bounding box center [909, 372] width 14 height 14
select select "only"
click at [785, 418] on td "Multi-variant Small / Blue Attention Wishlist only" at bounding box center [667, 389] width 240 height 72
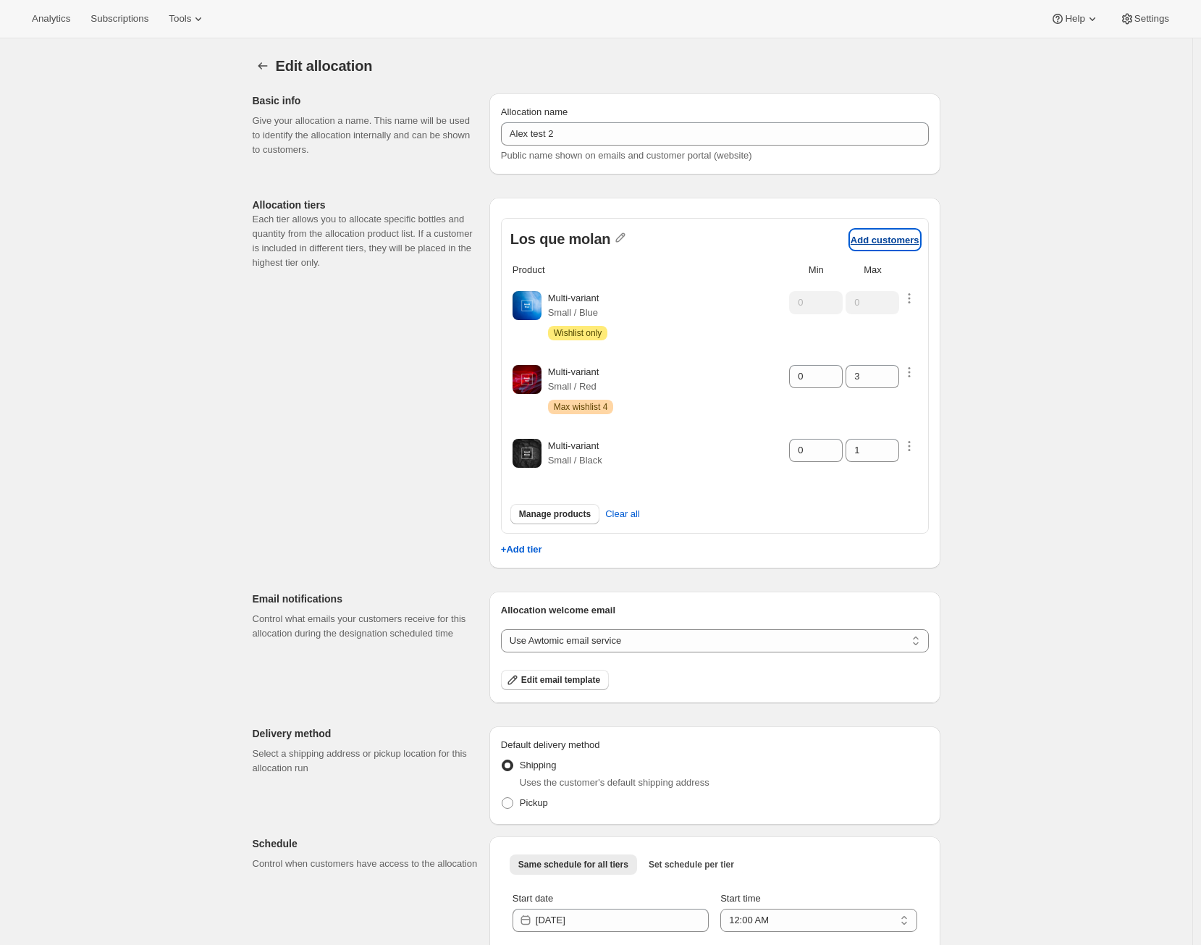
click at [883, 242] on p "Add customers" at bounding box center [884, 240] width 69 height 11
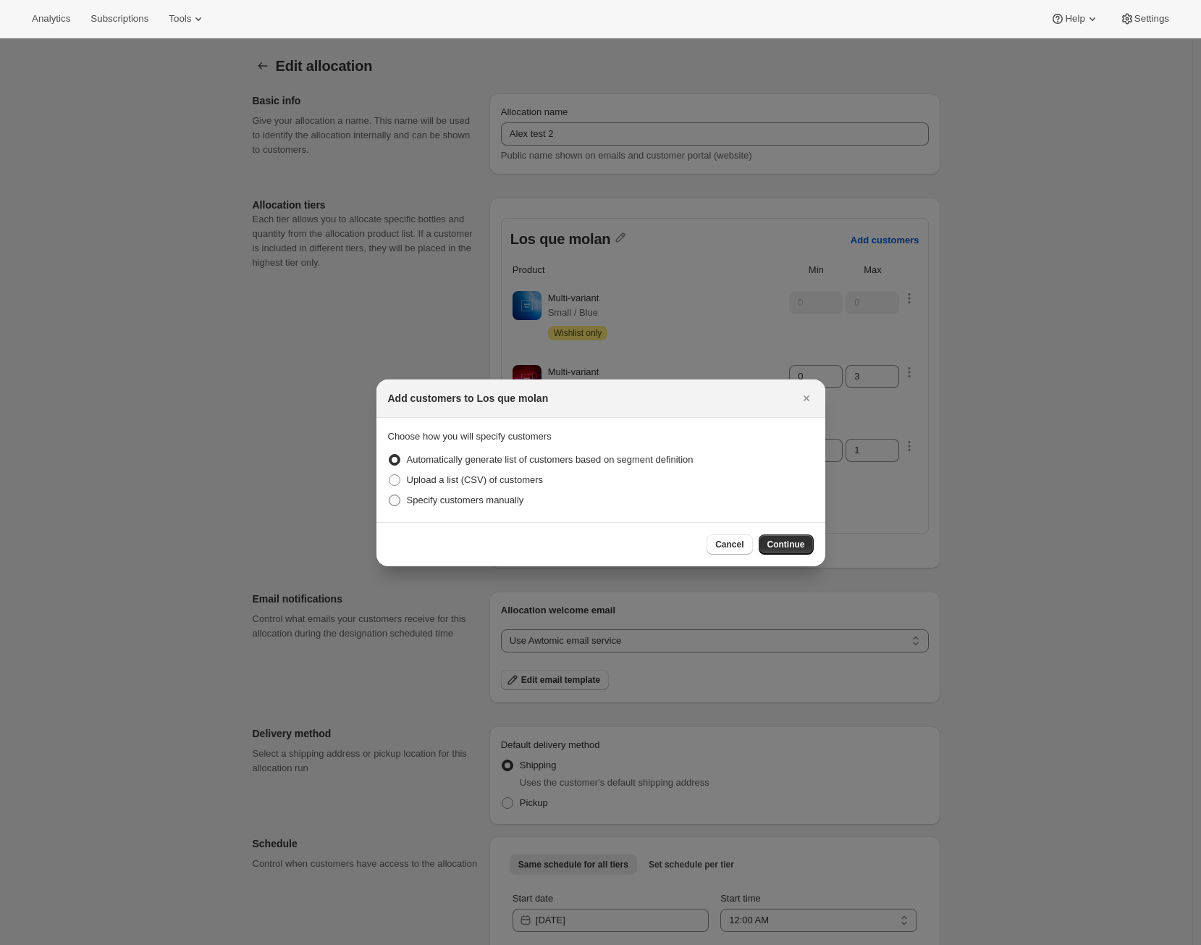
click at [502, 503] on span "Specify customers manually" at bounding box center [465, 499] width 117 height 11
click at [389, 495] on input "Specify customers manually" at bounding box center [389, 494] width 1 height 1
click at [788, 548] on span "Continue" at bounding box center [786, 545] width 38 height 12
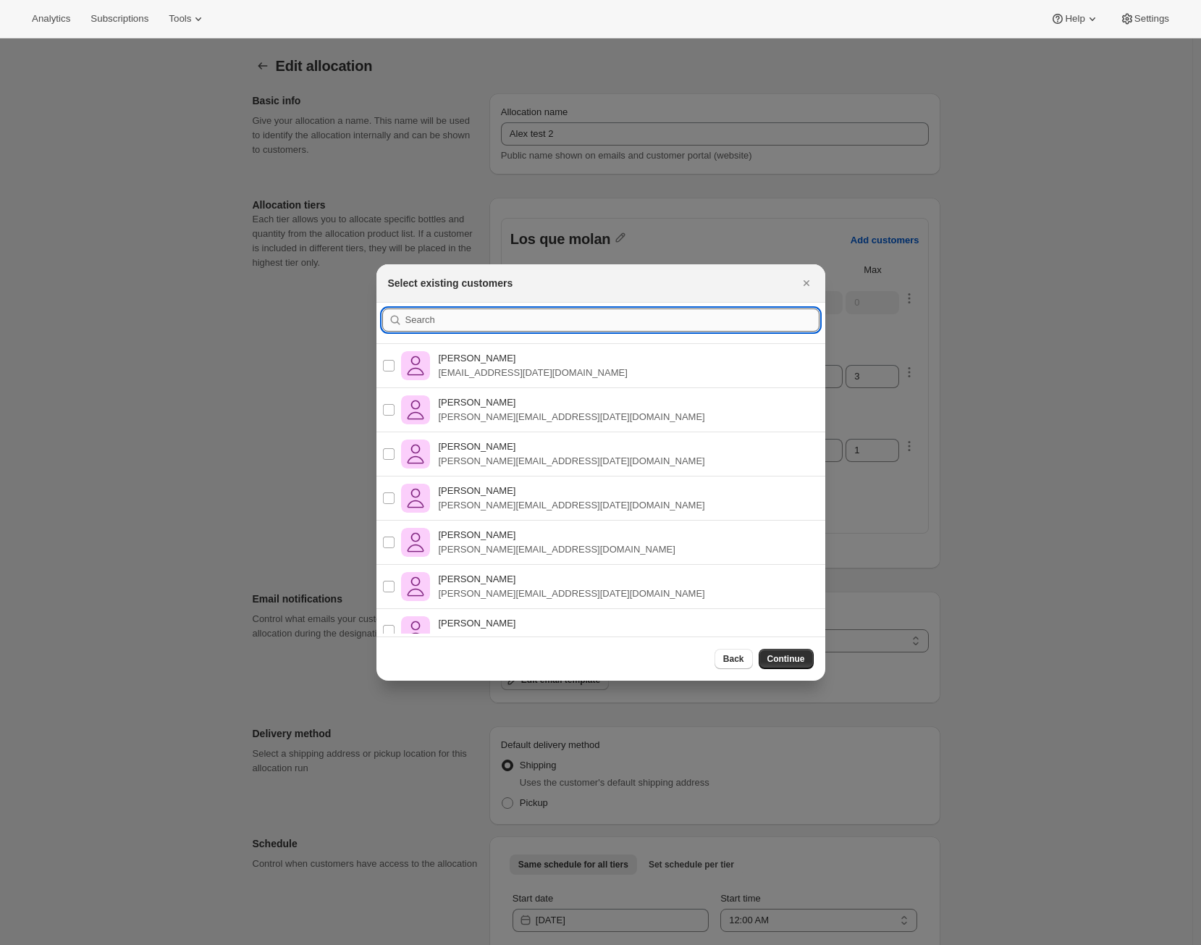
click at [551, 326] on input ":r36:" at bounding box center [612, 319] width 414 height 23
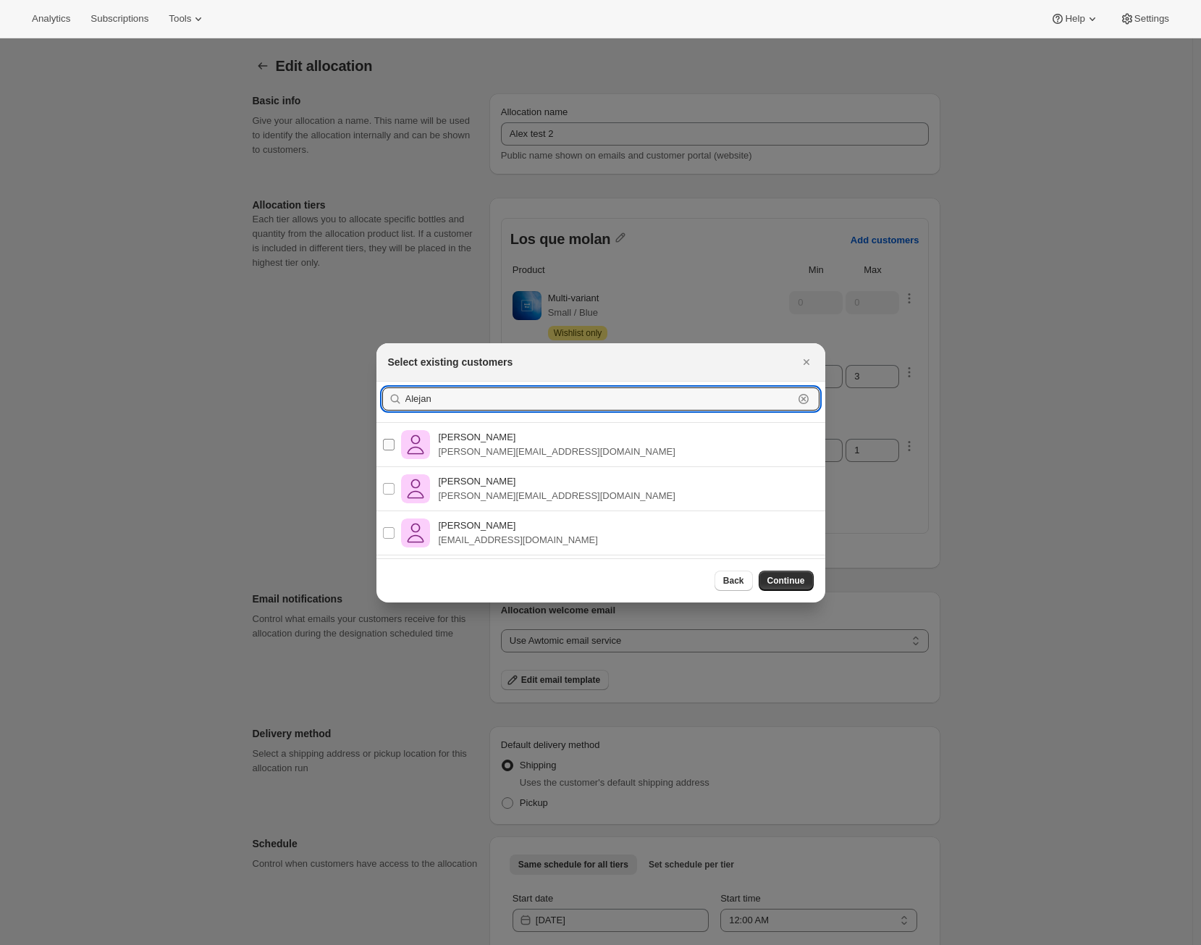
type input "Alejan"
click at [537, 449] on p "[PERSON_NAME][EMAIL_ADDRESS][DOMAIN_NAME]" at bounding box center [557, 451] width 237 height 14
click at [394, 449] on input "[PERSON_NAME] Ramos [EMAIL_ADDRESS][DOMAIN_NAME]" at bounding box center [389, 445] width 12 height 12
checkbox input "true"
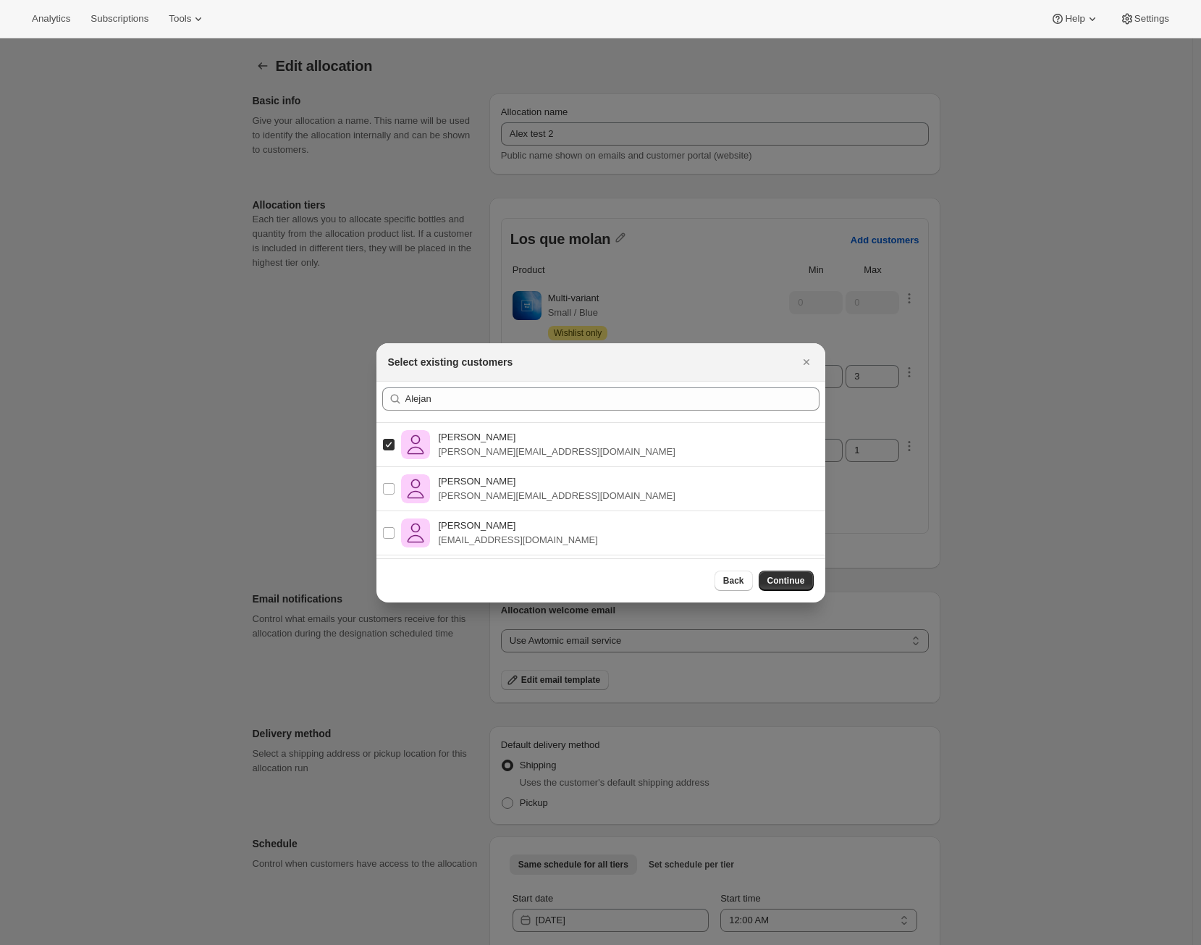
drag, startPoint x: 552, startPoint y: 534, endPoint x: 560, endPoint y: 539, distance: 9.1
click at [553, 534] on div "[PERSON_NAME] Ramos [EMAIL_ADDRESS][DOMAIN_NAME]" at bounding box center [601, 533] width 472 height 44
click at [393, 529] on input "[PERSON_NAME] Ramos [EMAIL_ADDRESS][DOMAIN_NAME]" at bounding box center [389, 533] width 12 height 12
checkbox input "true"
click at [808, 578] on button "Continue" at bounding box center [786, 580] width 55 height 20
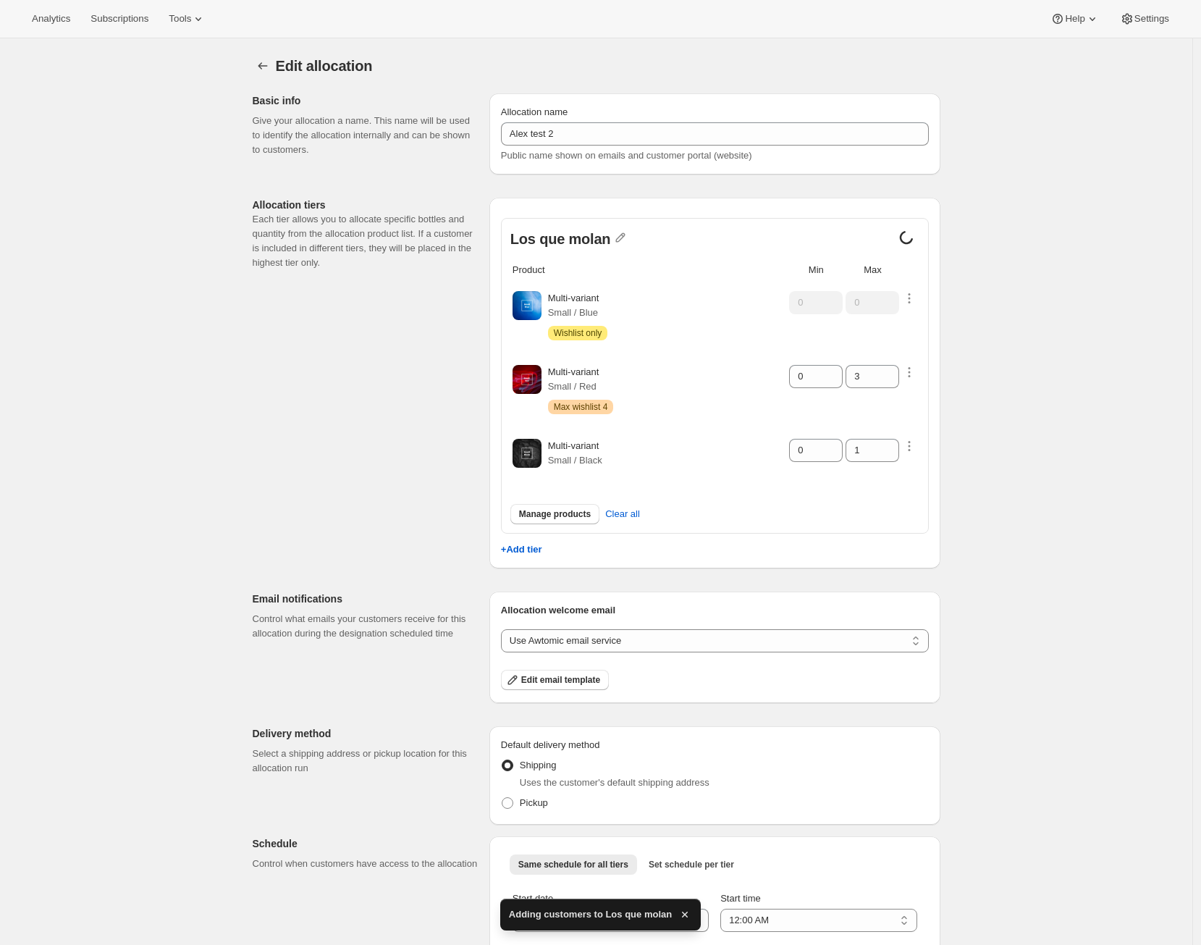
scroll to position [108, 0]
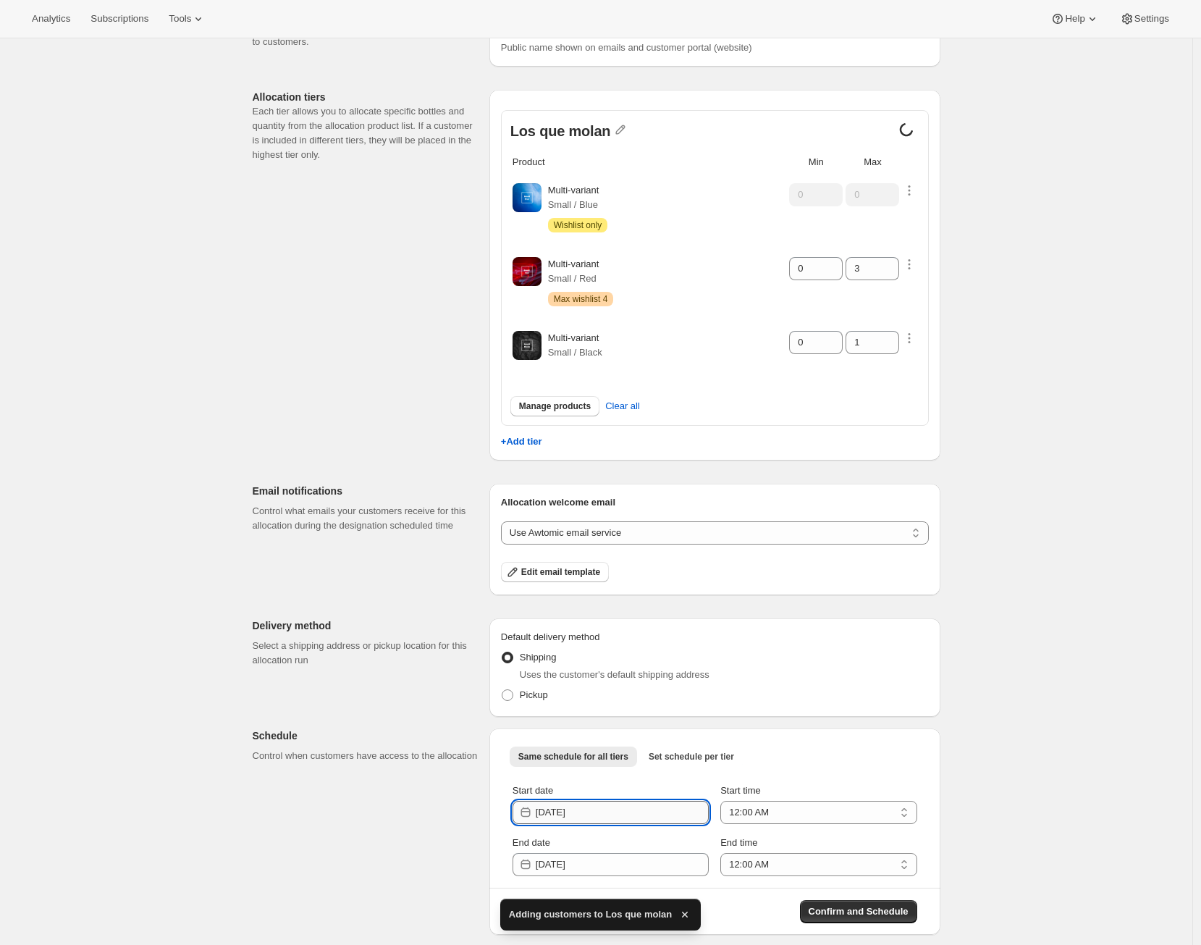
click at [591, 801] on input "[DATE]" at bounding box center [622, 812] width 173 height 23
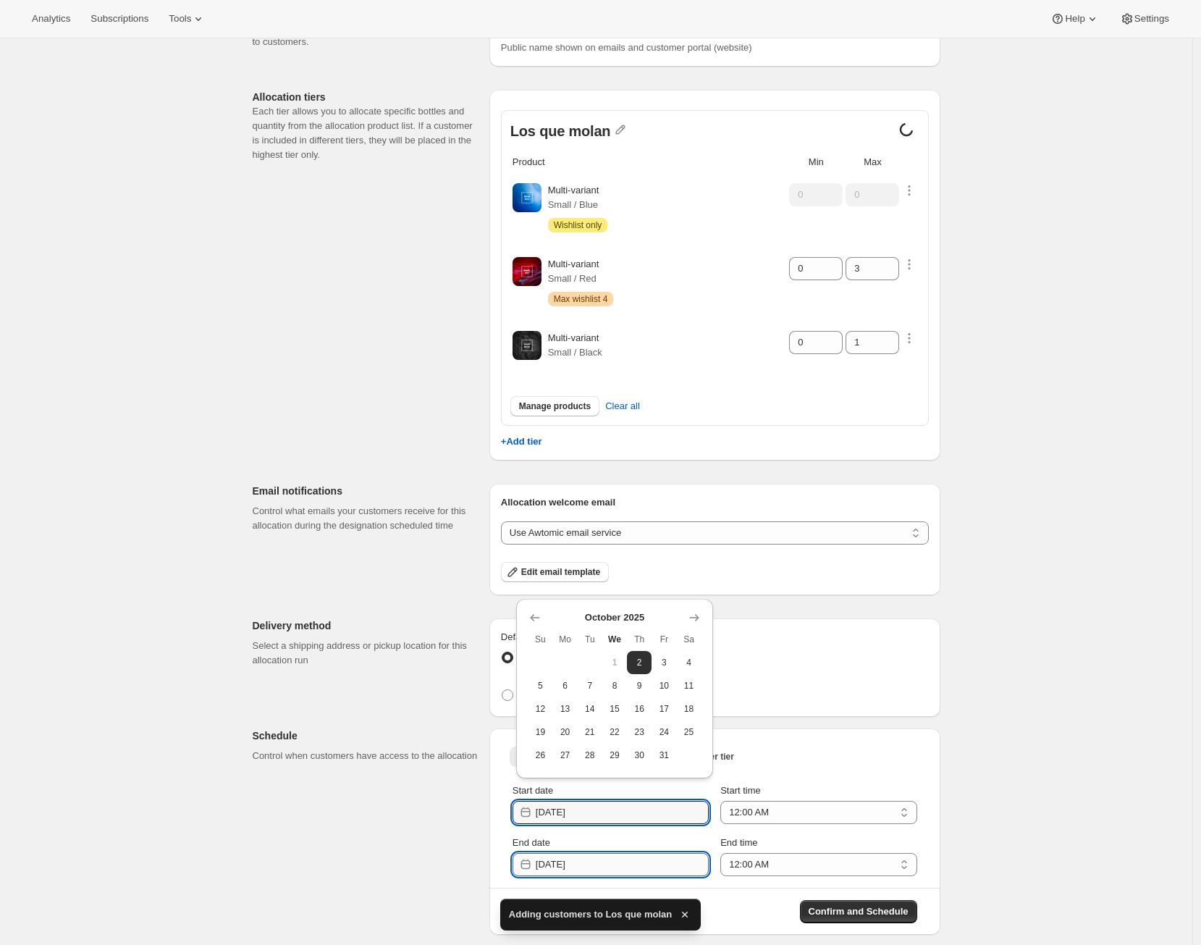
click at [666, 858] on input "[DATE]" at bounding box center [622, 864] width 173 height 23
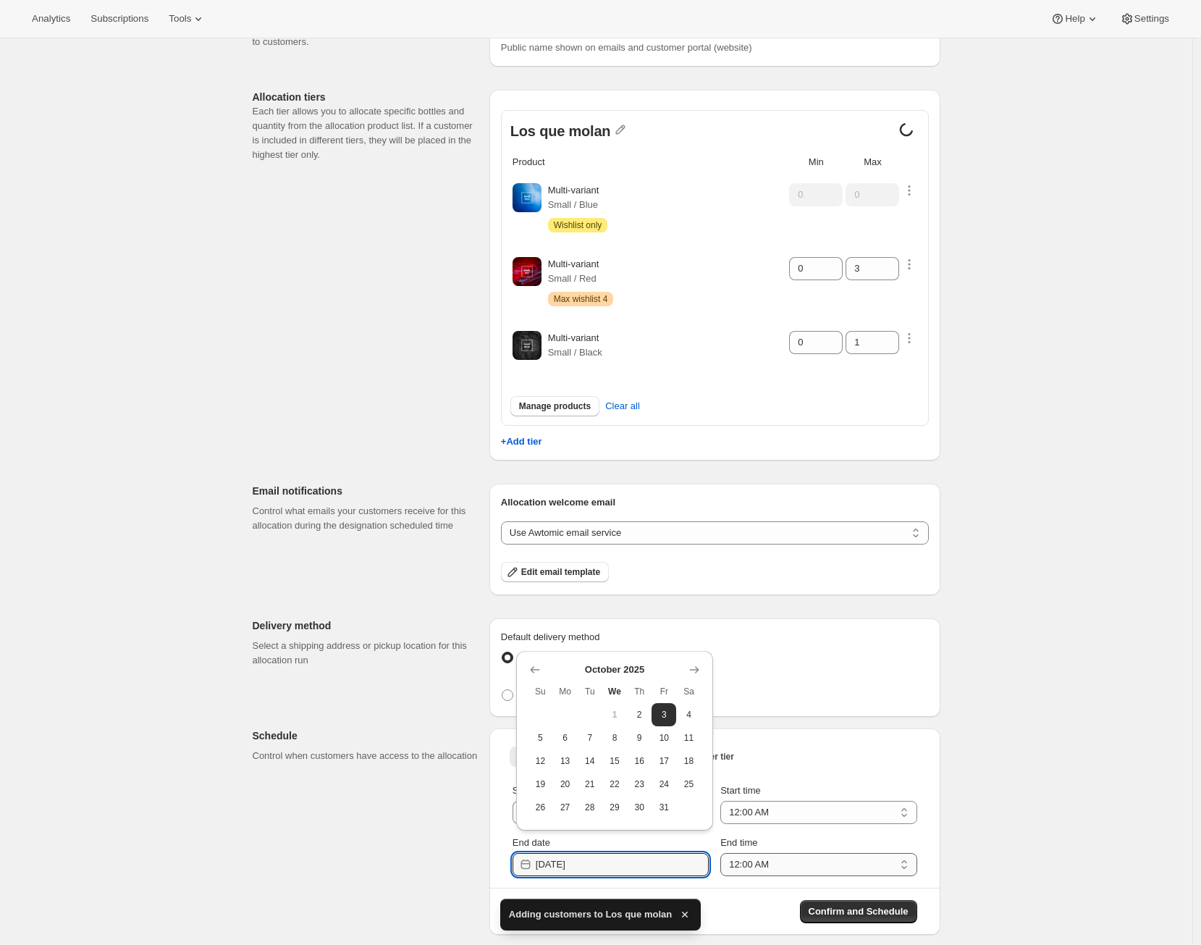
click at [771, 858] on select "12:00 AM 1:00 AM 2:00 AM 3:00 AM 4:00 AM 5:00 AM 6:00 AM 7:00 AM 8:00 AM 9:00 A…" at bounding box center [818, 864] width 196 height 23
click at [664, 861] on input "[DATE]" at bounding box center [622, 864] width 173 height 23
click at [793, 863] on select "12:00 AM 1:00 AM 2:00 AM 3:00 AM 4:00 AM 5:00 AM 6:00 AM 7:00 AM 8:00 AM 9:00 A…" at bounding box center [818, 864] width 196 height 23
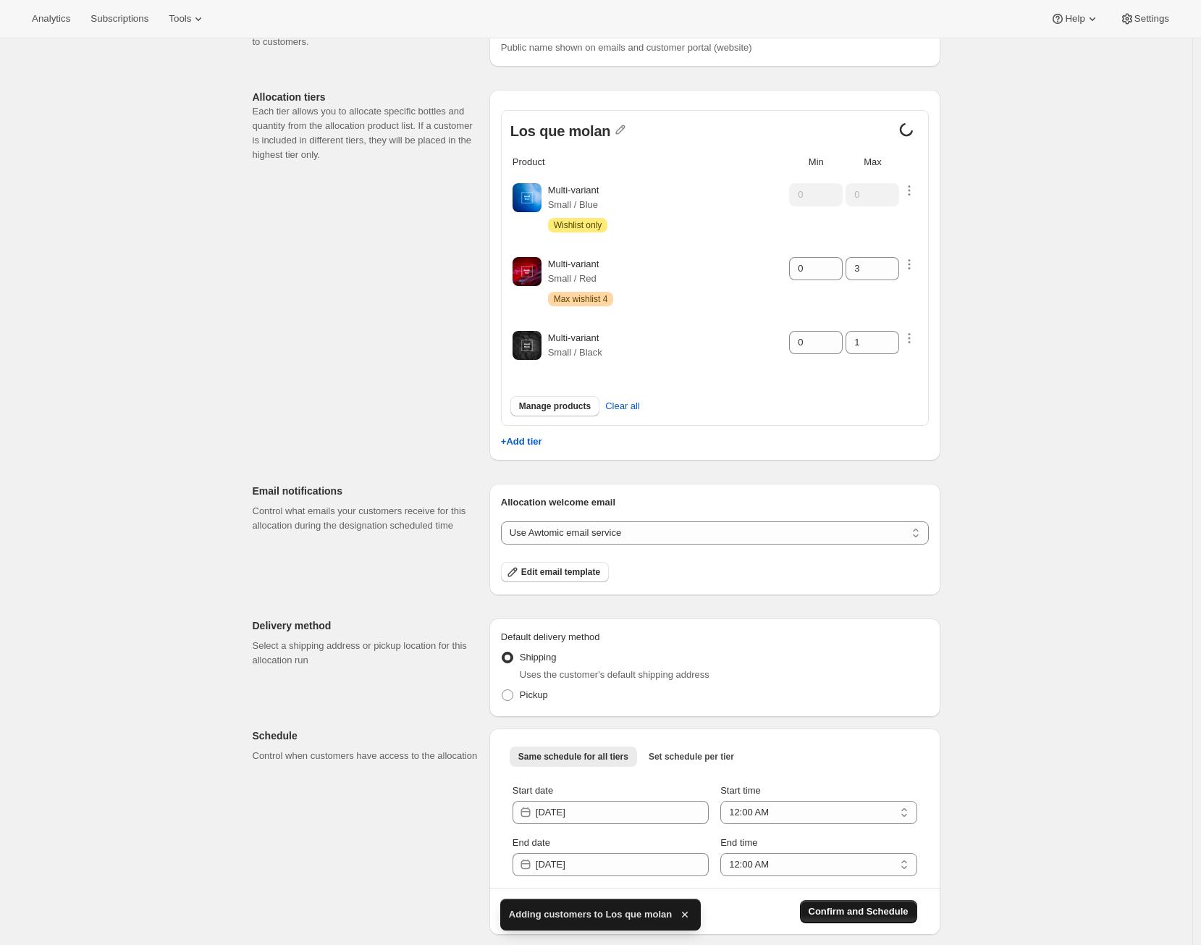
click at [869, 904] on span "Confirm and Schedule" at bounding box center [858, 911] width 100 height 14
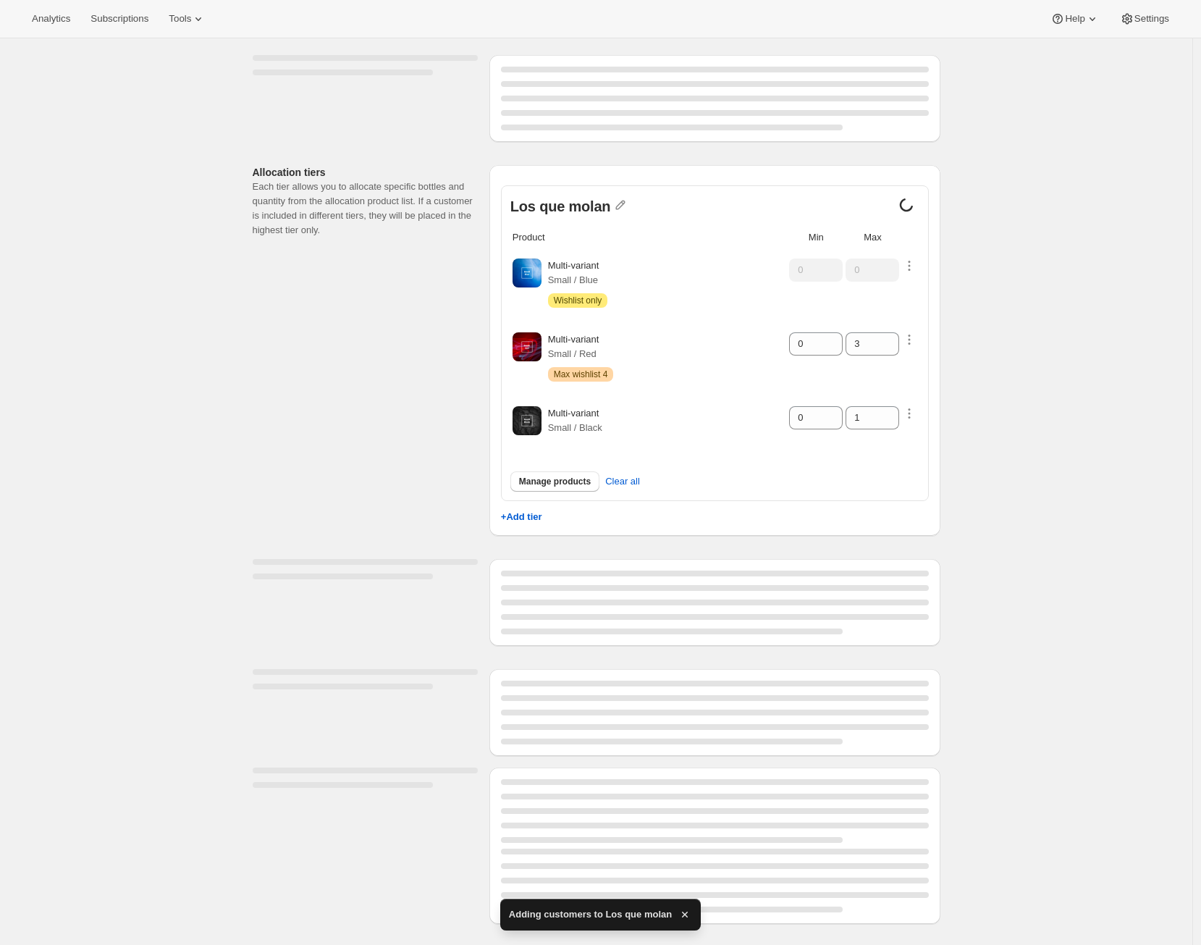
scroll to position [0, 0]
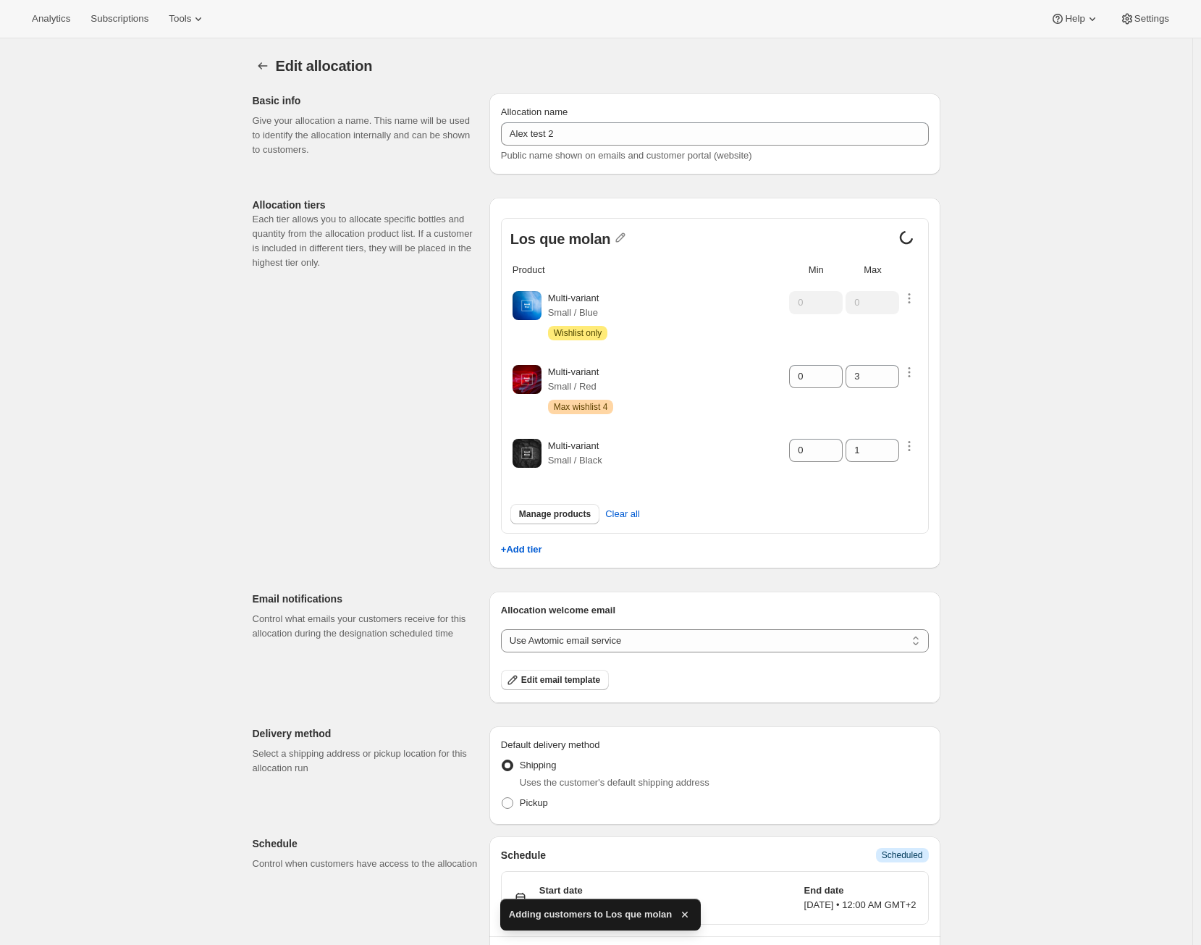
click at [686, 915] on icon "button" at bounding box center [685, 914] width 6 height 6
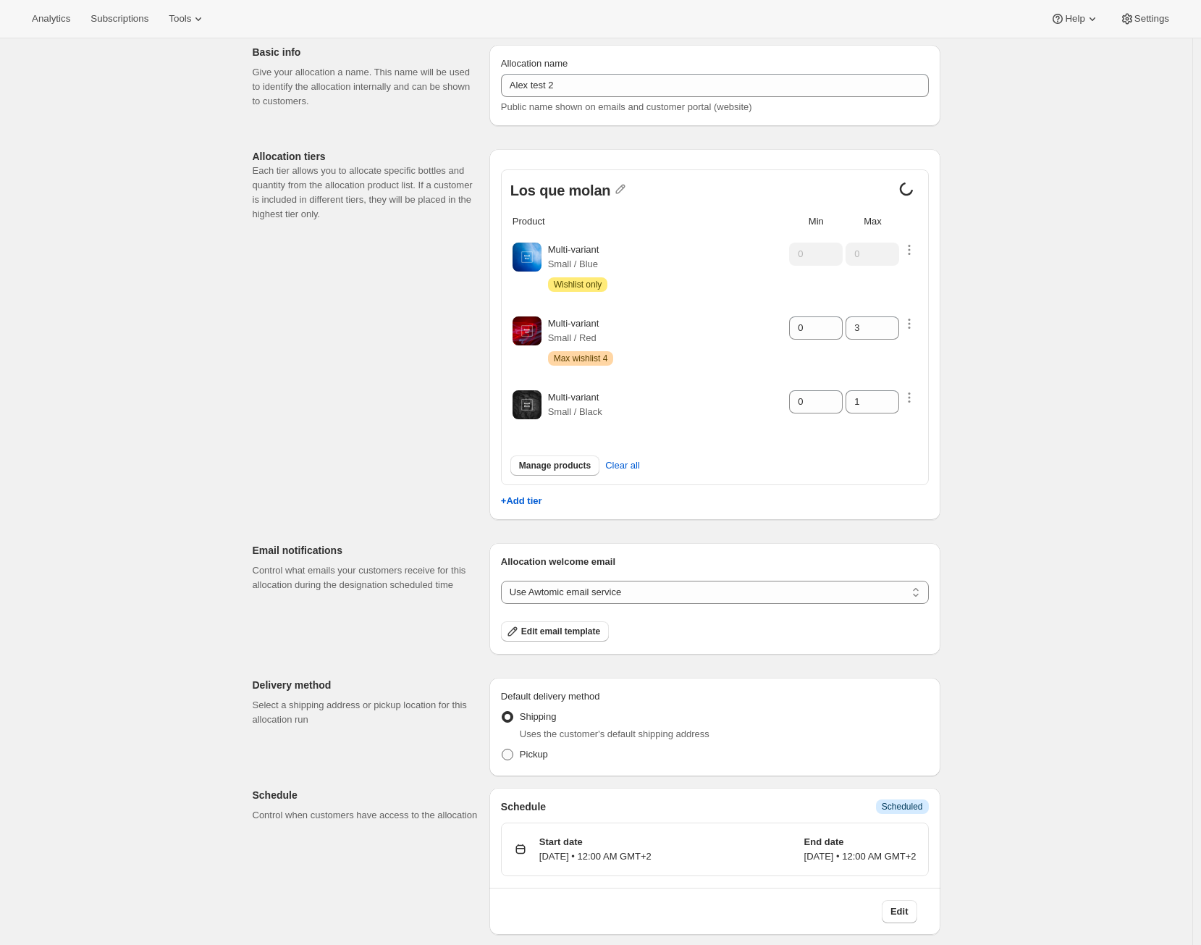
click at [527, 755] on span "Pickup" at bounding box center [534, 753] width 28 height 11
click at [502, 749] on input "Pickup" at bounding box center [502, 748] width 1 height 1
radio input "true"
click at [832, 596] on select "Use Awtomic email service Use Klaviyo" at bounding box center [715, 591] width 428 height 23
